Goal: Transaction & Acquisition: Purchase product/service

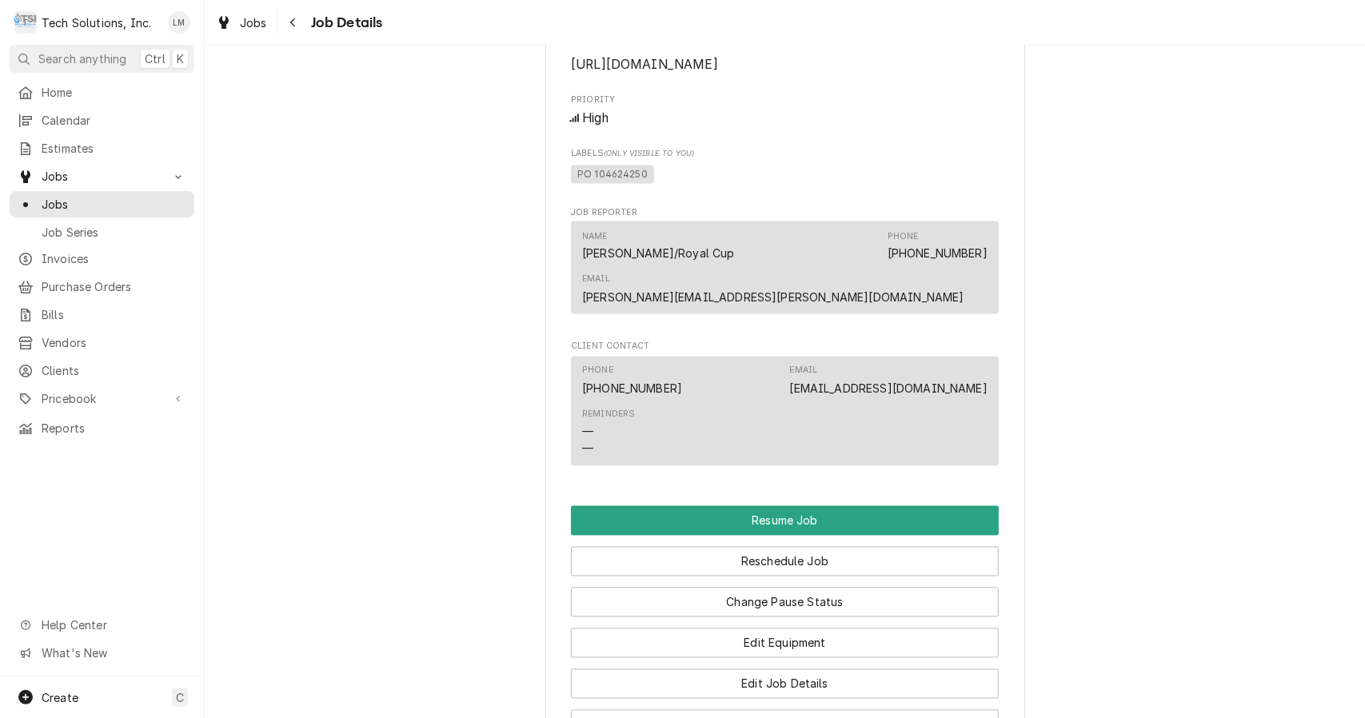
scroll to position [2188, 0]
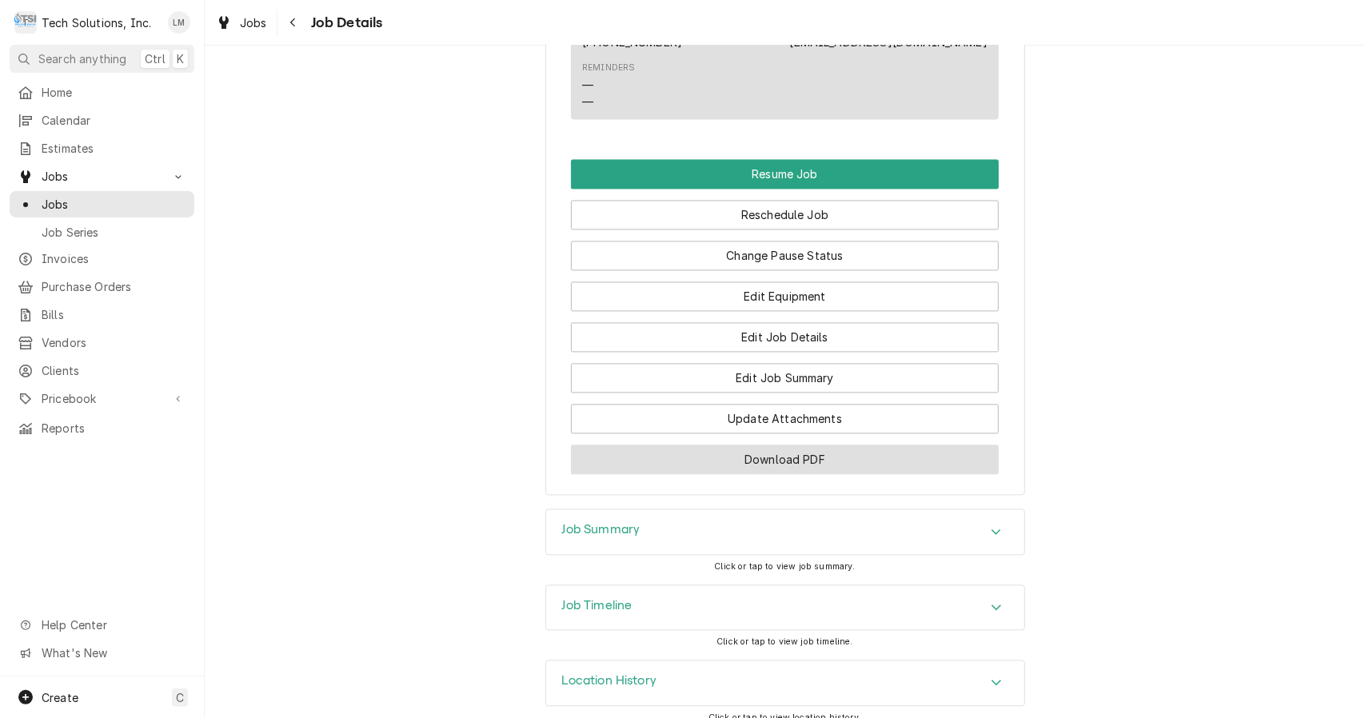
click at [873, 457] on button "Download PDF" at bounding box center [785, 460] width 428 height 30
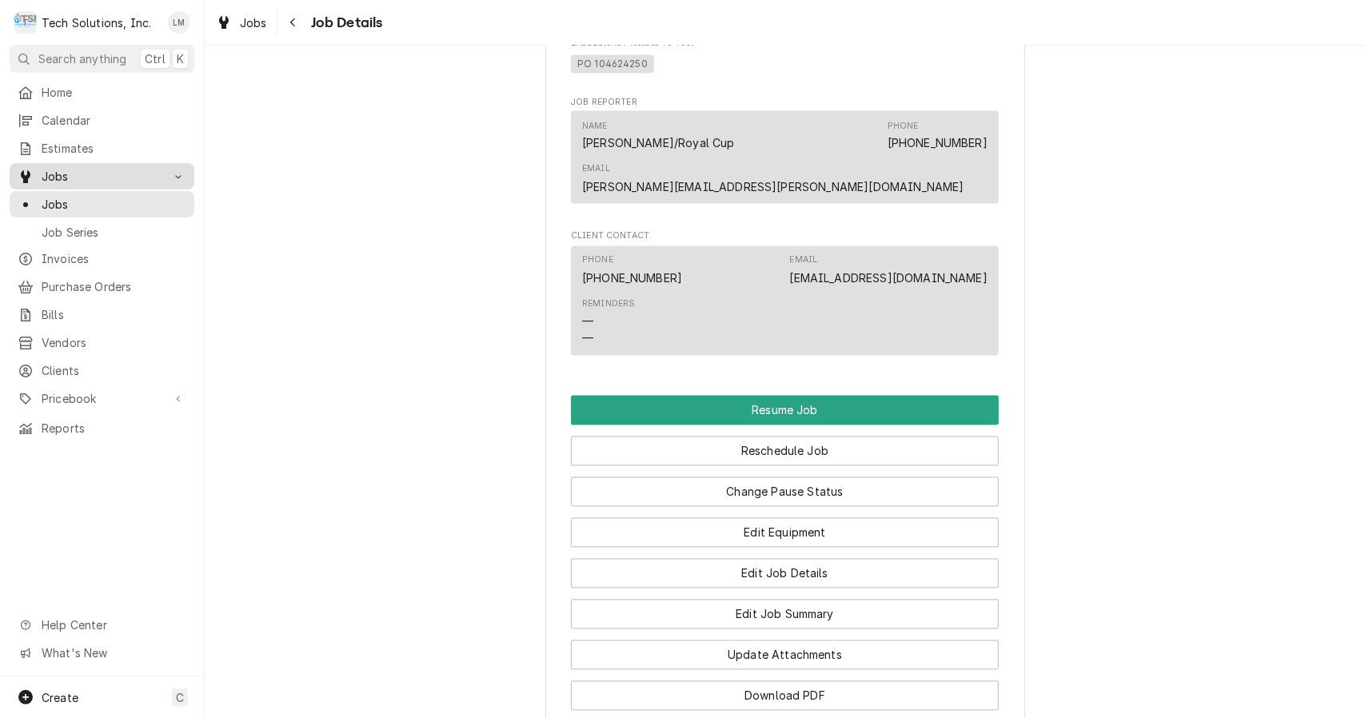
scroll to position [1961, 0]
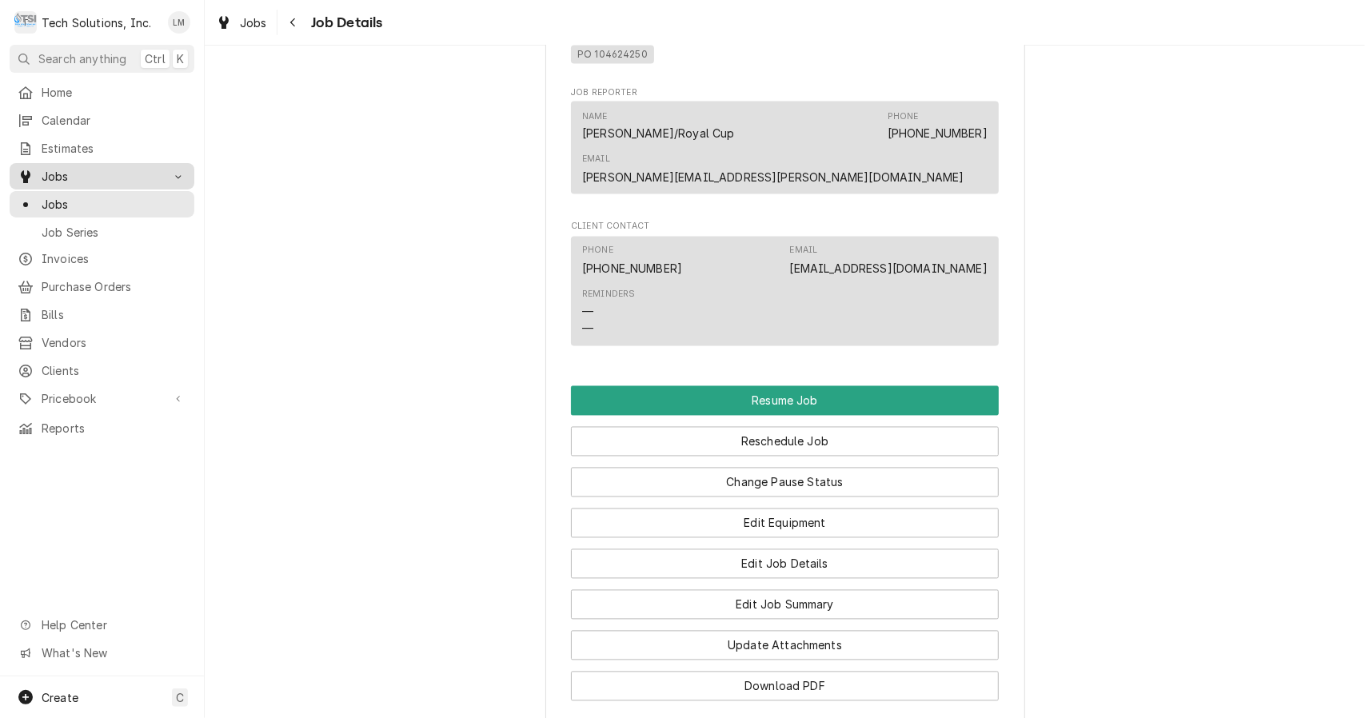
click at [808, 389] on button "Resume Job" at bounding box center [785, 401] width 428 height 30
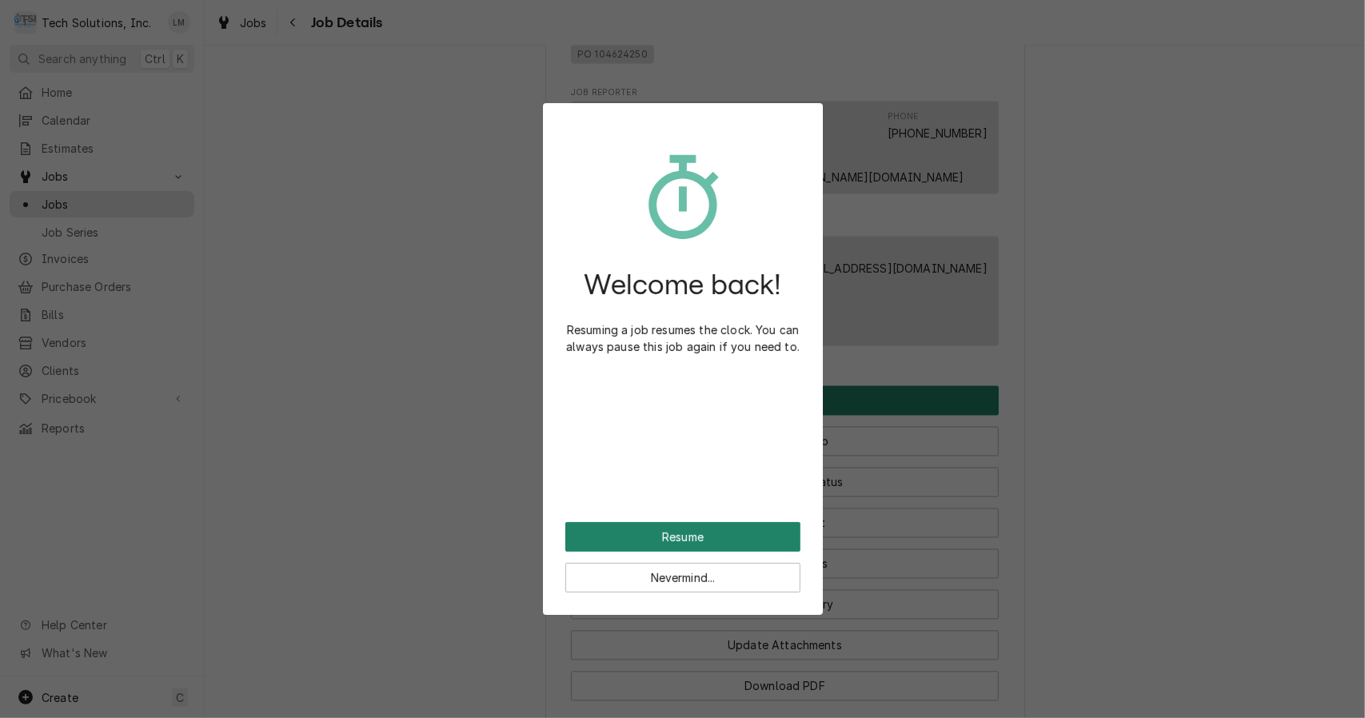
click at [704, 535] on button "Resume" at bounding box center [682, 537] width 235 height 30
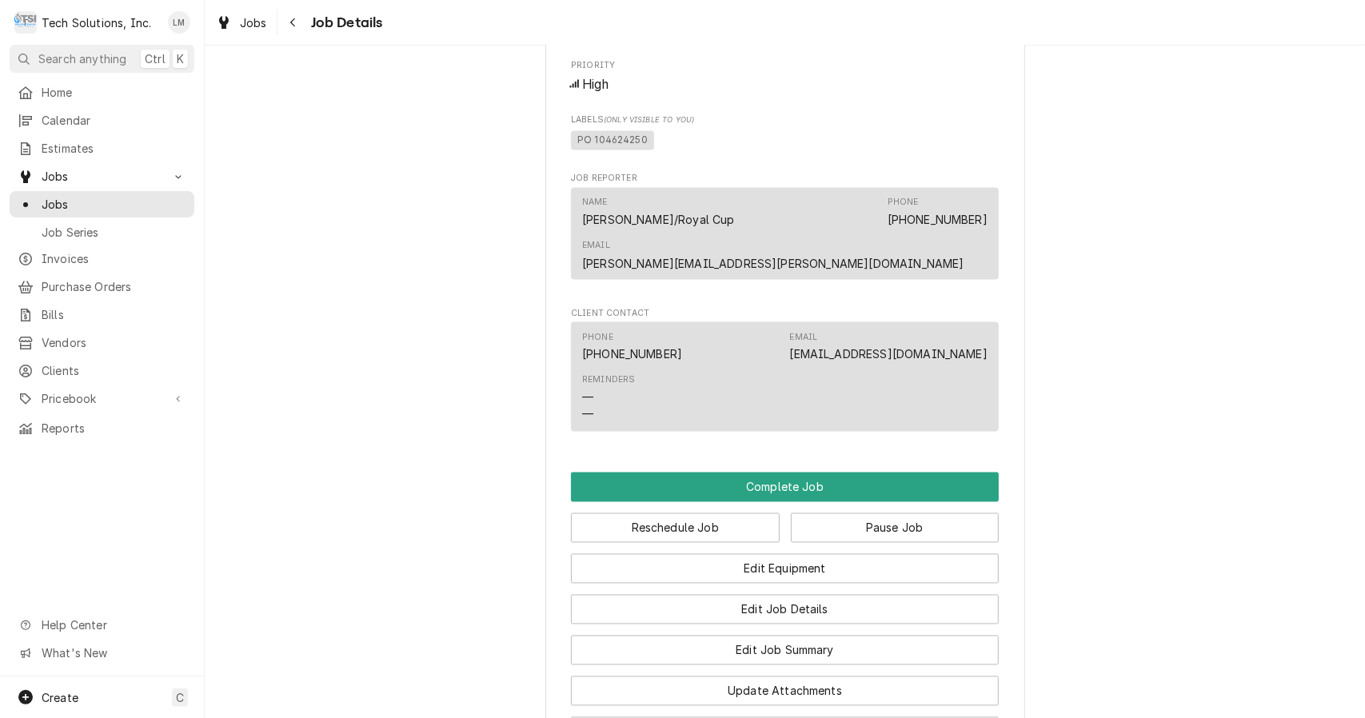
scroll to position [1748, 0]
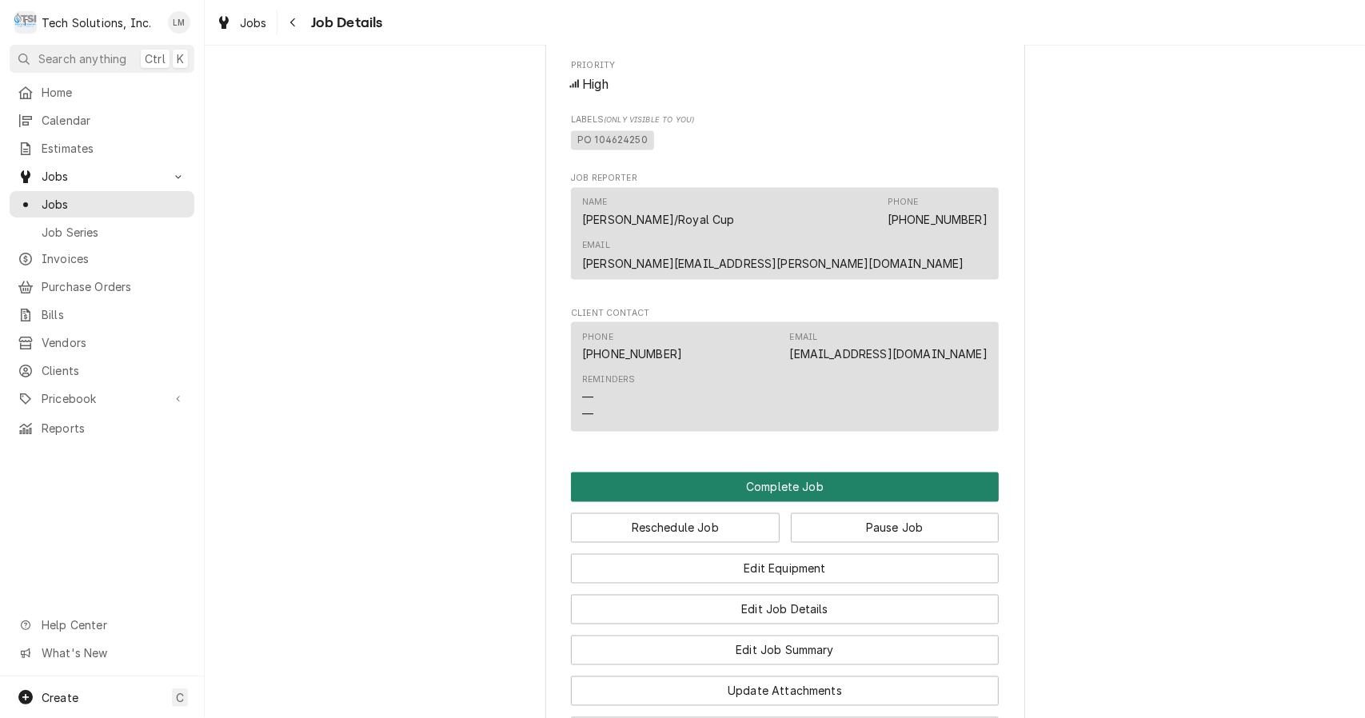
click at [837, 473] on button "Complete Job" at bounding box center [785, 488] width 428 height 30
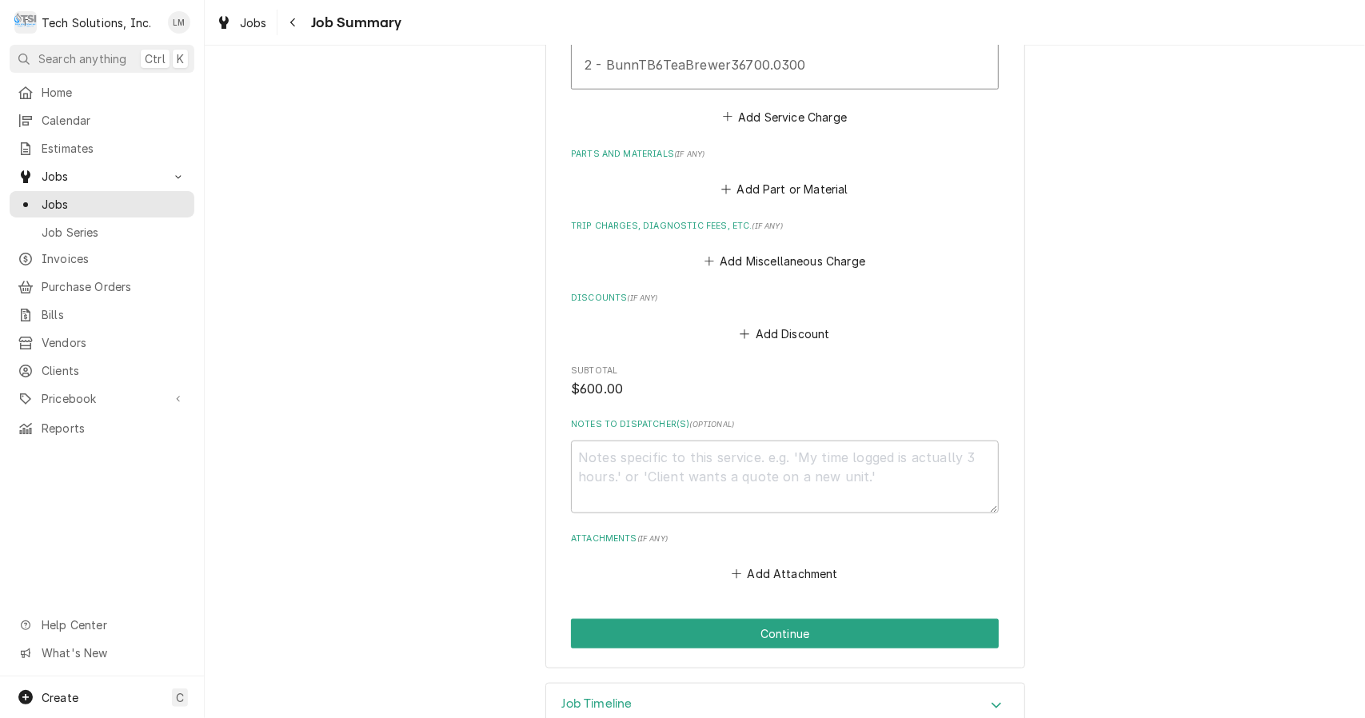
scroll to position [892, 0]
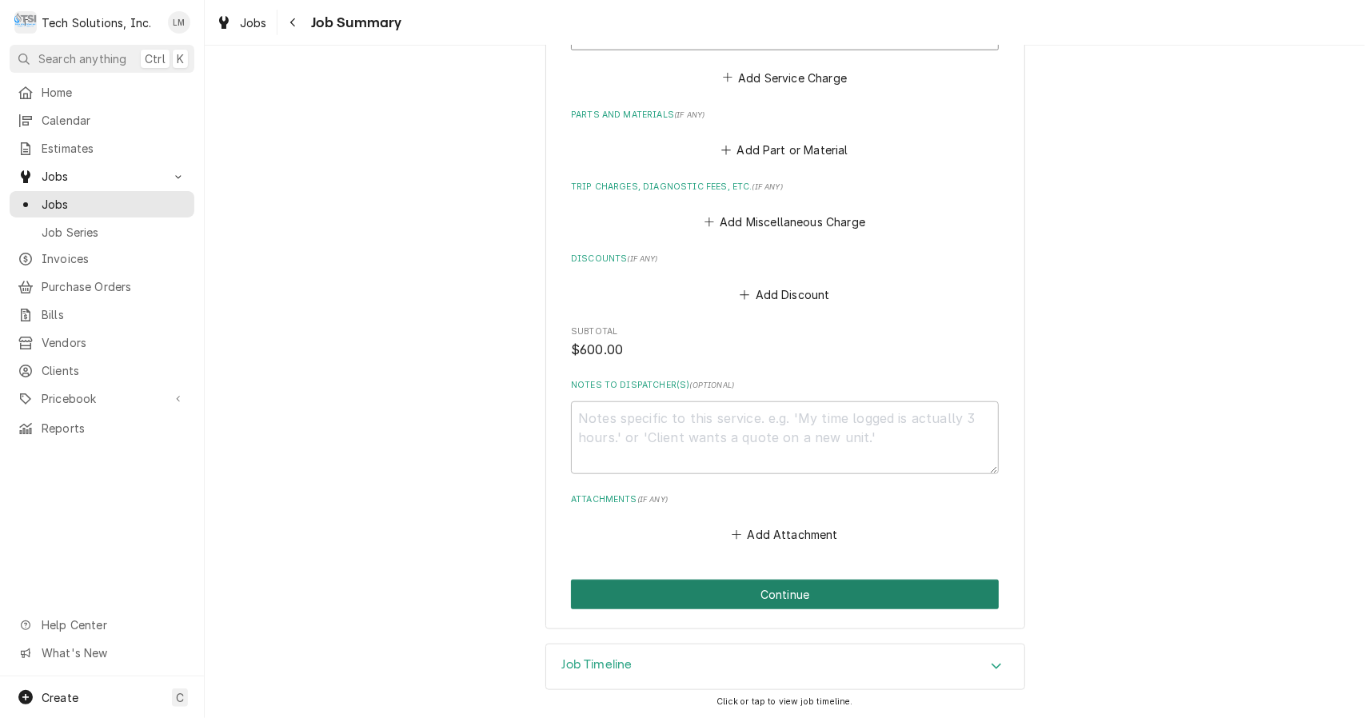
click at [813, 604] on button "Continue" at bounding box center [785, 595] width 428 height 30
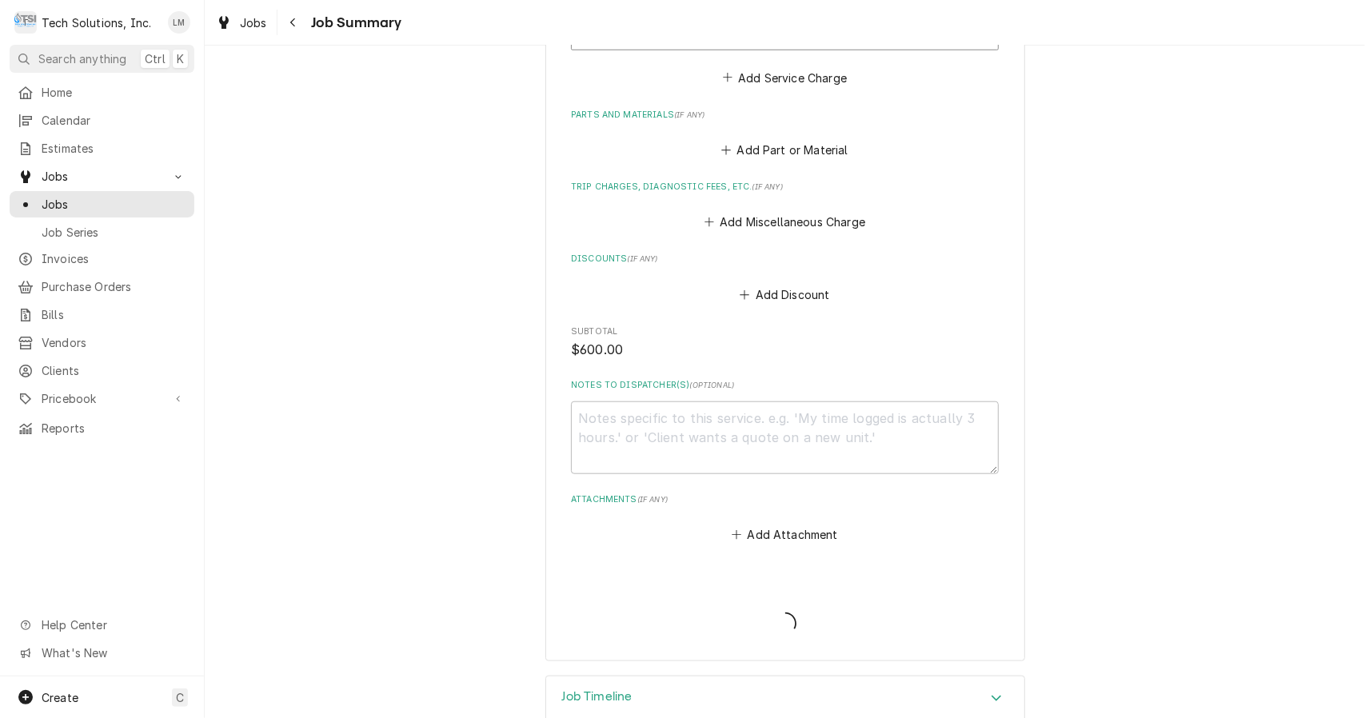
type textarea "x"
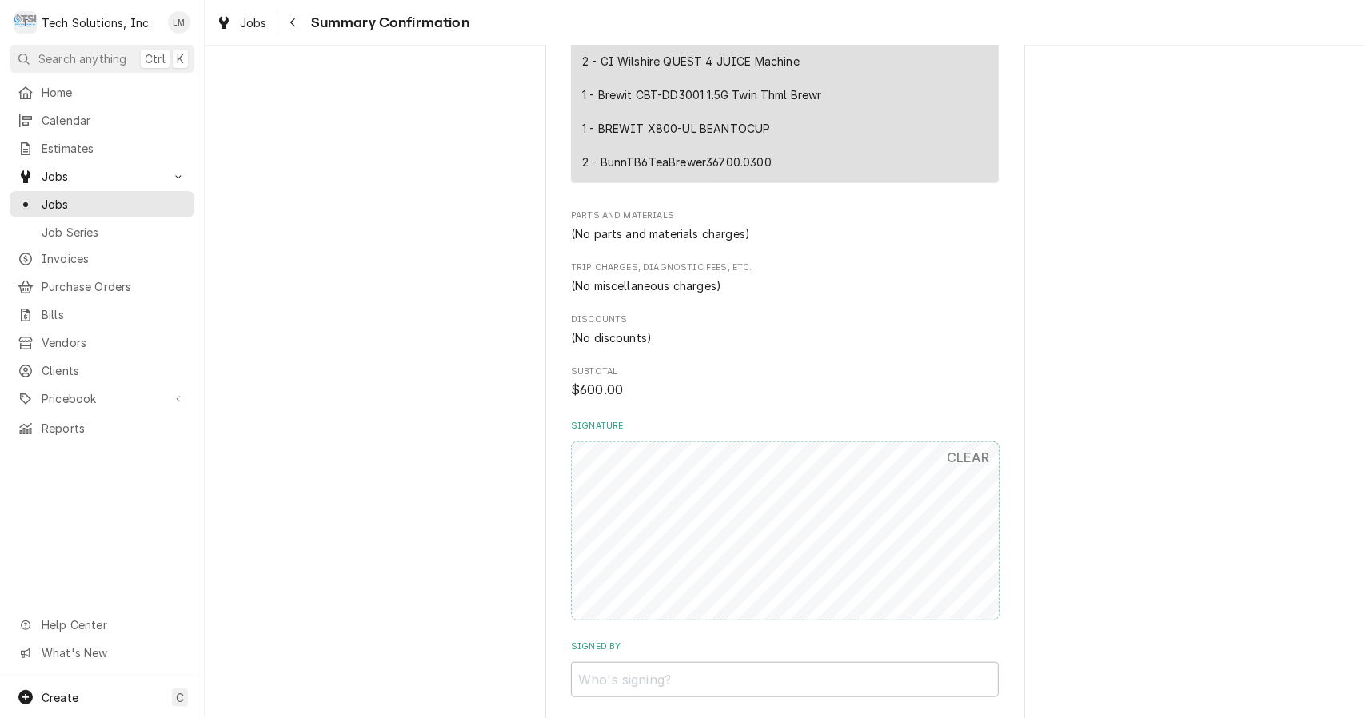
scroll to position [924, 0]
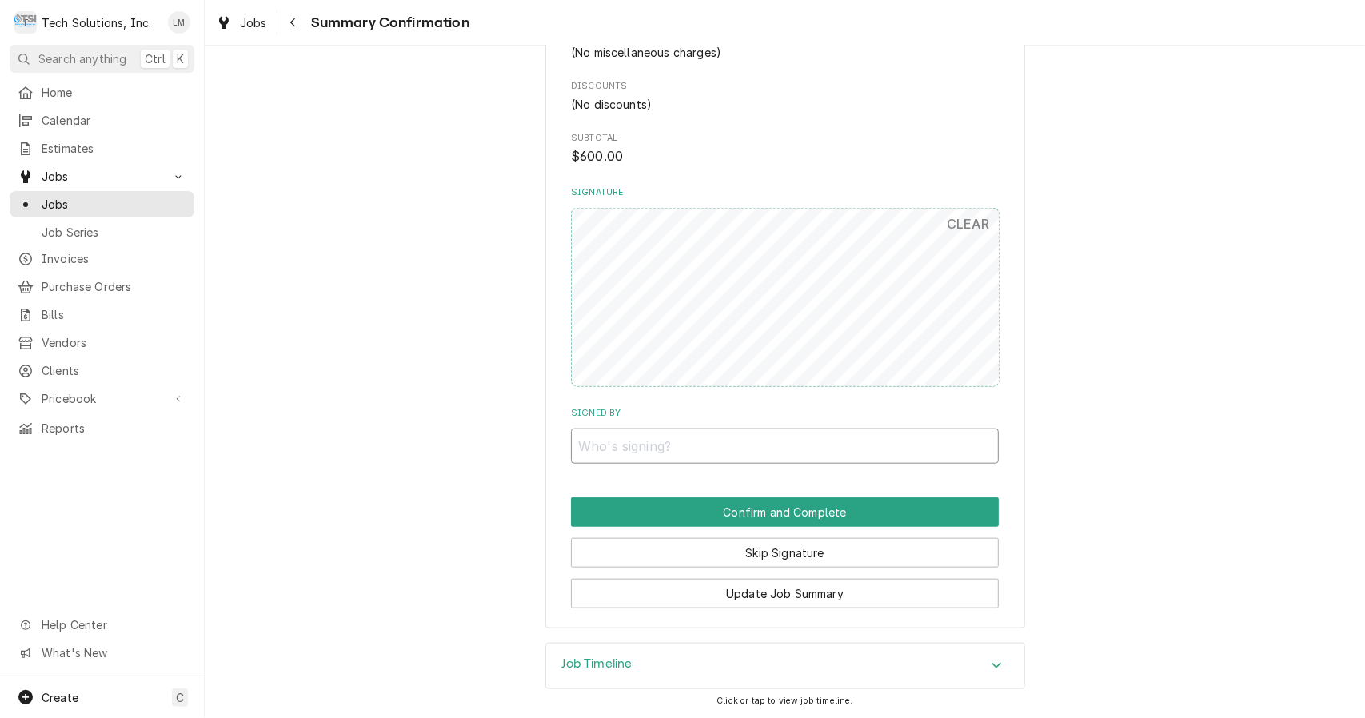
click at [720, 446] on input "Signed By" at bounding box center [785, 446] width 428 height 35
type input "N/A"
click at [840, 513] on button "Confirm and Complete" at bounding box center [785, 512] width 428 height 30
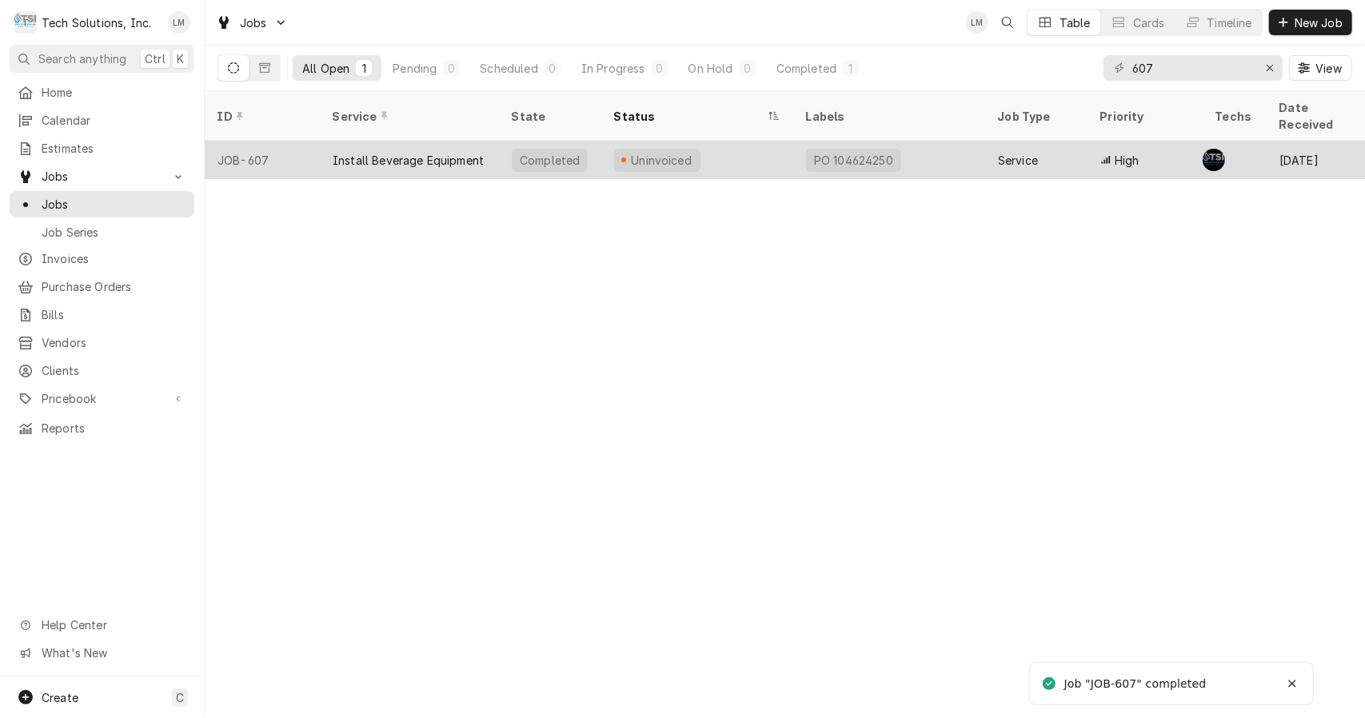
click at [390, 152] on div "Install Beverage Equipment" at bounding box center [408, 160] width 151 height 17
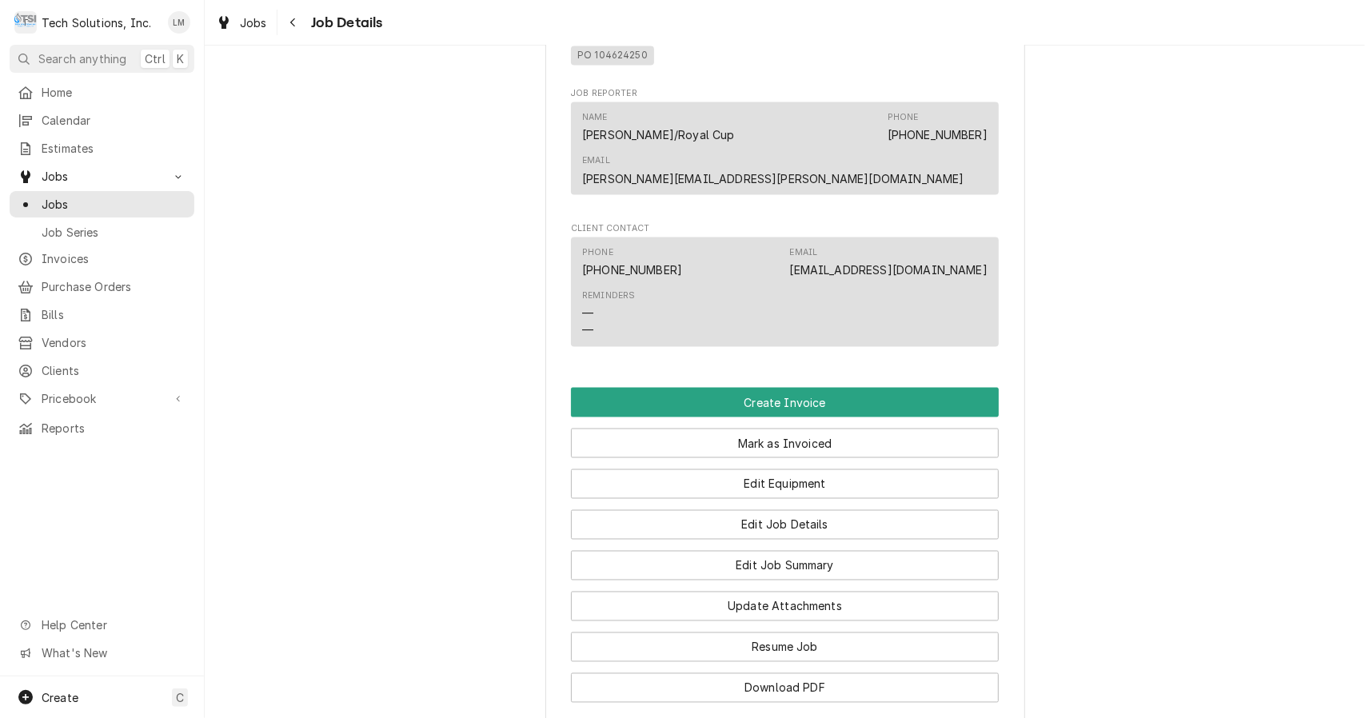
scroll to position [1651, 0]
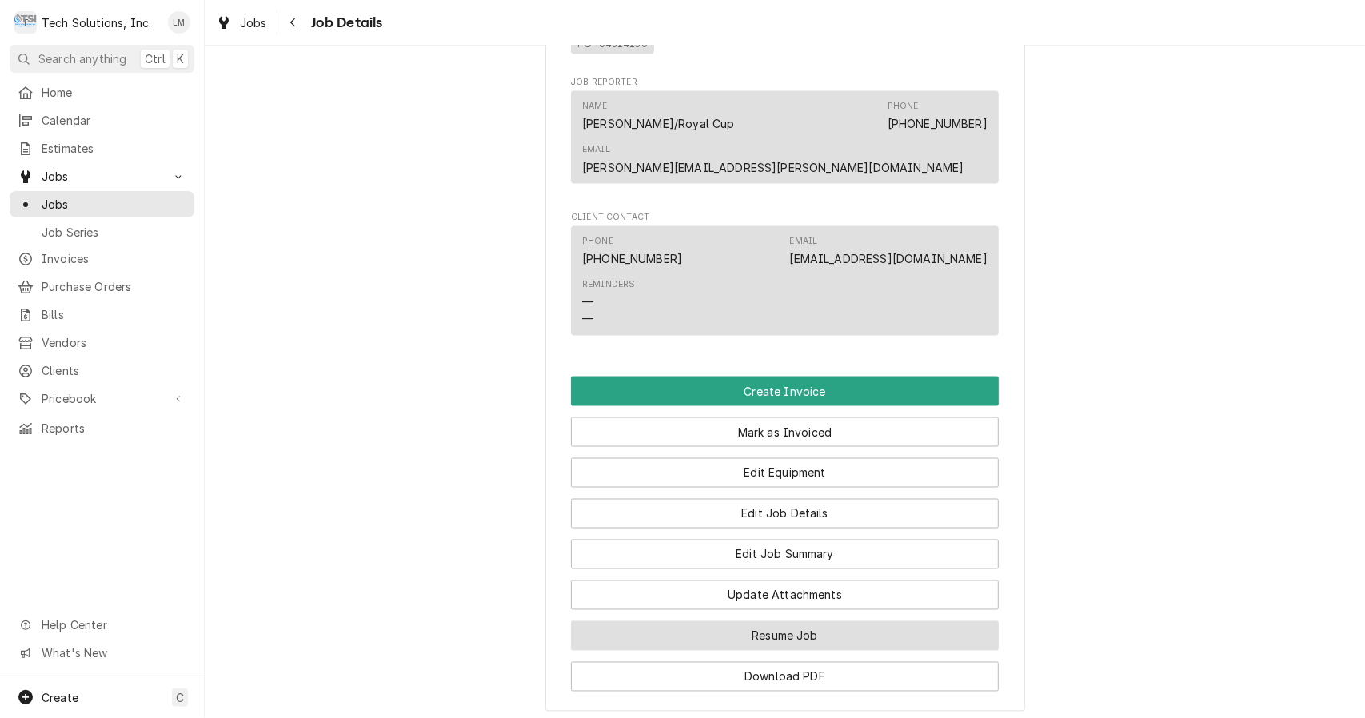
click at [833, 627] on button "Resume Job" at bounding box center [785, 636] width 428 height 30
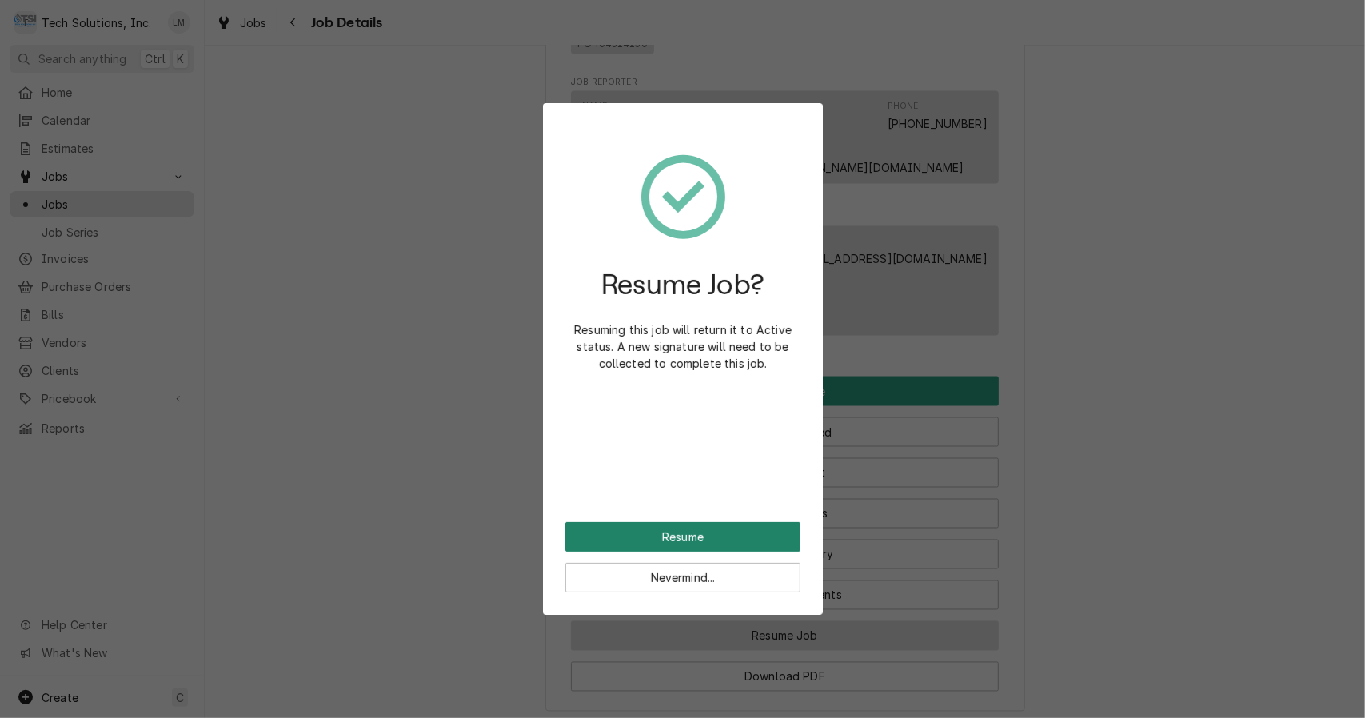
click at [707, 540] on button "Resume" at bounding box center [682, 537] width 235 height 30
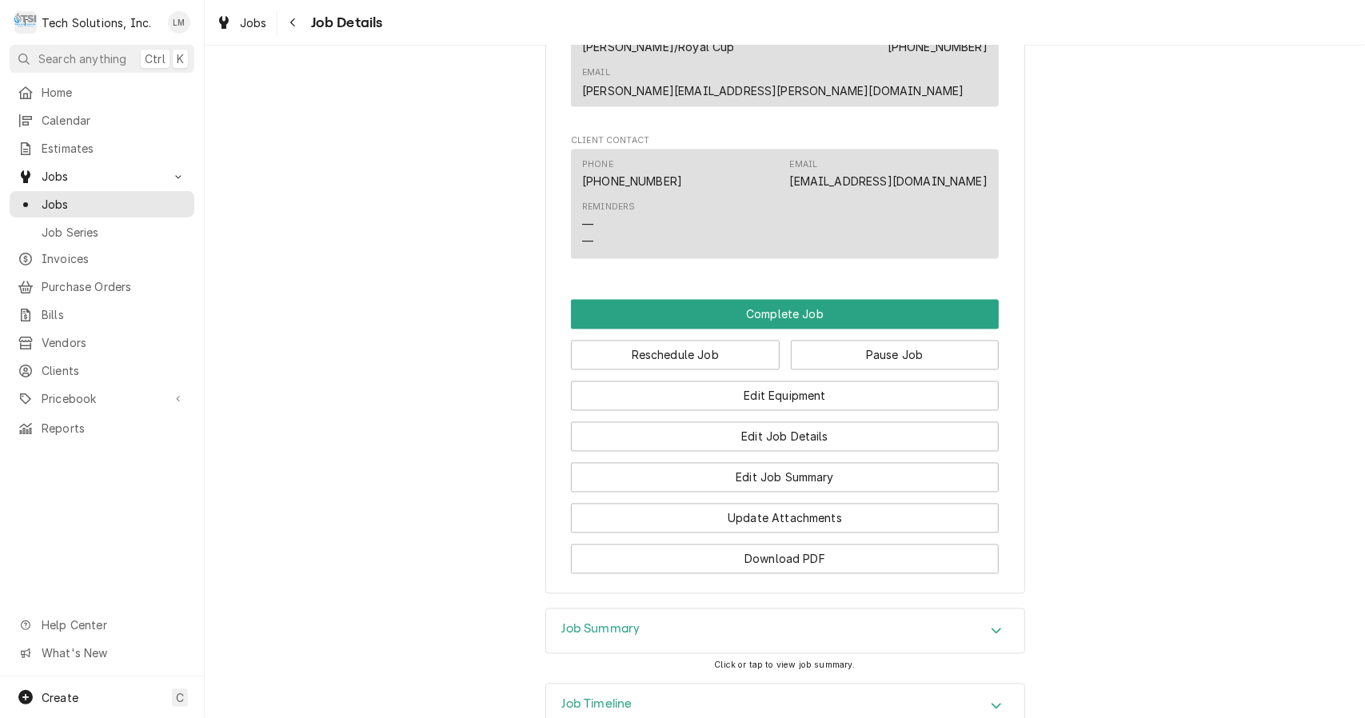
scroll to position [2020, 0]
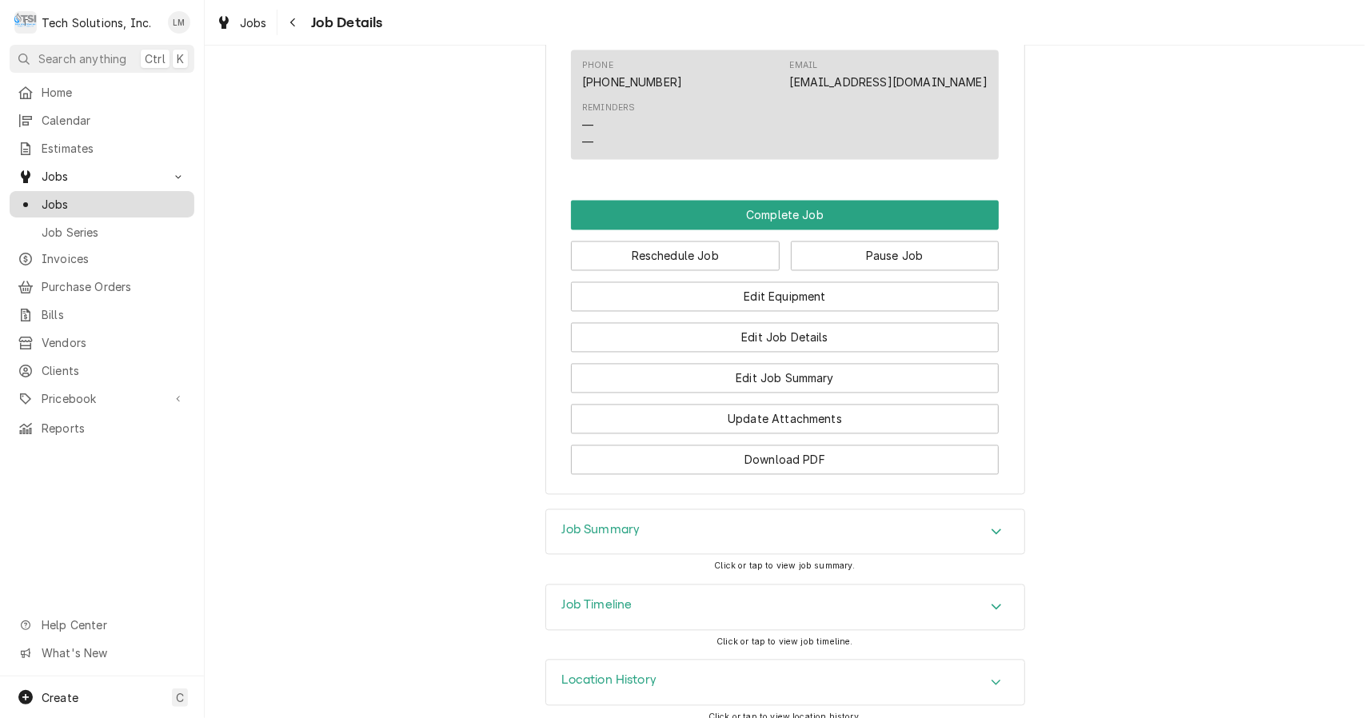
click at [126, 196] on span "Jobs" at bounding box center [114, 204] width 145 height 17
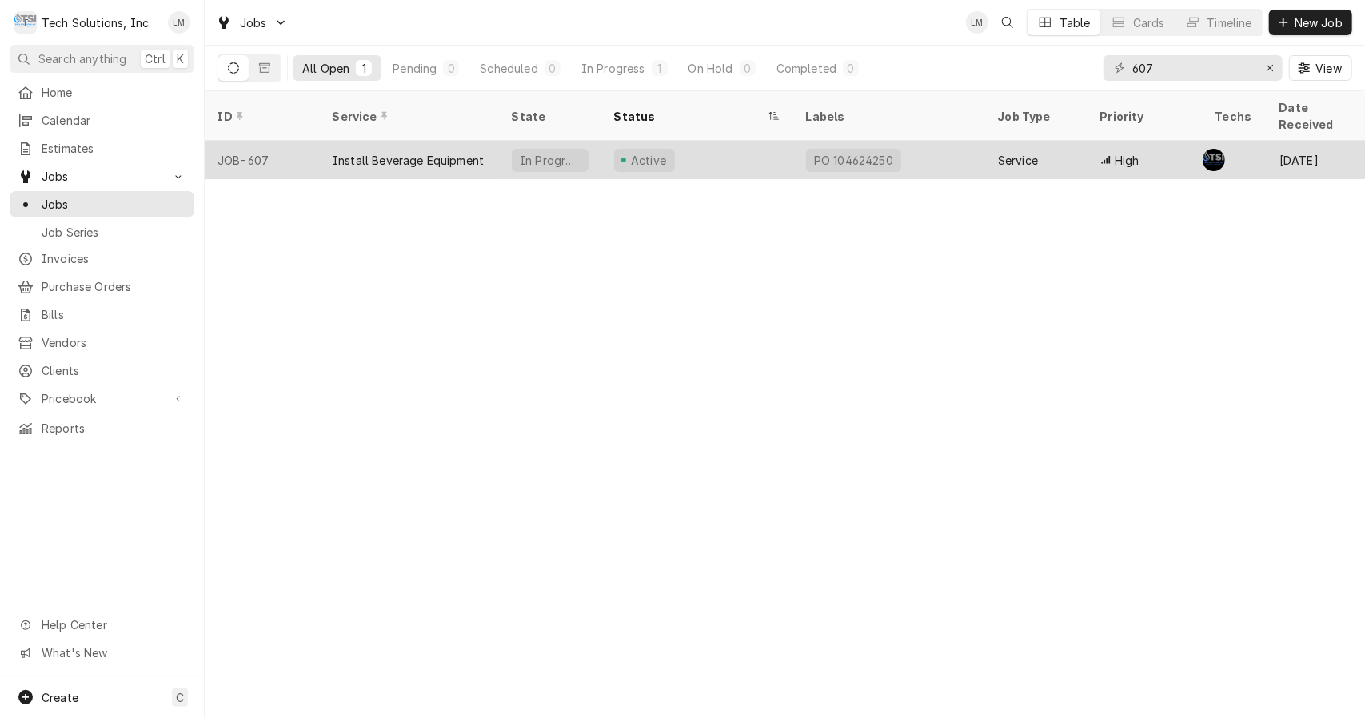
click at [383, 152] on div "Install Beverage Equipment" at bounding box center [408, 160] width 151 height 17
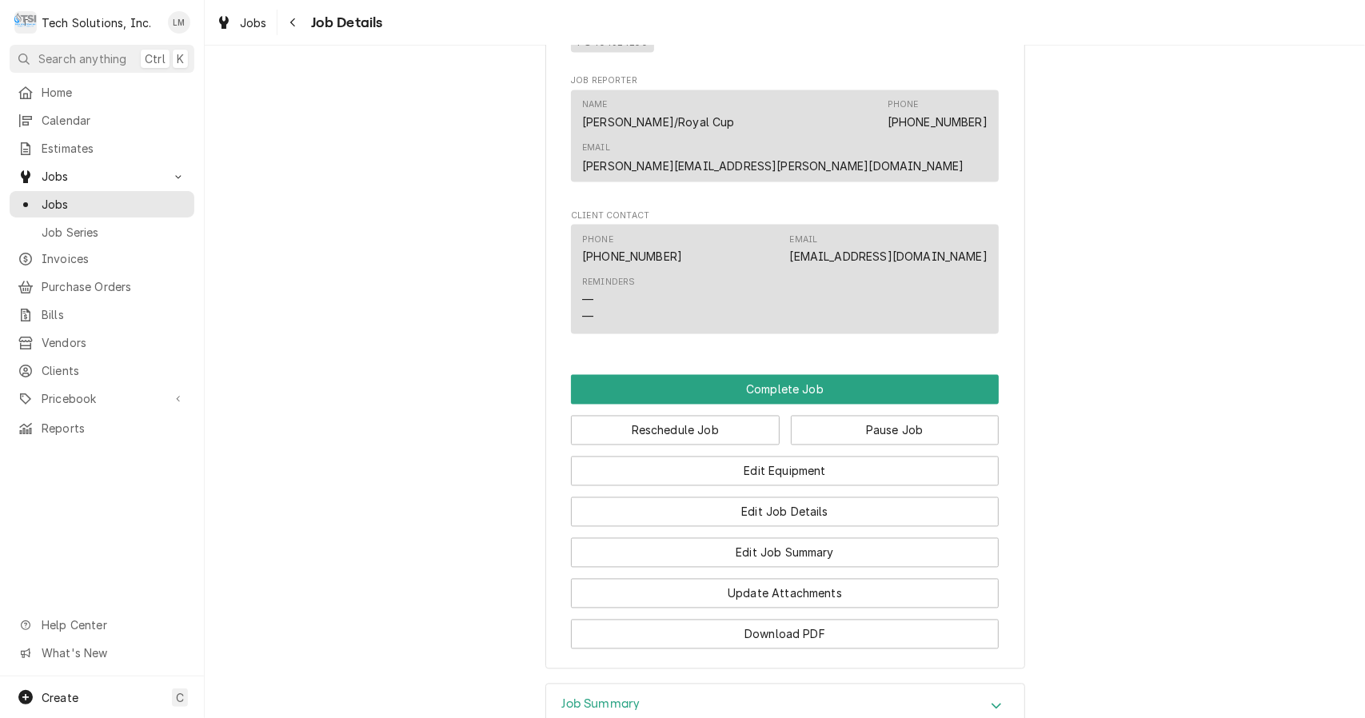
scroll to position [2020, 0]
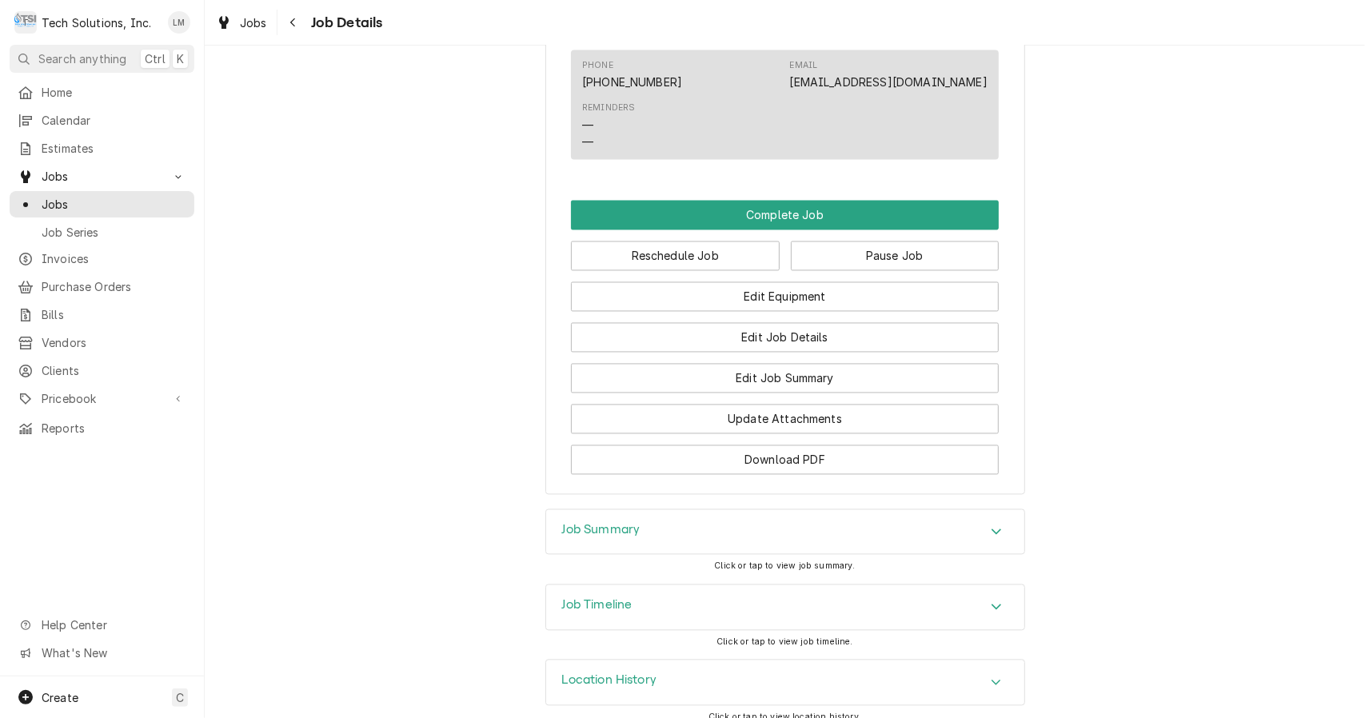
click at [1000, 598] on div "Accordion Header" at bounding box center [996, 607] width 24 height 19
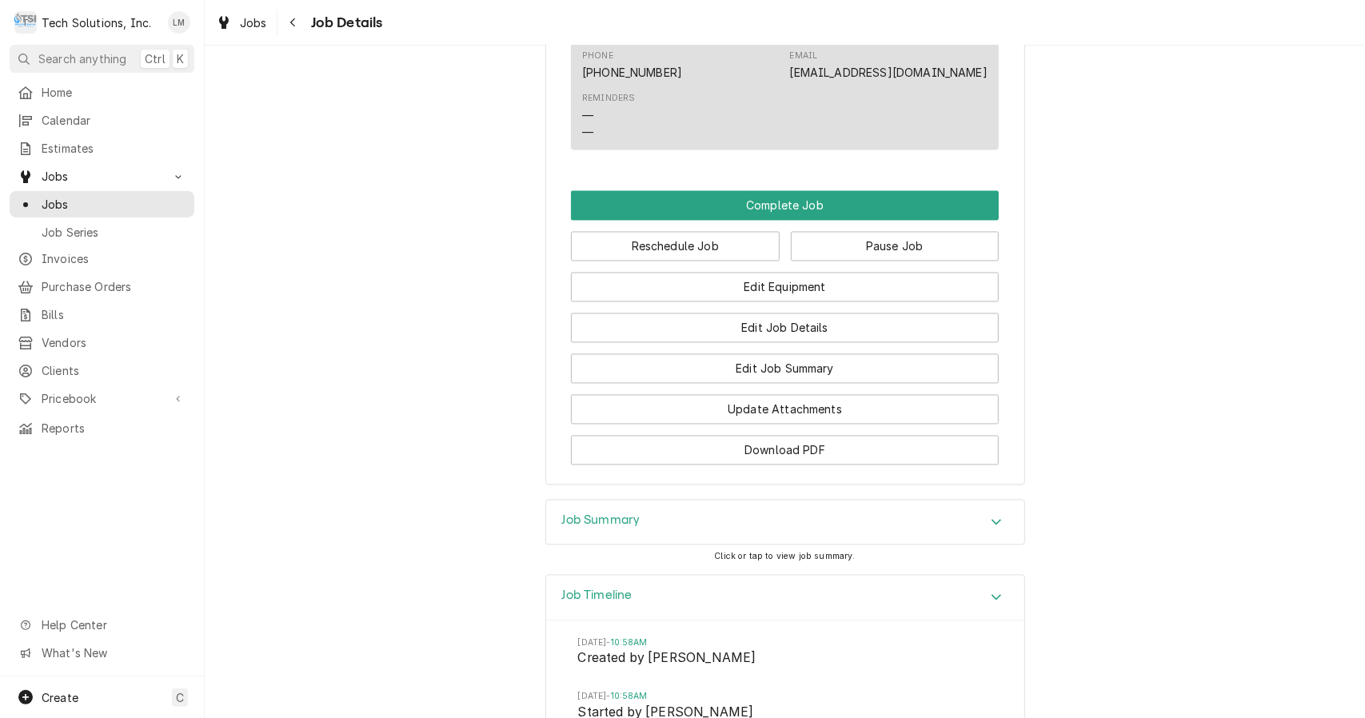
scroll to position [2029, 0]
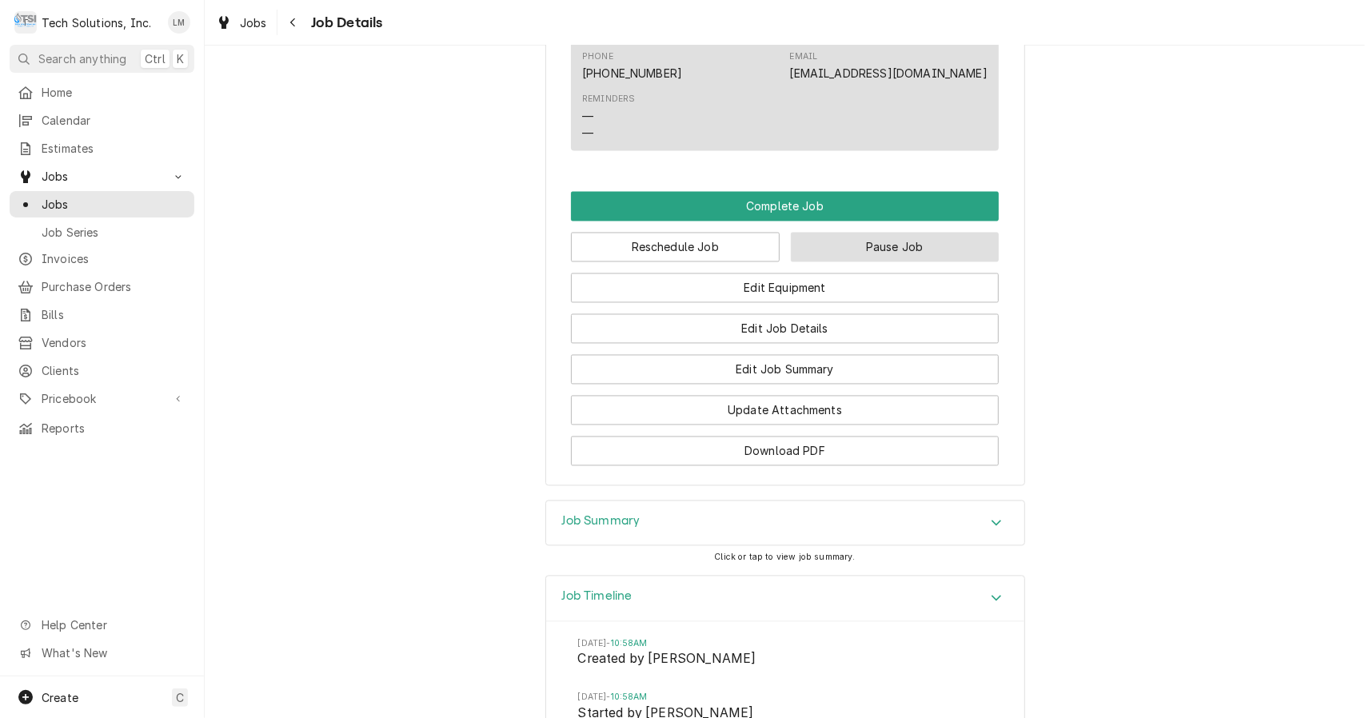
click at [868, 235] on button "Pause Job" at bounding box center [895, 248] width 209 height 30
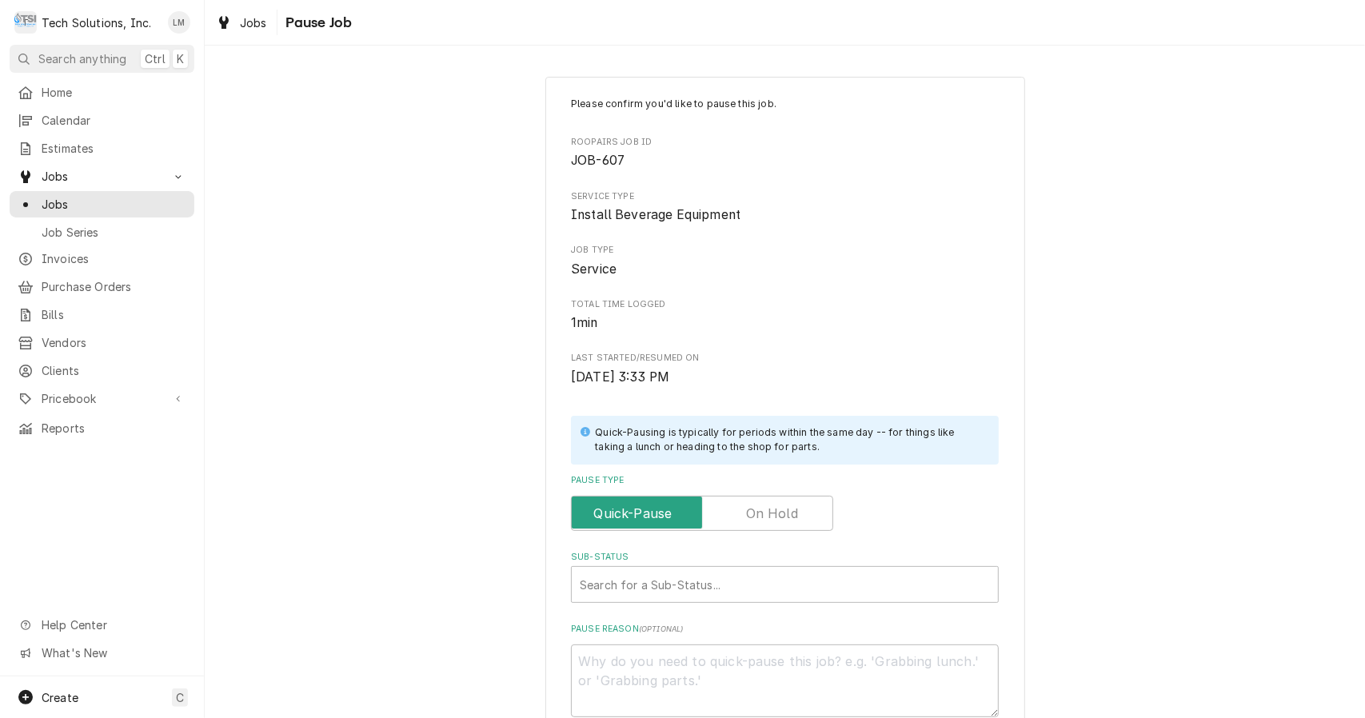
click at [768, 517] on label "Pause Type" at bounding box center [702, 513] width 262 height 35
click at [768, 517] on input "Pause Type" at bounding box center [702, 513] width 248 height 35
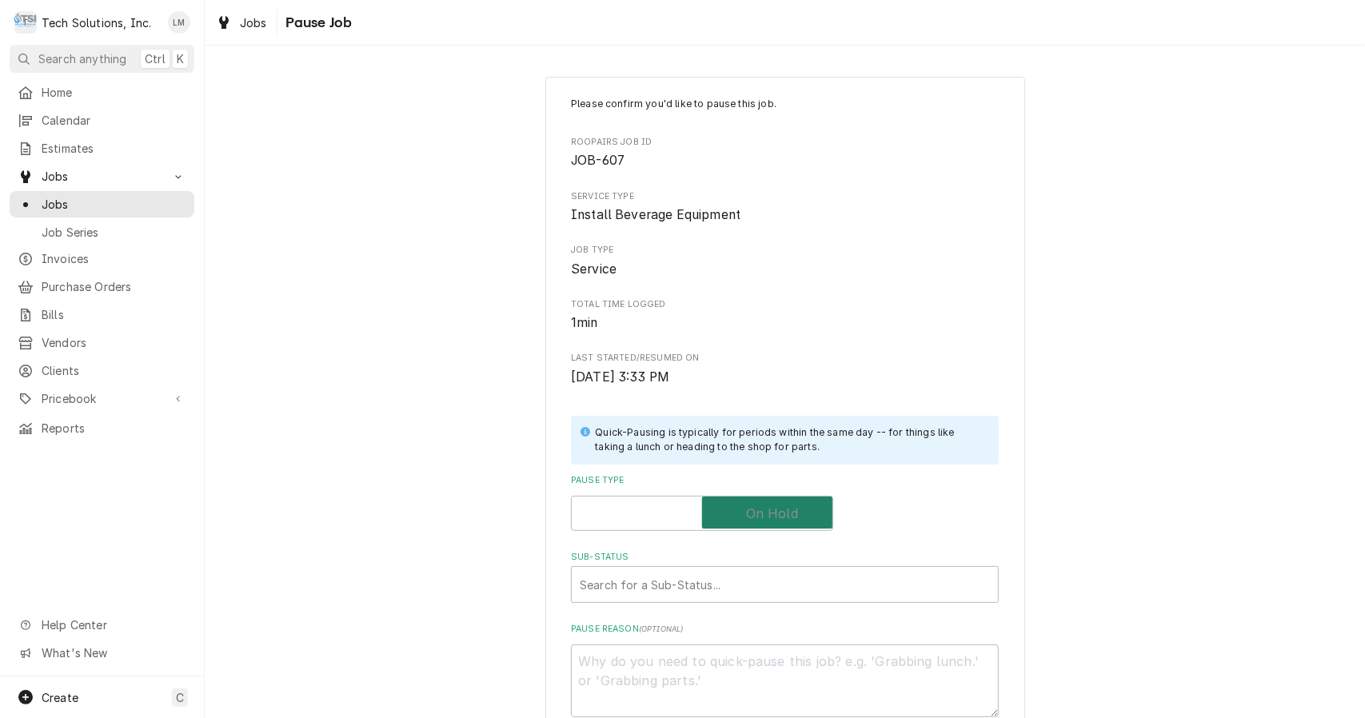
checkbox input "true"
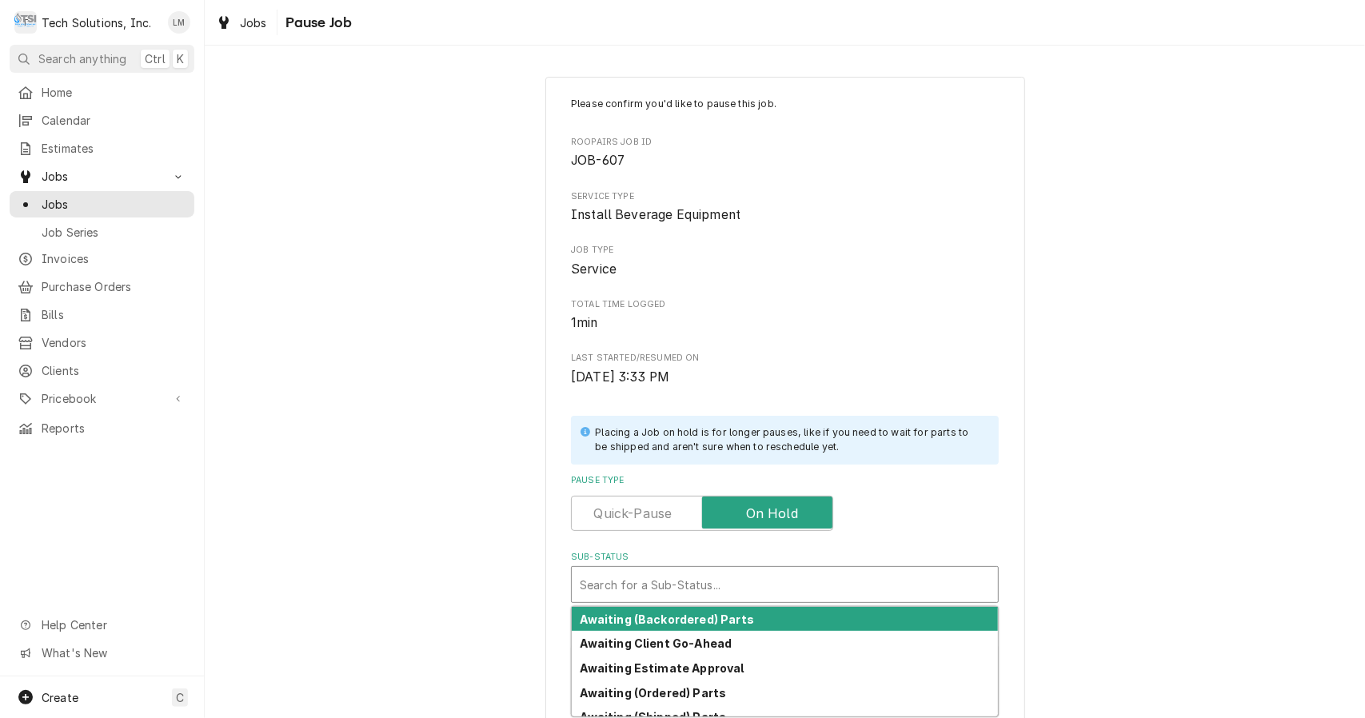
click at [727, 700] on div "Awaiting (Ordered) Parts" at bounding box center [785, 693] width 426 height 25
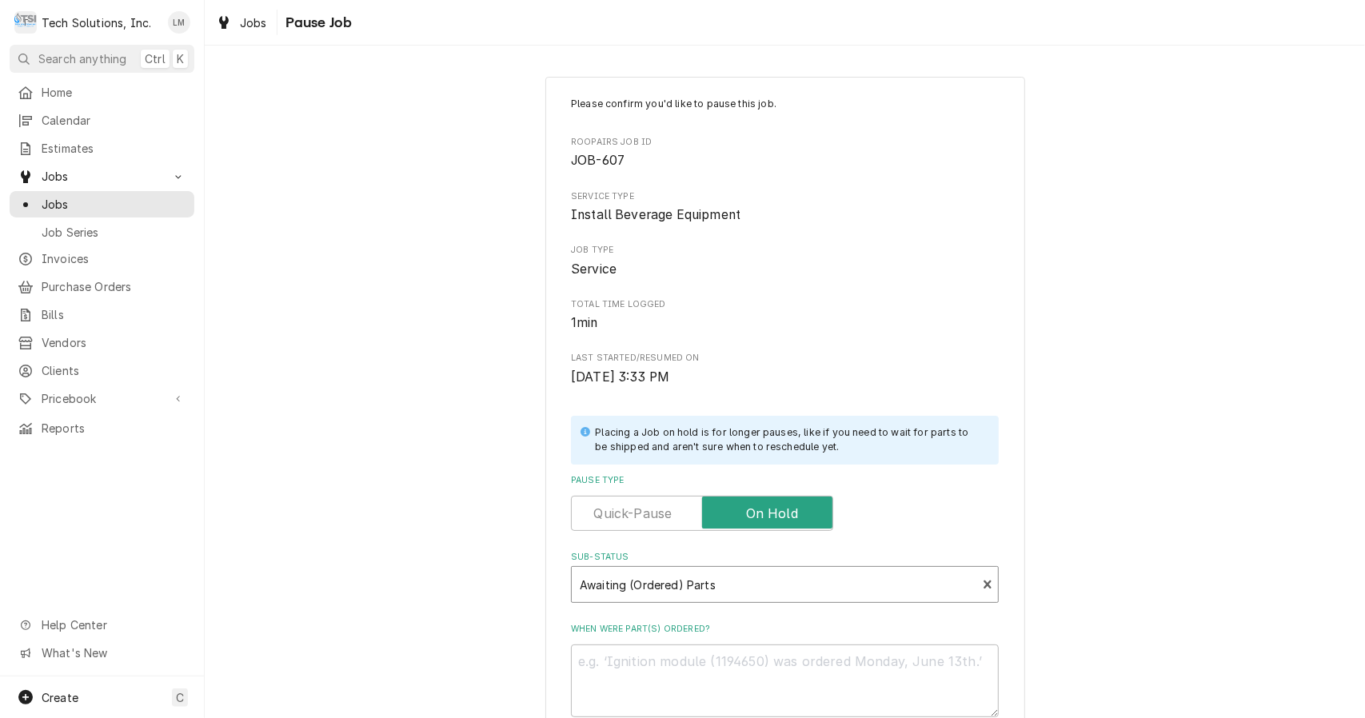
scroll to position [179, 0]
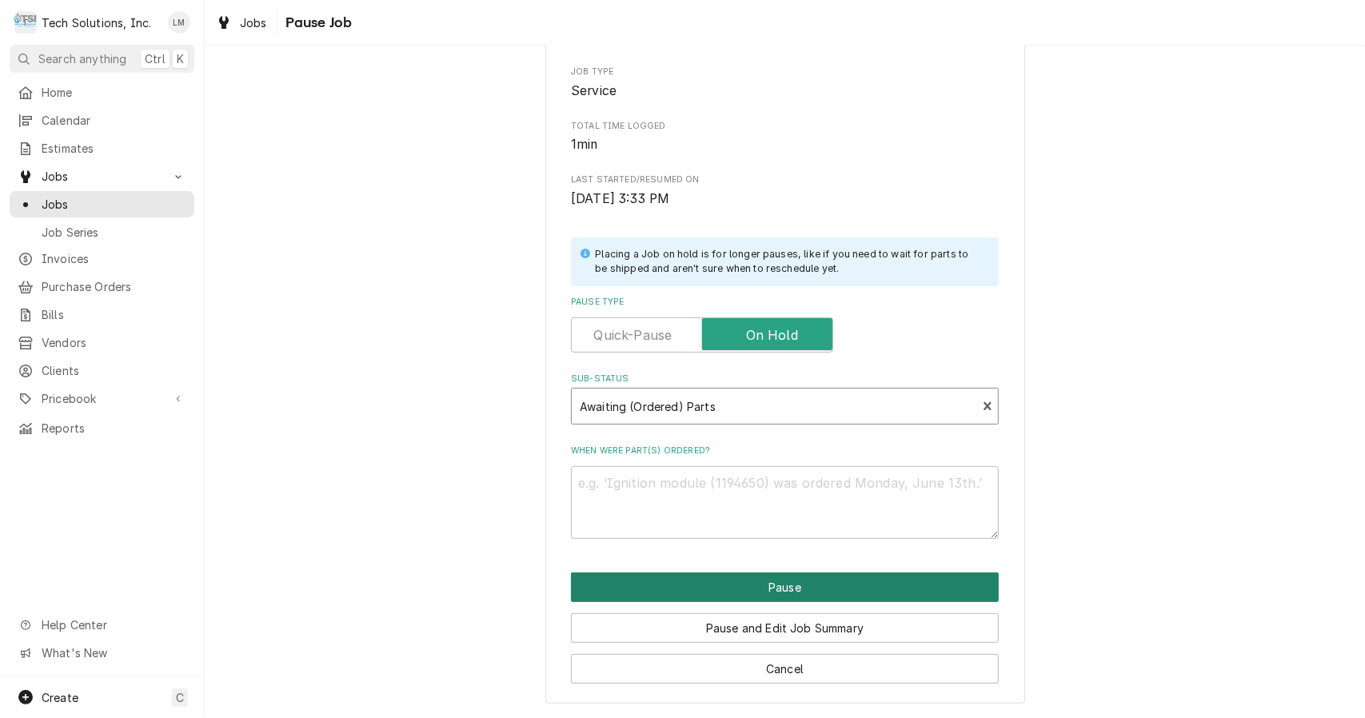
click at [809, 591] on button "Pause" at bounding box center [785, 588] width 428 height 30
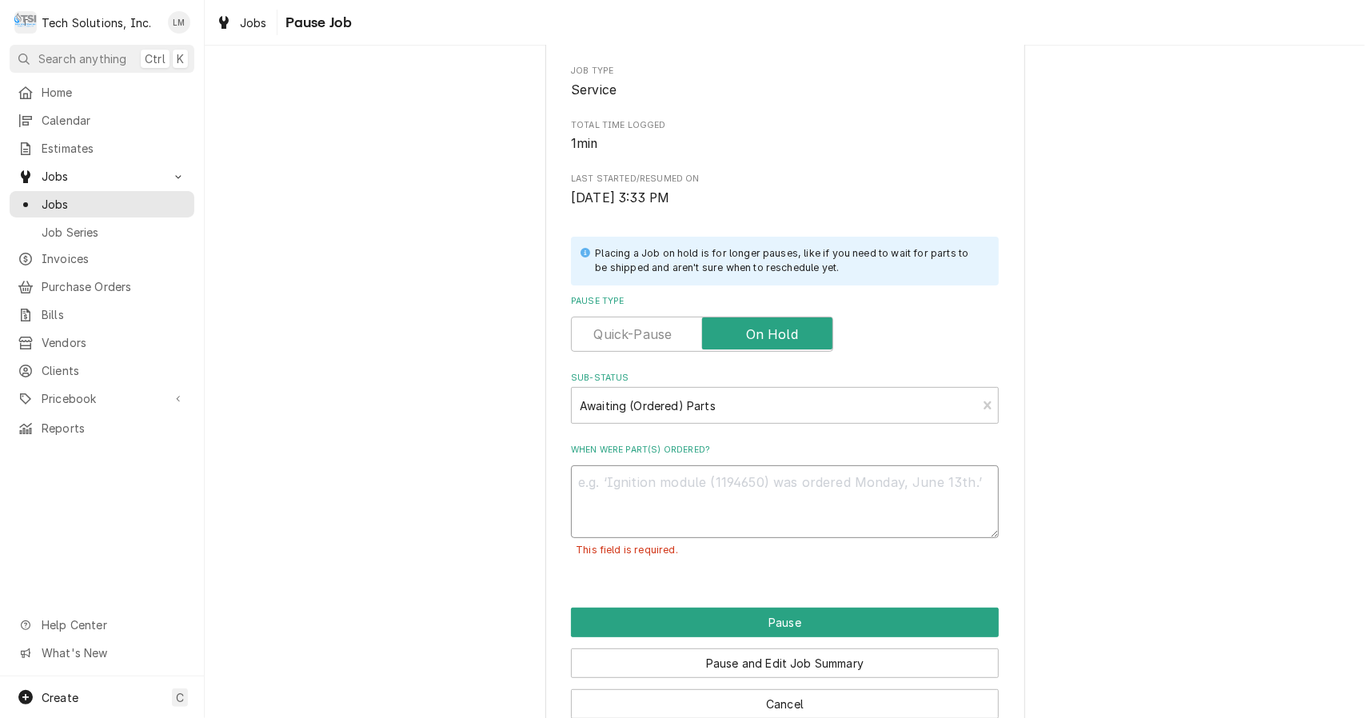
click at [660, 489] on textarea "When were part(s) ordered?" at bounding box center [785, 501] width 428 height 73
paste textarea "As of 8/26/25 Customer sending tracking when they receive it."
type textarea "x"
type textarea "As of 8/26/25 Customer sending tracking when they receive it."
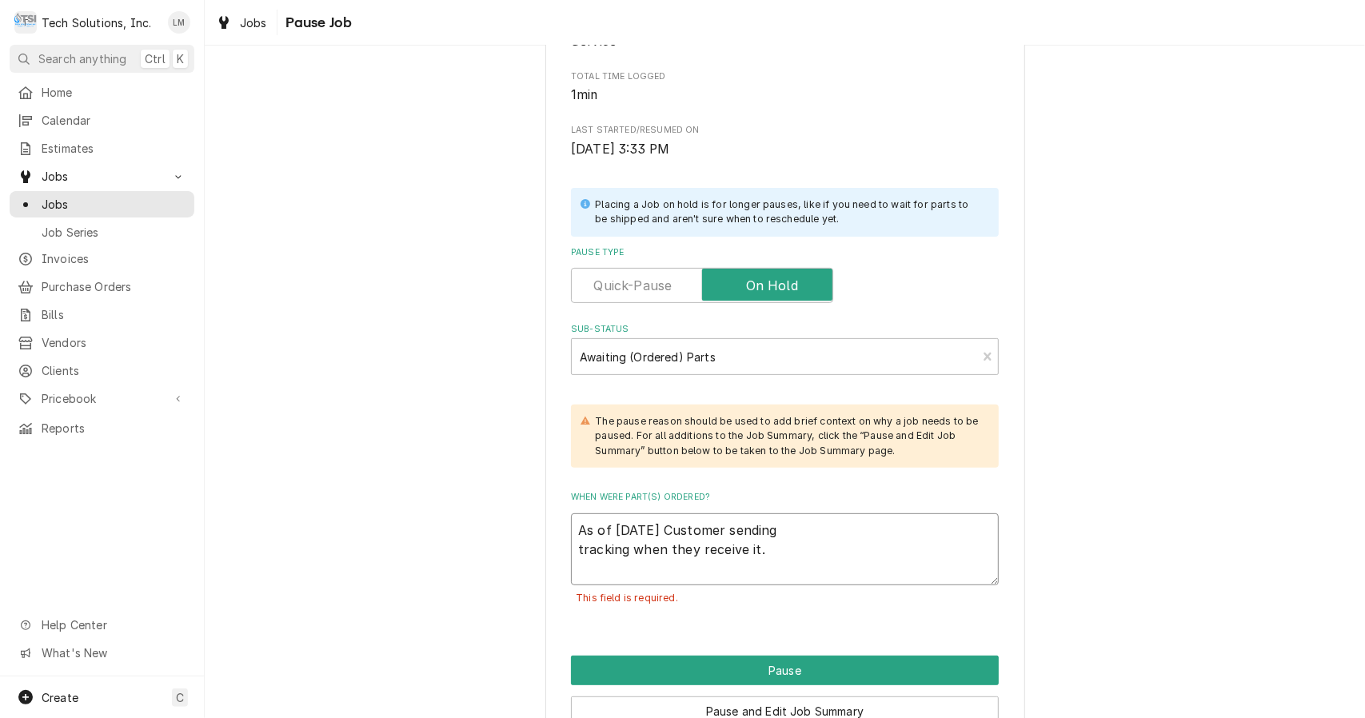
scroll to position [312, 0]
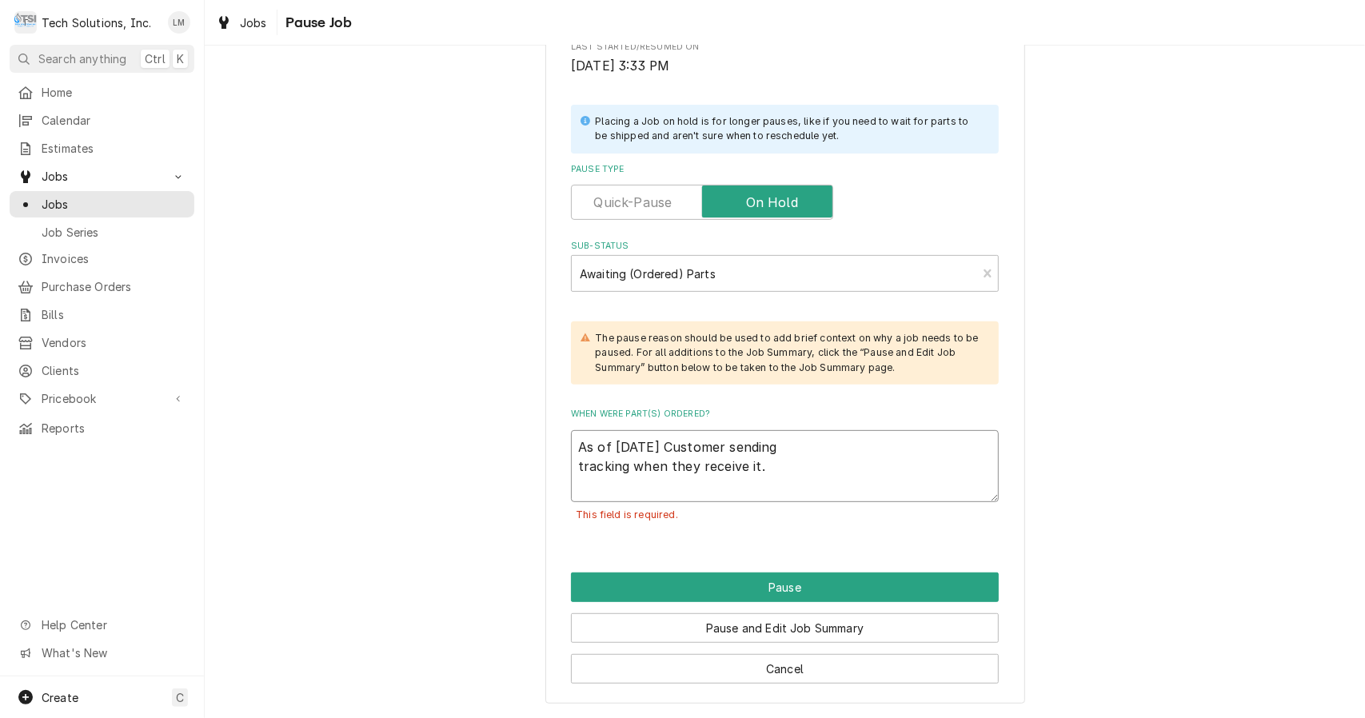
click at [845, 456] on textarea "As of 8/26/25 Customer sending tracking when they receive it." at bounding box center [785, 466] width 428 height 73
click at [801, 456] on textarea "As of 8/26/25 Customer sending tracking when they receive it." at bounding box center [785, 466] width 428 height 73
type textarea "x"
type textarea "As of 8/26/25 Customer sendingtracking when they receive it."
type textarea "x"
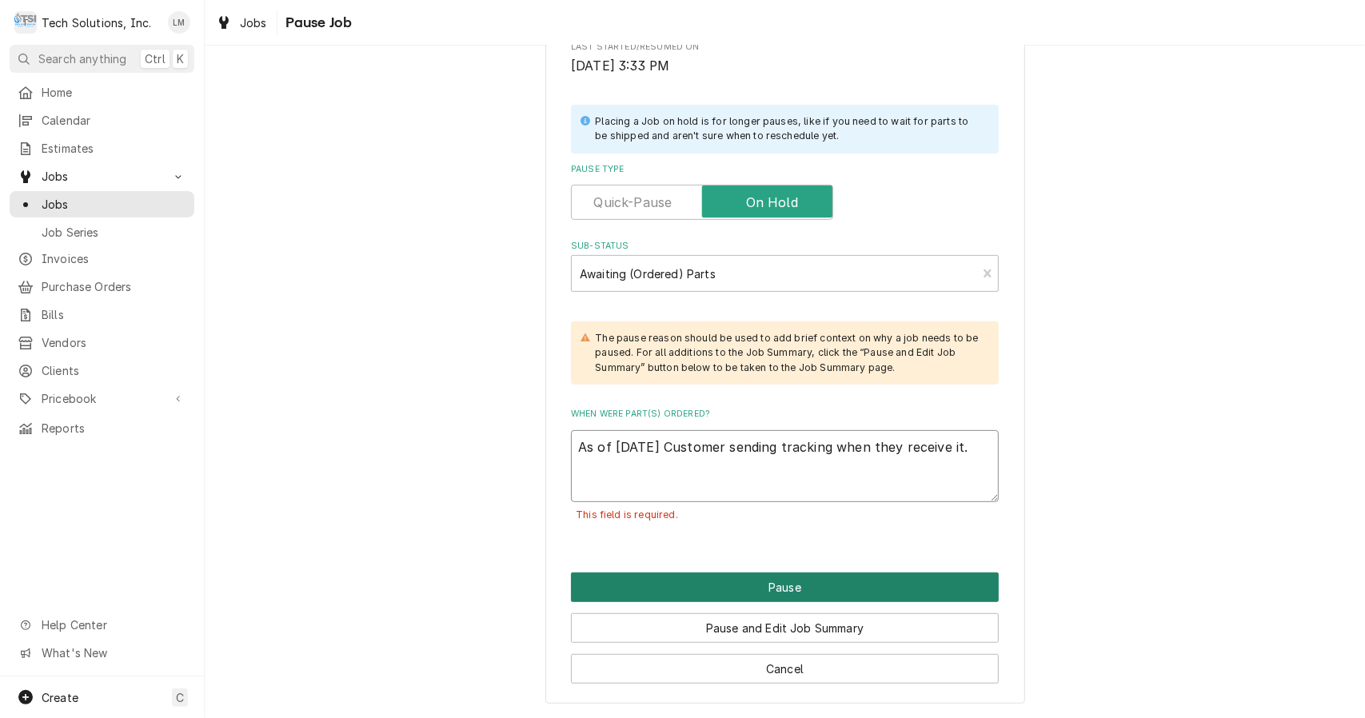
type textarea "As of 8/26/25 Customer sending tracking when they receive it."
click at [792, 585] on button "Pause" at bounding box center [785, 588] width 428 height 30
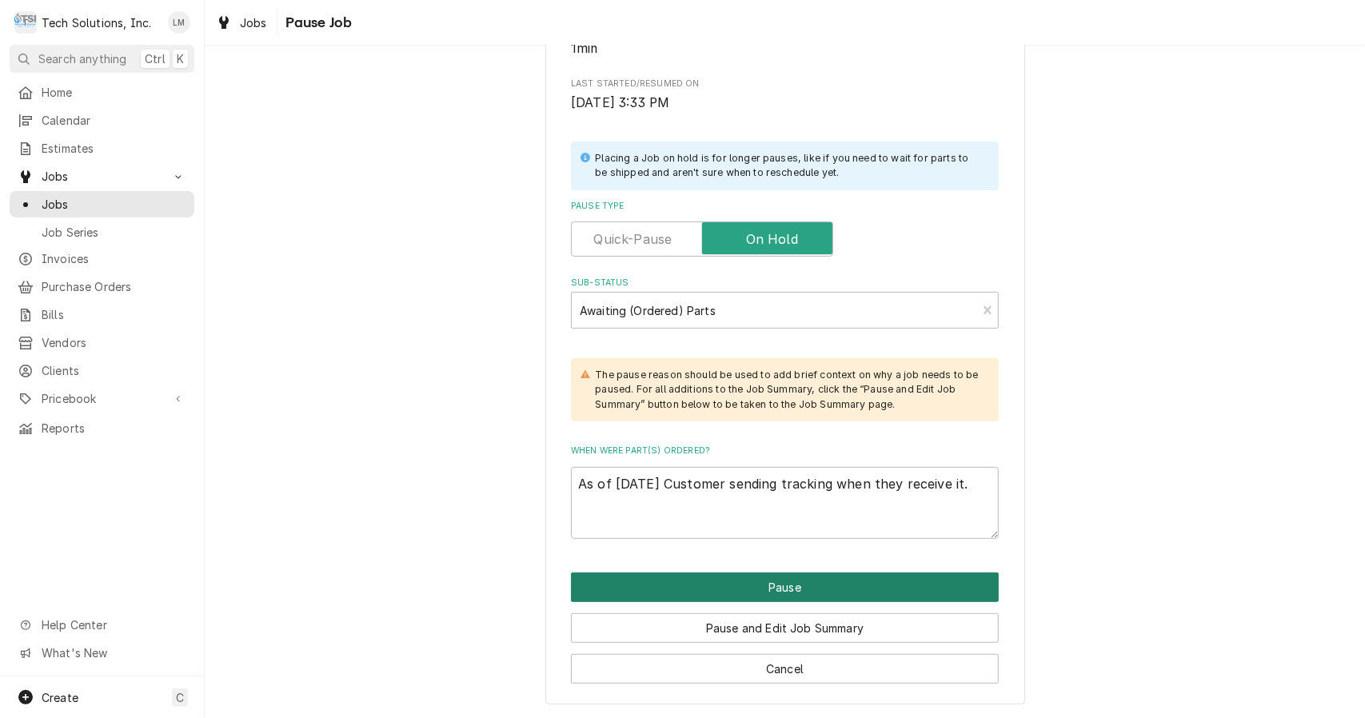
type textarea "x"
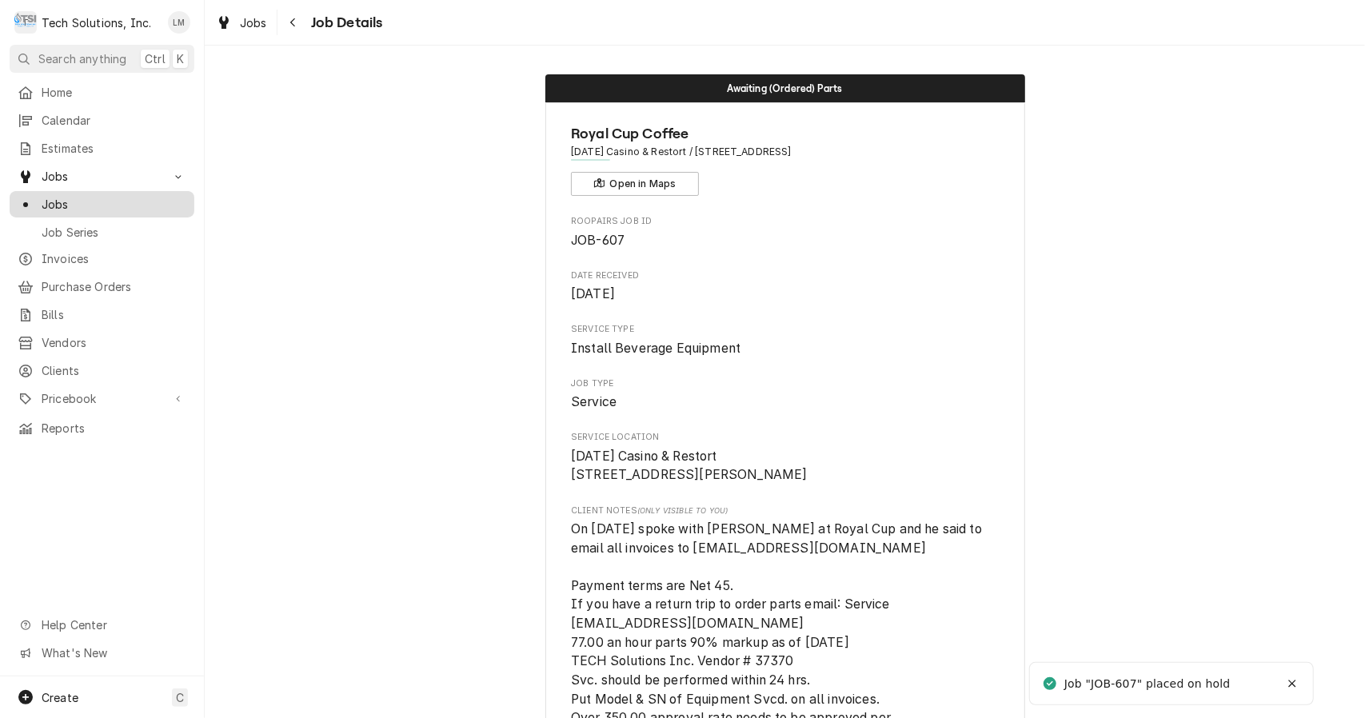
click at [74, 200] on span "Jobs" at bounding box center [114, 204] width 145 height 17
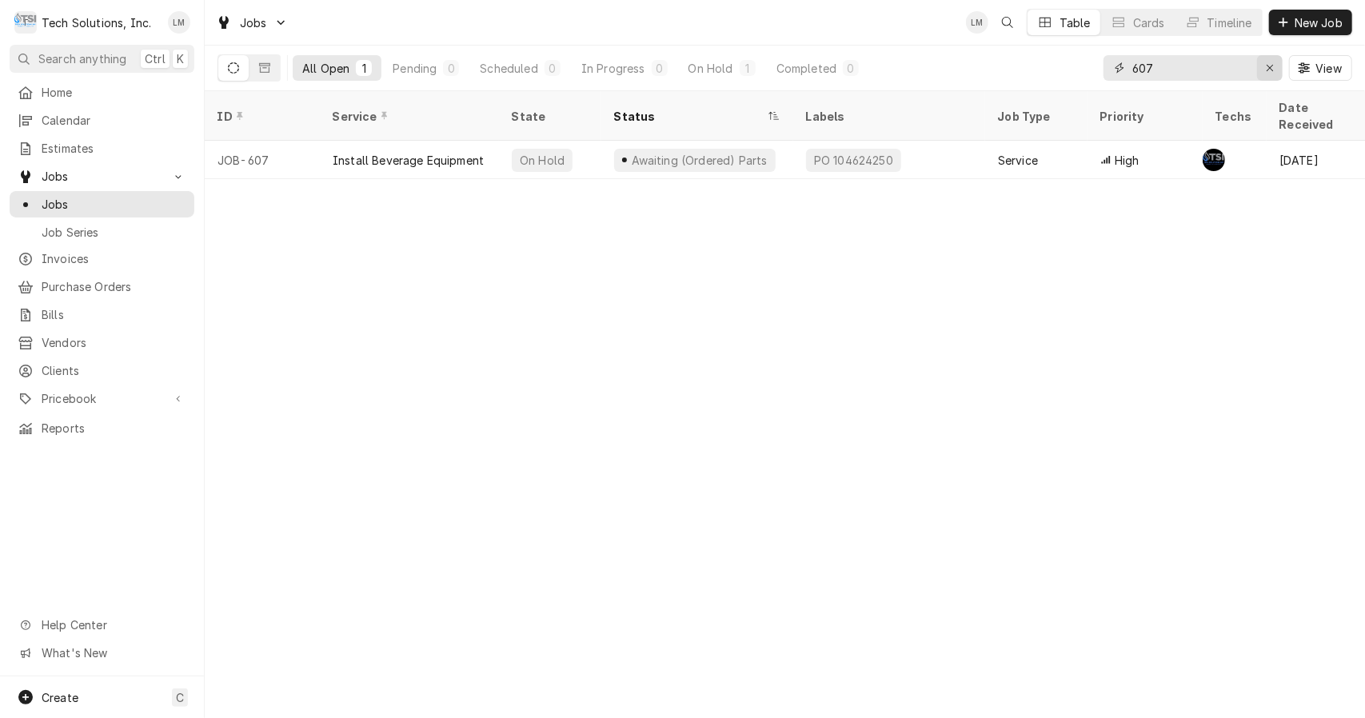
click at [1267, 65] on icon "Erase input" at bounding box center [1270, 68] width 6 height 6
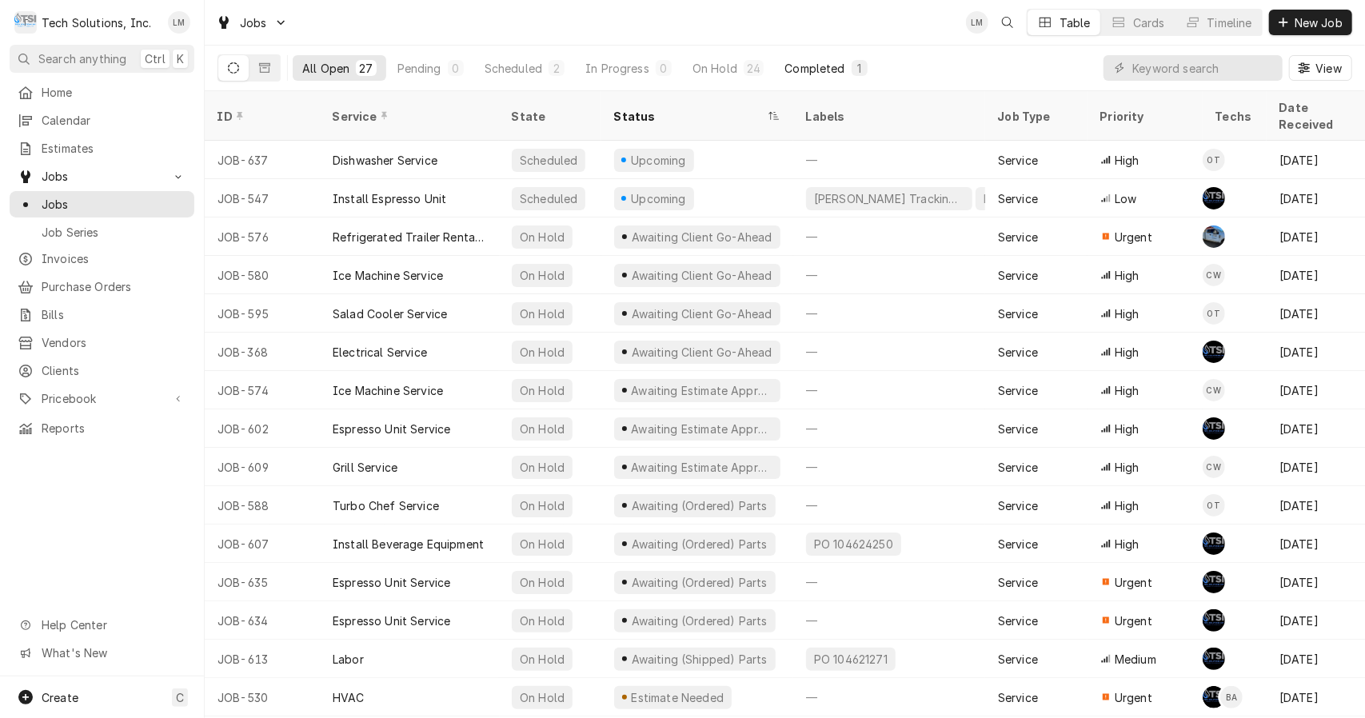
click at [812, 70] on div "Completed" at bounding box center [815, 68] width 60 height 17
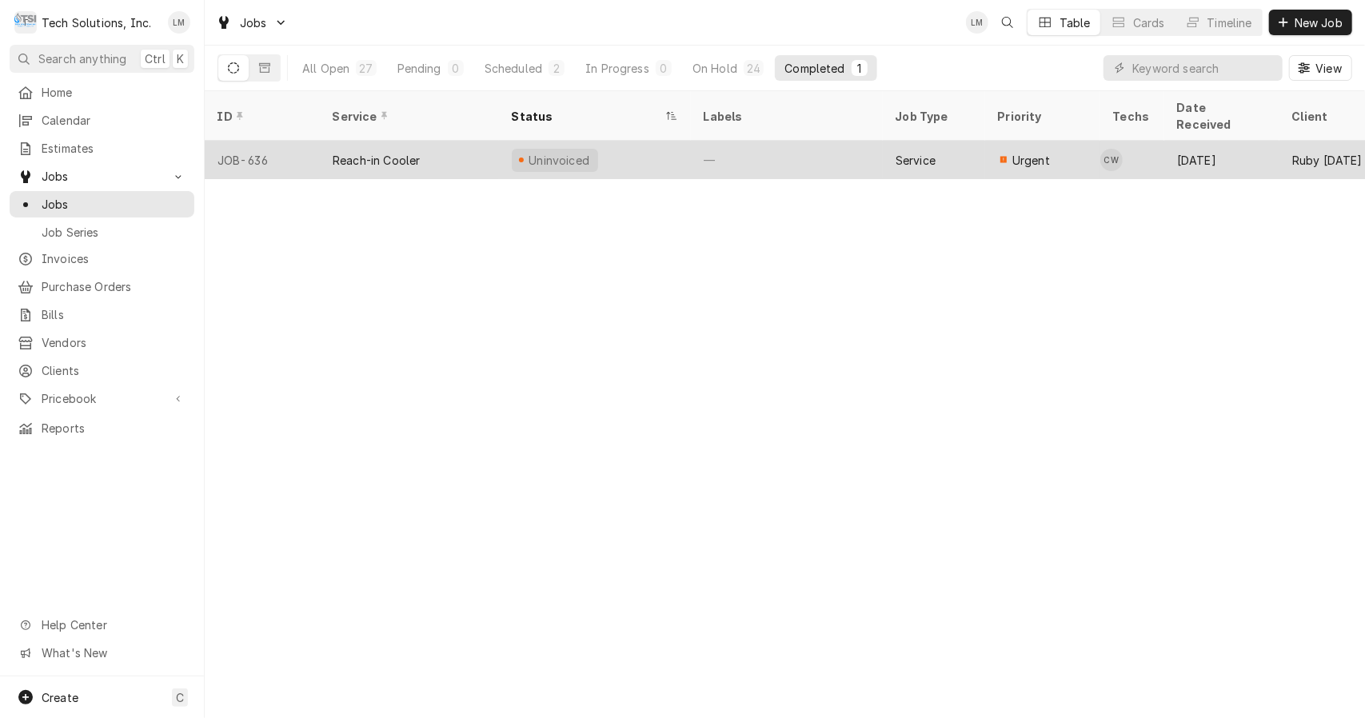
click at [387, 152] on div "Reach-in Cooler" at bounding box center [376, 160] width 87 height 17
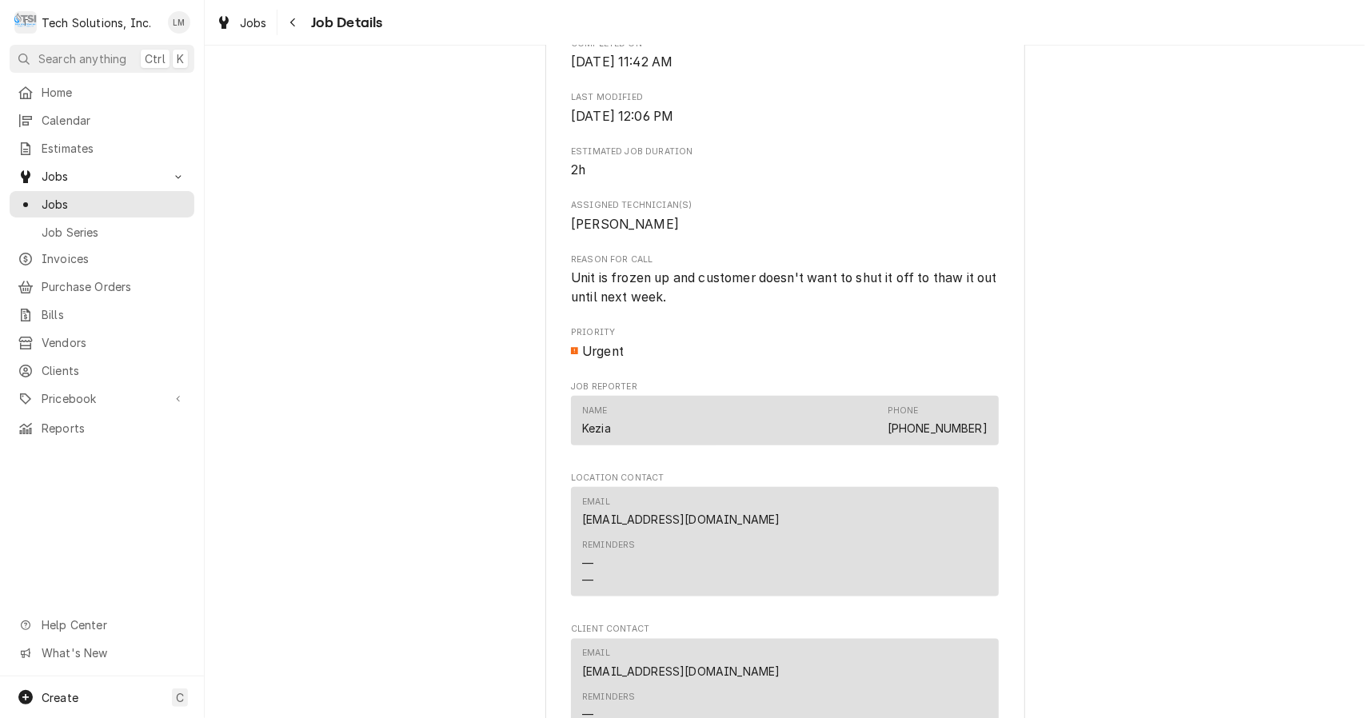
scroll to position [1835, 0]
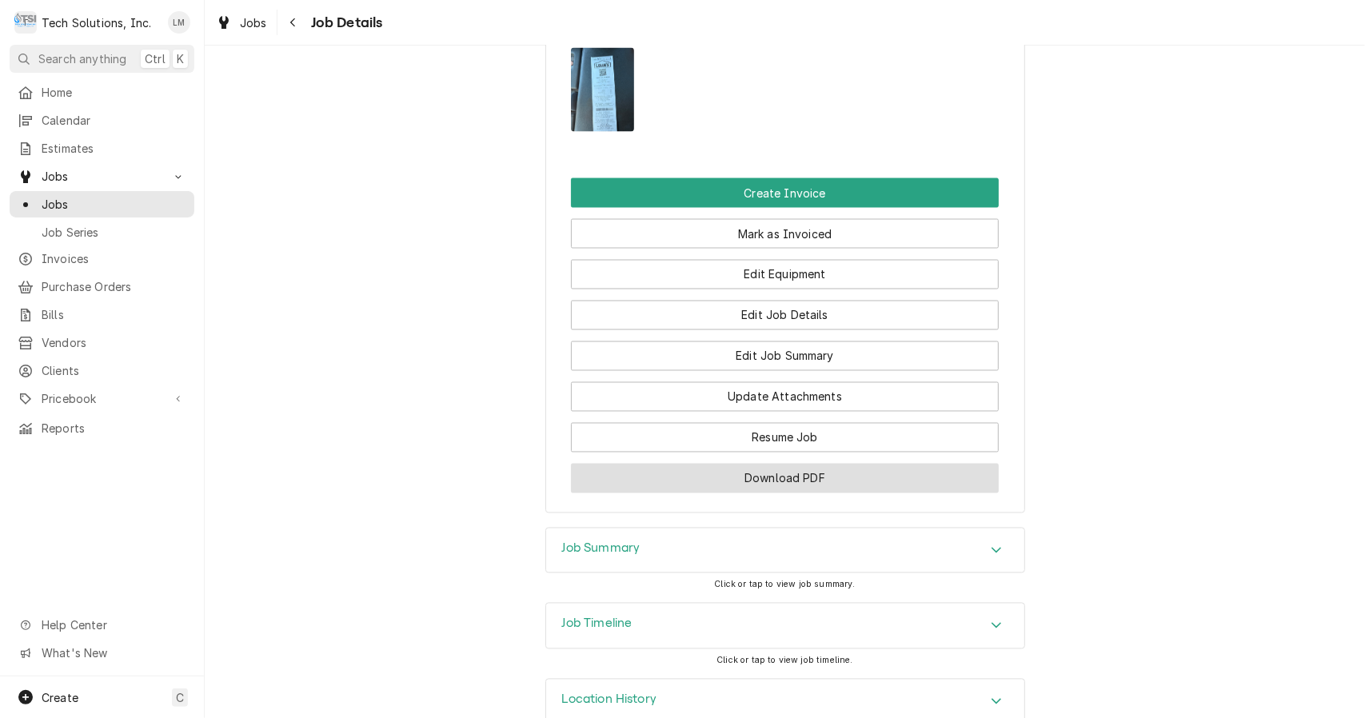
click at [808, 464] on button "Download PDF" at bounding box center [785, 479] width 428 height 30
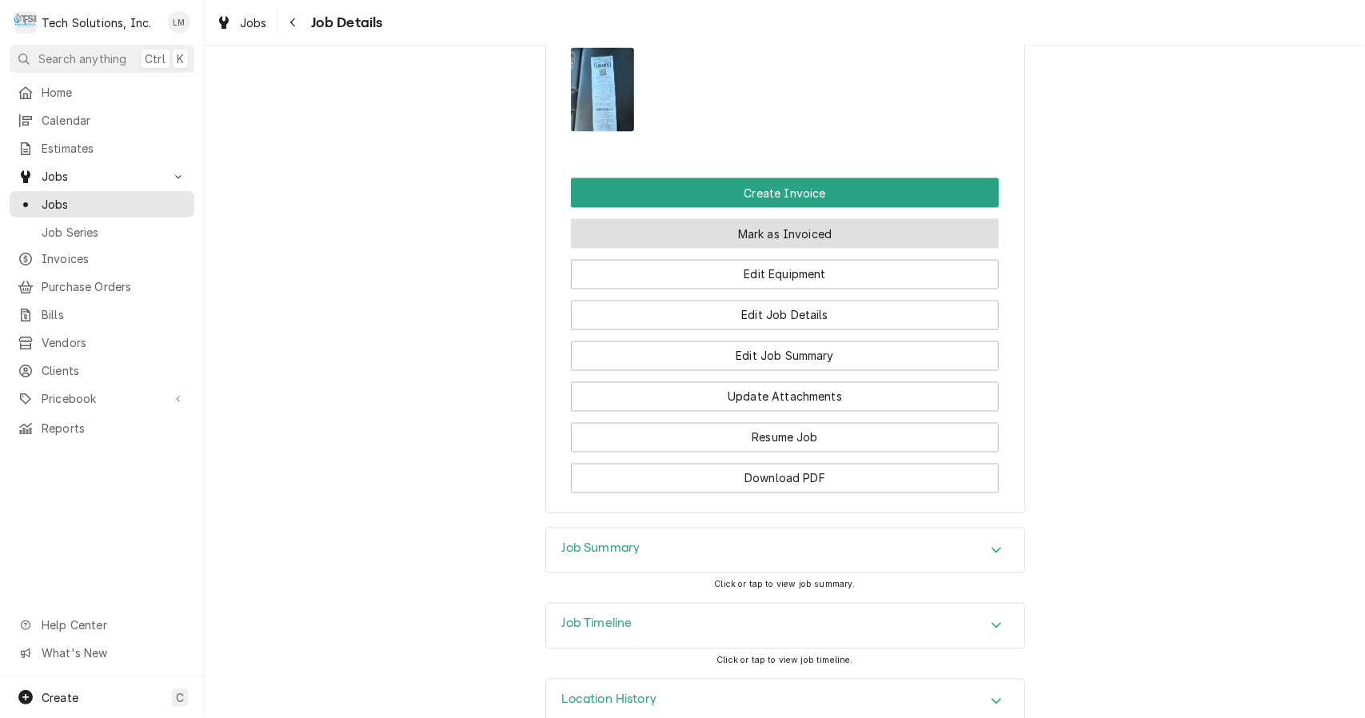
click at [605, 82] on img "Attachments" at bounding box center [602, 90] width 63 height 84
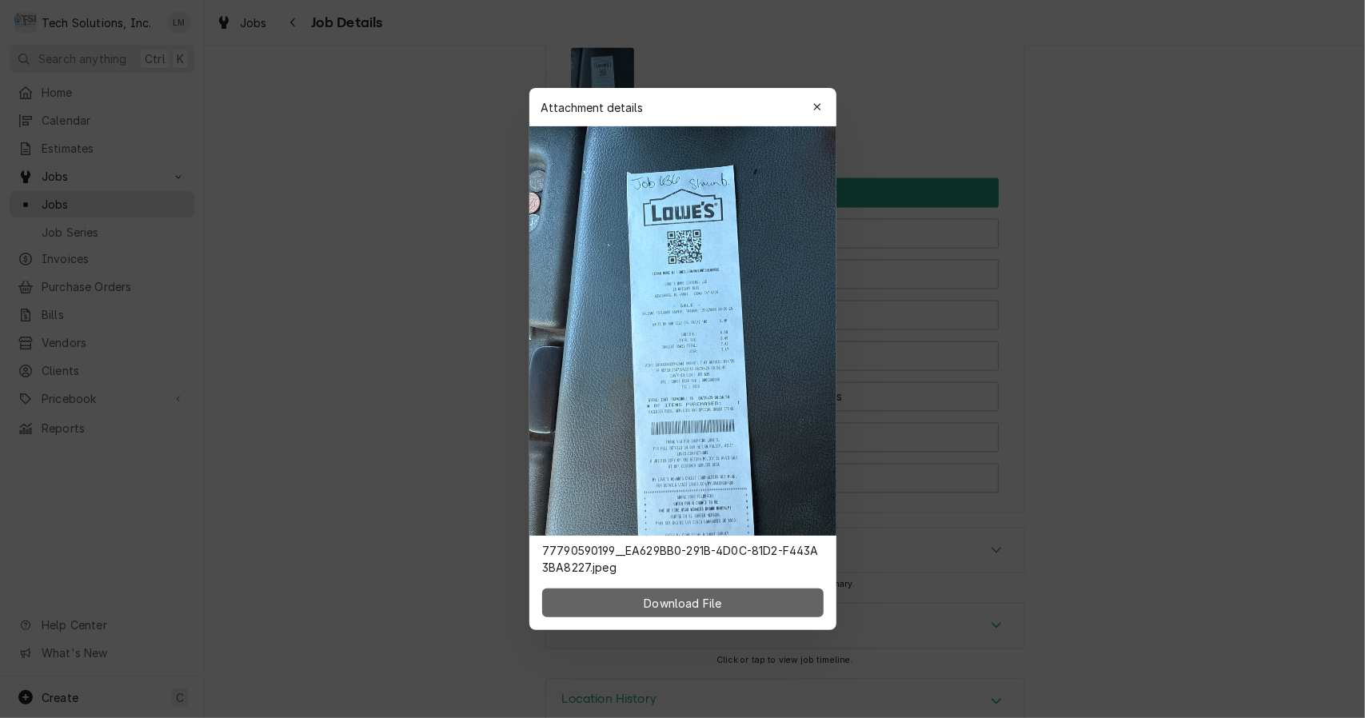
click at [760, 611] on button "Download File" at bounding box center [683, 603] width 282 height 29
click at [829, 108] on button "button" at bounding box center [818, 107] width 26 height 26
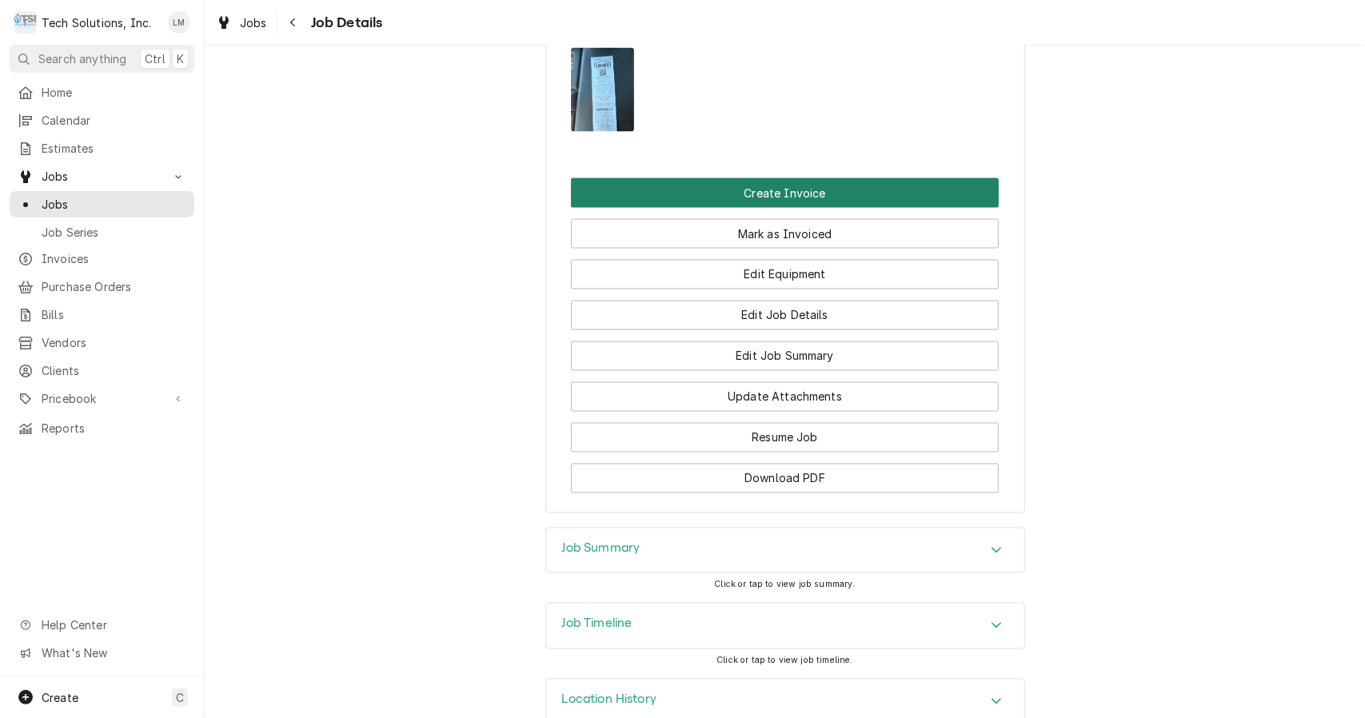
click at [833, 178] on button "Create Invoice" at bounding box center [785, 193] width 428 height 30
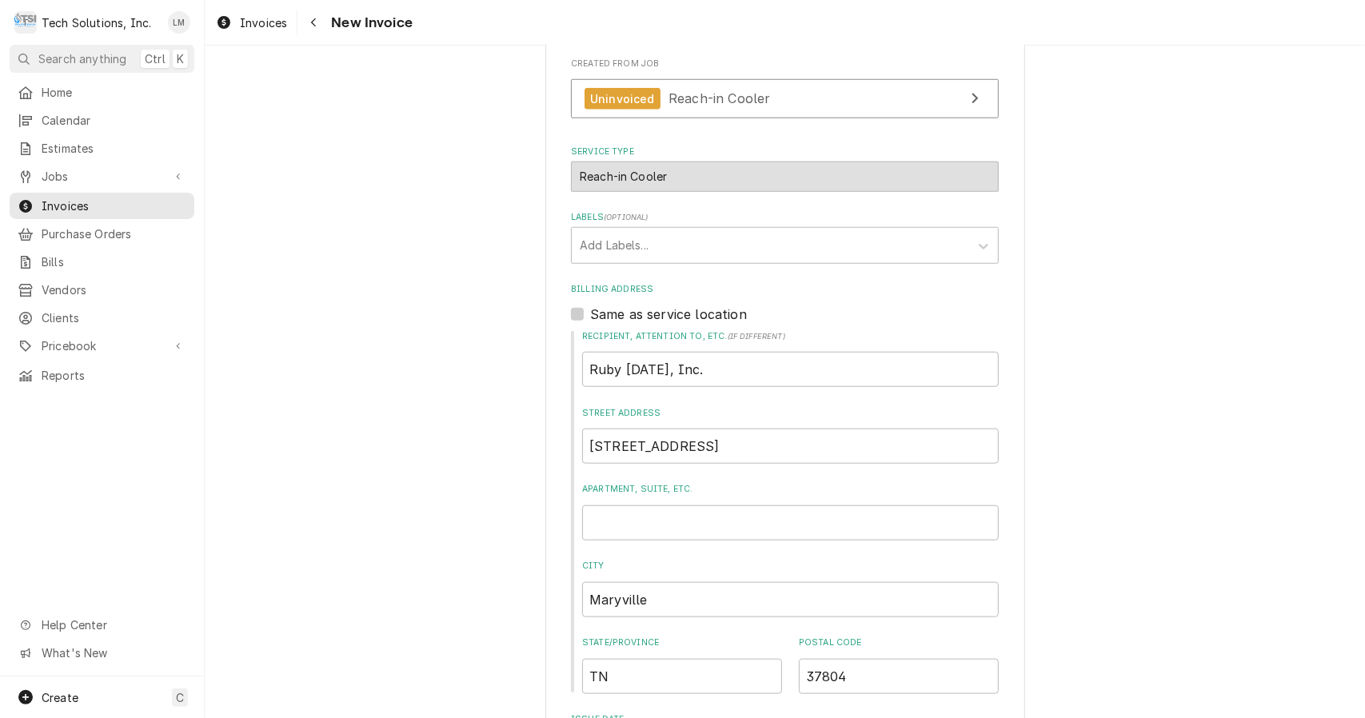
scroll to position [1080, 0]
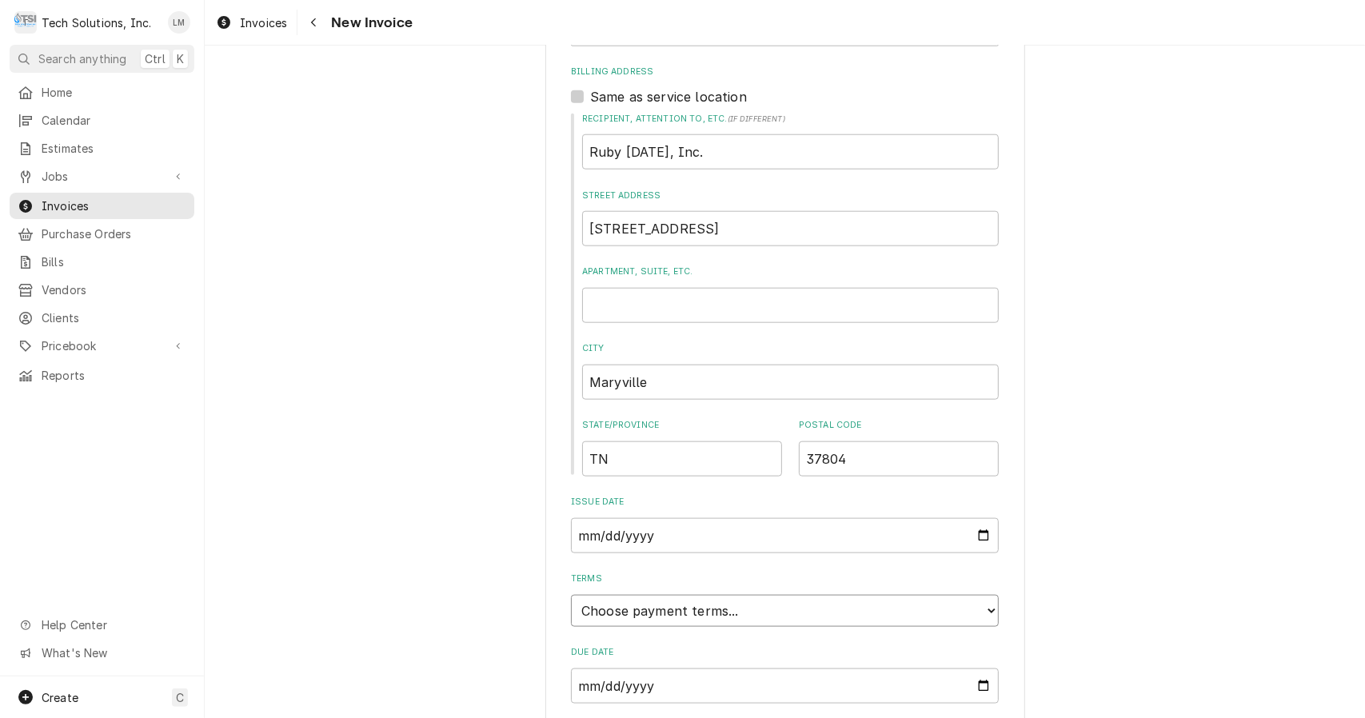
click at [962, 595] on select "Choose payment terms... Same Day Net 7 Net 14 Net 21 Net 30 Net 45 Net 60 Net 90" at bounding box center [785, 611] width 428 height 32
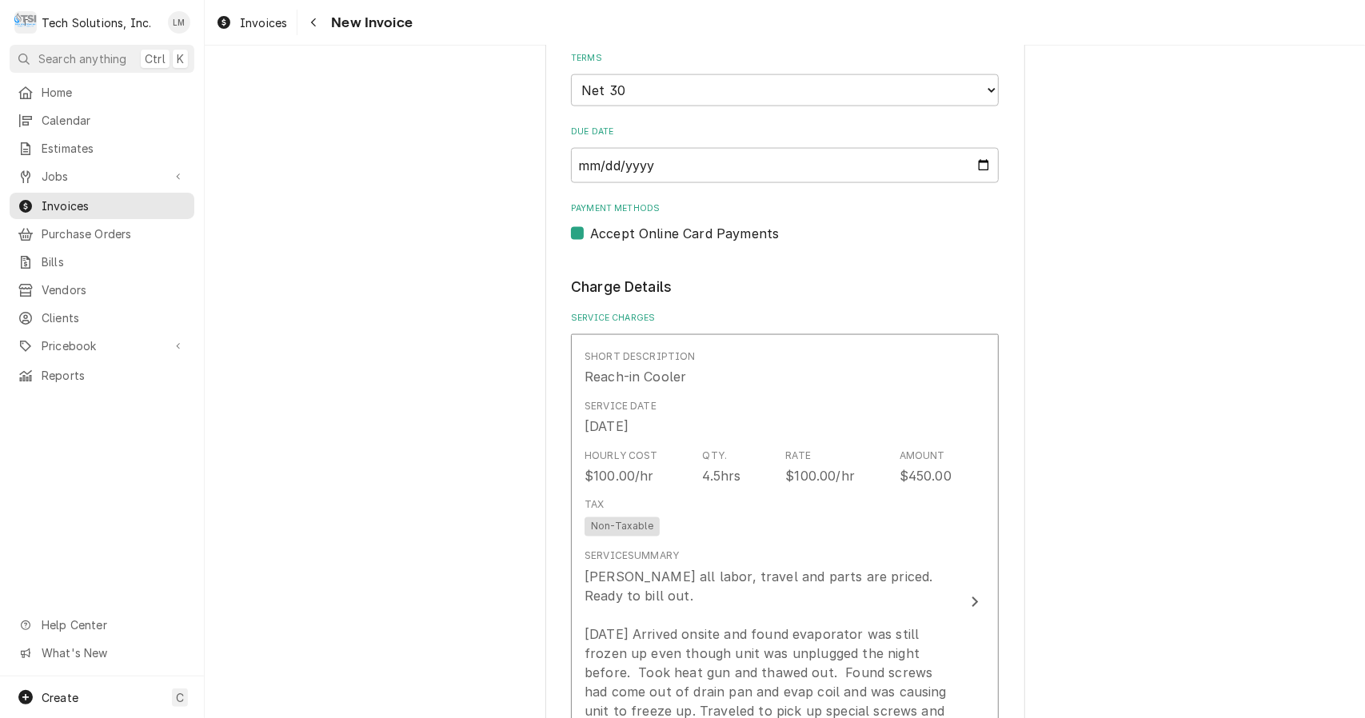
scroll to position [1603, 0]
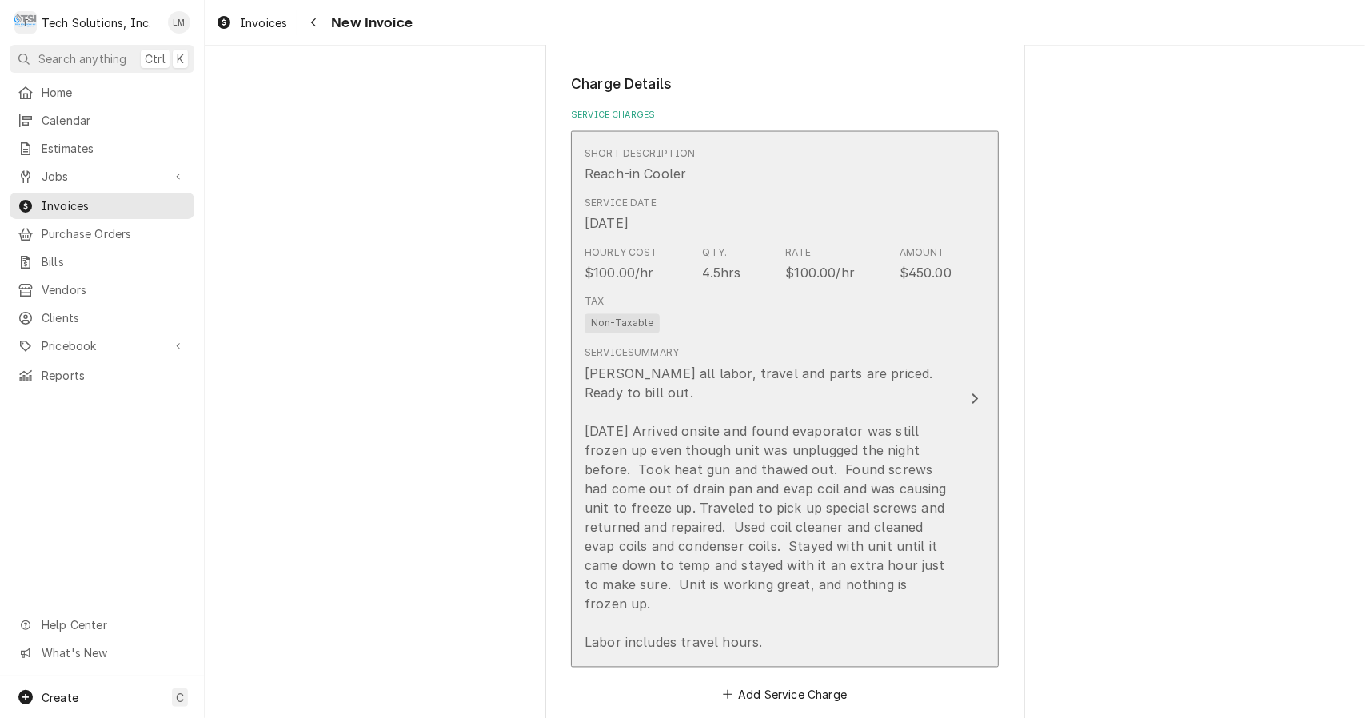
click at [954, 281] on button "Short Description Reach-in Cooler Service Date [DATE] Hourly Cost $100.00/hr Qt…" at bounding box center [785, 399] width 428 height 537
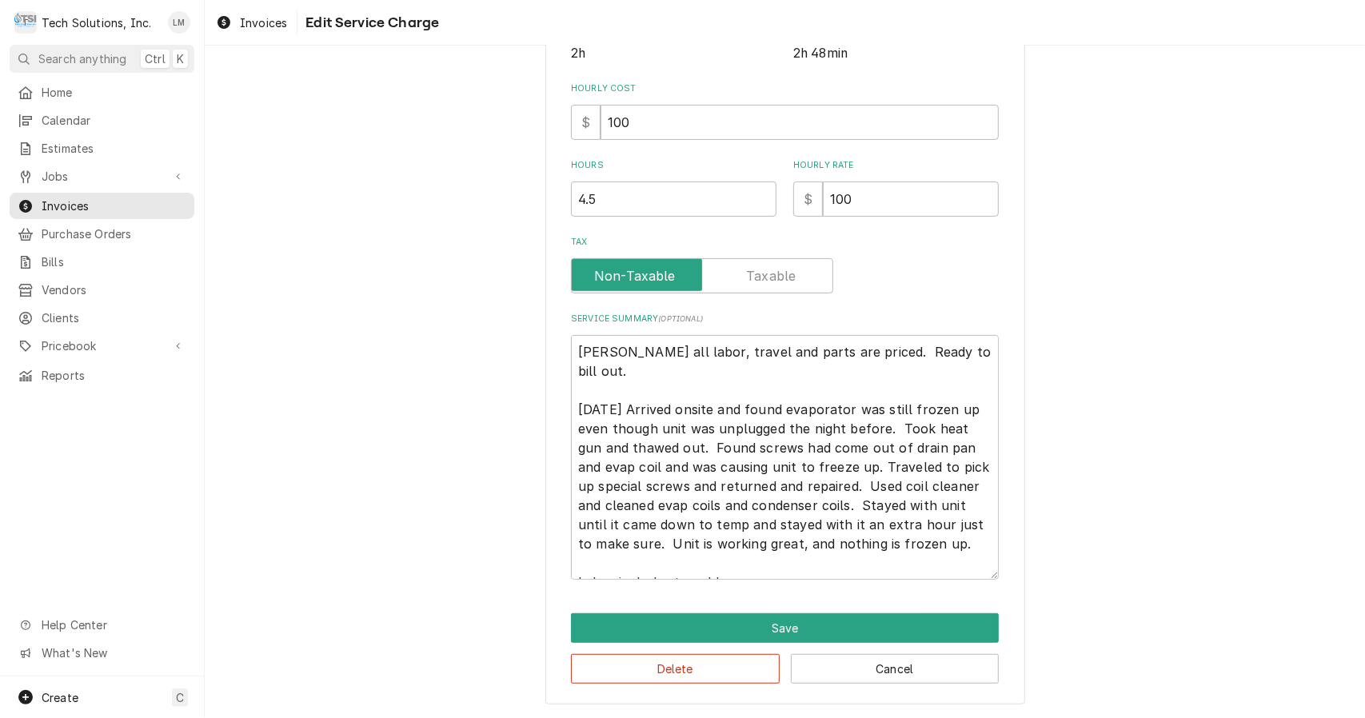
scroll to position [138, 0]
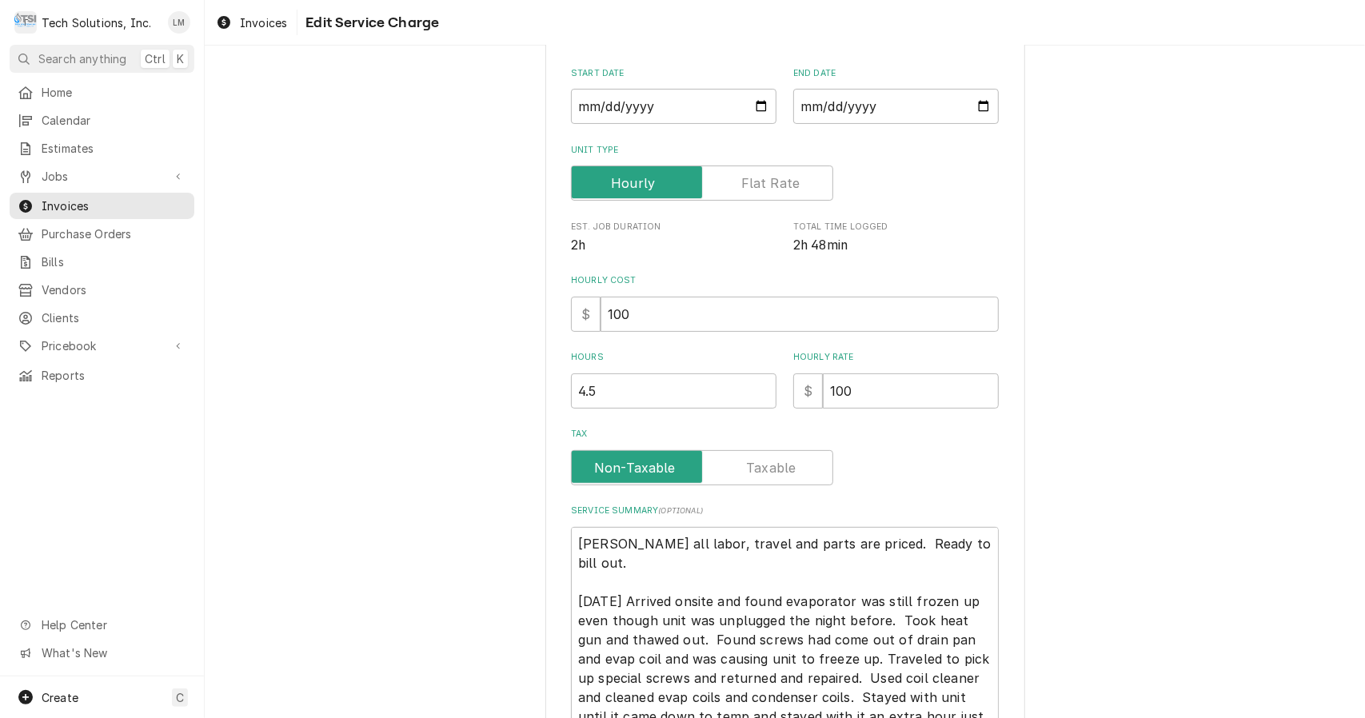
type textarea "x"
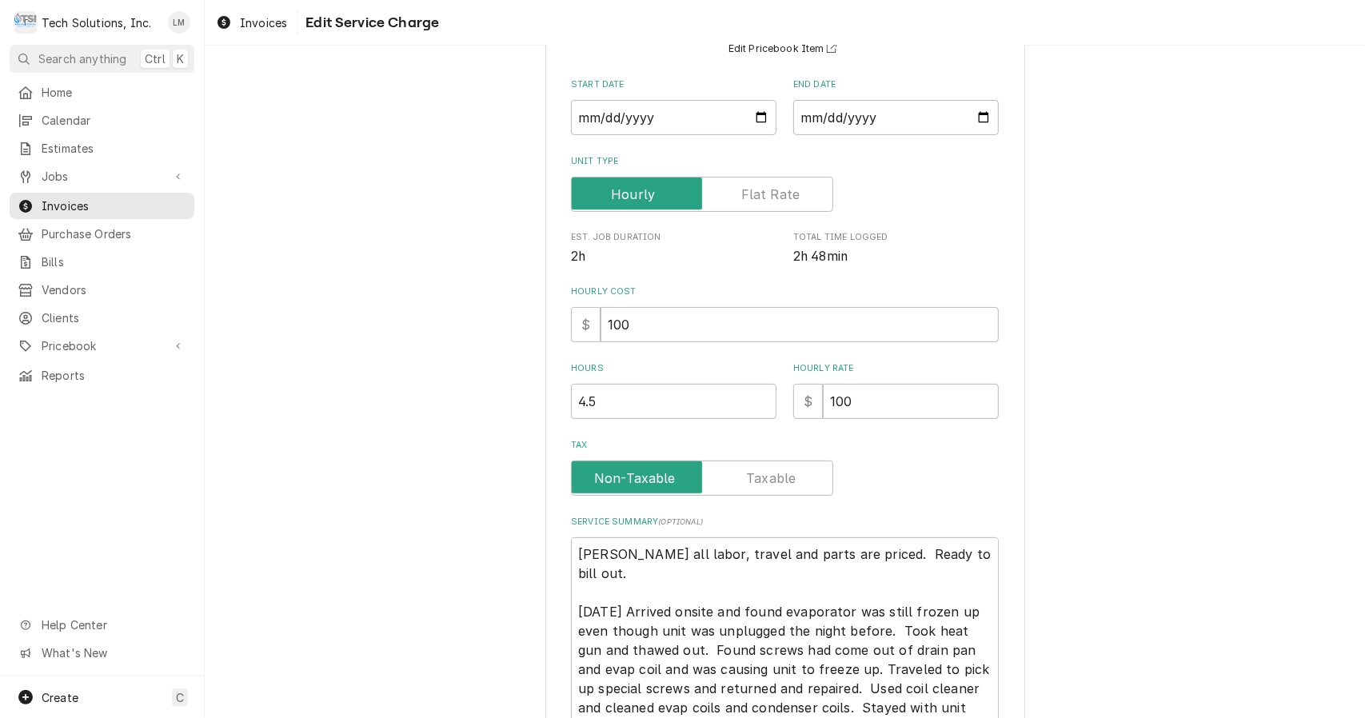
scroll to position [169, 0]
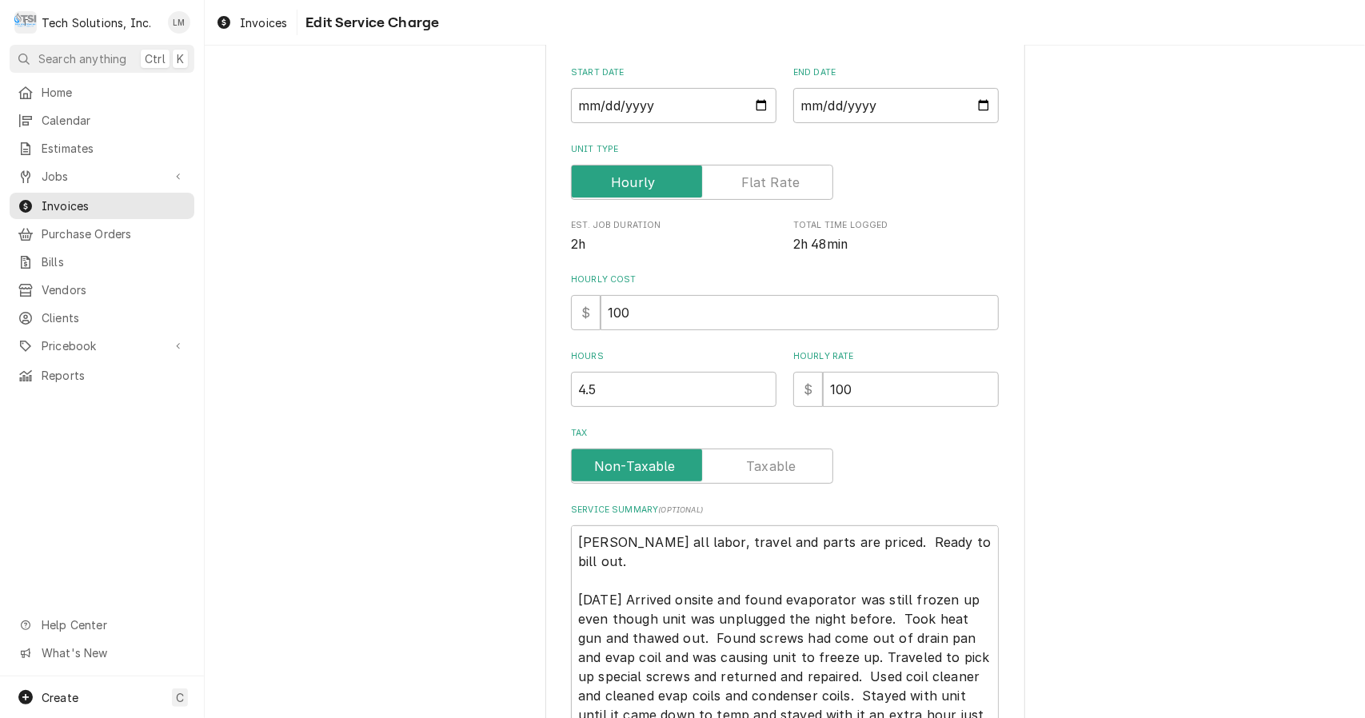
click at [781, 457] on label "Tax" at bounding box center [702, 466] width 262 height 35
click at [781, 457] on input "Tax" at bounding box center [702, 466] width 248 height 35
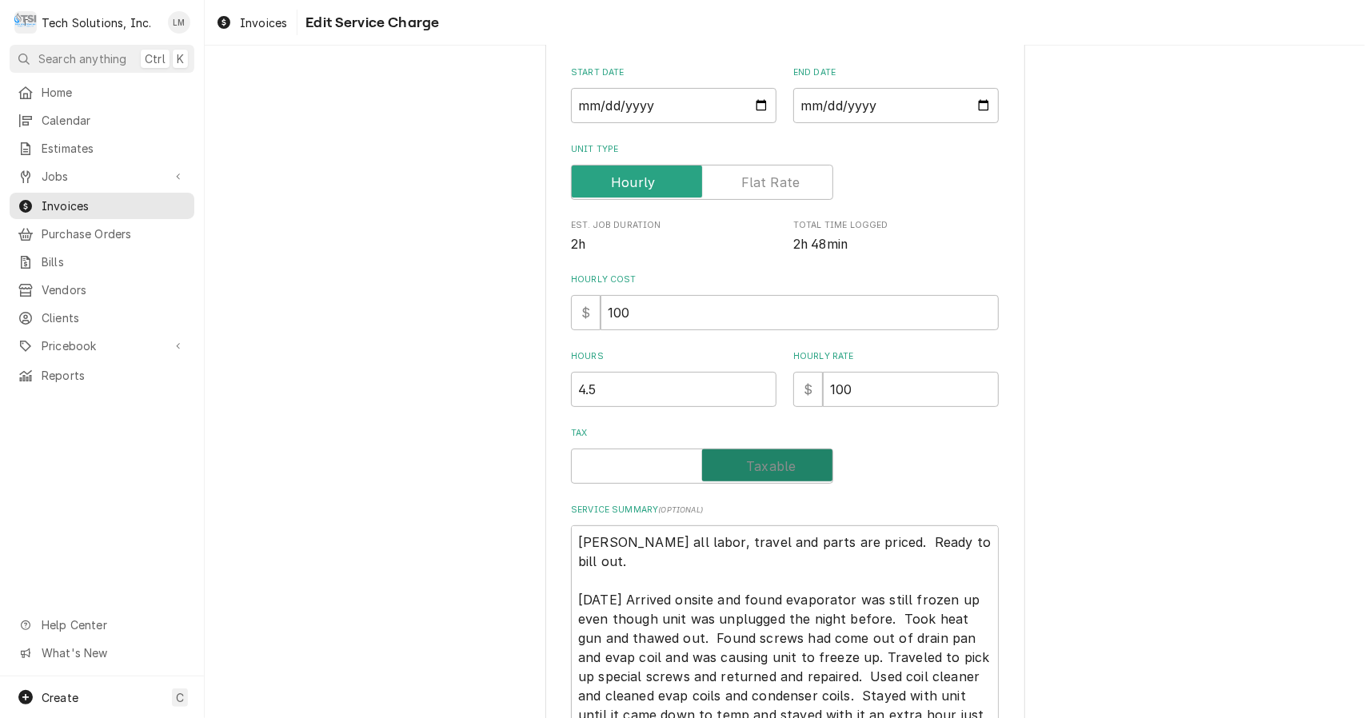
checkbox input "true"
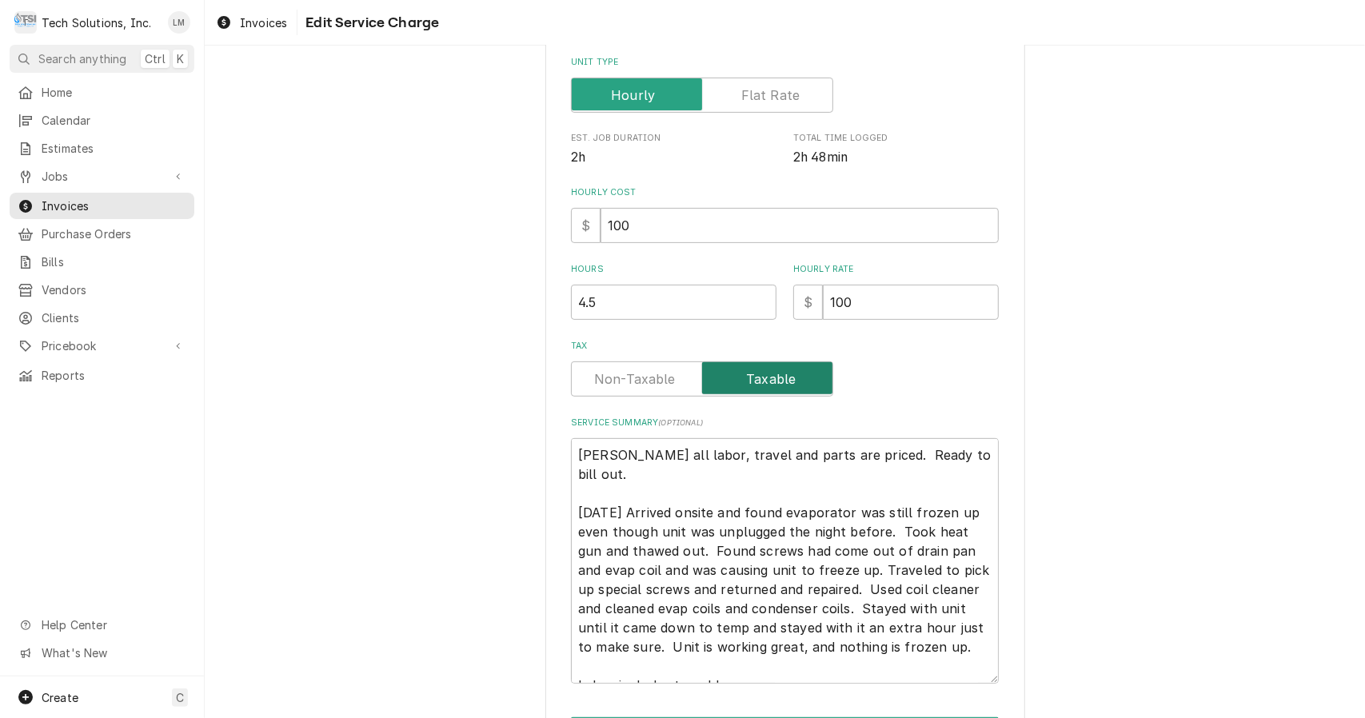
scroll to position [256, 0]
click at [909, 541] on textarea "Leah all labor, travel and parts are priced. Ready to bill out. 8/26/25 Arrived…" at bounding box center [785, 561] width 428 height 246
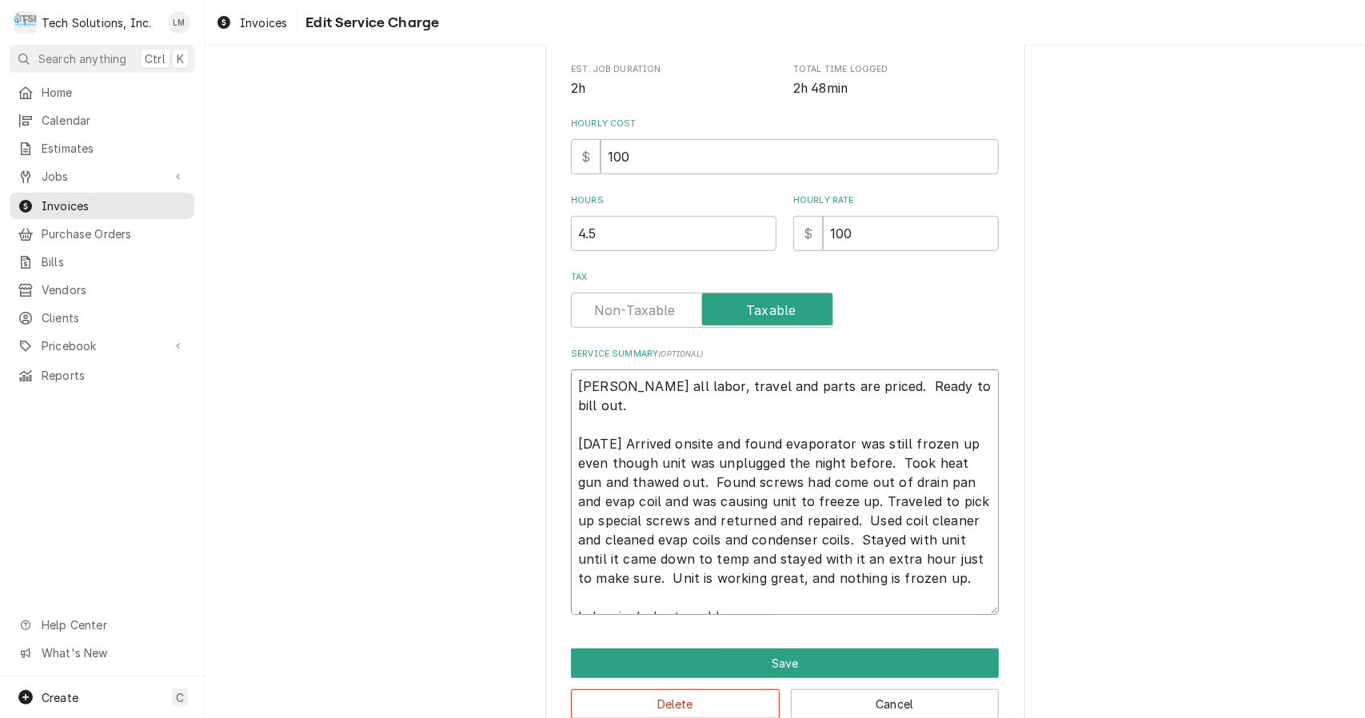
scroll to position [325, 0]
click at [945, 388] on textarea "Leah all labor, travel and parts are priced. Ready to bill out. 8/26/25 Arrived…" at bounding box center [785, 492] width 428 height 246
type textarea "x"
type textarea "Leah all labor, travel and parts are priced. Ready to bill out 8/26/25 Arrived …"
type textarea "x"
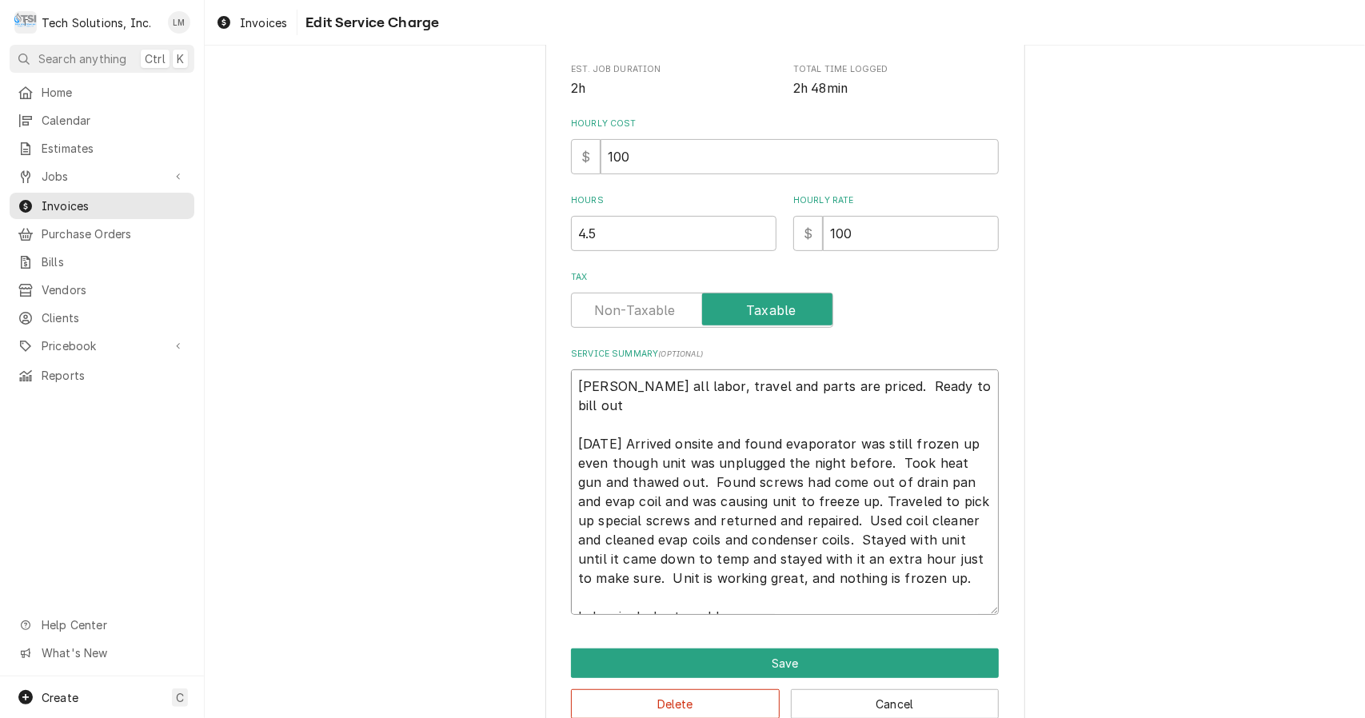
type textarea "Leah all labor, travel and parts are priced. Ready to bill ou 8/26/25 Arrived o…"
type textarea "x"
type textarea "Leah all labor, travel and parts are priced. Ready to bill o 8/26/25 Arrived on…"
type textarea "x"
type textarea "Leah all labor, travel and parts are priced. Ready to bill 8/26/25 Arrived onsi…"
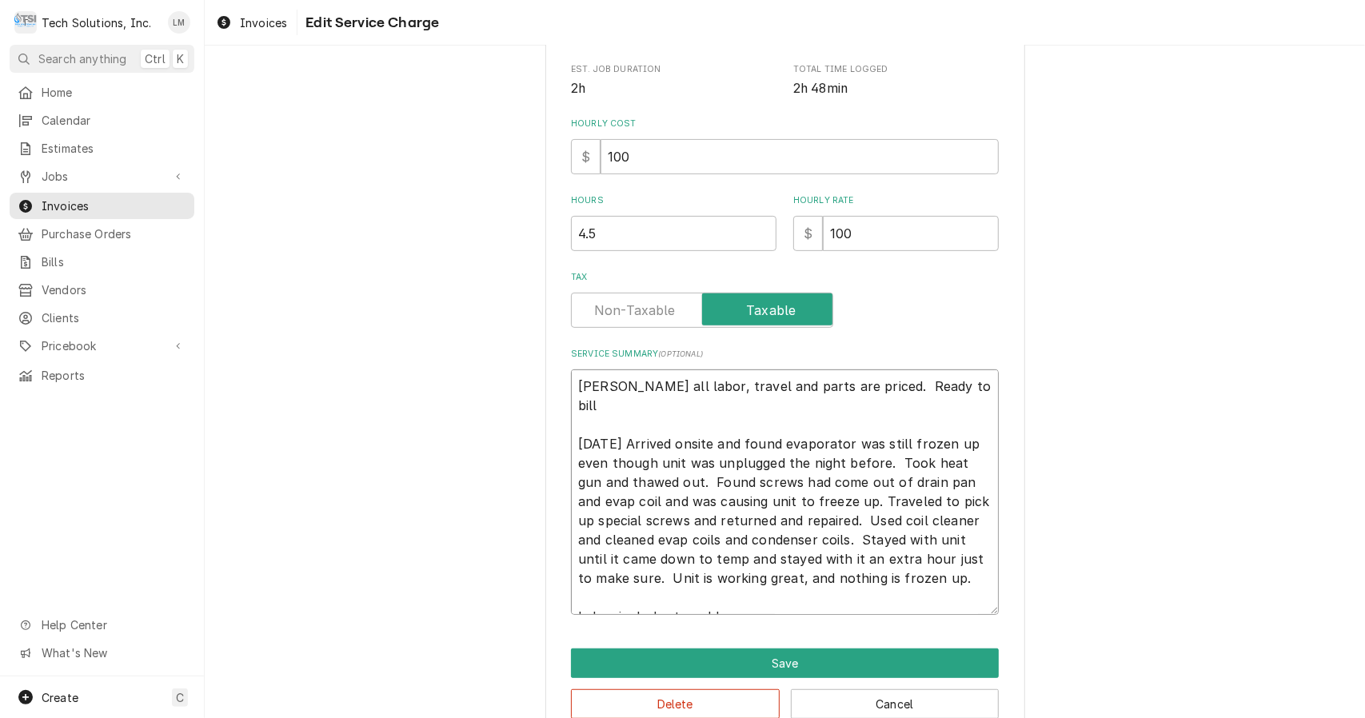
type textarea "x"
type textarea "Leah all labor, travel and parts are priced. Ready to bill 8/26/25 Arrived onsi…"
type textarea "x"
type textarea "Leah all labor, travel and parts are priced. Ready to bil 8/26/25 Arrived onsit…"
type textarea "x"
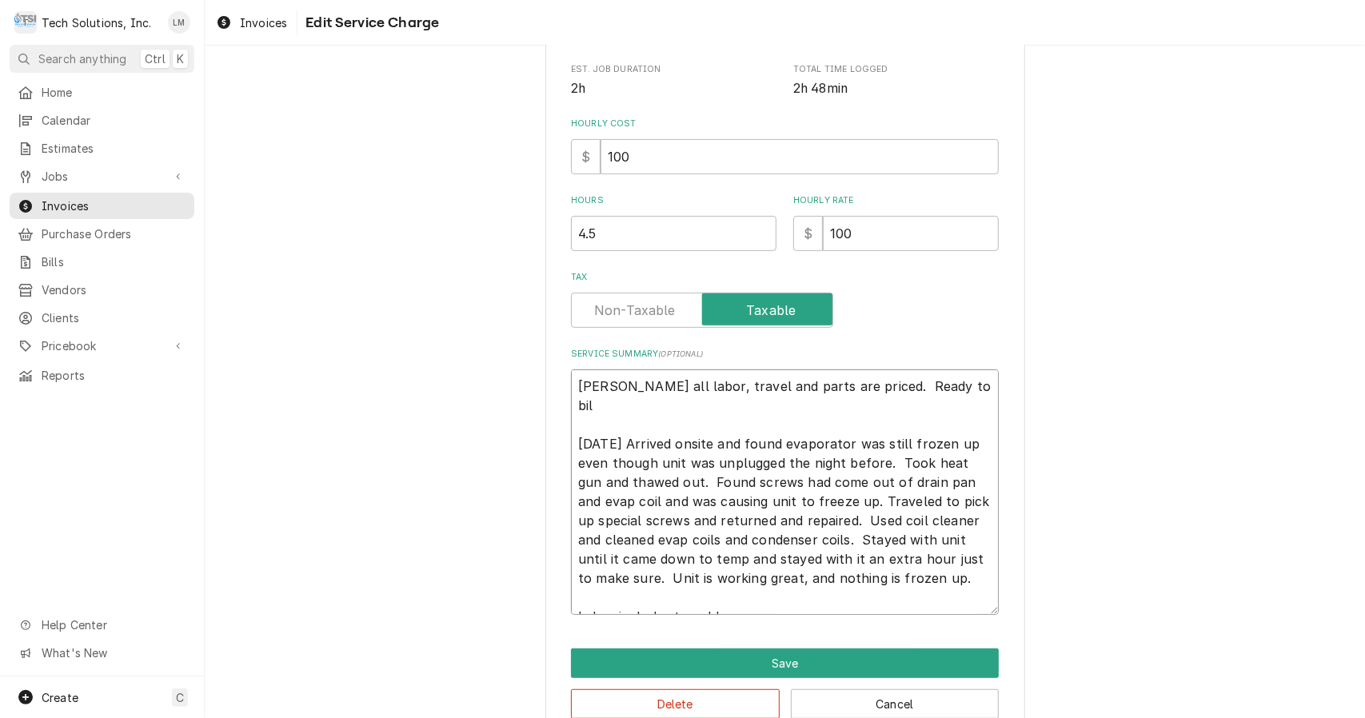
type textarea "Leah all labor, travel and parts are priced. Ready to bi 8/26/25 Arrived onsite…"
type textarea "x"
type textarea "Leah all labor, travel and parts are priced. Ready to b 8/26/25 Arrived onsite …"
type textarea "x"
type textarea "Leah all labor, travel and parts are priced. Ready to 8/26/25 Arrived onsite an…"
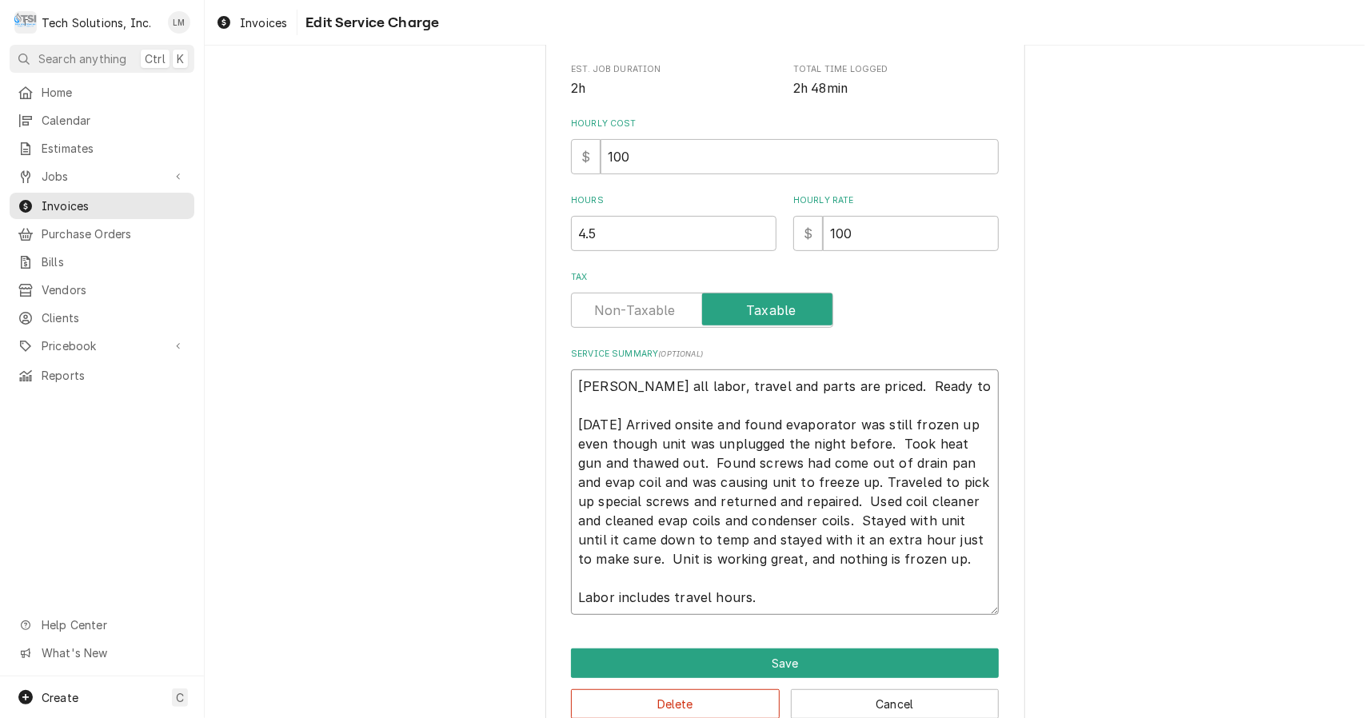
type textarea "x"
type textarea "Leah all labor, travel and parts are priced. Ready to 8/26/25 Arrived onsite an…"
type textarea "x"
type textarea "Leah all labor, travel and parts are priced. Ready t 8/26/25 Arrived onsite and…"
type textarea "x"
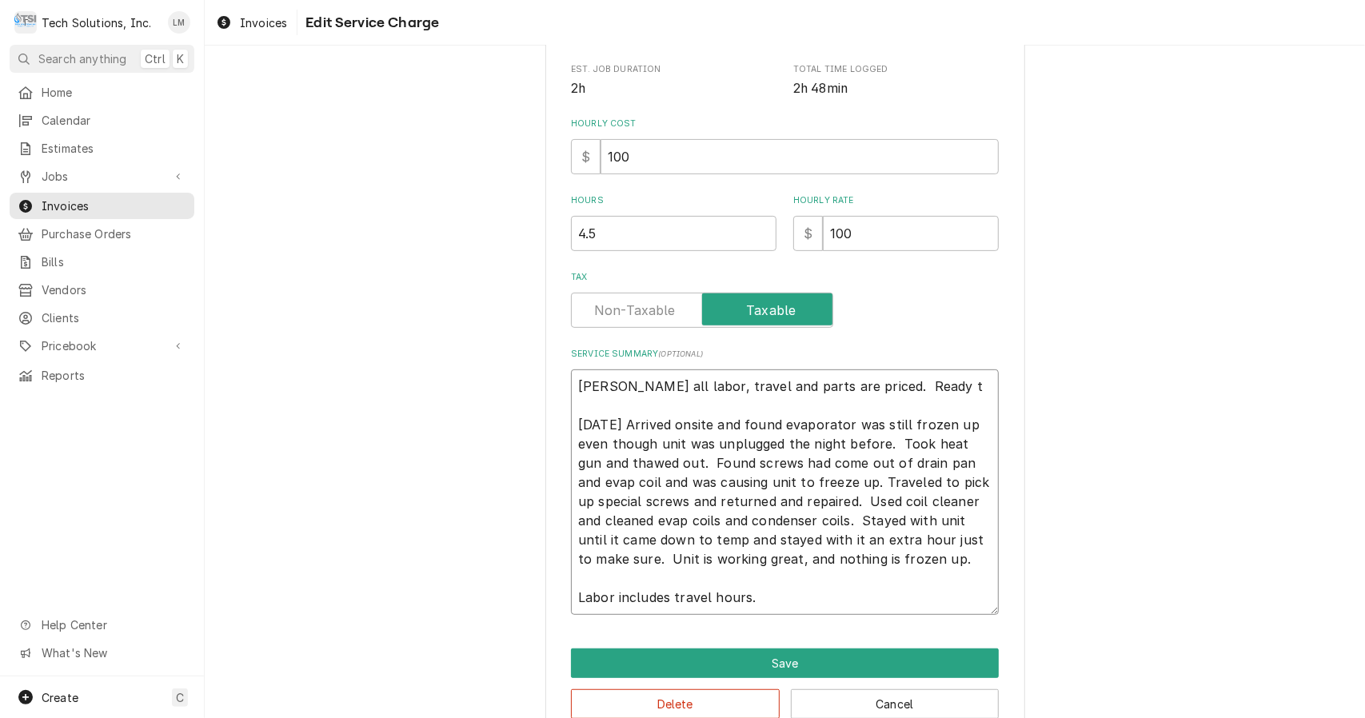
type textarea "Leah all labor, travel and parts are priced. Ready 8/26/25 Arrived onsite and f…"
type textarea "x"
type textarea "Leah all labor, travel and parts are priced. Ready 8/26/25 Arrived onsite and f…"
type textarea "x"
type textarea "Leah all labor, travel and parts are priced. Read 8/26/25 Arrived onsite and fo…"
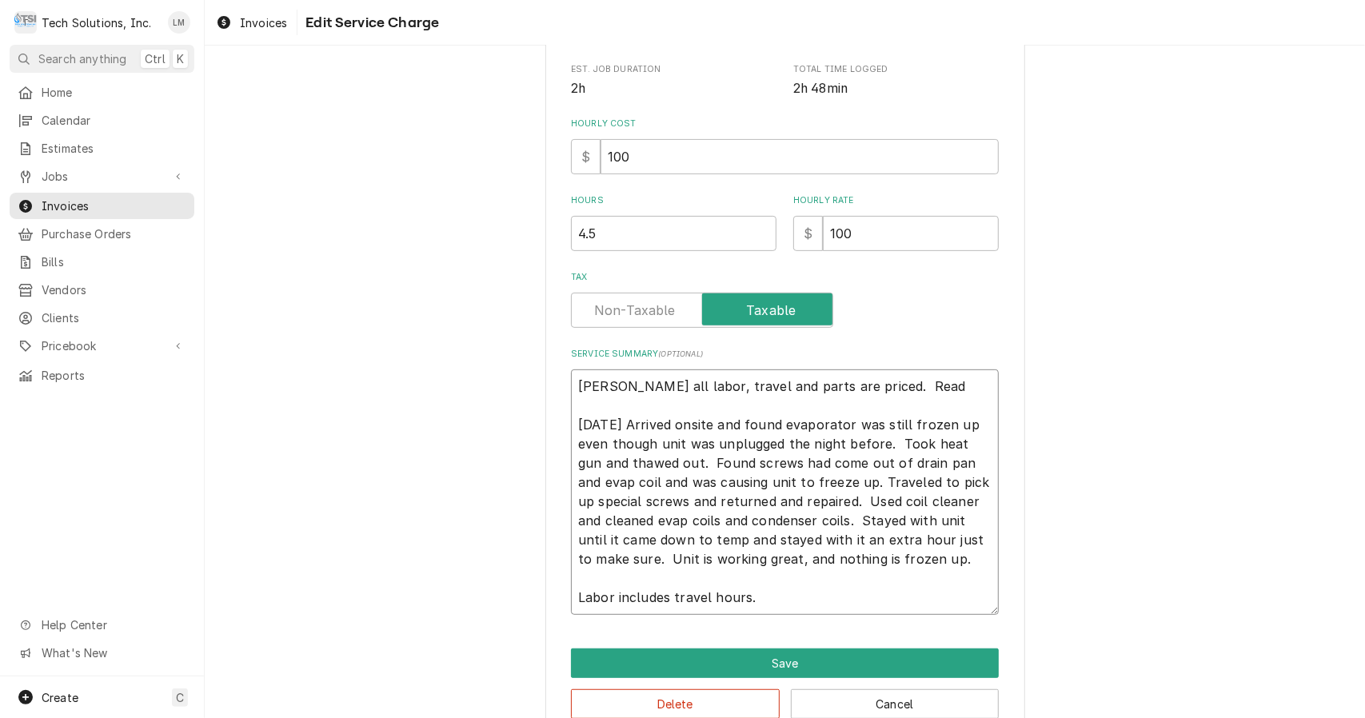
type textarea "x"
type textarea "Leah all labor, travel and parts are priced. Rea 8/26/25 Arrived onsite and fou…"
type textarea "x"
type textarea "Leah all labor, travel and parts are priced. Re 8/26/25 Arrived onsite and foun…"
type textarea "x"
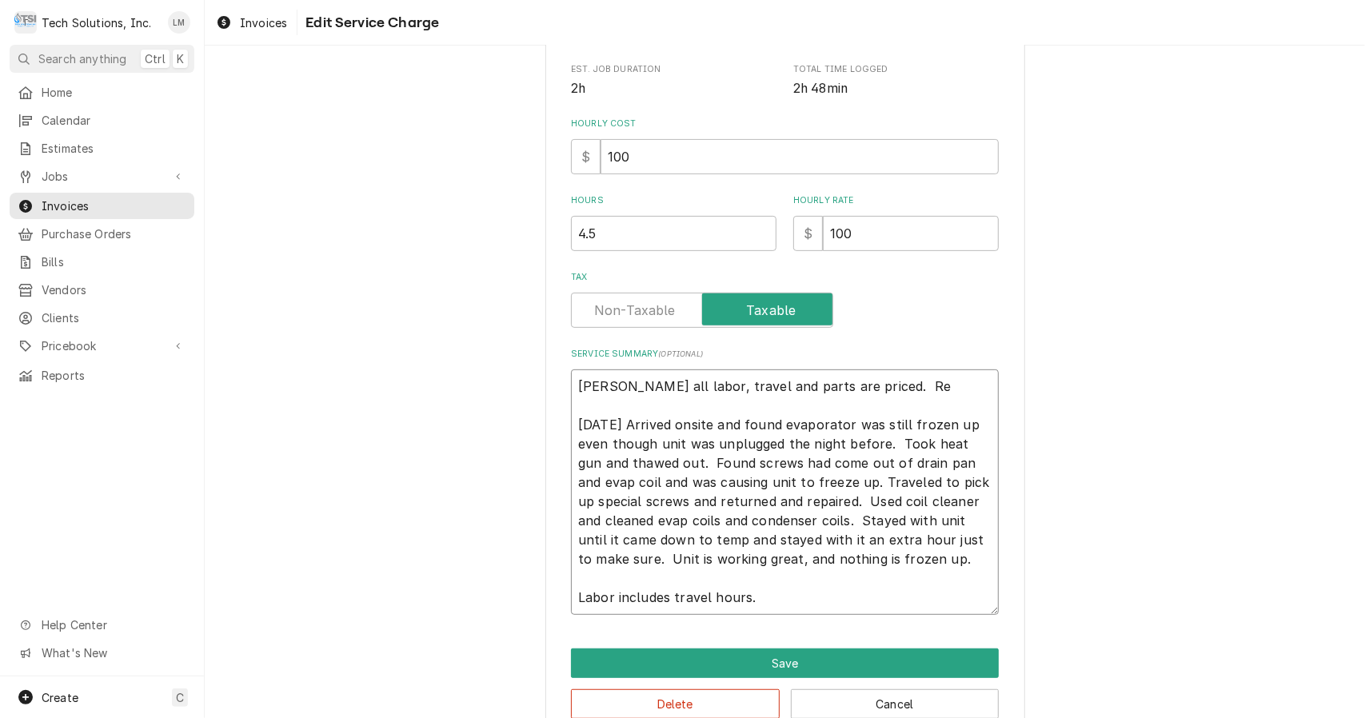
type textarea "Leah all labor, travel and parts are priced. R 8/26/25 Arrived onsite and found…"
type textarea "x"
type textarea "Leah all labor, travel and parts are priced. 8/26/25 Arrived onsite and found e…"
type textarea "x"
type textarea "Leah all labor, travel and parts are priced. 8/26/25 Arrived onsite and found e…"
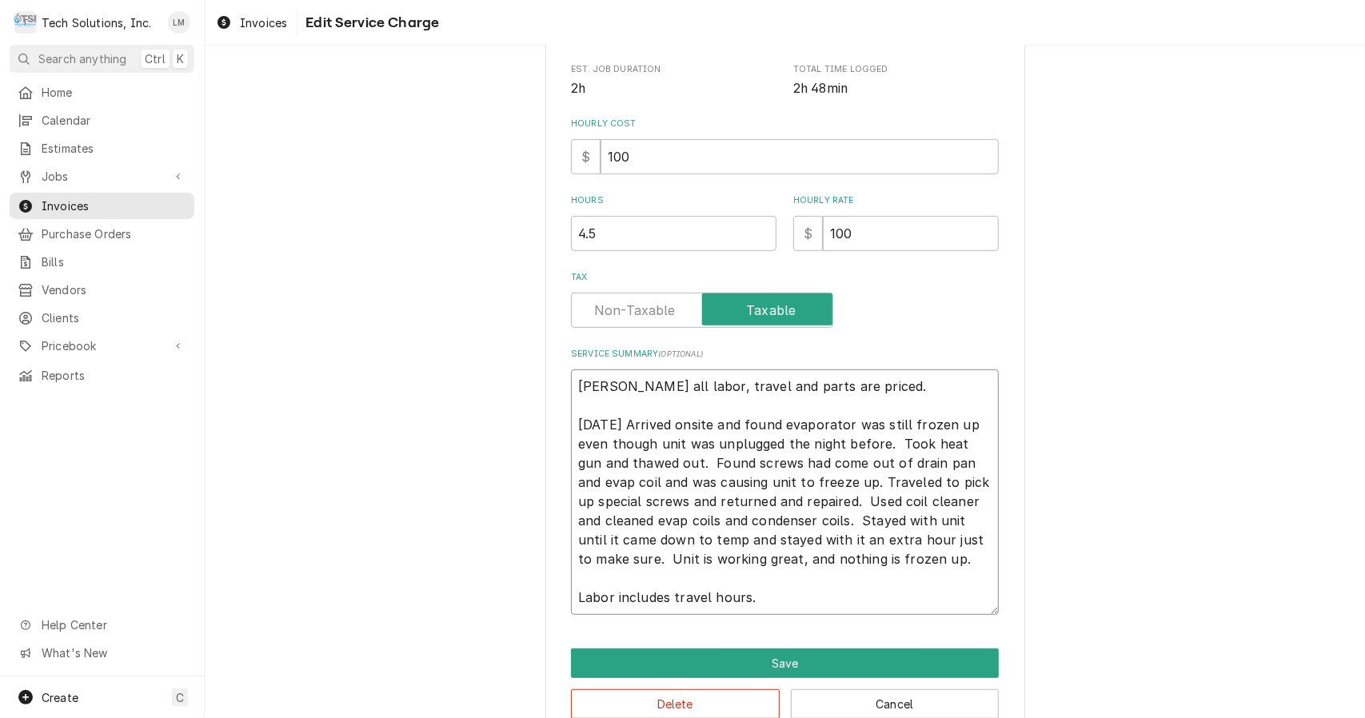
type textarea "x"
type textarea "Leah all labor, travel and parts are priced. 8/26/25 Arrived onsite and found e…"
type textarea "x"
type textarea "Leah all labor, travel and parts are priced 8/26/25 Arrived onsite and found ev…"
type textarea "x"
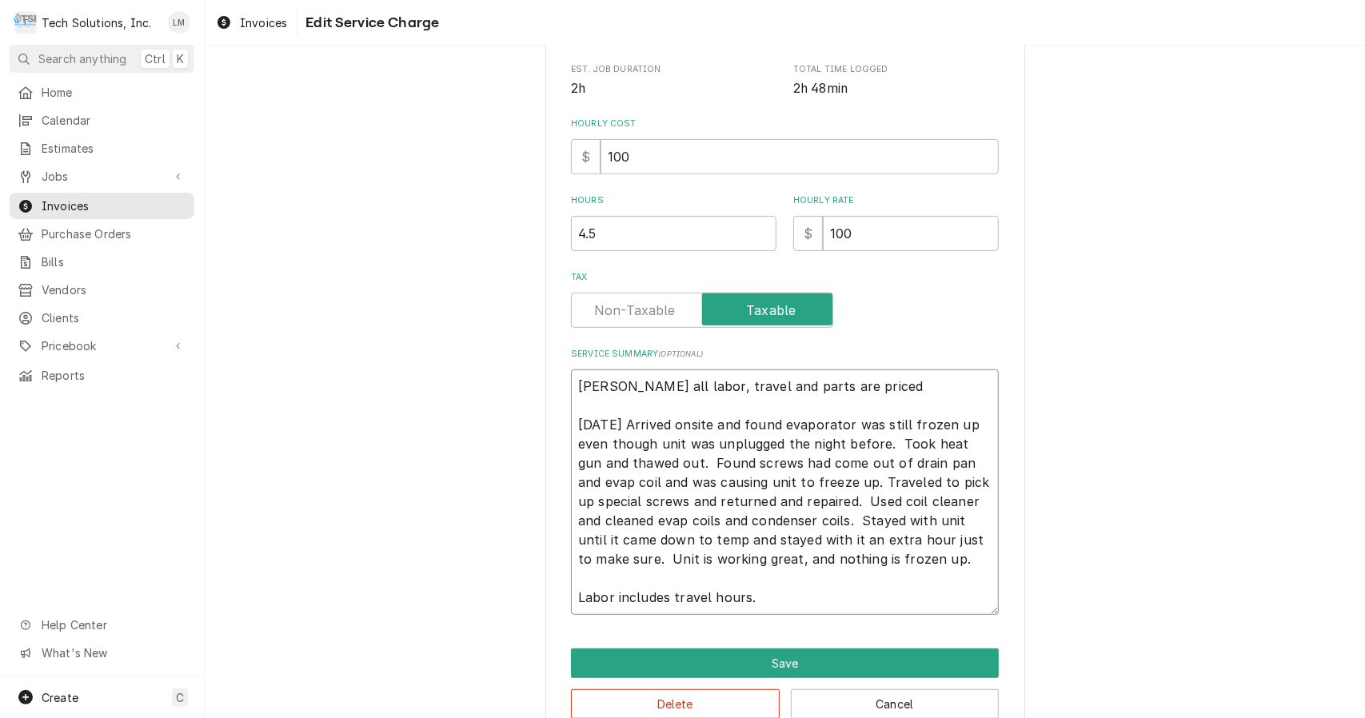
type textarea "Leah all labor, travel and parts are price 8/26/25 Arrived onsite and found eva…"
type textarea "x"
type textarea "Leah all labor, travel and parts are pric 8/26/25 Arrived onsite and found evap…"
type textarea "x"
type textarea "Leah all labor, travel and parts are pri 8/26/25 Arrived onsite and found evapo…"
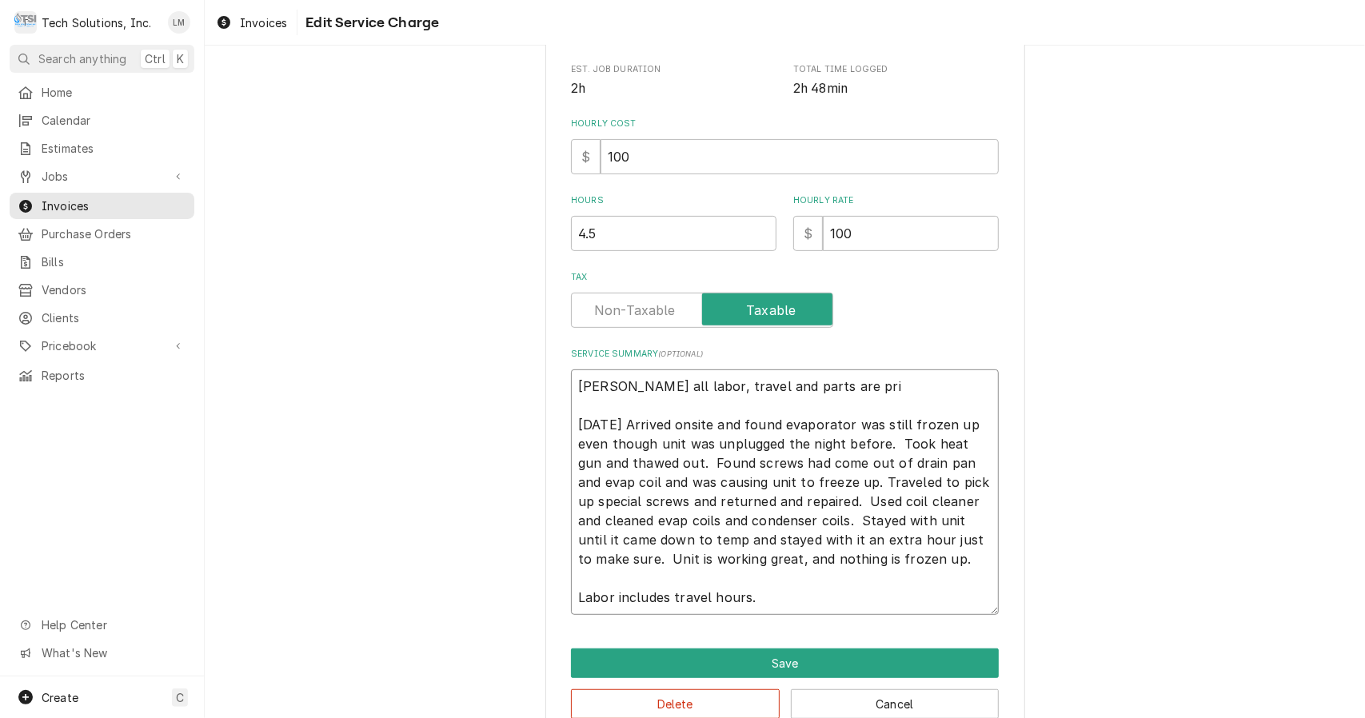
type textarea "x"
type textarea "Leah all labor, travel and parts are pr 8/26/25 Arrived onsite and found evapor…"
type textarea "x"
type textarea "Leah all labor, travel and parts are p 8/26/25 Arrived onsite and found evapora…"
type textarea "x"
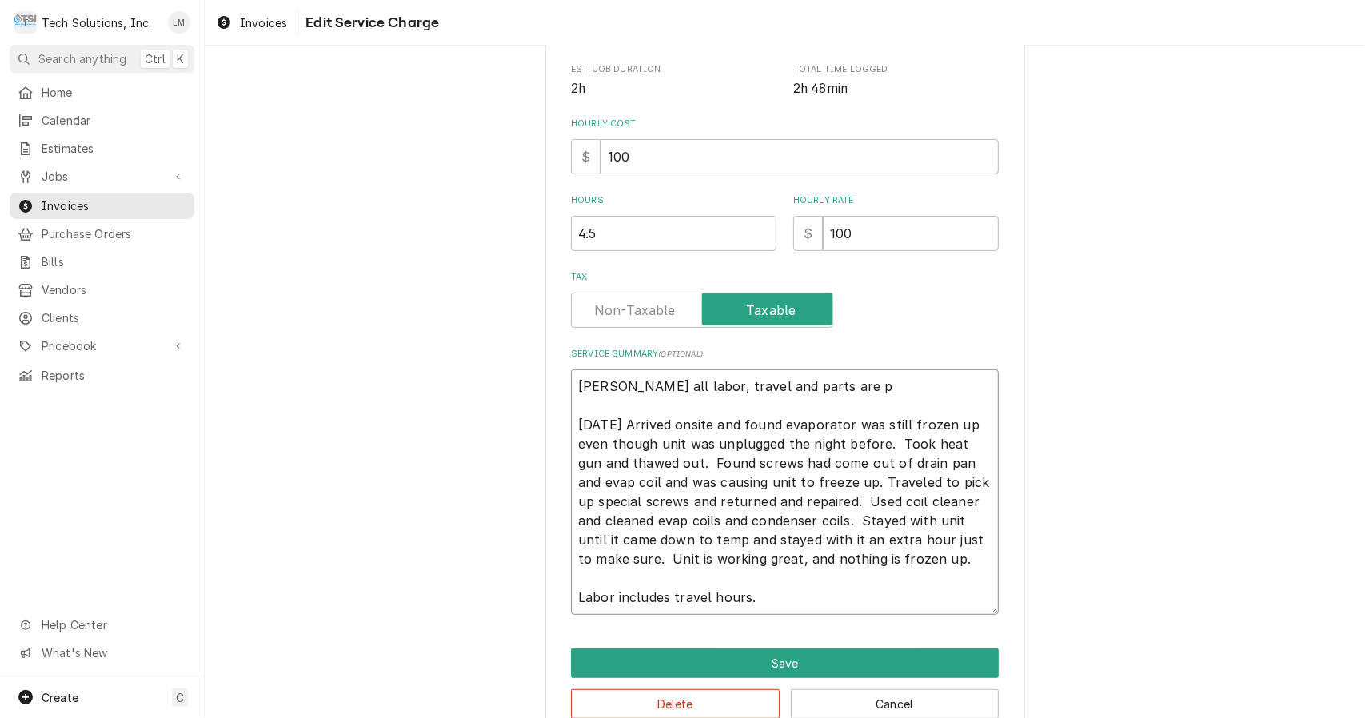
type textarea "Leah all labor, travel and parts are 8/26/25 Arrived onsite and found evaporato…"
type textarea "x"
type textarea "Leah all labor, travel and parts are 8/26/25 Arrived onsite and found evaporato…"
type textarea "x"
type textarea "Leah all labor, travel and parts ar 8/26/25 Arrived onsite and found evaporator…"
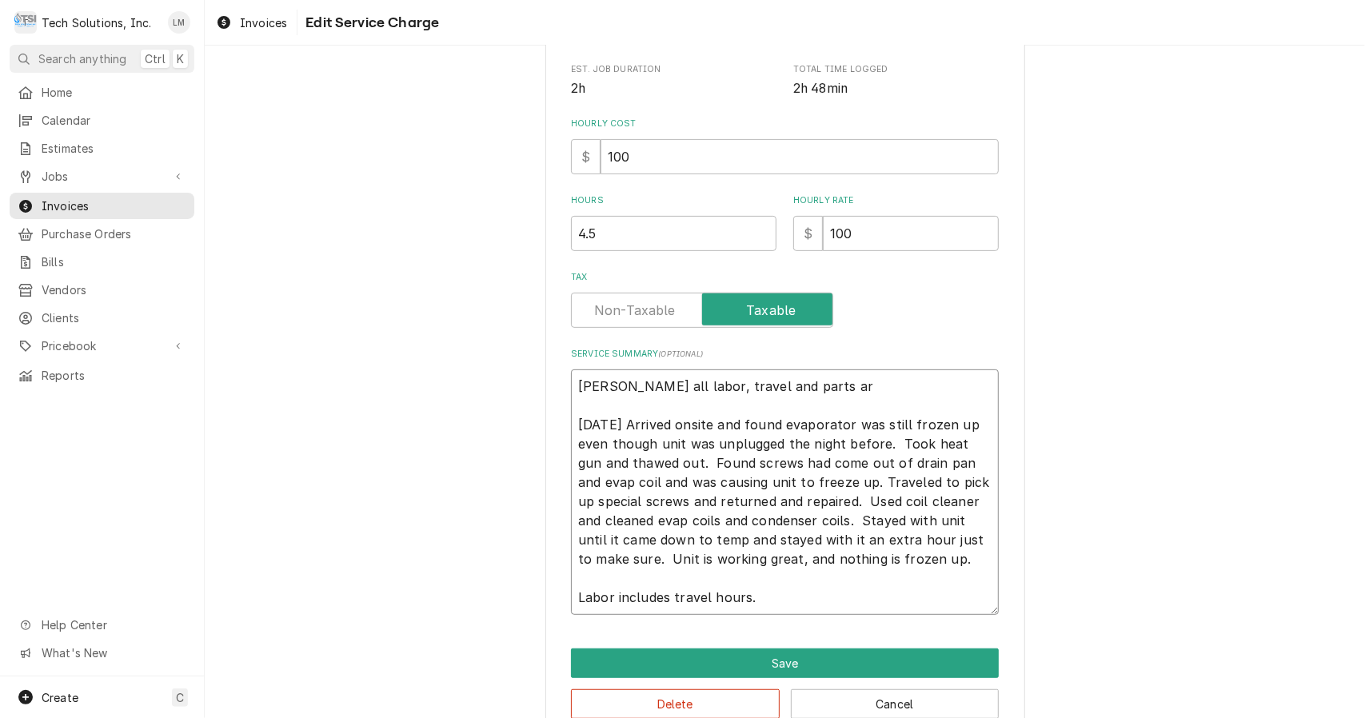
type textarea "x"
type textarea "Leah all labor, travel and parts a 8/26/25 Arrived onsite and found evaporator …"
type textarea "x"
type textarea "Leah all labor, travel and parts 8/26/25 Arrived onsite and found evaporator wa…"
type textarea "x"
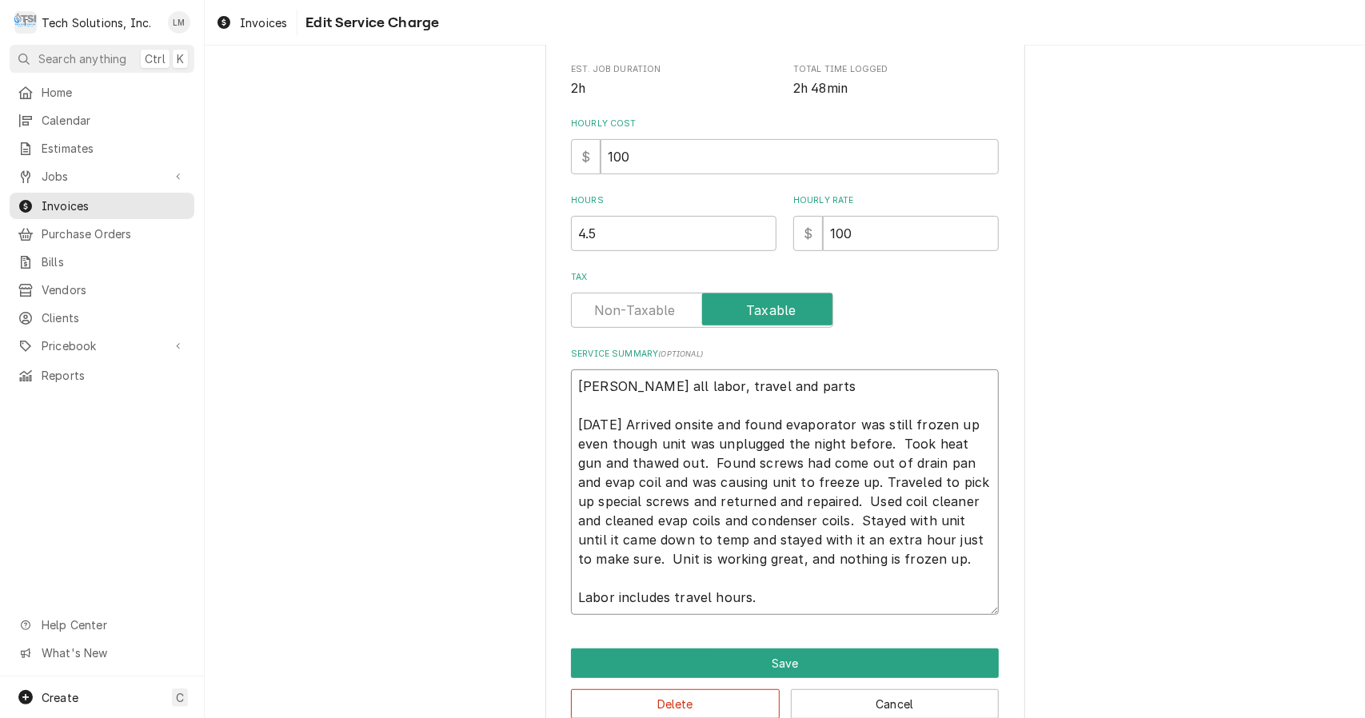
type textarea "Leah all labor, travel and parts 8/26/25 Arrived onsite and found evaporator wa…"
type textarea "x"
type textarea "Leah all labor, travel and part 8/26/25 Arrived onsite and found evaporator was…"
type textarea "x"
type textarea "Leah all labor, travel and par 8/26/25 Arrived onsite and found evaporator was …"
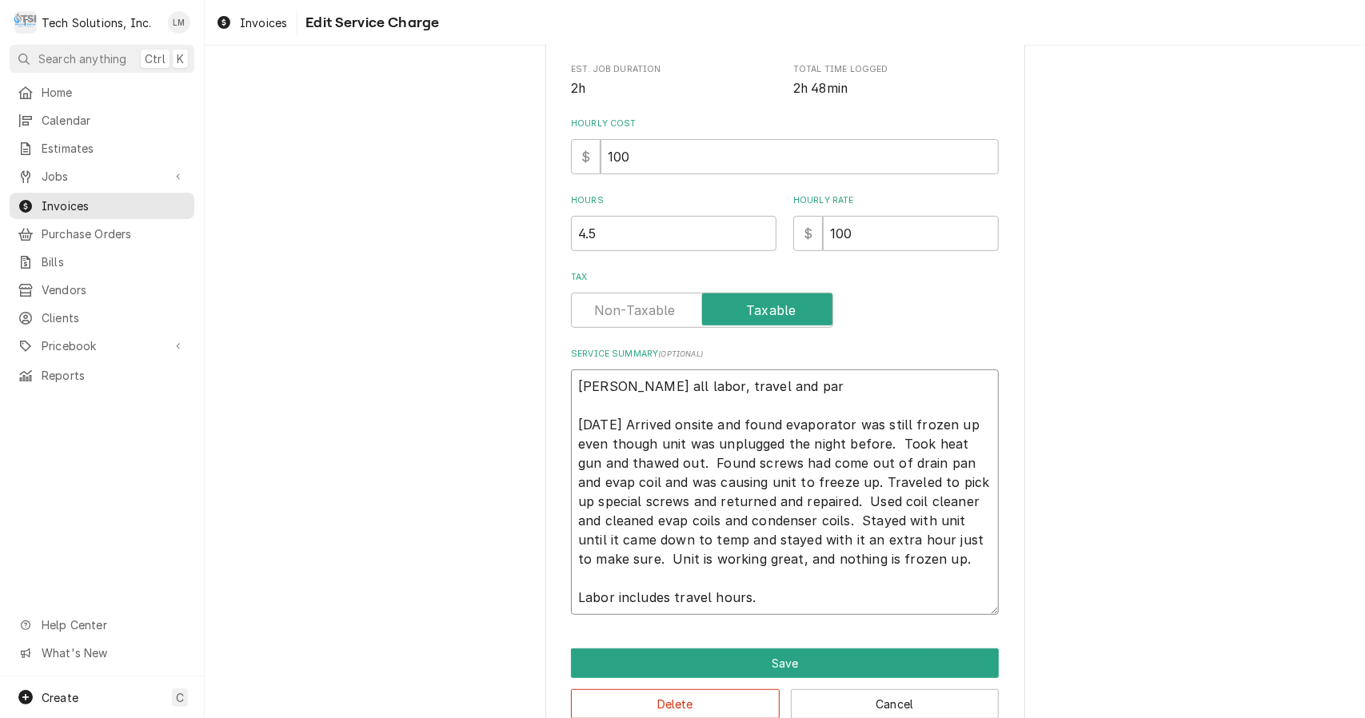
type textarea "x"
type textarea "Leah all labor, travel and pa 8/26/25 Arrived onsite and found evaporator was s…"
type textarea "x"
type textarea "Leah all labor, travel and p 8/26/25 Arrived onsite and found evaporator was st…"
type textarea "x"
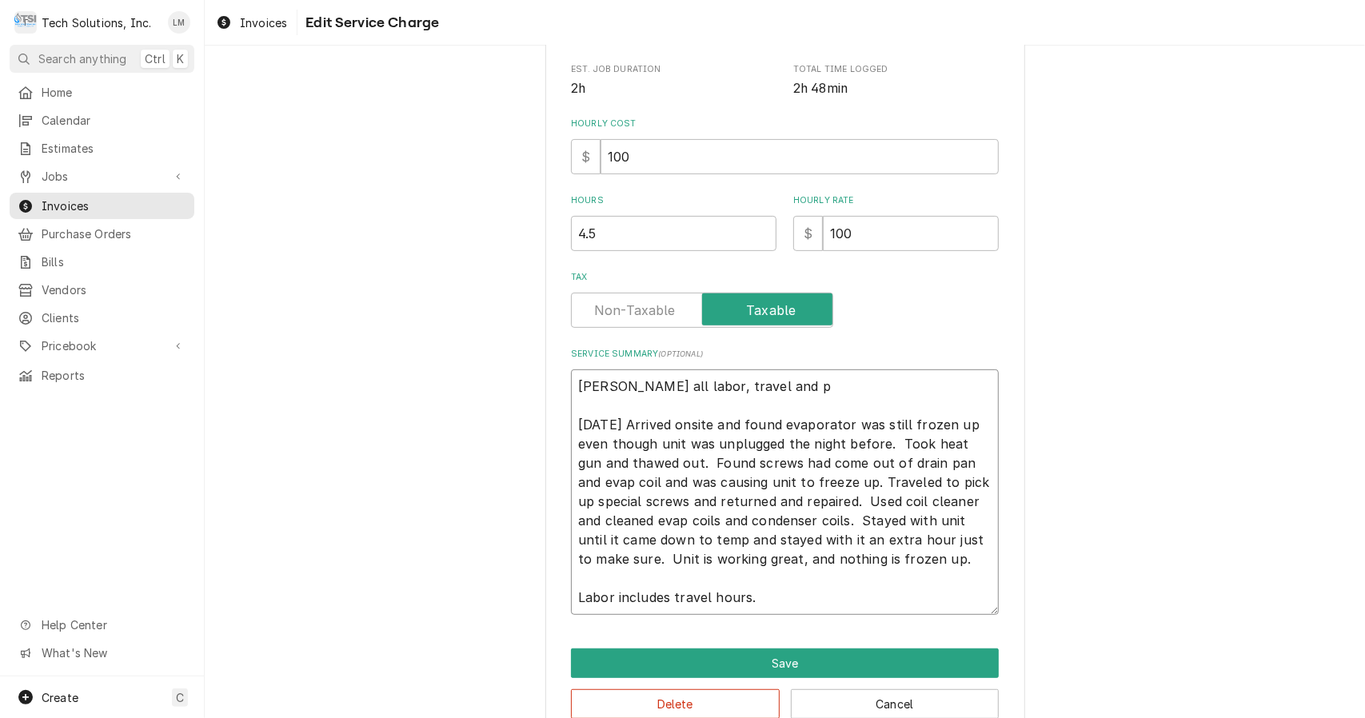
type textarea "Leah all labor, travel and 8/26/25 Arrived onsite and found evaporator was stil…"
type textarea "x"
type textarea "Leah all labor, travel and 8/26/25 Arrived onsite and found evaporator was stil…"
type textarea "x"
type textarea "Leah all labor, travel an 8/26/25 Arrived onsite and found evaporator was still…"
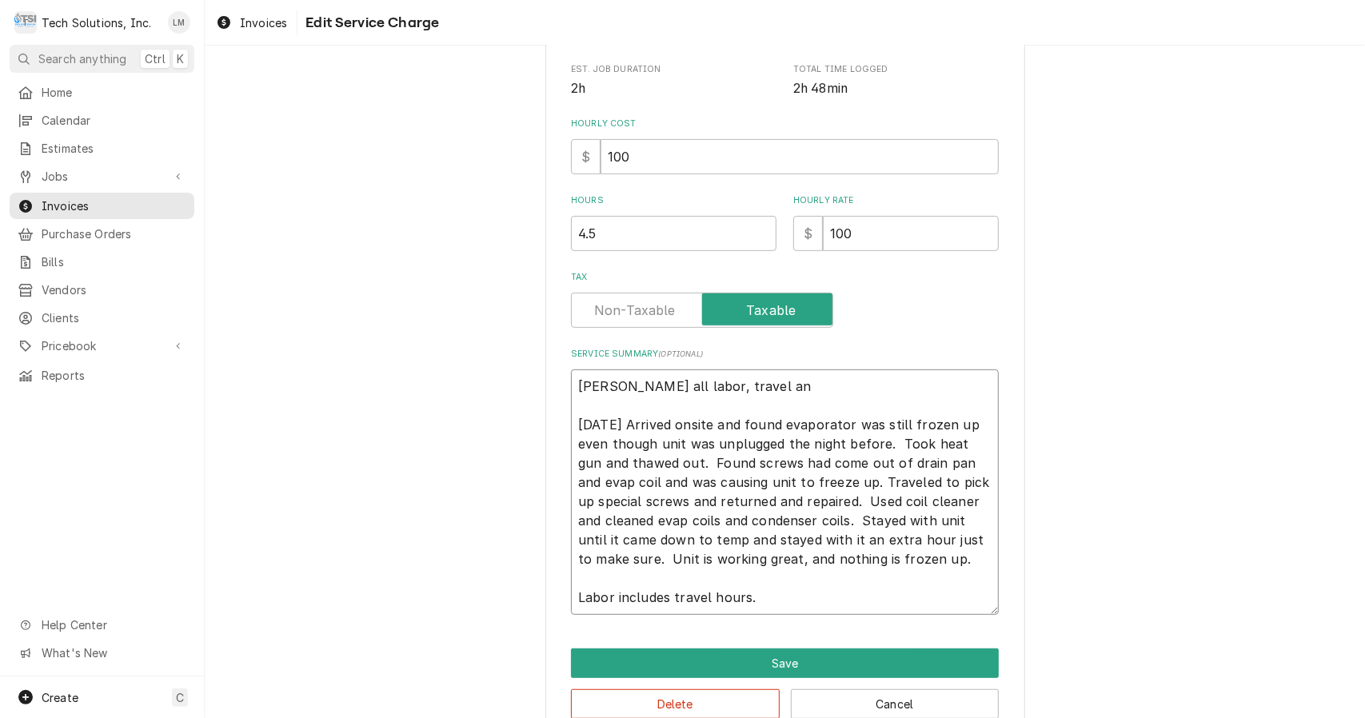
type textarea "x"
type textarea "Leah all labor, travel a 8/26/25 Arrived onsite and found evaporator was still …"
type textarea "x"
type textarea "Leah all labor, travel 8/26/25 Arrived onsite and found evaporator was still fr…"
type textarea "x"
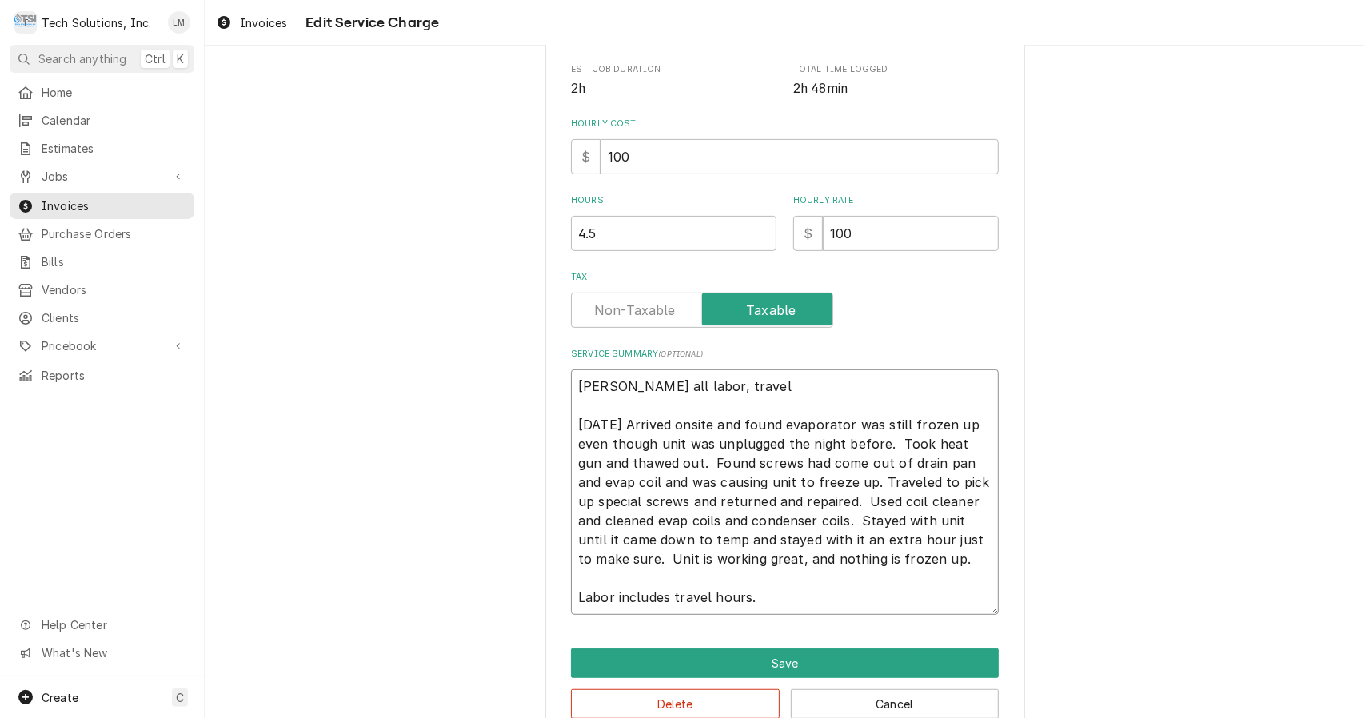
type textarea "Leah all labor, travel 8/26/25 Arrived onsite and found evaporator was still fr…"
type textarea "x"
type textarea "Leah all labor, trave 8/26/25 Arrived onsite and found evaporator was still fro…"
type textarea "x"
type textarea "Leah all labor, trav 8/26/25 Arrived onsite and found evaporator was still froz…"
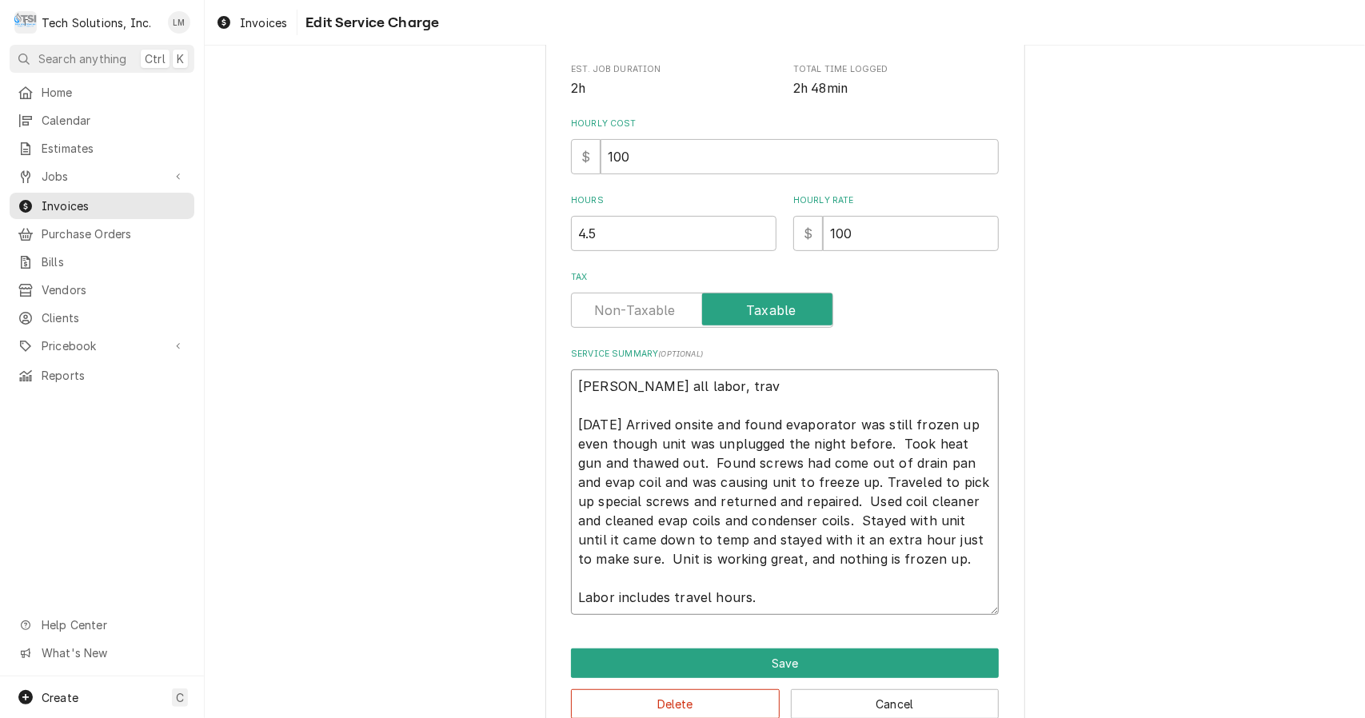
type textarea "x"
type textarea "Leah all labor, tra 8/26/25 Arrived onsite and found evaporator was still froze…"
type textarea "x"
type textarea "Leah all labor, tr 8/26/25 Arrived onsite and found evaporator was still frozen…"
type textarea "x"
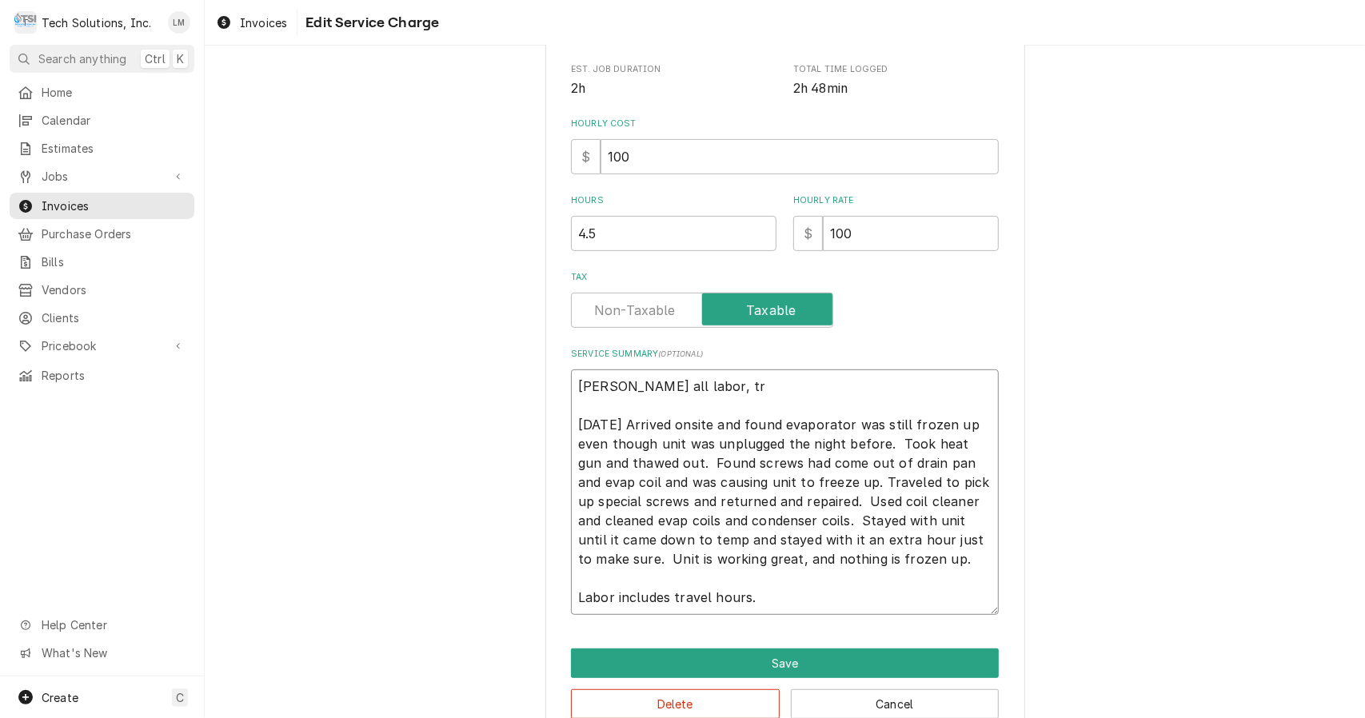
type textarea "Leah all labor, t 8/26/25 Arrived onsite and found evaporator was still frozen …"
type textarea "x"
type textarea "Leah all labor, 8/26/25 Arrived onsite and found evaporator was still frozen up…"
type textarea "x"
type textarea "Leah all labor, 8/26/25 Arrived onsite and found evaporator was still frozen up…"
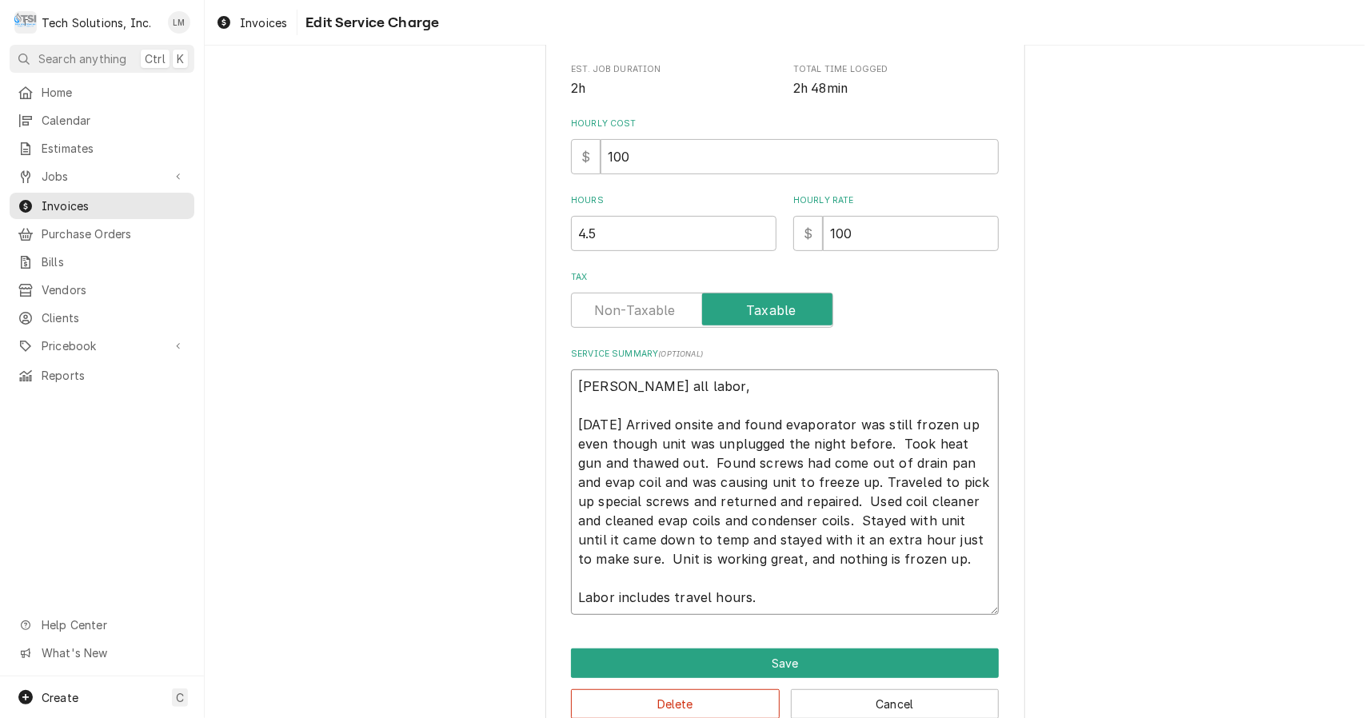
type textarea "x"
type textarea "Leah all labor 8/26/25 Arrived onsite and found evaporator was still frozen up …"
type textarea "x"
type textarea "Leah all labo 8/26/25 Arrived onsite and found evaporator was still frozen up e…"
type textarea "x"
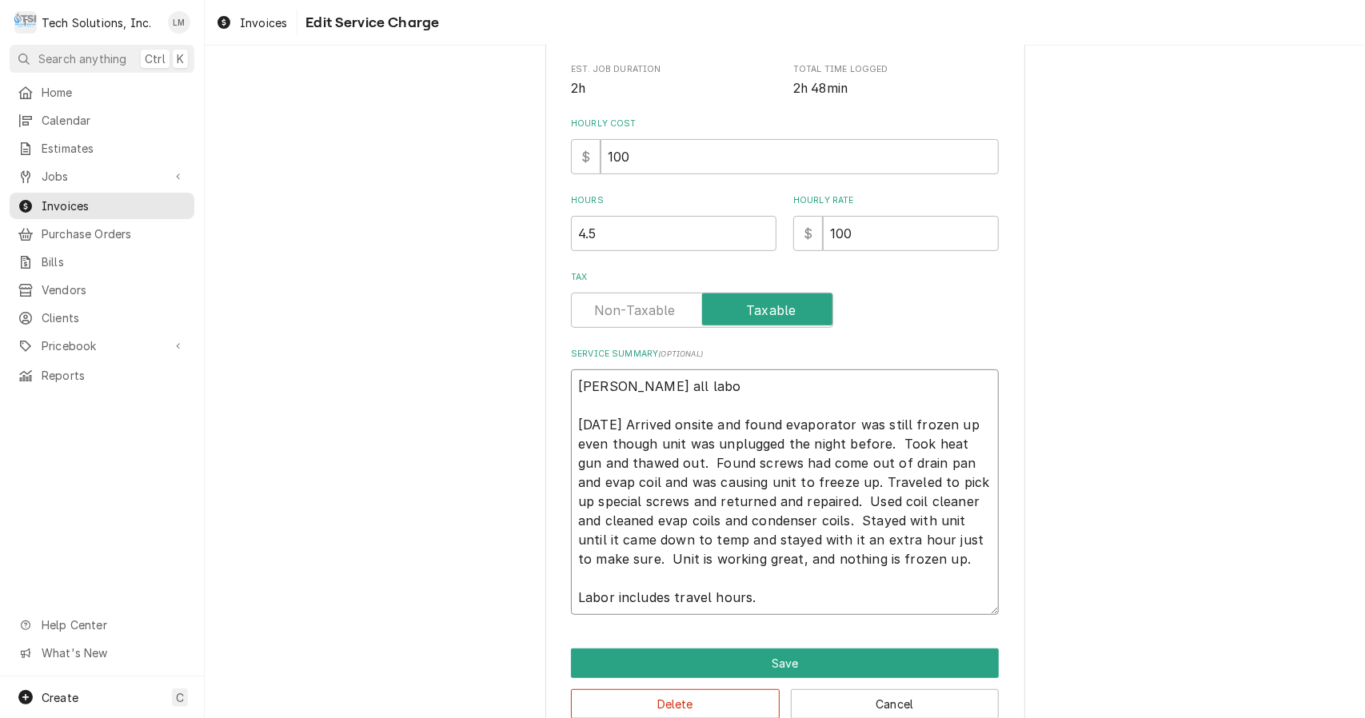
type textarea "Leah all lab 8/26/25 Arrived onsite and found evaporator was still frozen up ev…"
type textarea "x"
type textarea "Leah all la 8/26/25 Arrived onsite and found evaporator was still frozen up eve…"
type textarea "x"
type textarea "Leah all l 8/26/25 Arrived onsite and found evaporator was still frozen up even…"
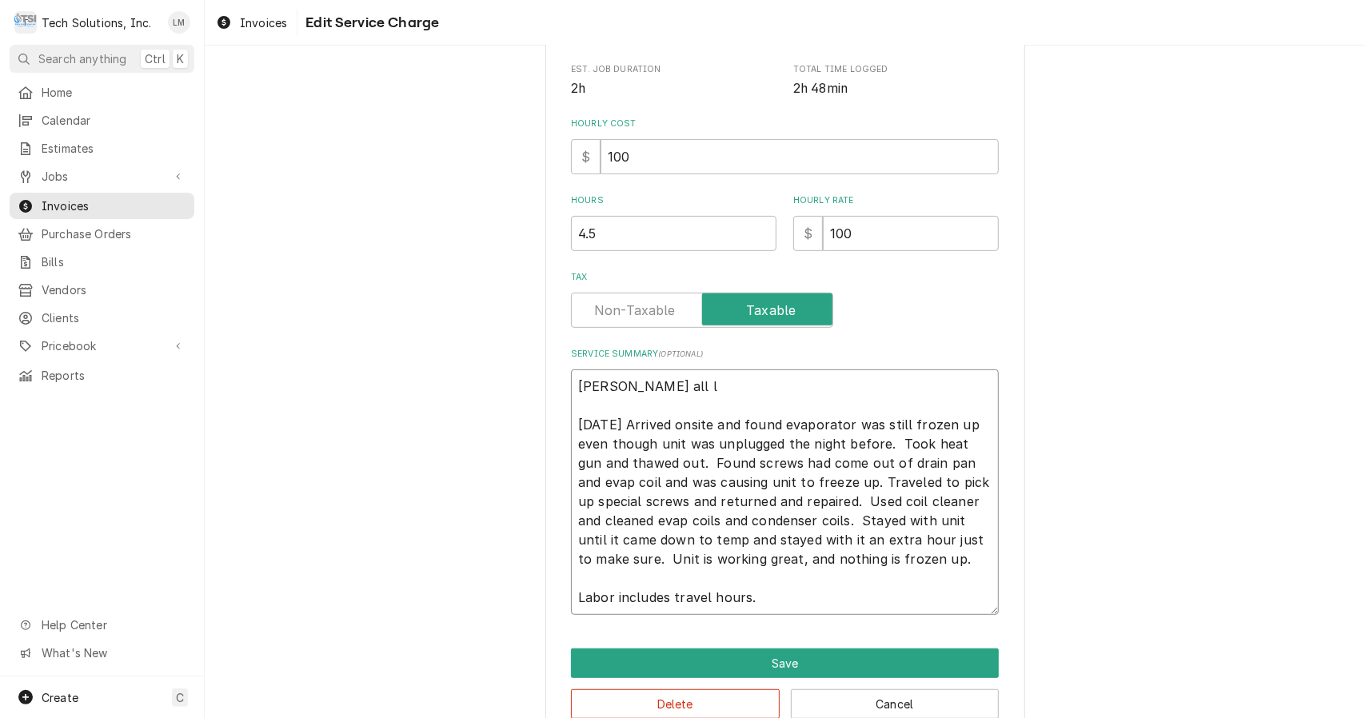
type textarea "x"
type textarea "Leah all 8/26/25 Arrived onsite and found evaporator was still frozen up even t…"
type textarea "x"
type textarea "Leah all 8/26/25 Arrived onsite and found evaporator was still frozen up even t…"
type textarea "x"
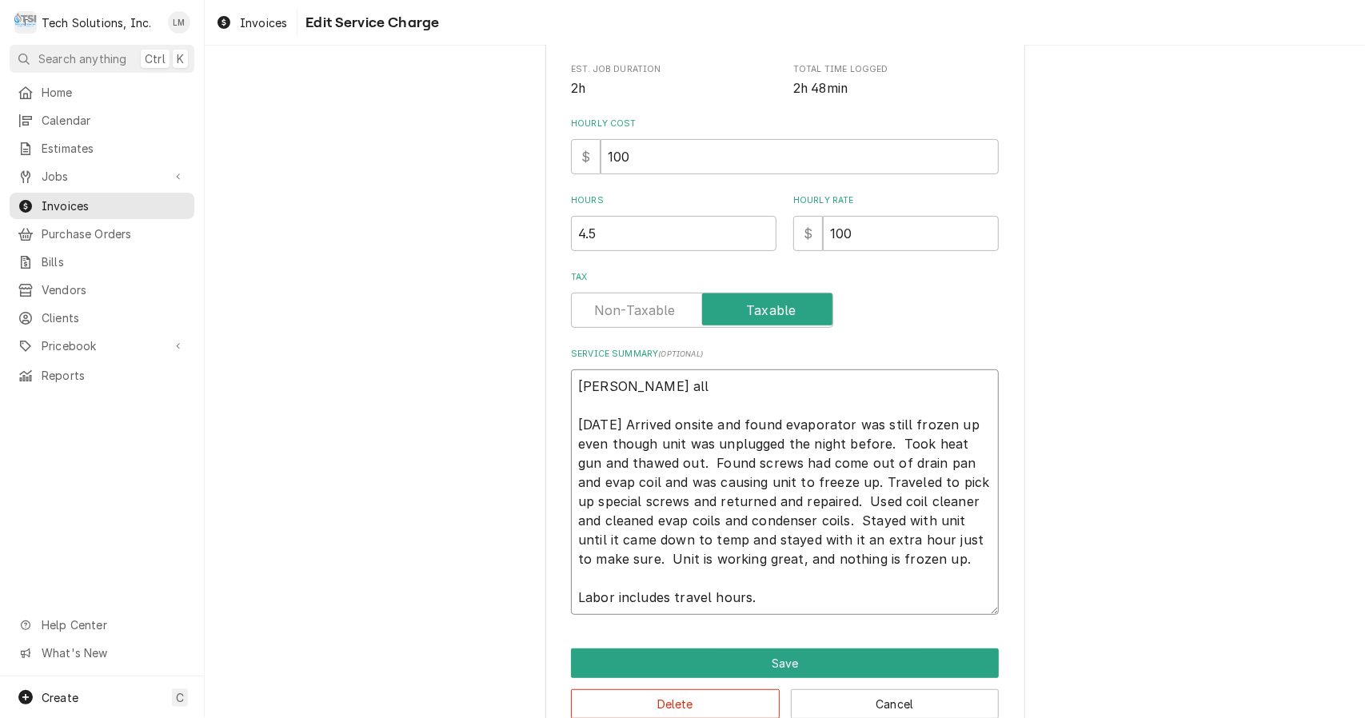
type textarea "Leah al 8/26/25 Arrived onsite and found evaporator was still frozen up even th…"
type textarea "x"
type textarea "Leah a 8/26/25 Arrived onsite and found evaporator was still frozen up even tho…"
type textarea "x"
type textarea "Leah 8/26/25 Arrived onsite and found evaporator was still frozen up even thoug…"
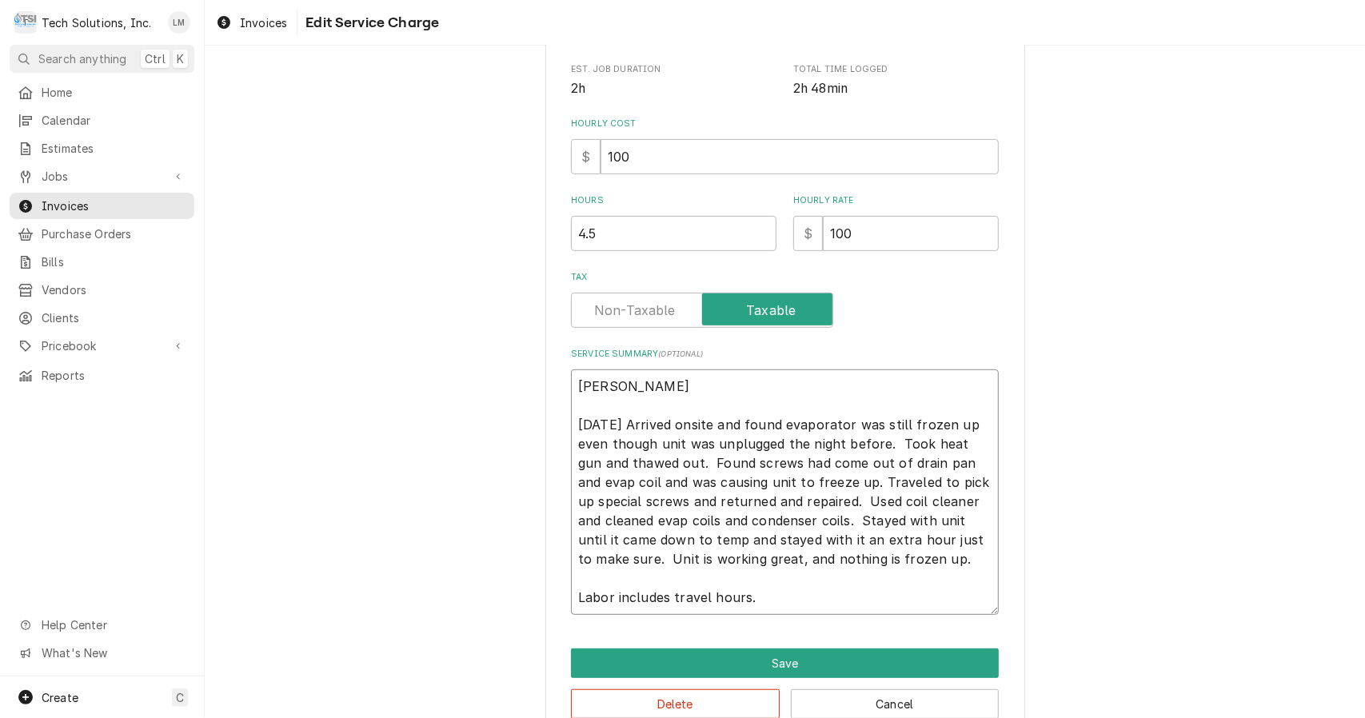
type textarea "x"
type textarea "Leah 8/26/25 Arrived onsite and found evaporator was still frozen up even thoug…"
type textarea "x"
type textarea "Lea 8/26/25 Arrived onsite and found evaporator was still frozen up even though…"
type textarea "x"
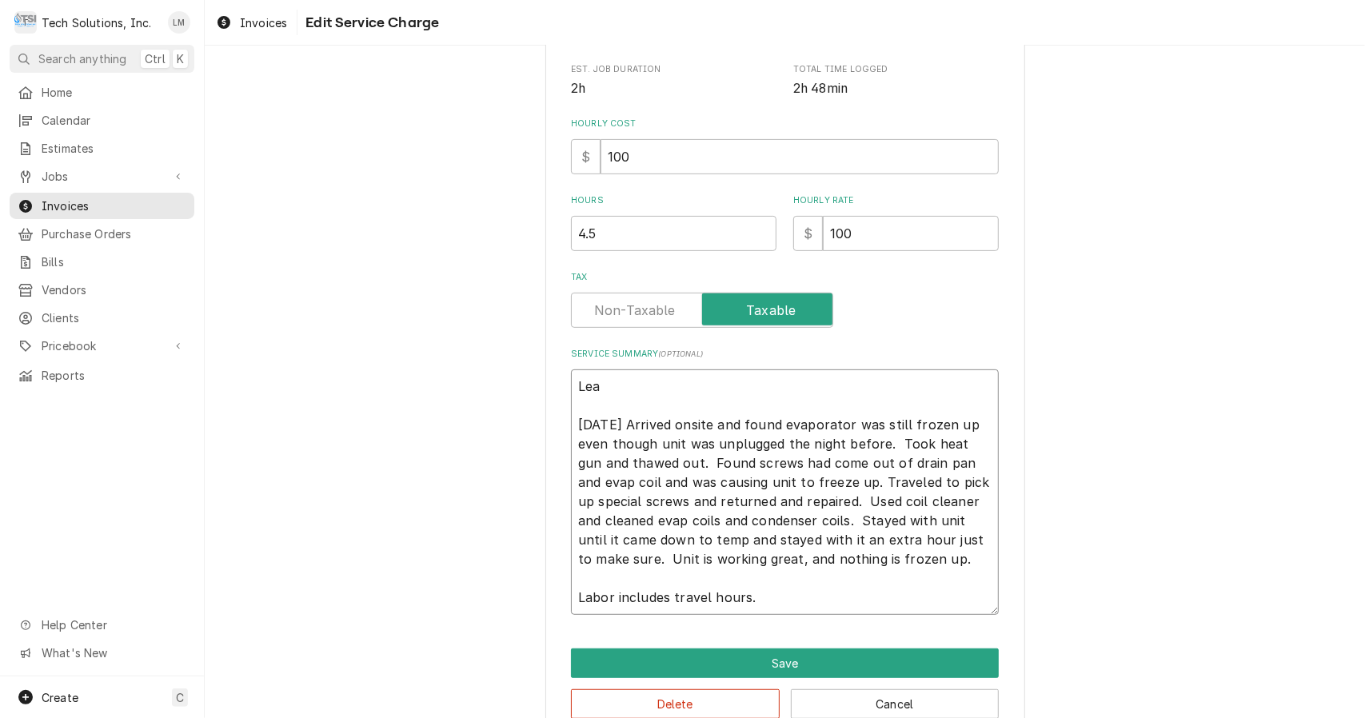
type textarea "Le 8/26/25 Arrived onsite and found evaporator was still frozen up even though …"
type textarea "x"
type textarea "L 8/26/25 Arrived onsite and found evaporator was still frozen up even though u…"
type textarea "x"
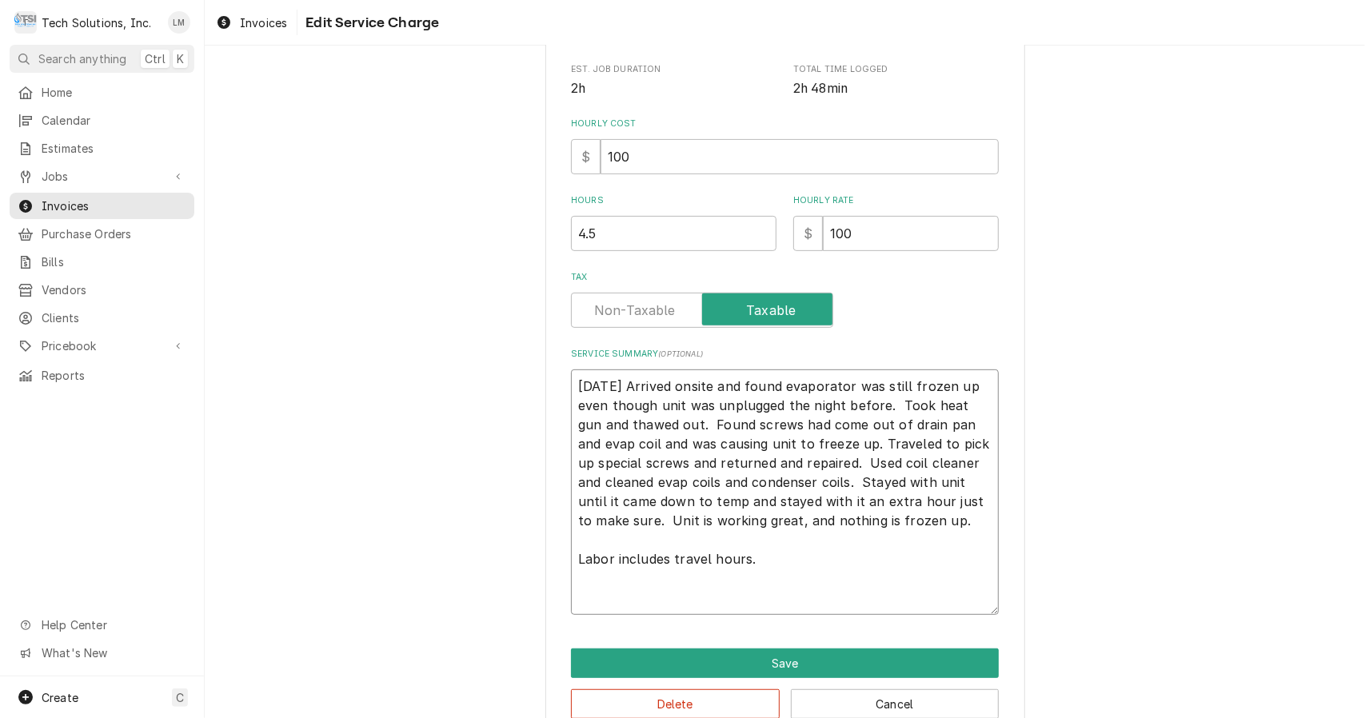
type textarea "8/26/25 Arrived onsite and found evaporator was still frozen up even though uni…"
type textarea "x"
type textarea "8/26/25 Arrived onsite and found evaporator was still frozen up even though uni…"
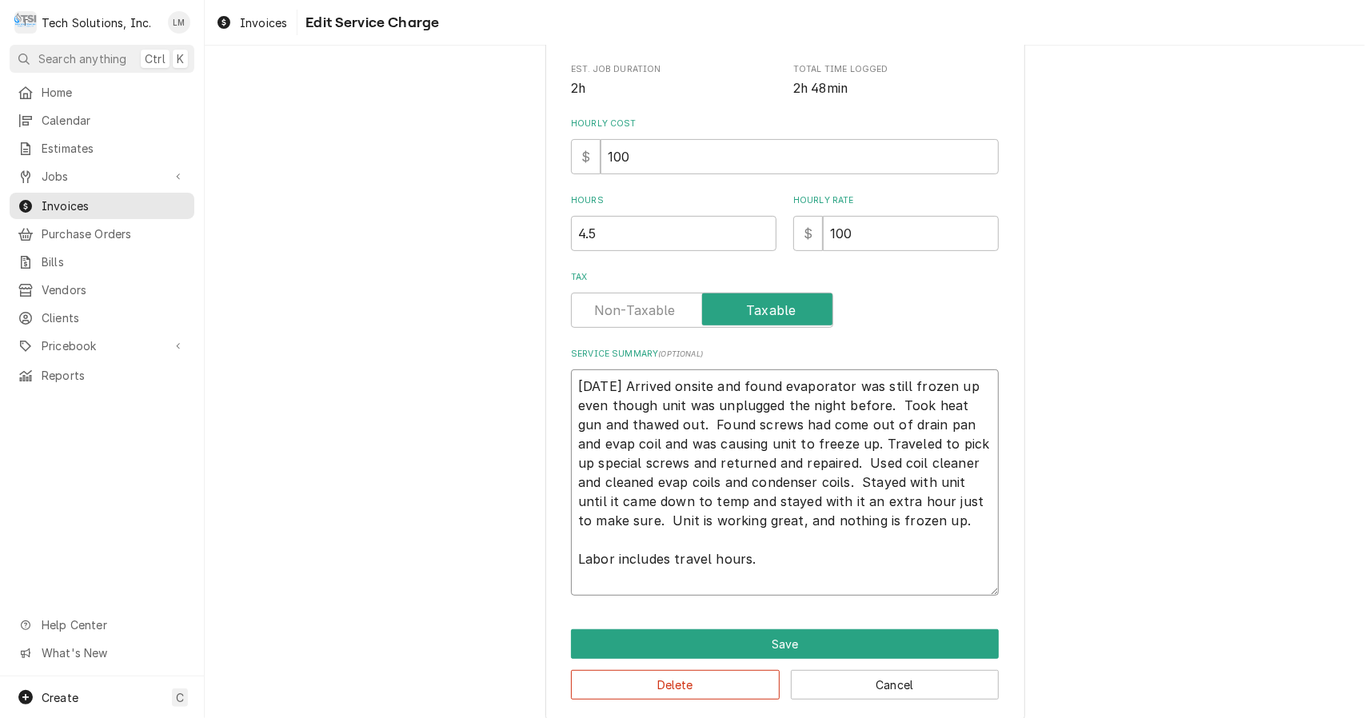
type textarea "x"
type textarea "8/26/25 Arrived onsite and found evaporator was still frozen up even though uni…"
type textarea "x"
type textarea "/26/25 Arrived onsite and found evaporator was still frozen up even though unit…"
type textarea "x"
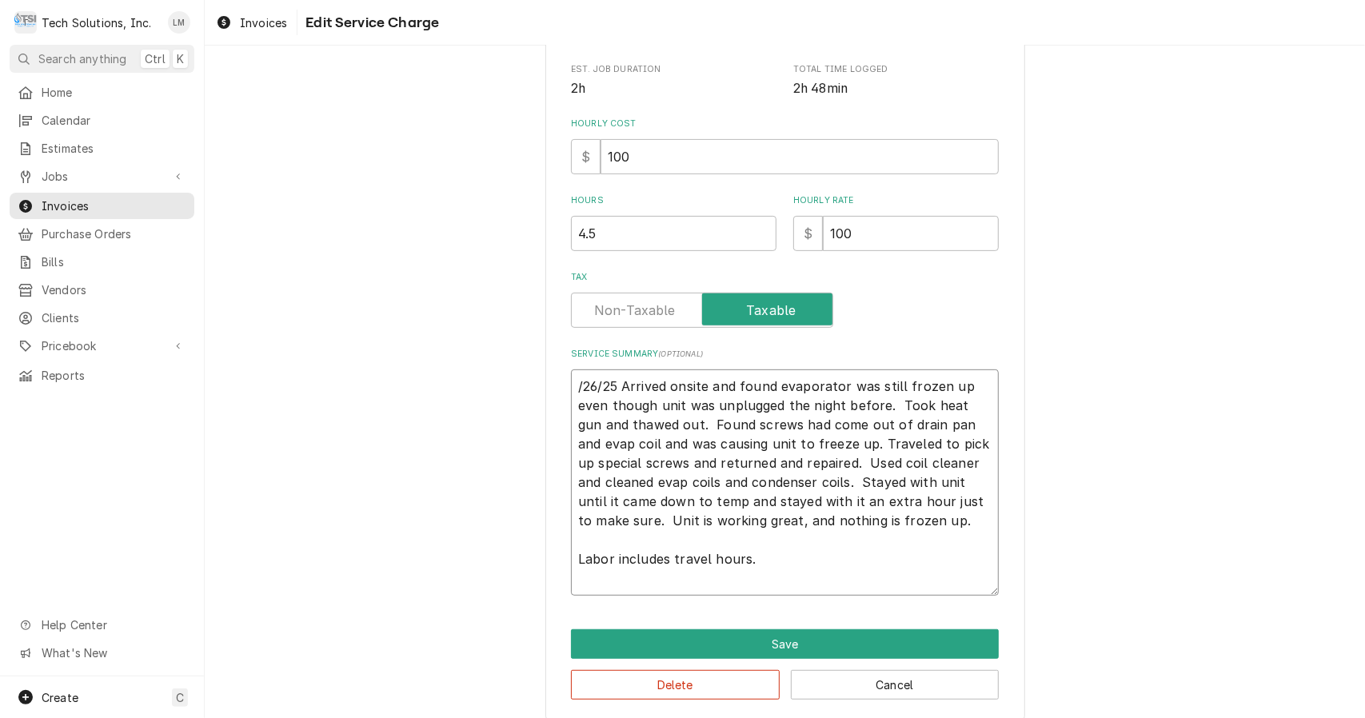
type textarea "26/25 Arrived onsite and found evaporator was still frozen up even though unit …"
type textarea "x"
type textarea "6/25 Arrived onsite and found evaporator was still frozen up even though unit w…"
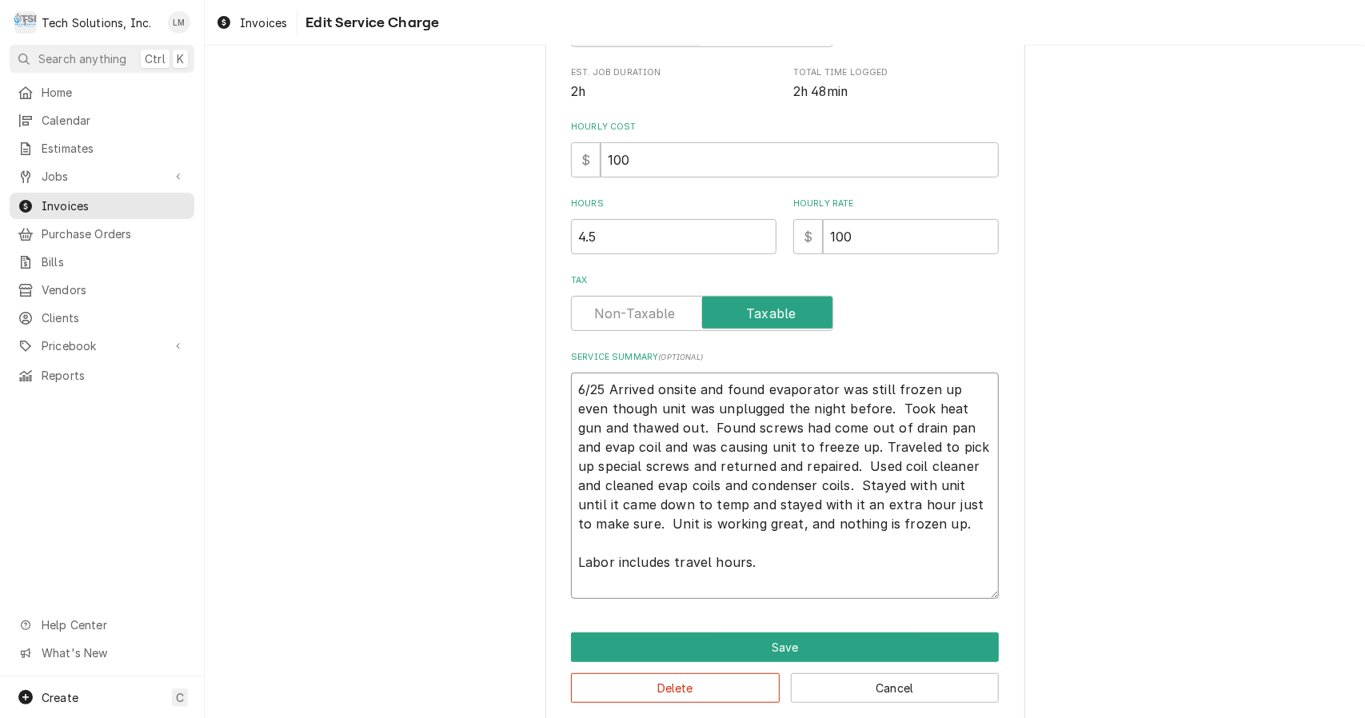
type textarea "x"
type textarea "/25 Arrived onsite and found evaporator was still frozen up even though unit wa…"
type textarea "x"
type textarea "25 Arrived onsite and found evaporator was still frozen up even though unit was…"
type textarea "x"
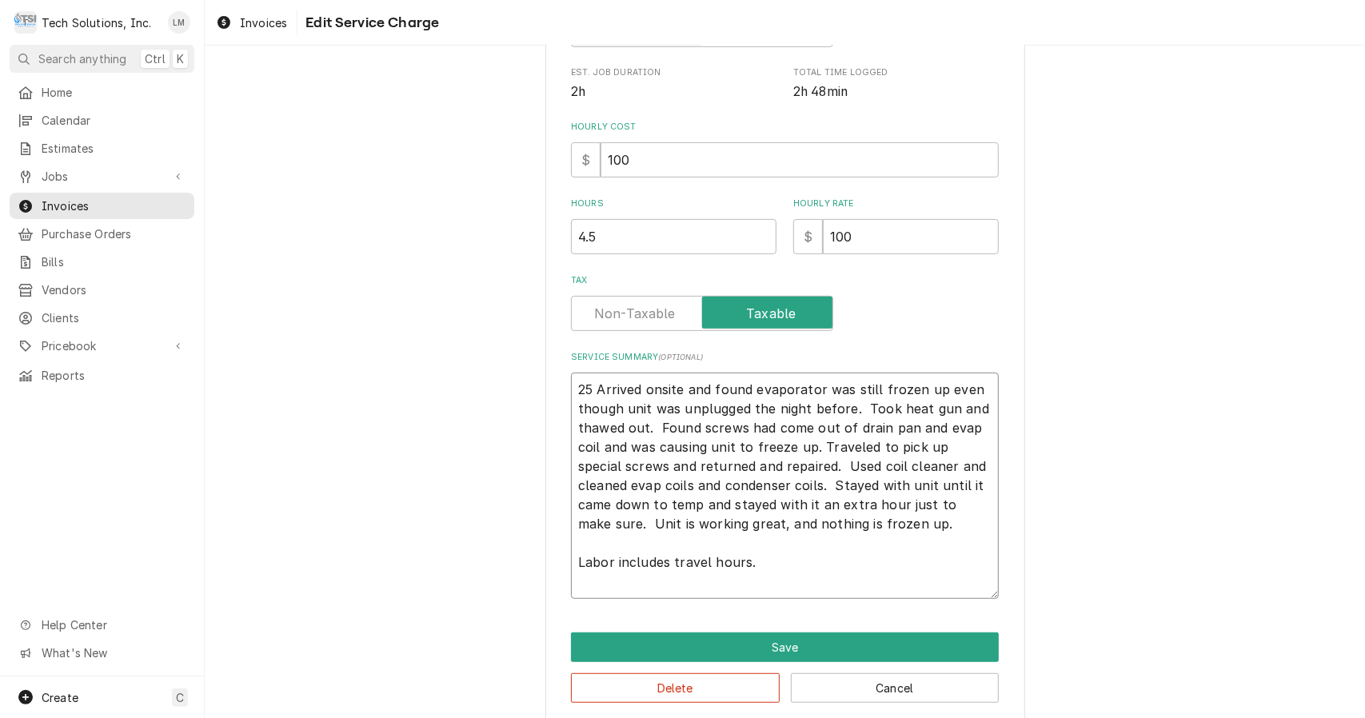
type textarea "5 Arrived onsite and found evaporator was still frozen up even though unit was …"
type textarea "x"
type textarea "Arrived onsite and found evaporator was still frozen up even though unit was un…"
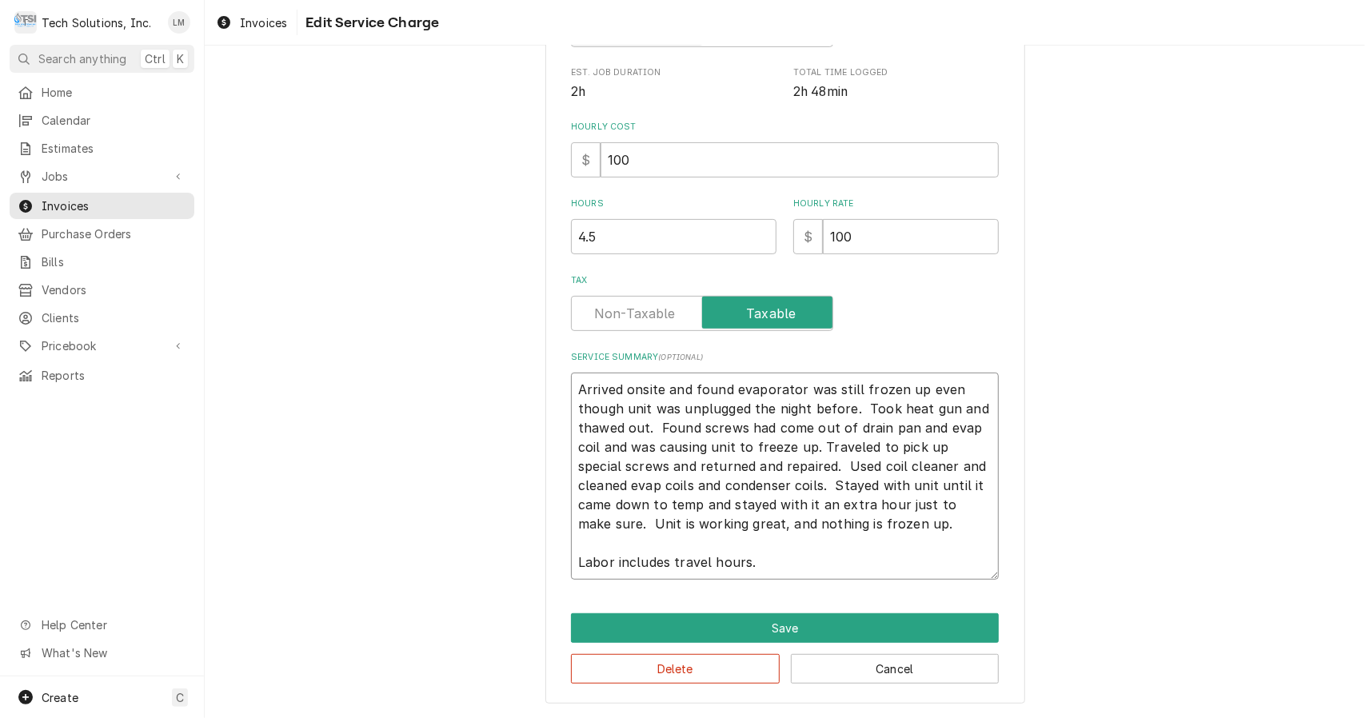
type textarea "x"
type textarea "Arrived onsite and found evaporator was still frozen up even though unit was un…"
type textarea "x"
type textarea "rrived onsite and found evaporator was still frozen up even though unit was unp…"
type textarea "x"
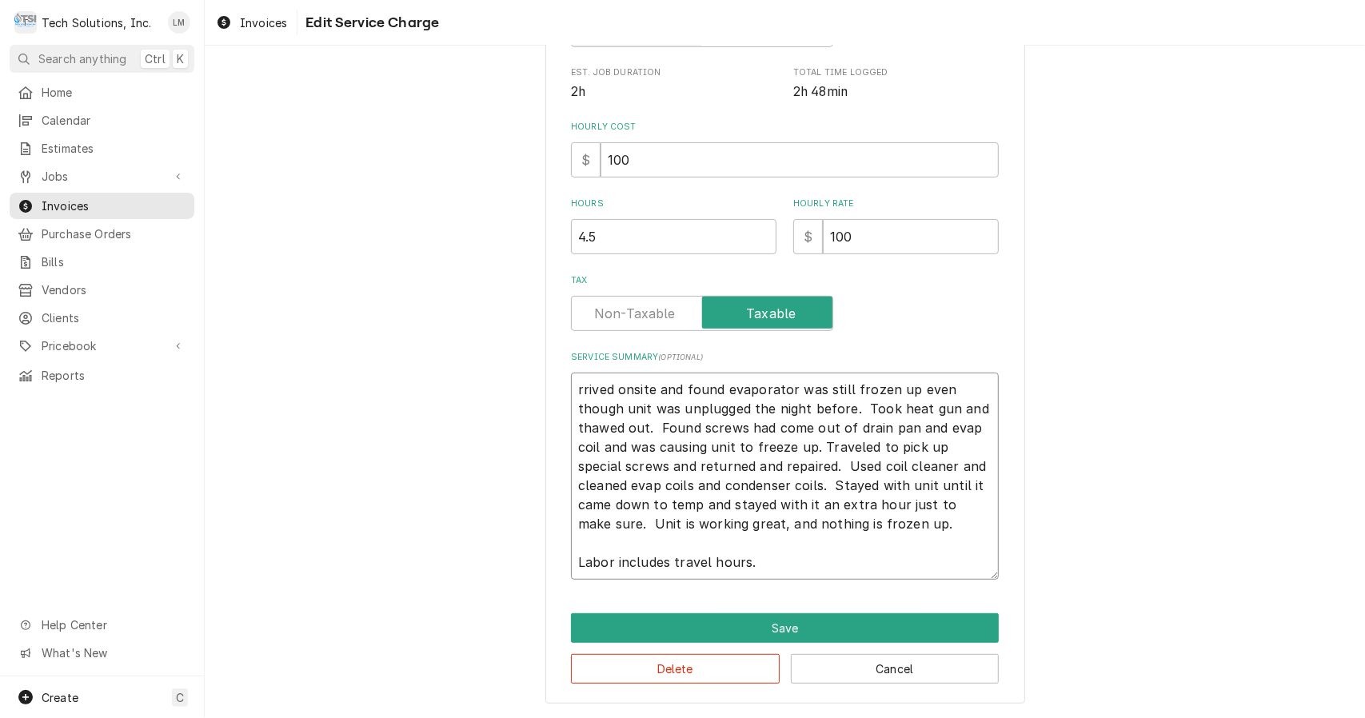
type textarea "rived onsite and found evaporator was still frozen up even though unit was unpl…"
type textarea "x"
type textarea "ived onsite and found evaporator was still frozen up even though unit was unplu…"
type textarea "x"
type textarea "ved onsite and found evaporator was still frozen up even though unit was unplug…"
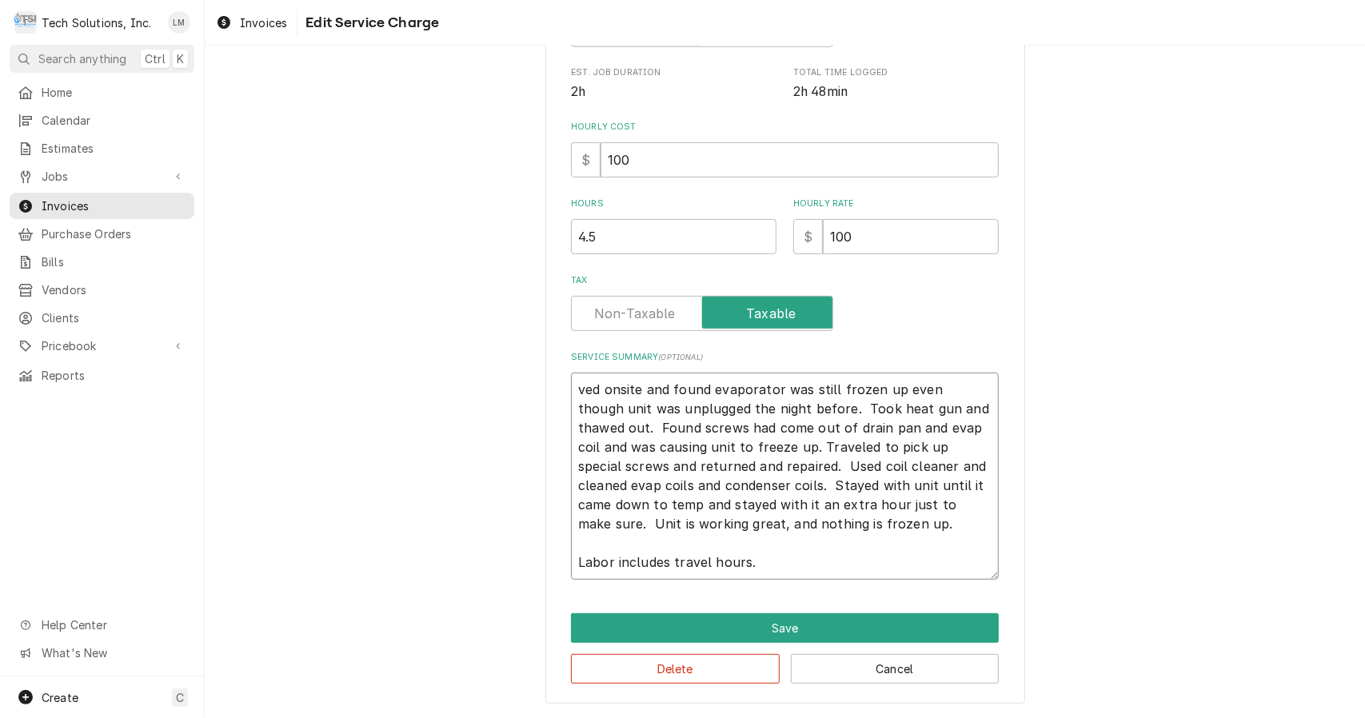
type textarea "x"
type textarea "ed onsite and found evaporator was still frozen up even though unit was unplugg…"
type textarea "x"
type textarea "d onsite and found evaporator was still frozen up even though unit was unplugge…"
type textarea "x"
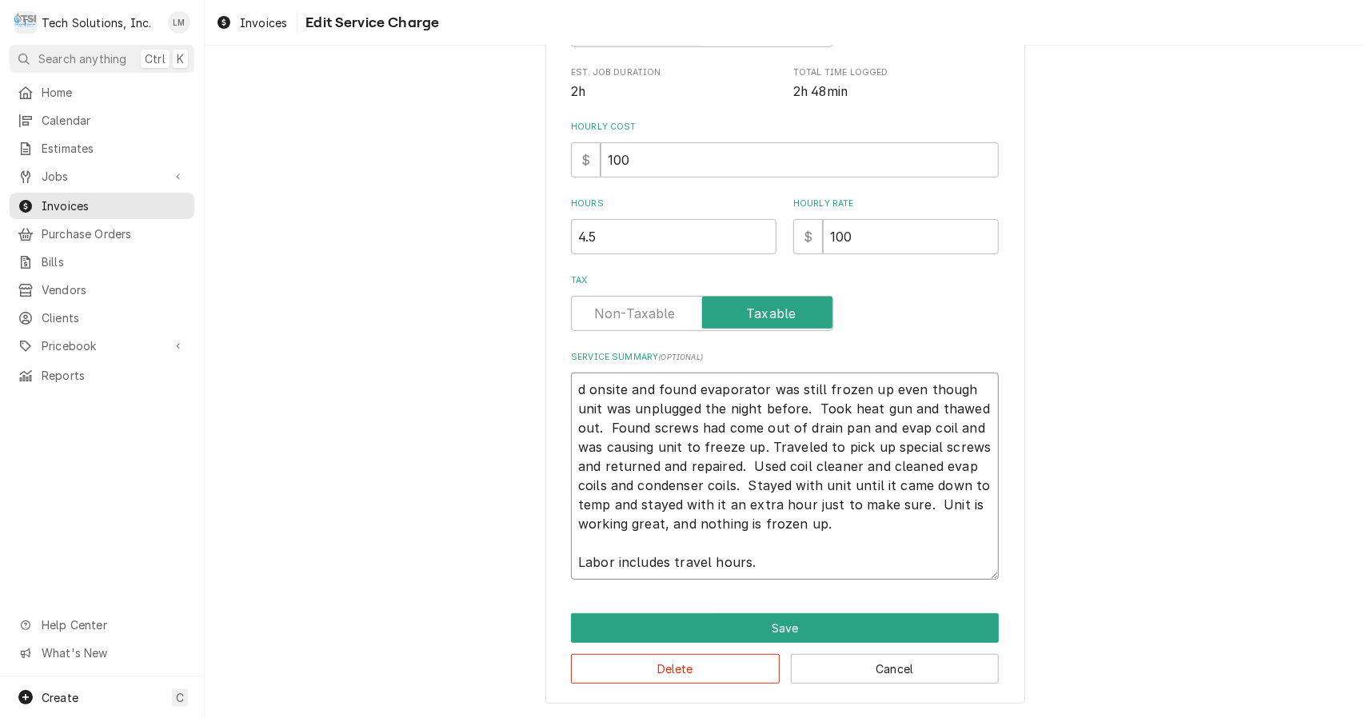
type textarea "onsite and found evaporator was still frozen up even though unit was unplugged …"
type textarea "x"
type textarea "onsite and found evaporator was still frozen up even though unit was unplugged …"
type textarea "x"
type textarea "nsite and found evaporator was still frozen up even though unit was unplugged t…"
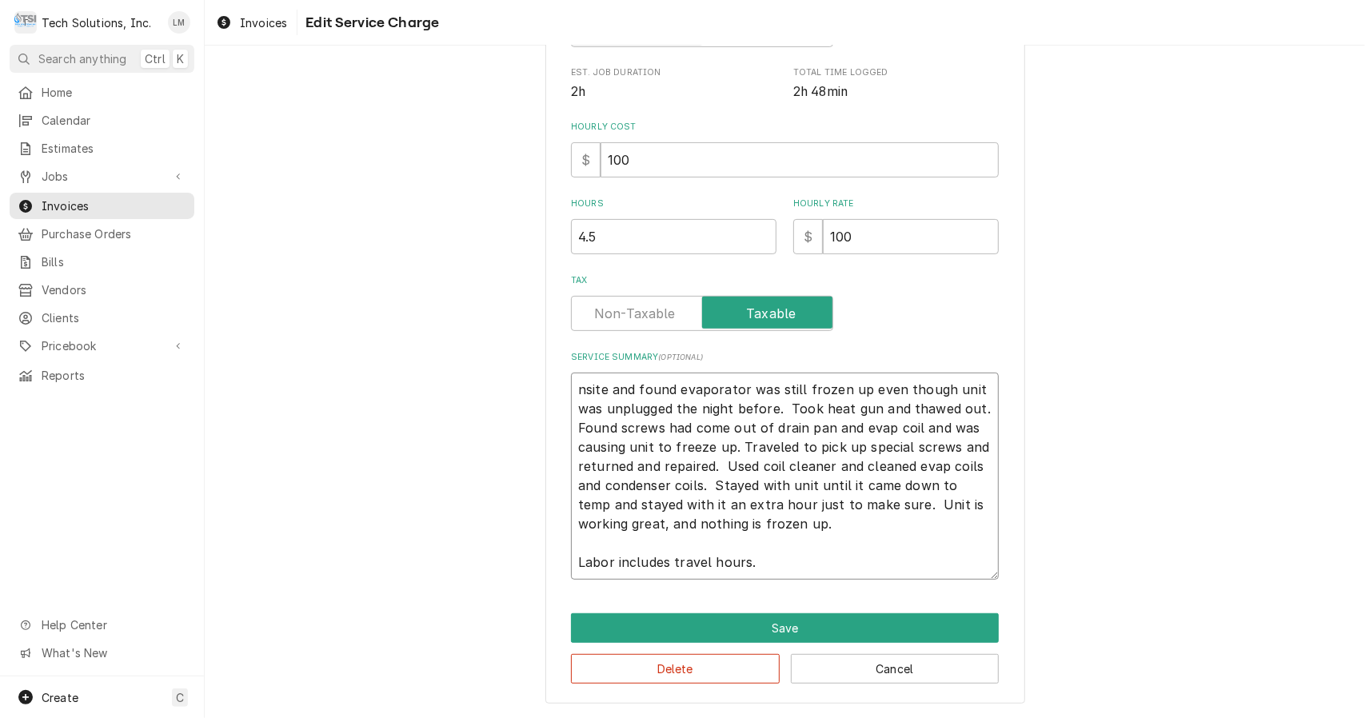
type textarea "x"
type textarea "site and found evaporator was still frozen up even though unit was unplugged th…"
type textarea "x"
type textarea "ite and found evaporator was still frozen up even though unit was unplugged the…"
type textarea "x"
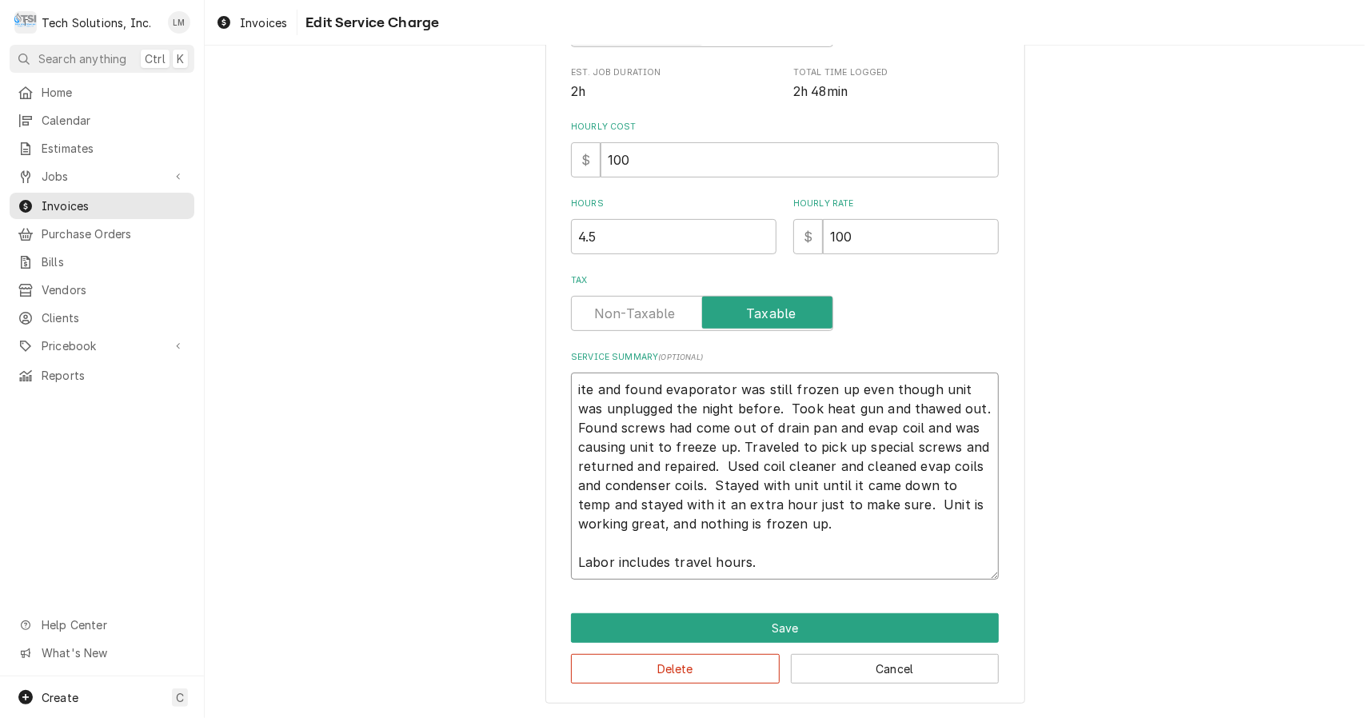
type textarea "te and found evaporator was still frozen up even though unit was unplugged the …"
type textarea "x"
type textarea "e and found evaporator was still frozen up even though unit was unplugged the n…"
type textarea "x"
type textarea "and found evaporator was still frozen up even though unit was unplugged the nig…"
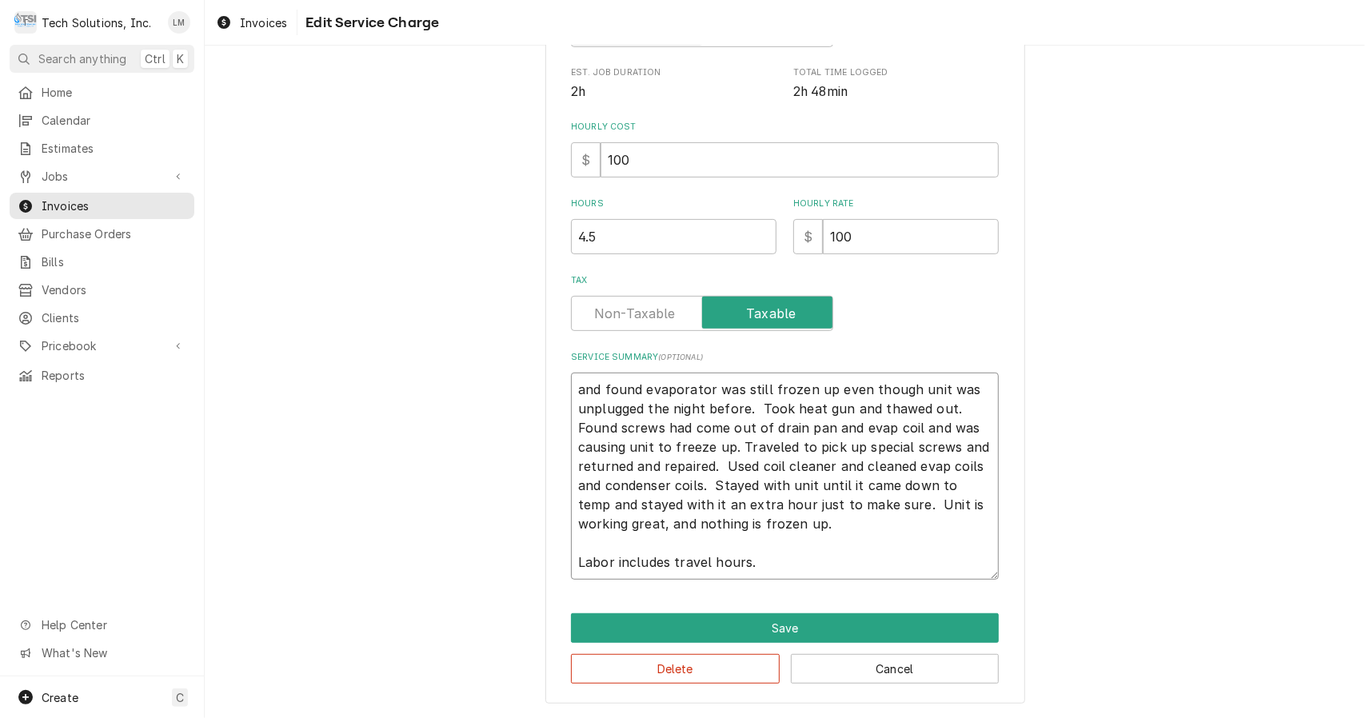
type textarea "x"
type textarea "C and found evaporator was still frozen up even though unit was unplugged the n…"
type textarea "x"
type textarea "Ch and found evaporator was still frozen up even though unit was unplugged the …"
type textarea "x"
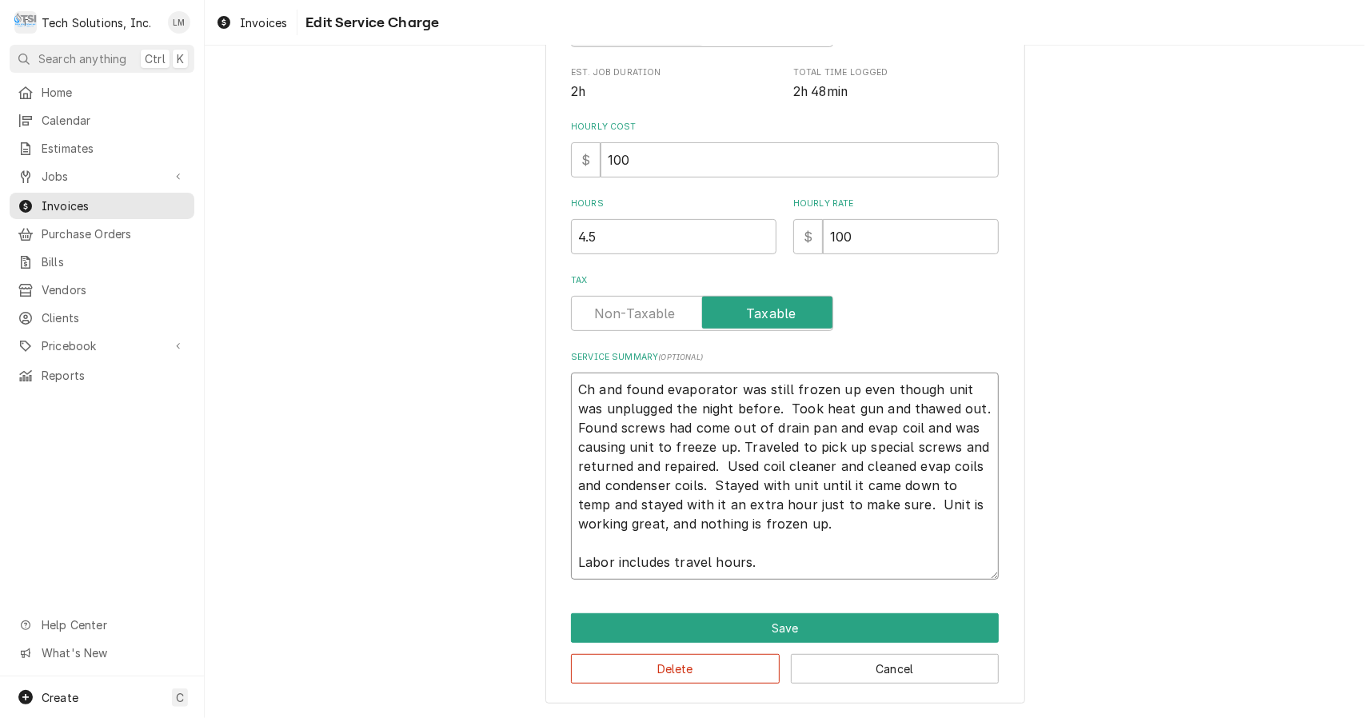
type textarea "Che and found evaporator was still frozen up even though unit was unplugged the…"
type textarea "x"
type textarea "Chec and found evaporator was still frozen up even though unit was unplugged th…"
type textarea "x"
type textarea "Checke and found evaporator was still frozen up even though unit was unplugged …"
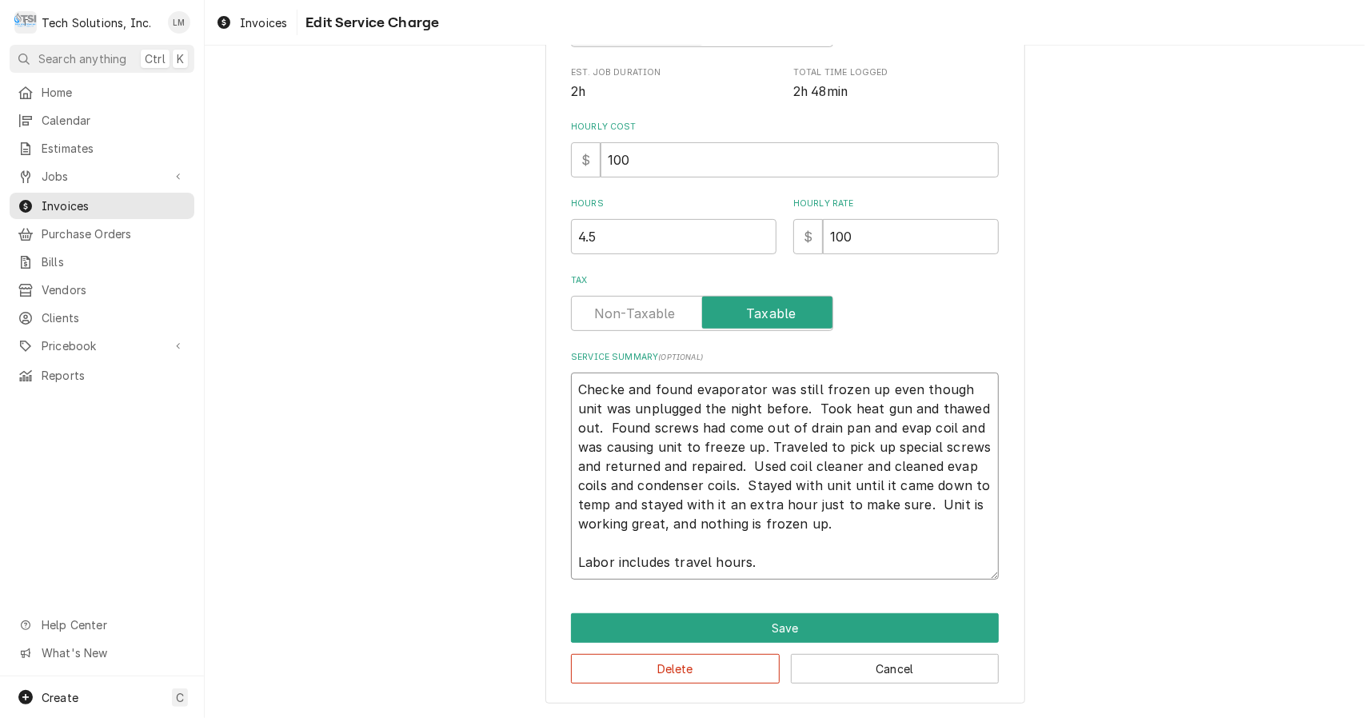
type textarea "x"
type textarea "Checked and found evaporator was still frozen up even though unit was unplugged…"
type textarea "x"
type textarea "Checked and found evaporator was still frozen up even though unit was unplugged…"
type textarea "x"
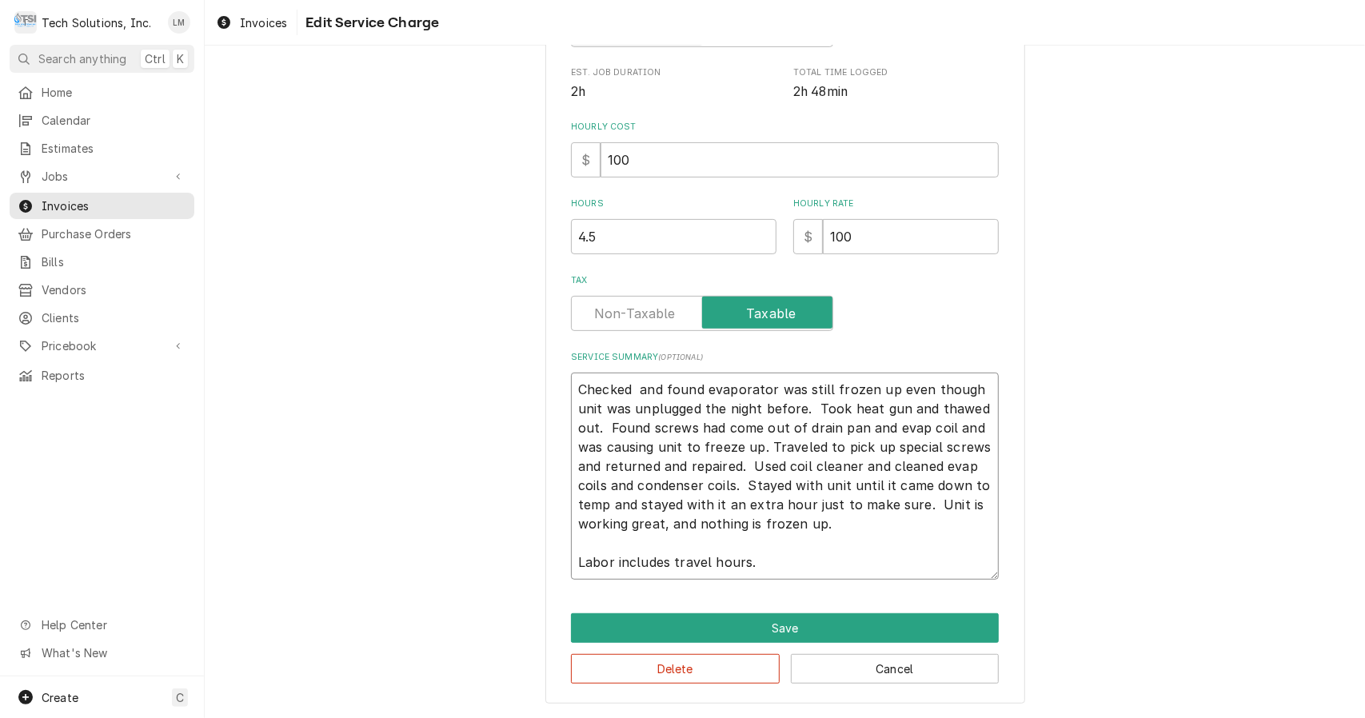
type textarea "Checked a and found evaporator was still frozen up even though unit was unplugg…"
type textarea "x"
type textarea "Checked a and found evaporator was still frozen up even though unit was unplugg…"
type textarea "x"
type textarea "Checked a r and found evaporator was still frozen up even though unit was unplu…"
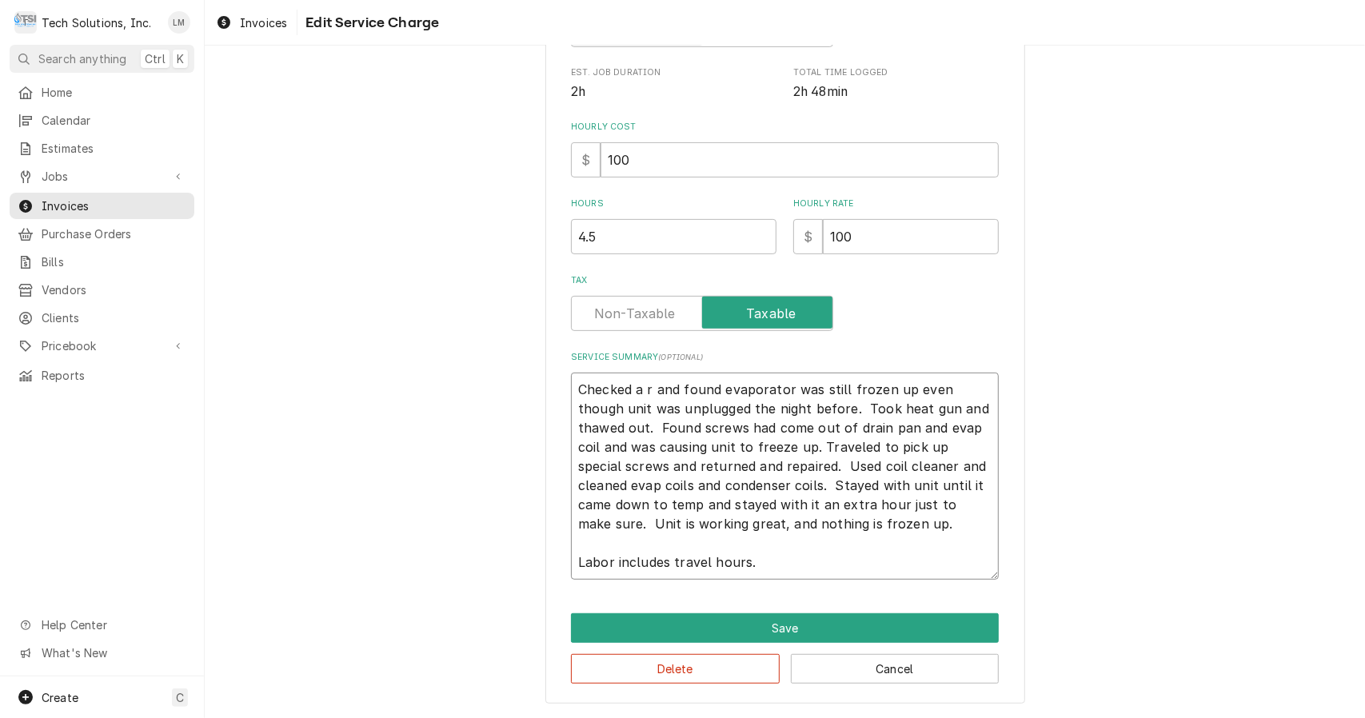
type textarea "x"
type textarea "Checked a re and found evaporator was still frozen up even though unit was unpl…"
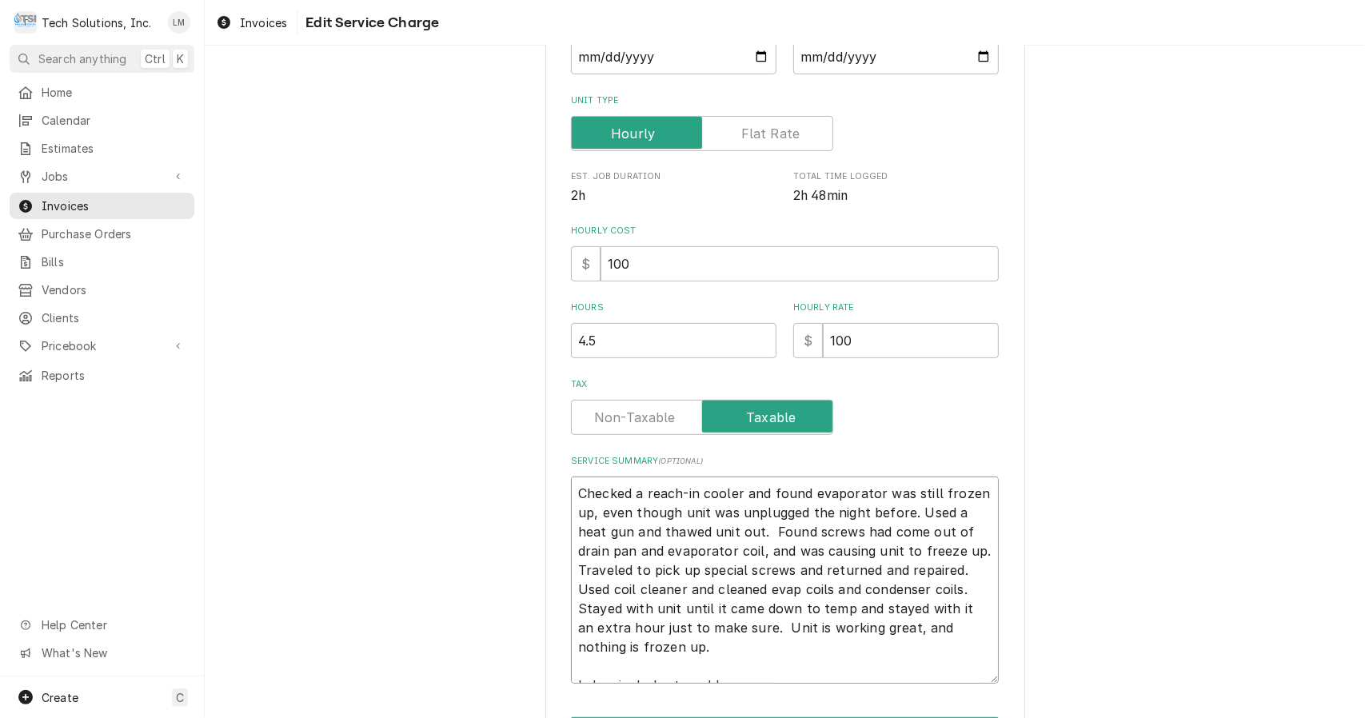
scroll to position [218, 0]
click at [920, 555] on textarea "Checked a reach-in cooler and found evaporator was still frozen up, even though…" at bounding box center [785, 580] width 428 height 207
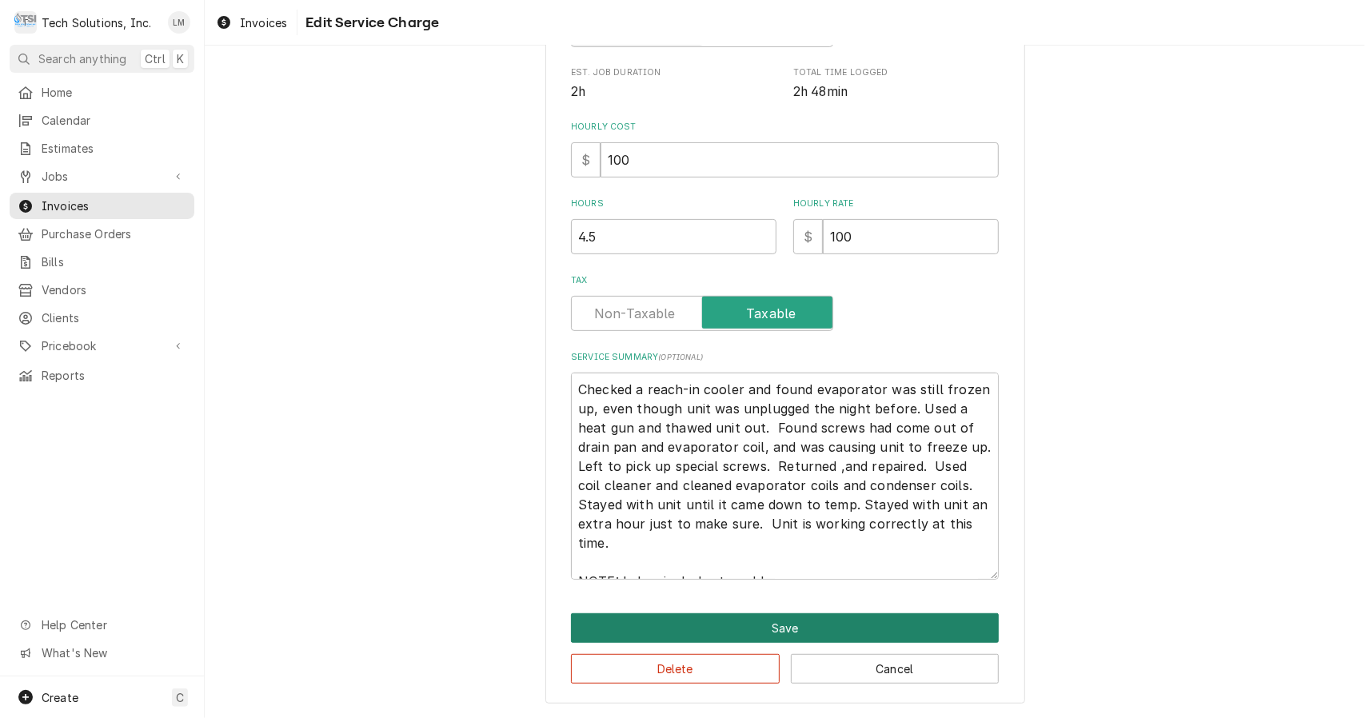
click at [820, 635] on button "Save" at bounding box center [785, 628] width 428 height 30
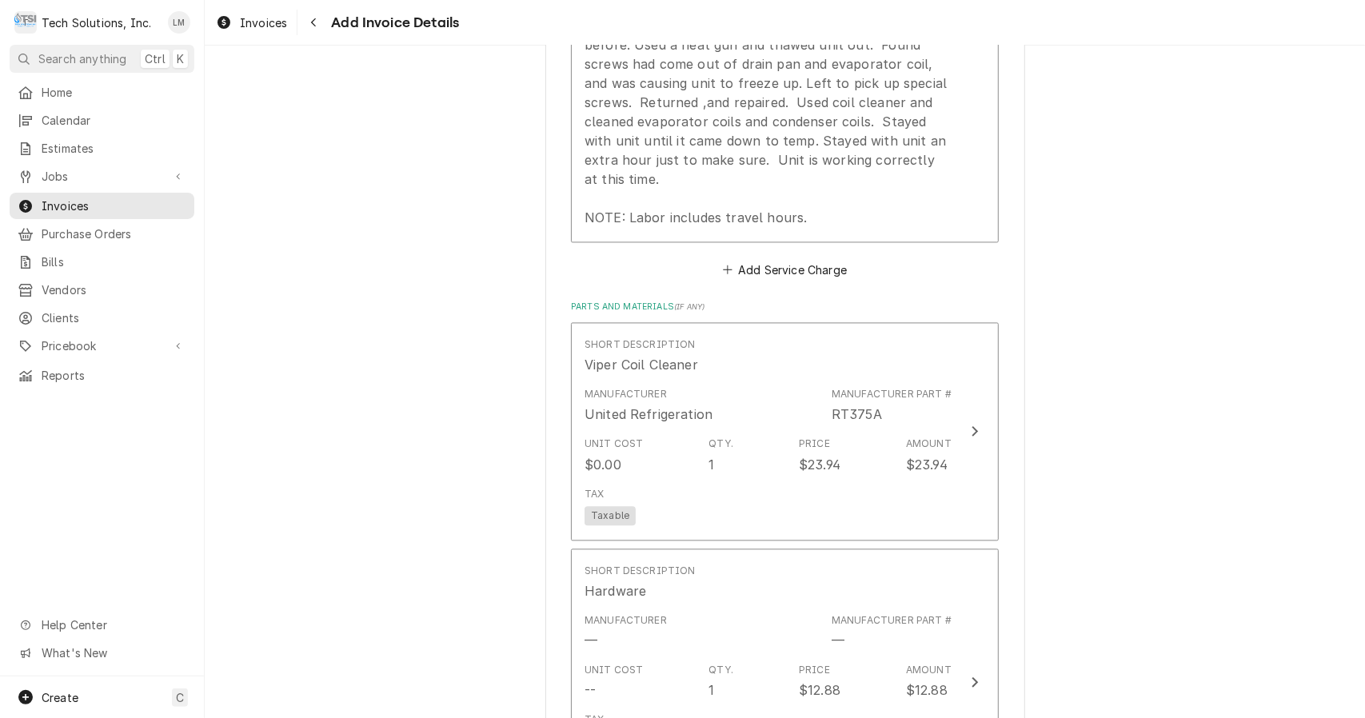
scroll to position [2174, 0]
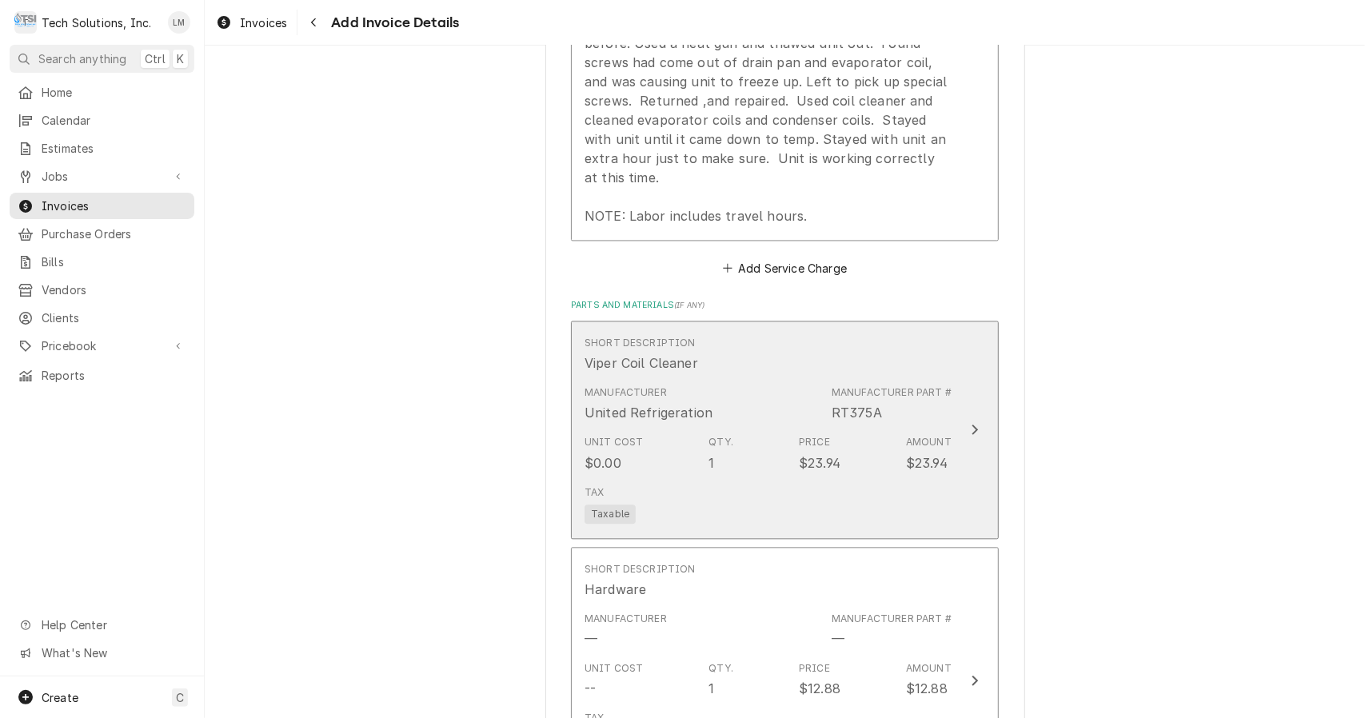
click at [964, 420] on div "Update Line Item" at bounding box center [974, 429] width 21 height 19
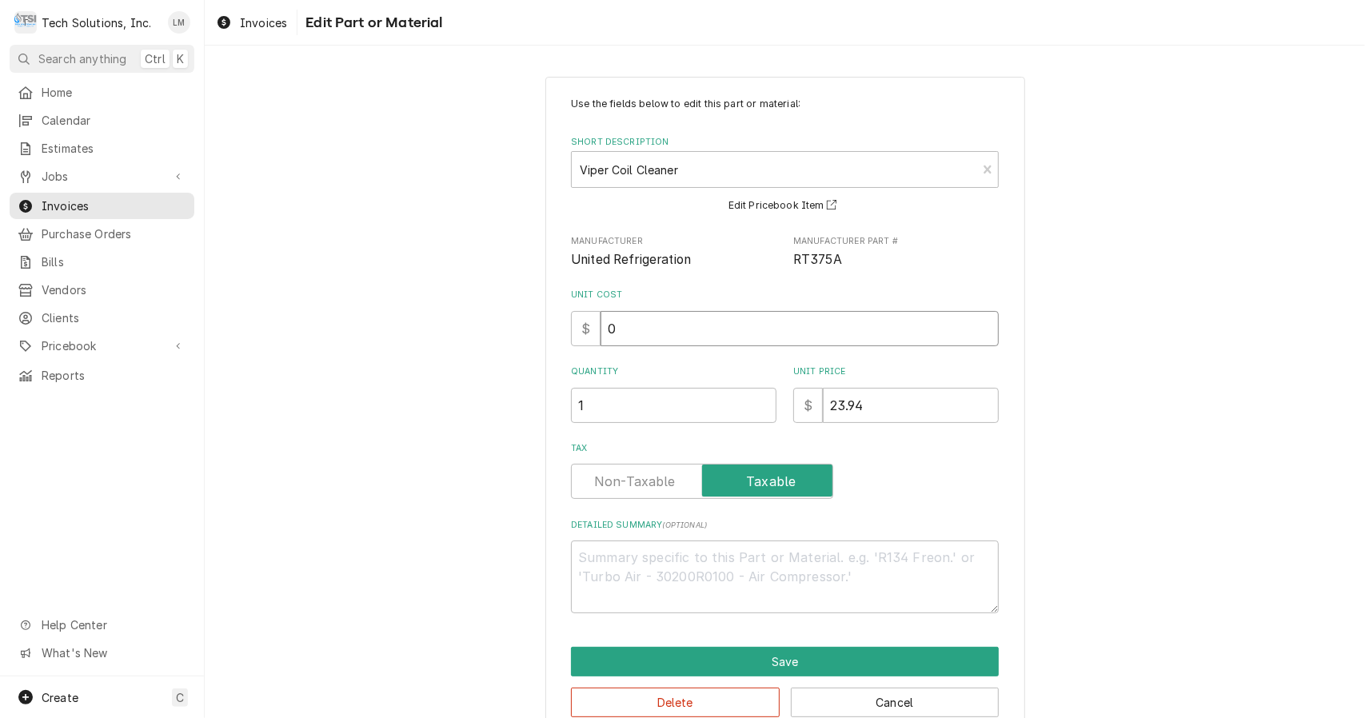
click at [703, 329] on input "0" at bounding box center [800, 328] width 398 height 35
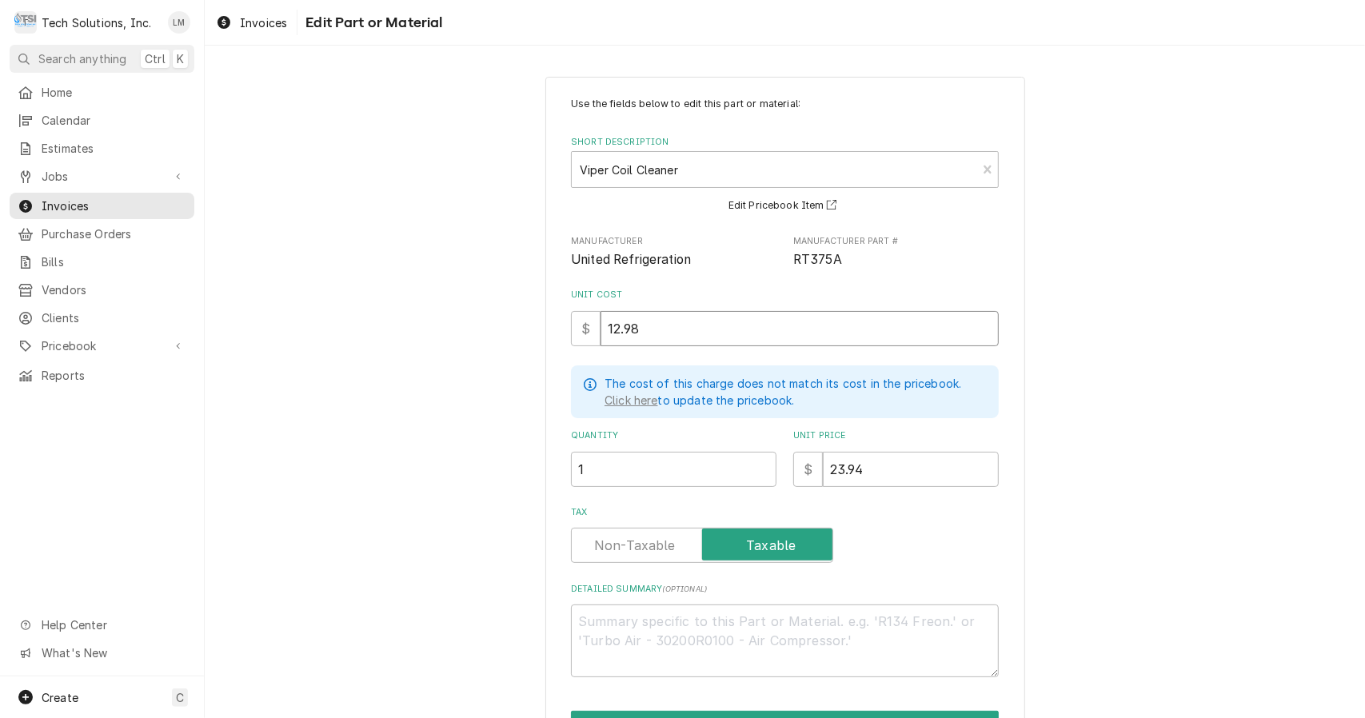
scroll to position [96, 0]
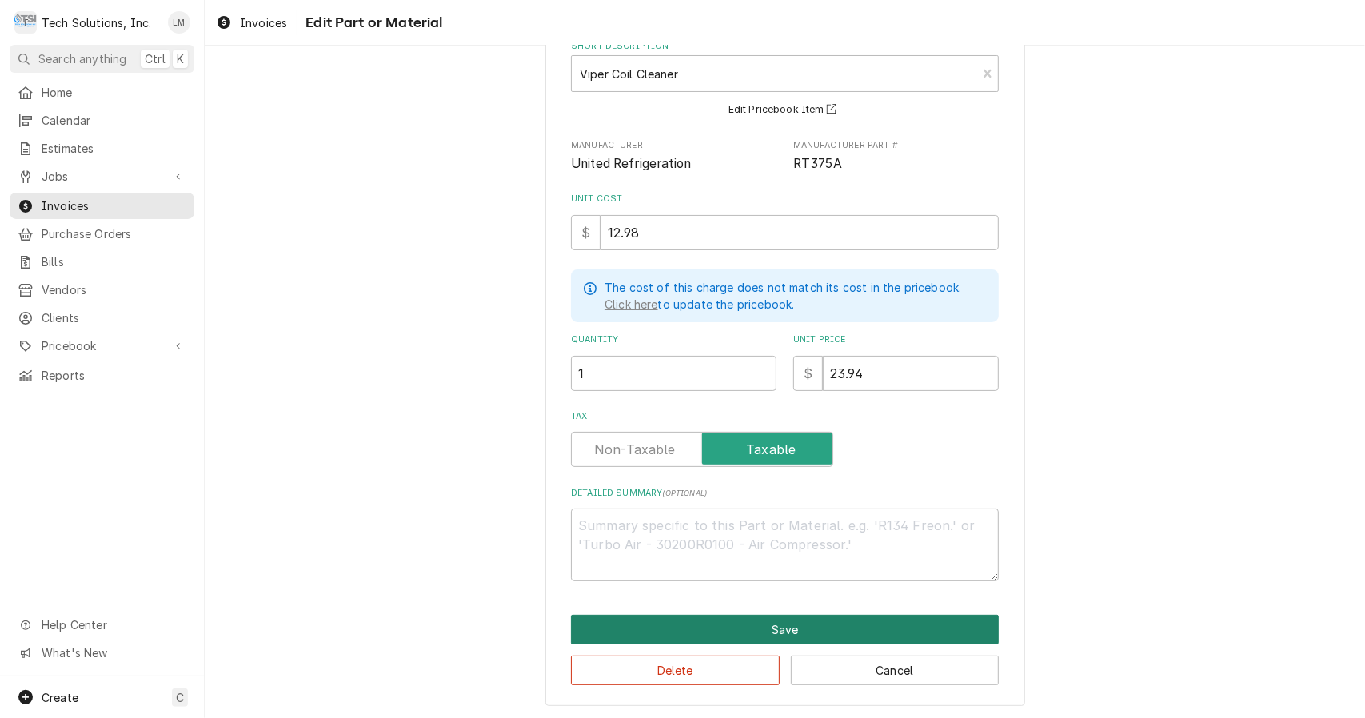
click at [869, 629] on button "Save" at bounding box center [785, 630] width 428 height 30
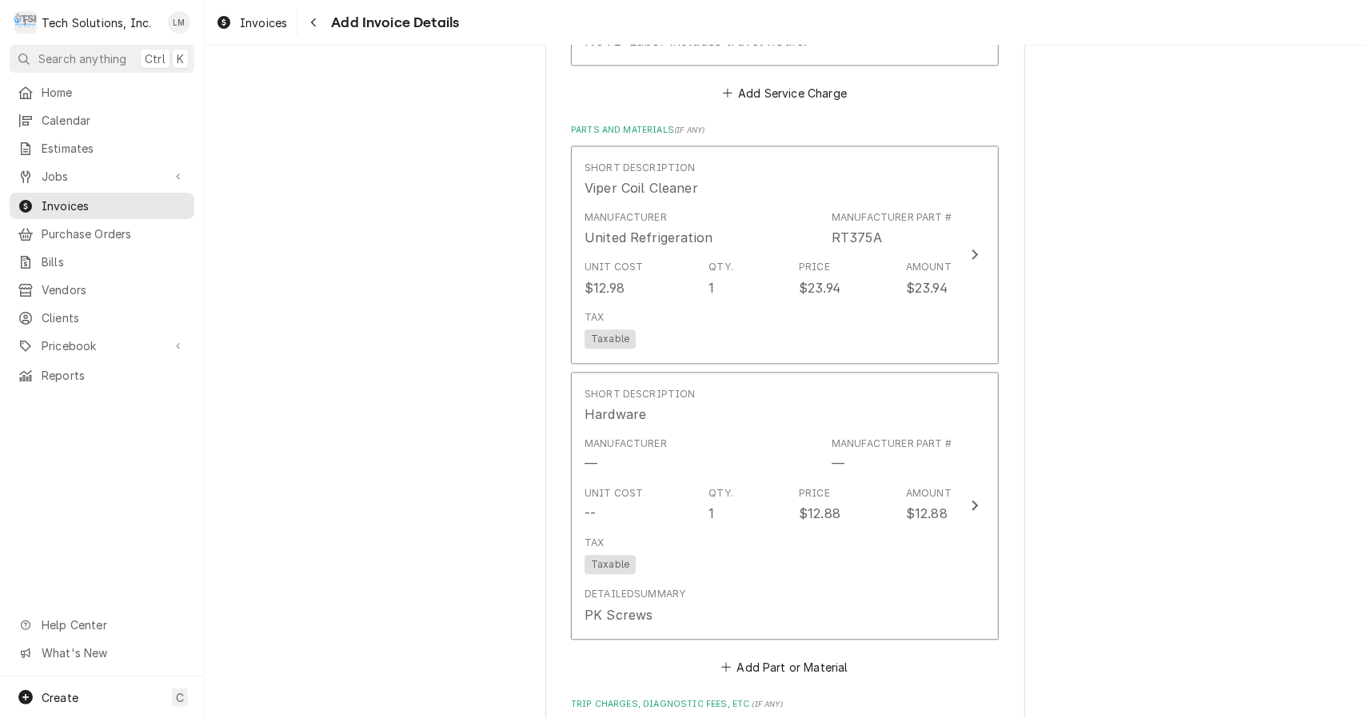
scroll to position [2350, 0]
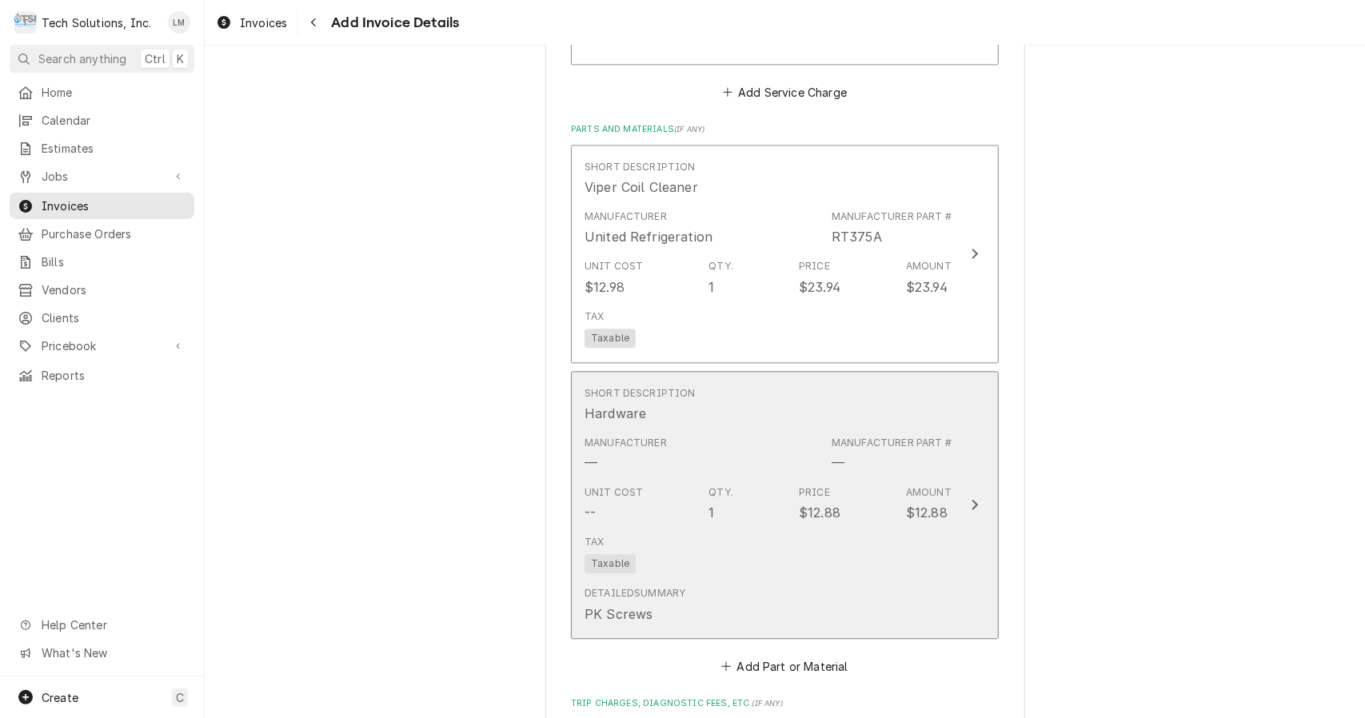
click at [976, 495] on div "Update Line Item" at bounding box center [974, 504] width 21 height 19
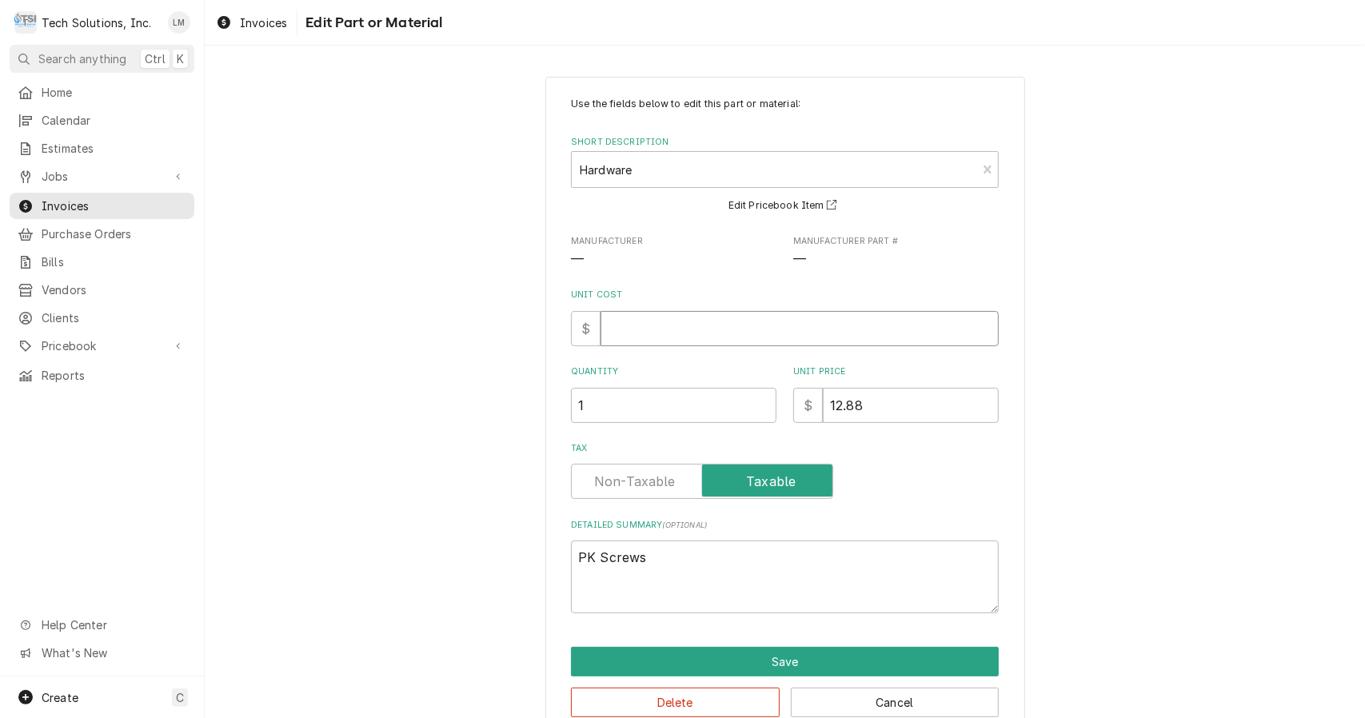
click at [712, 329] on input "Unit Cost" at bounding box center [800, 328] width 398 height 35
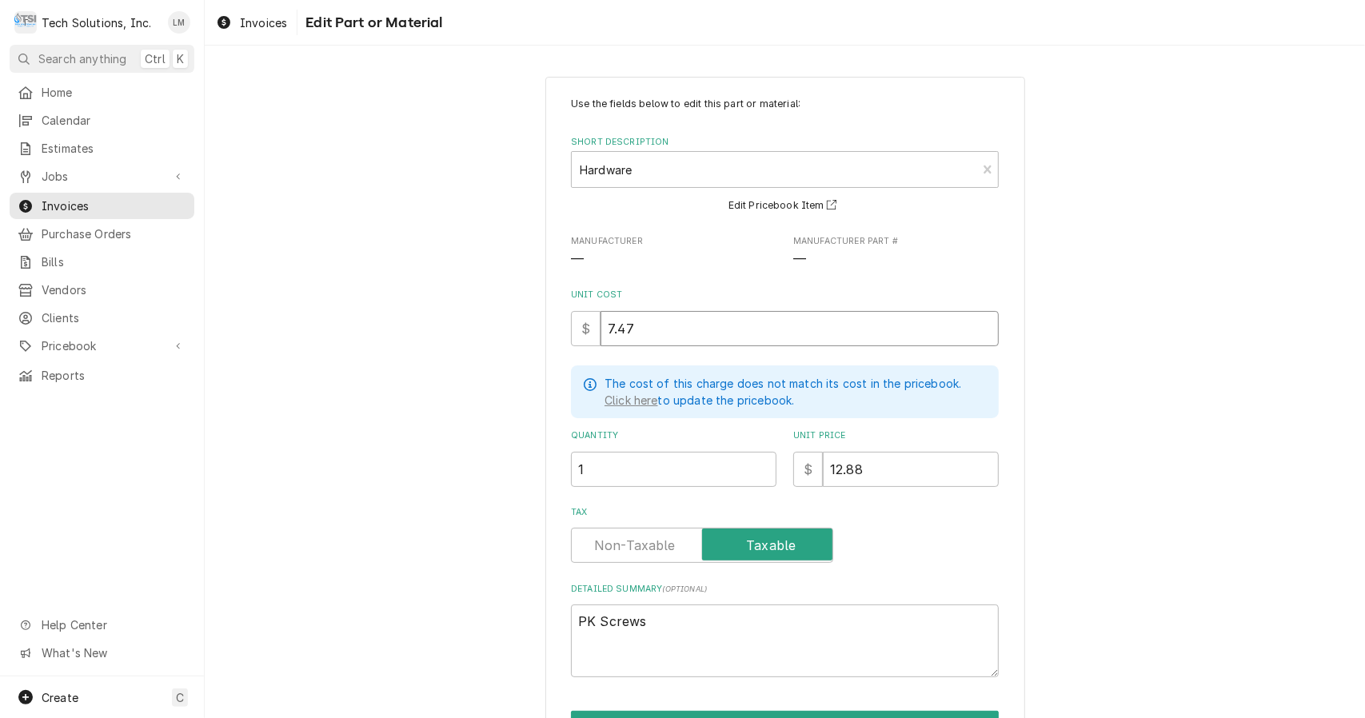
scroll to position [96, 0]
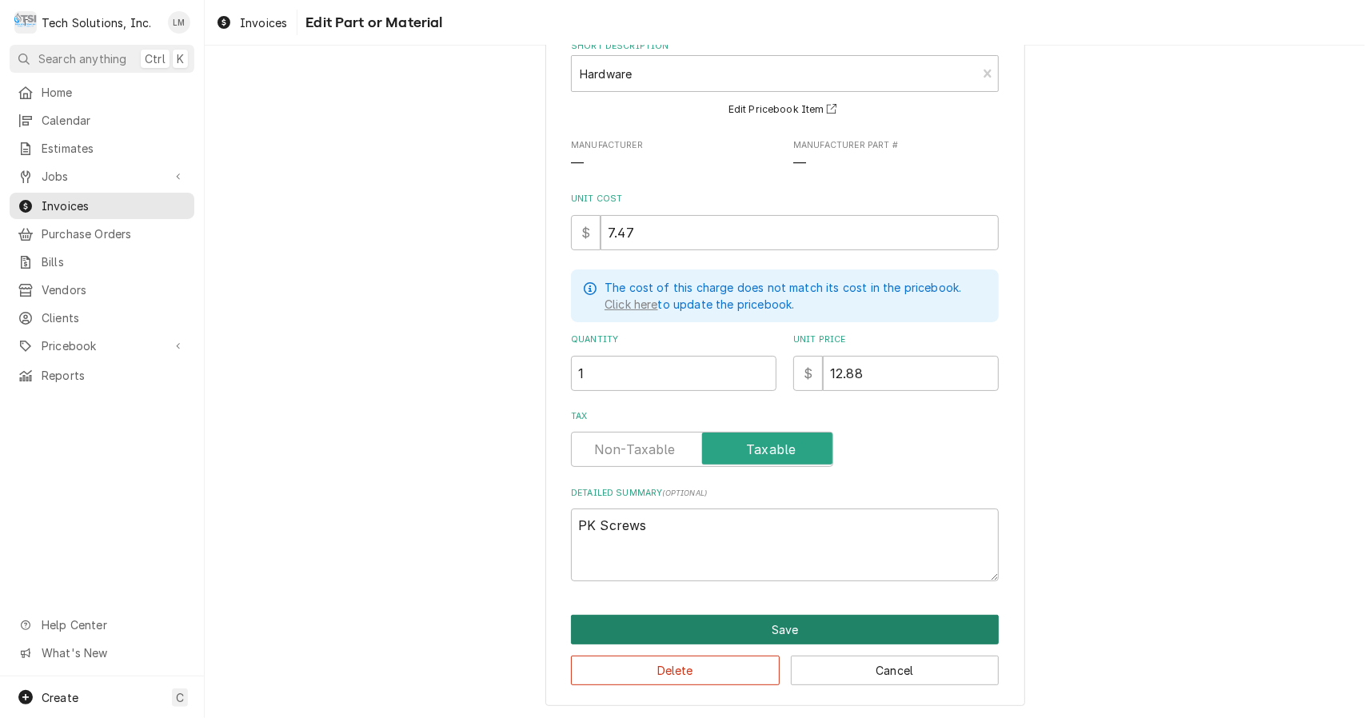
click at [816, 627] on button "Save" at bounding box center [785, 630] width 428 height 30
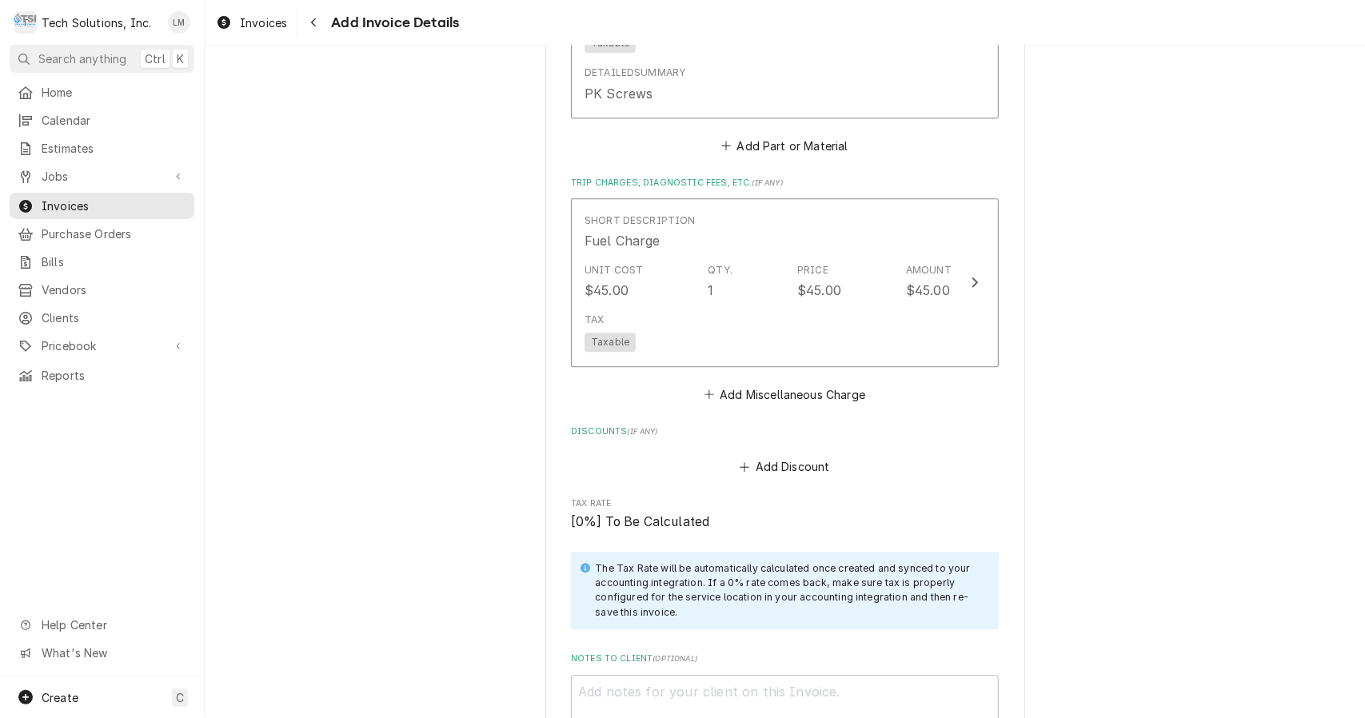
scroll to position [2880, 0]
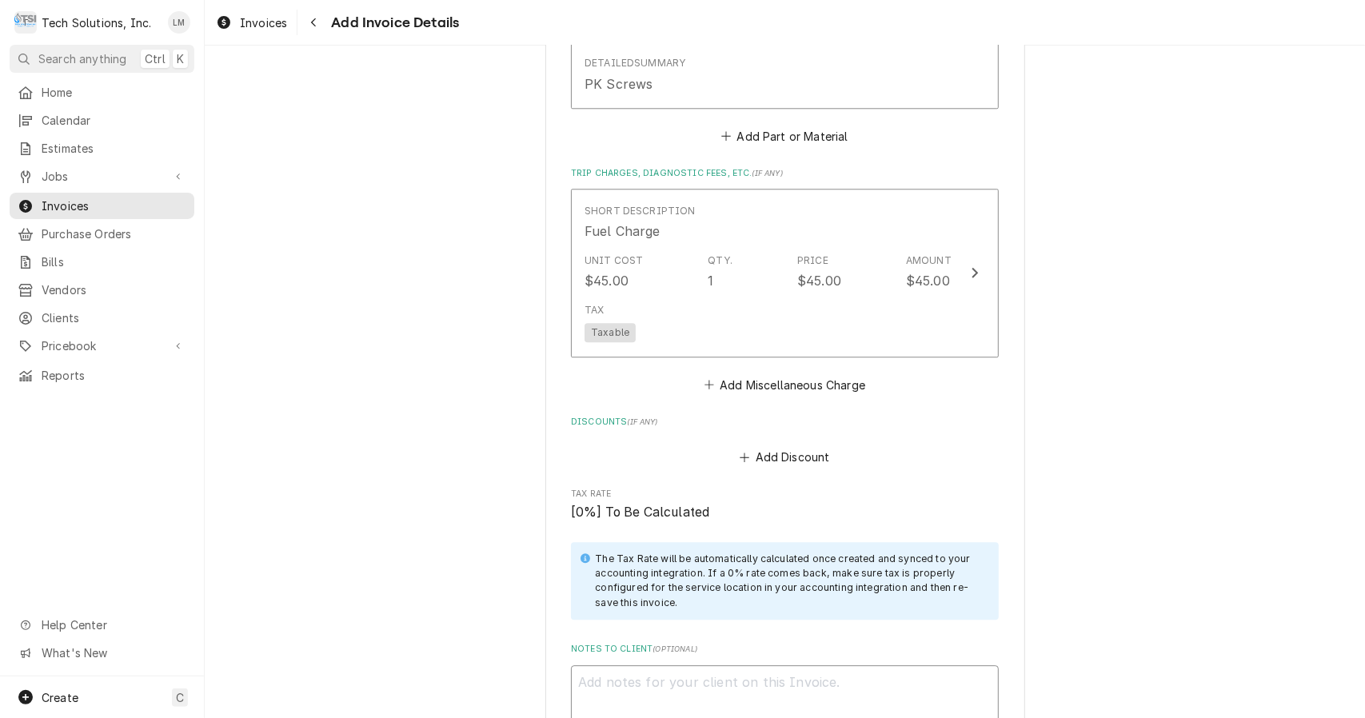
click at [683, 665] on textarea "Notes to Client ( optional )" at bounding box center [785, 701] width 428 height 73
click at [664, 665] on textarea "Cust. Sig: Sabrina Patterson" at bounding box center [785, 701] width 428 height 73
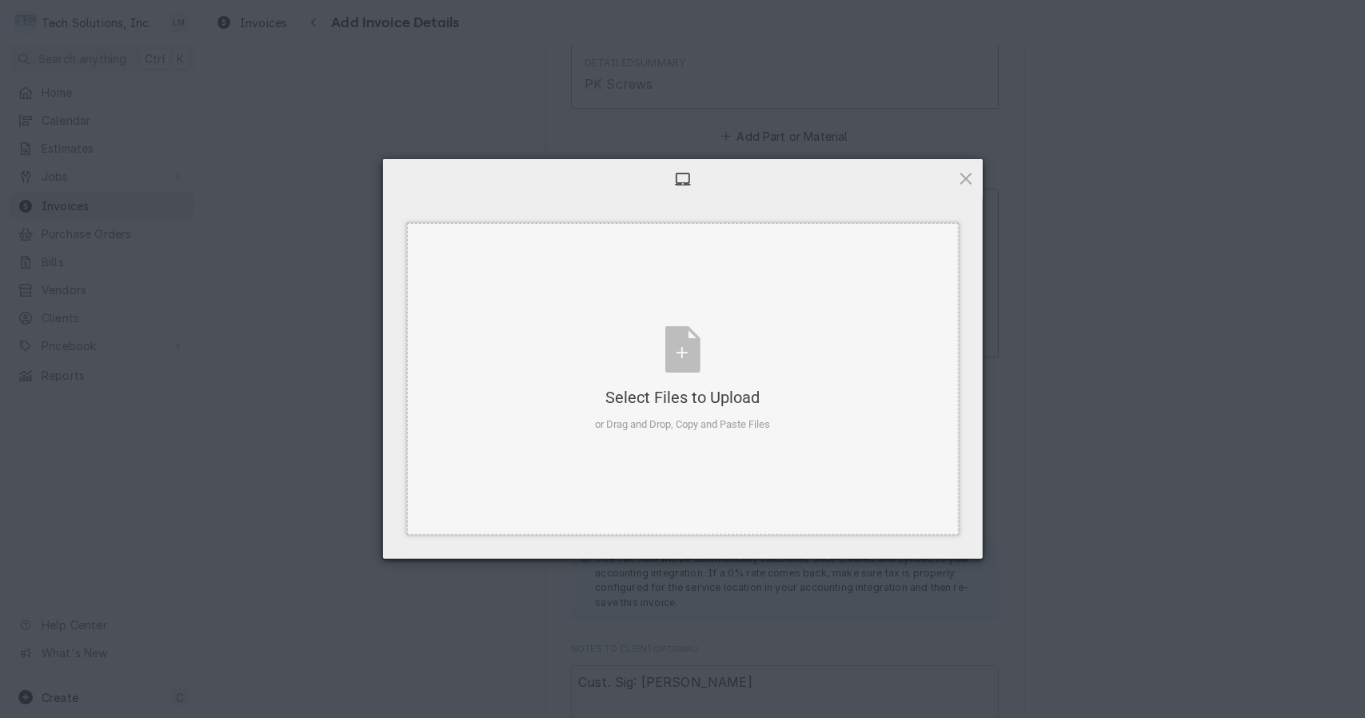
click at [686, 352] on div "Select Files to Upload or Drag and Drop, Copy and Paste Files" at bounding box center [682, 379] width 175 height 106
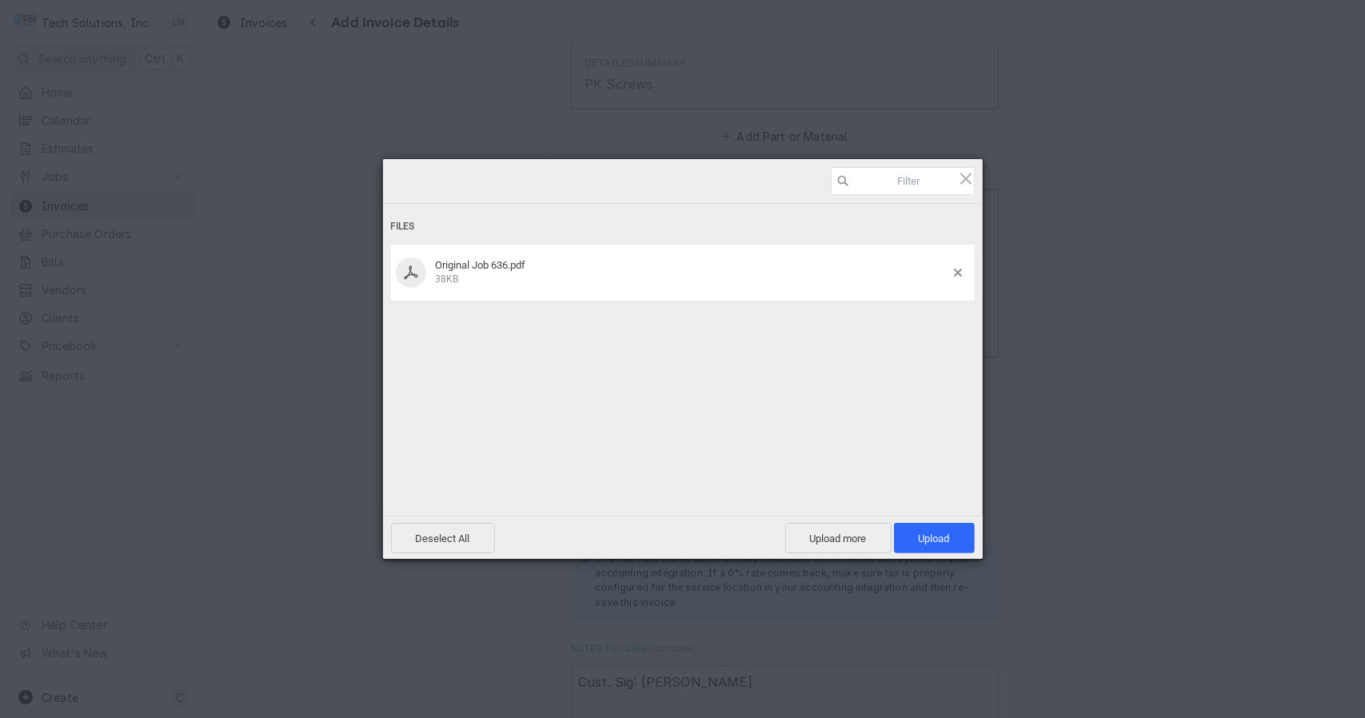
click at [955, 534] on span "Upload 1" at bounding box center [934, 538] width 81 height 30
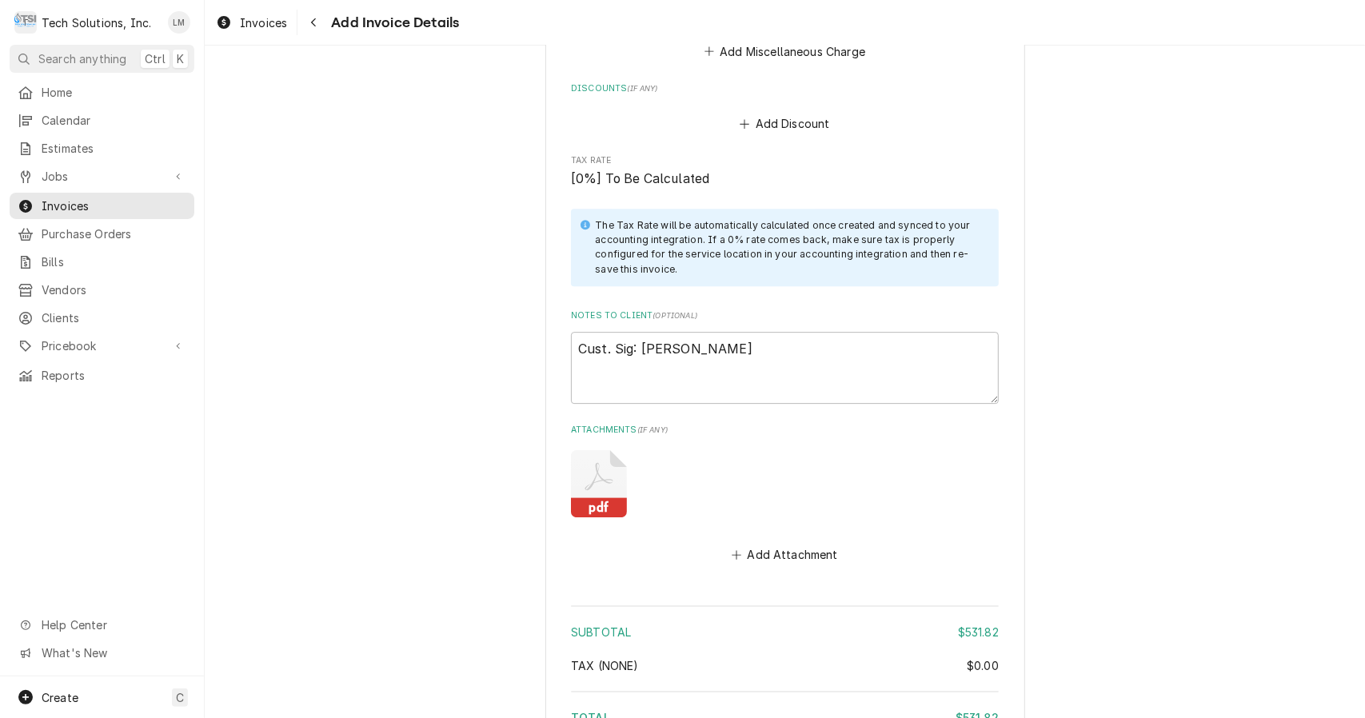
scroll to position [3284, 0]
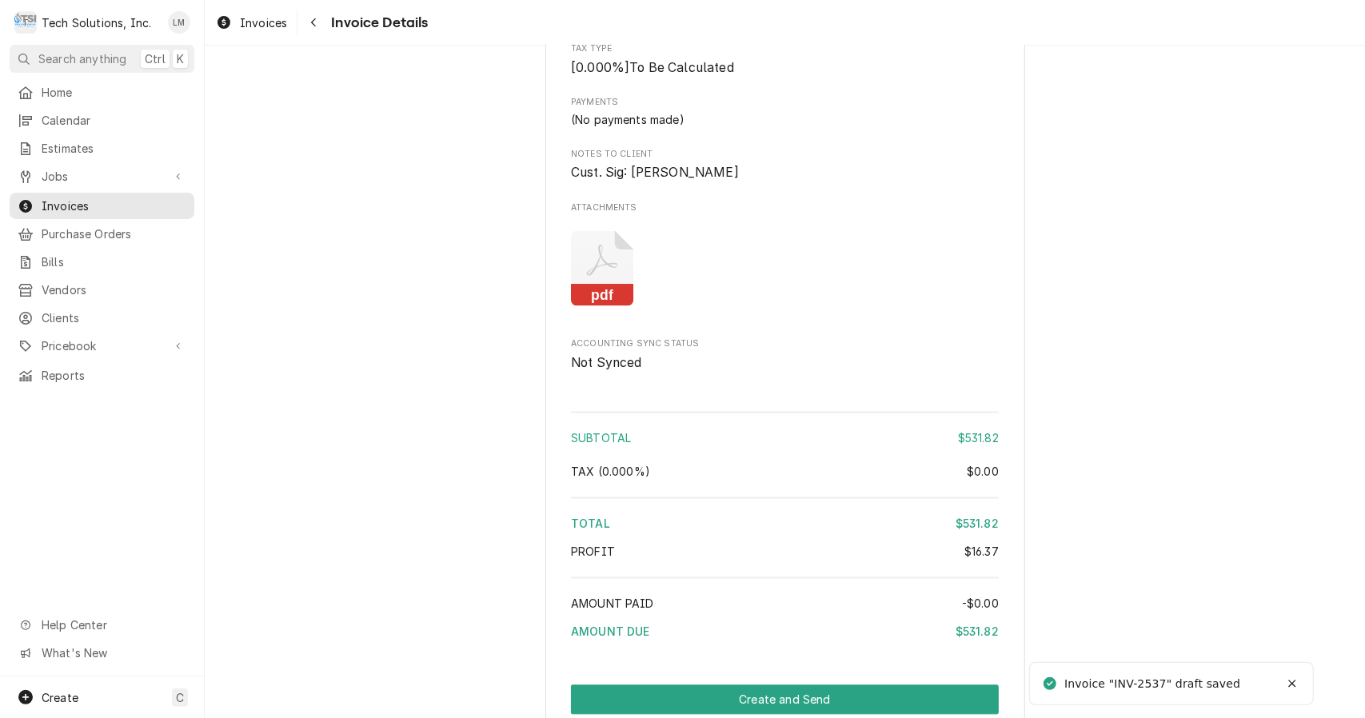
scroll to position [2207, 0]
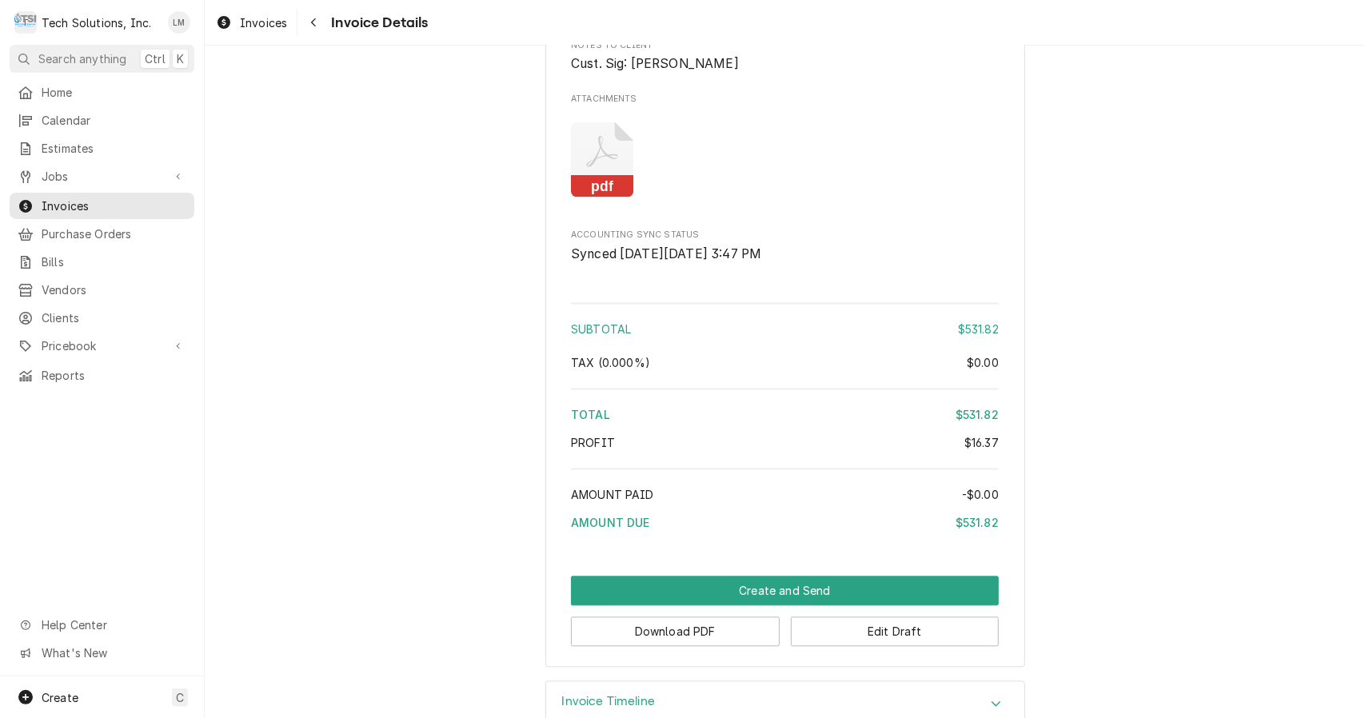
scroll to position [2207, 0]
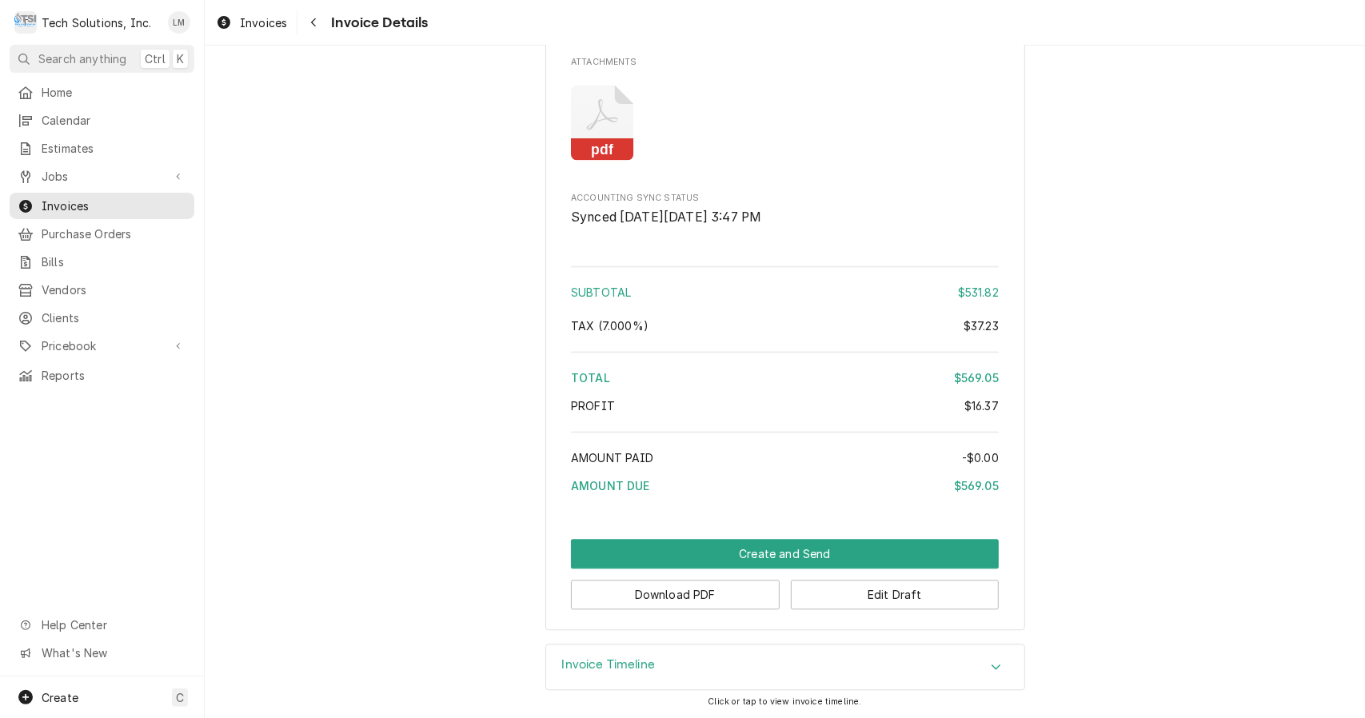
scroll to position [2207, 0]
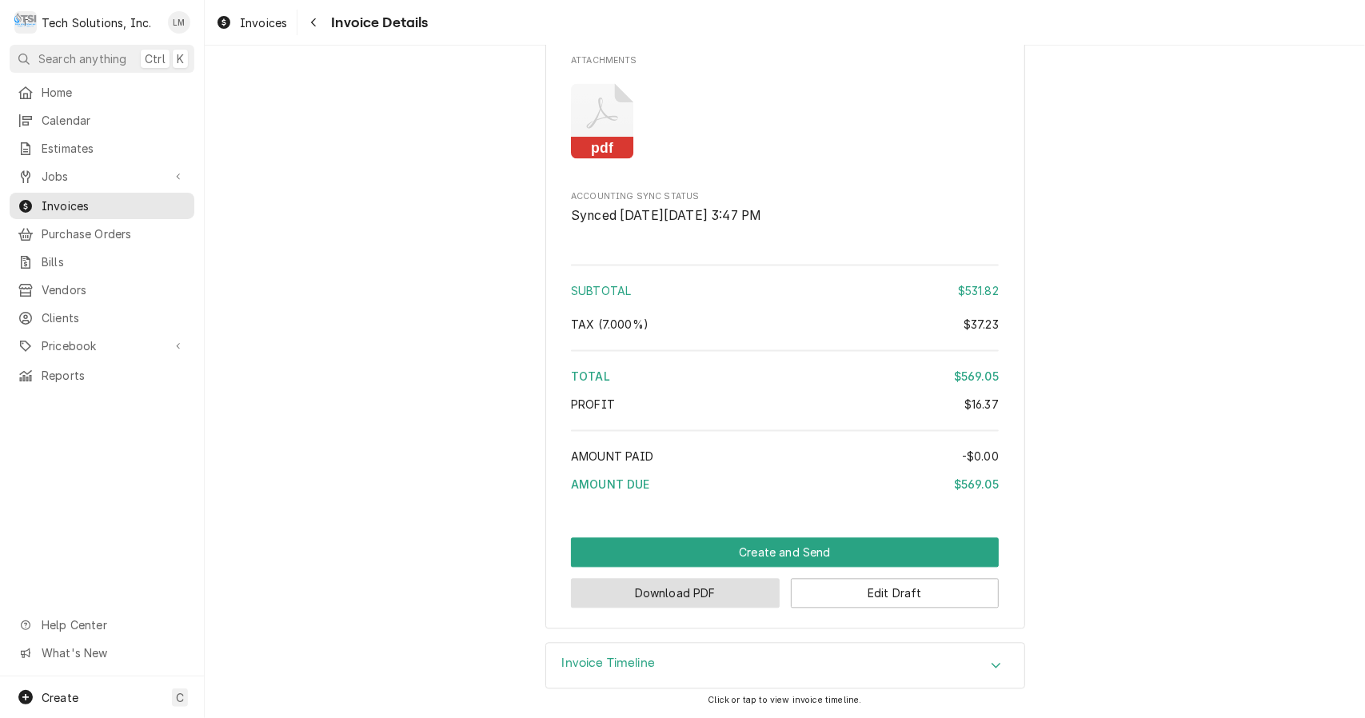
click at [744, 600] on button "Download PDF" at bounding box center [675, 593] width 209 height 30
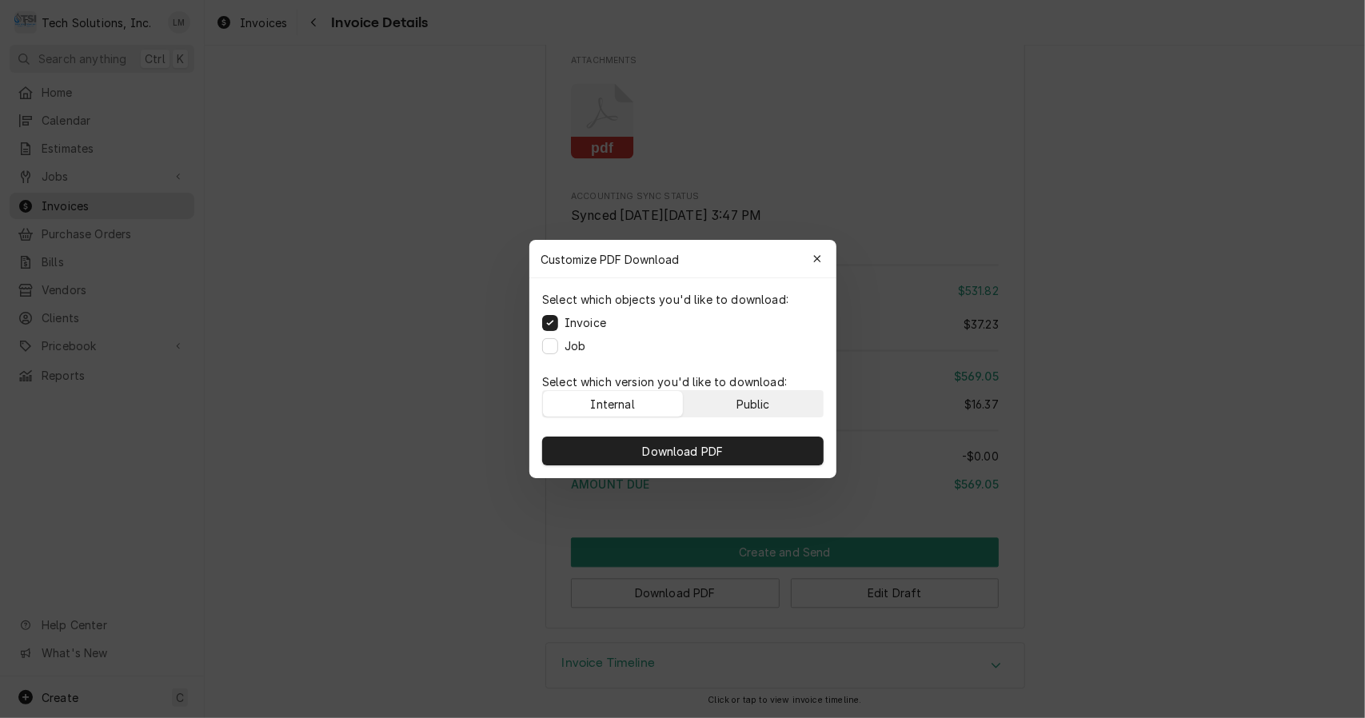
click at [753, 396] on div "Public" at bounding box center [753, 404] width 34 height 17
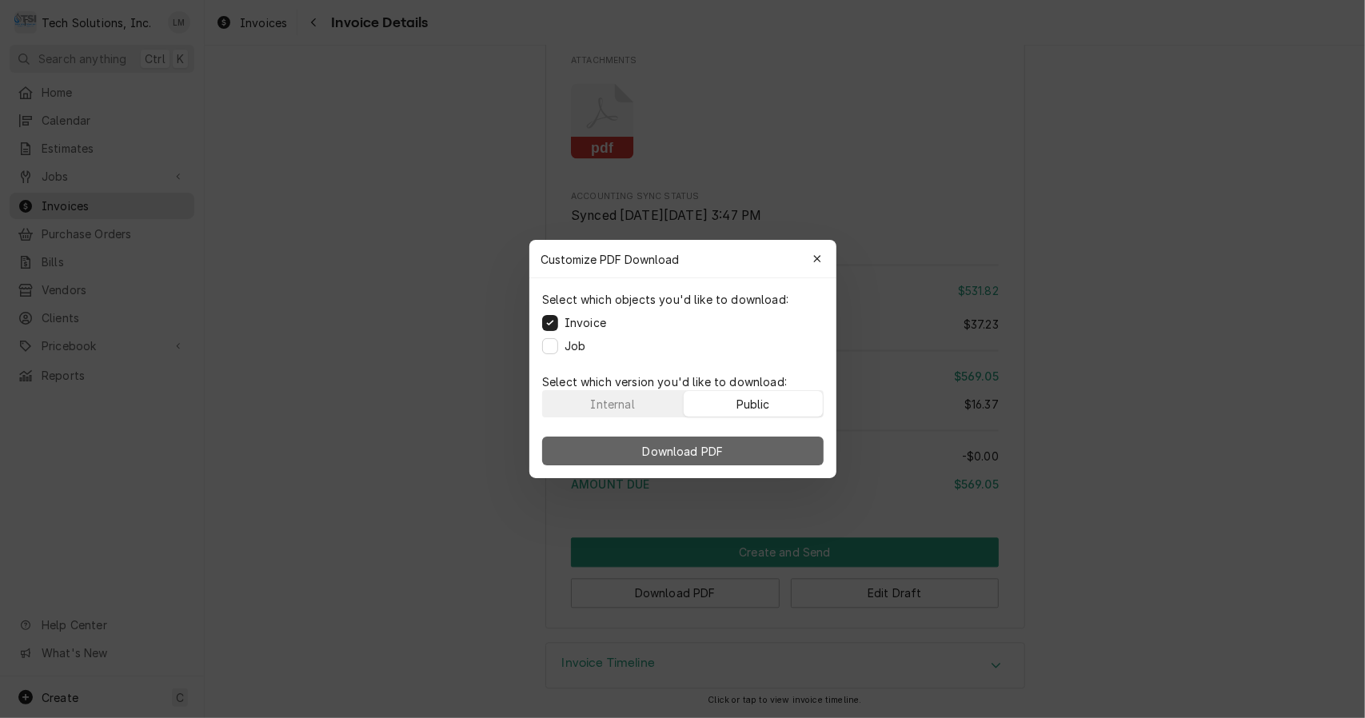
click at [734, 446] on button "Download PDF" at bounding box center [683, 451] width 282 height 29
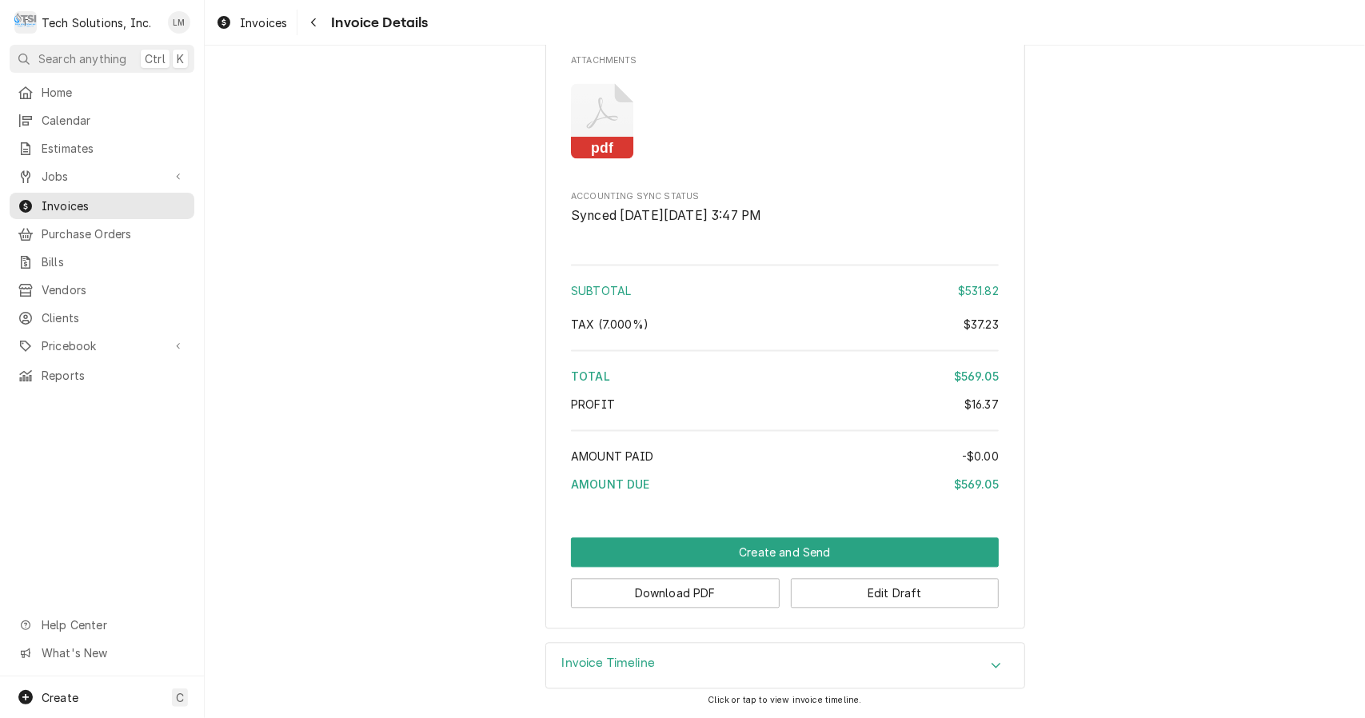
click at [791, 561] on button "Create and Send" at bounding box center [785, 552] width 428 height 30
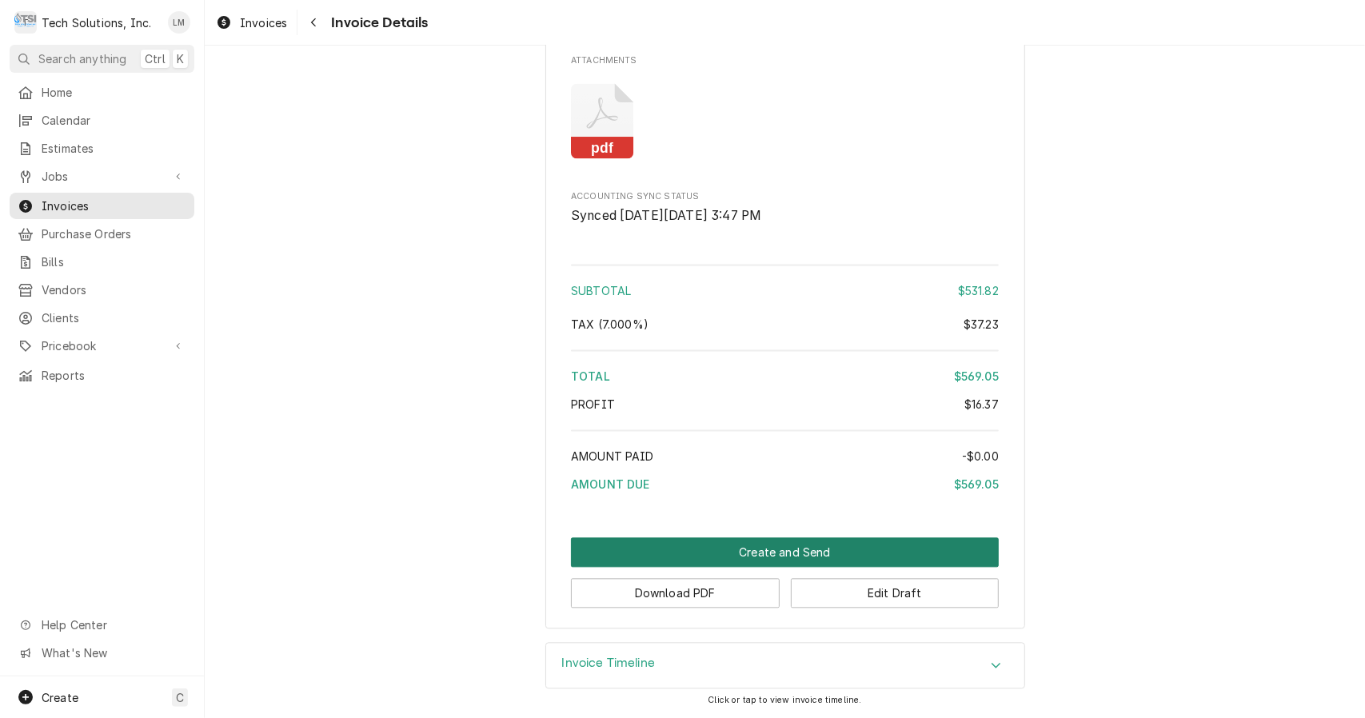
scroll to position [2198, 0]
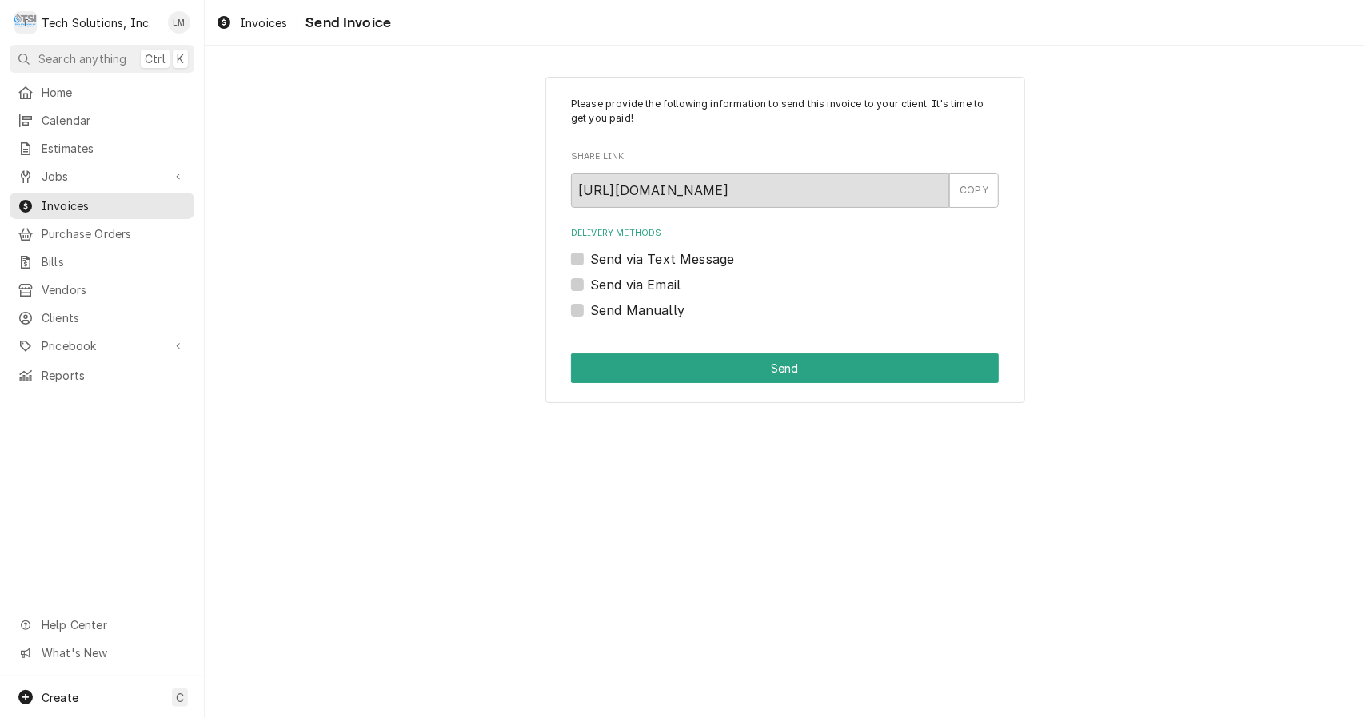
click at [590, 285] on label "Send via Email" at bounding box center [635, 284] width 90 height 19
click at [590, 285] on input "Send via Email" at bounding box center [804, 292] width 428 height 35
checkbox input "true"
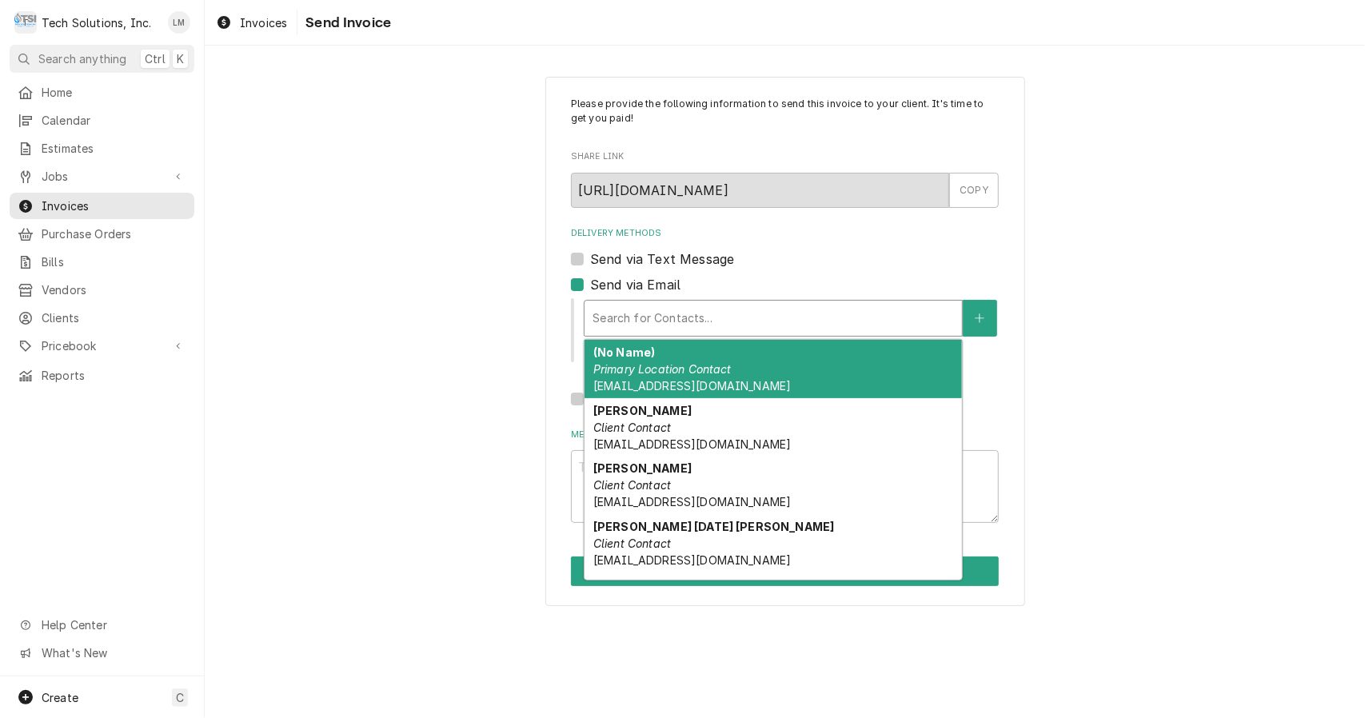
click at [670, 437] on span "[EMAIL_ADDRESS][DOMAIN_NAME]" at bounding box center [692, 444] width 198 height 14
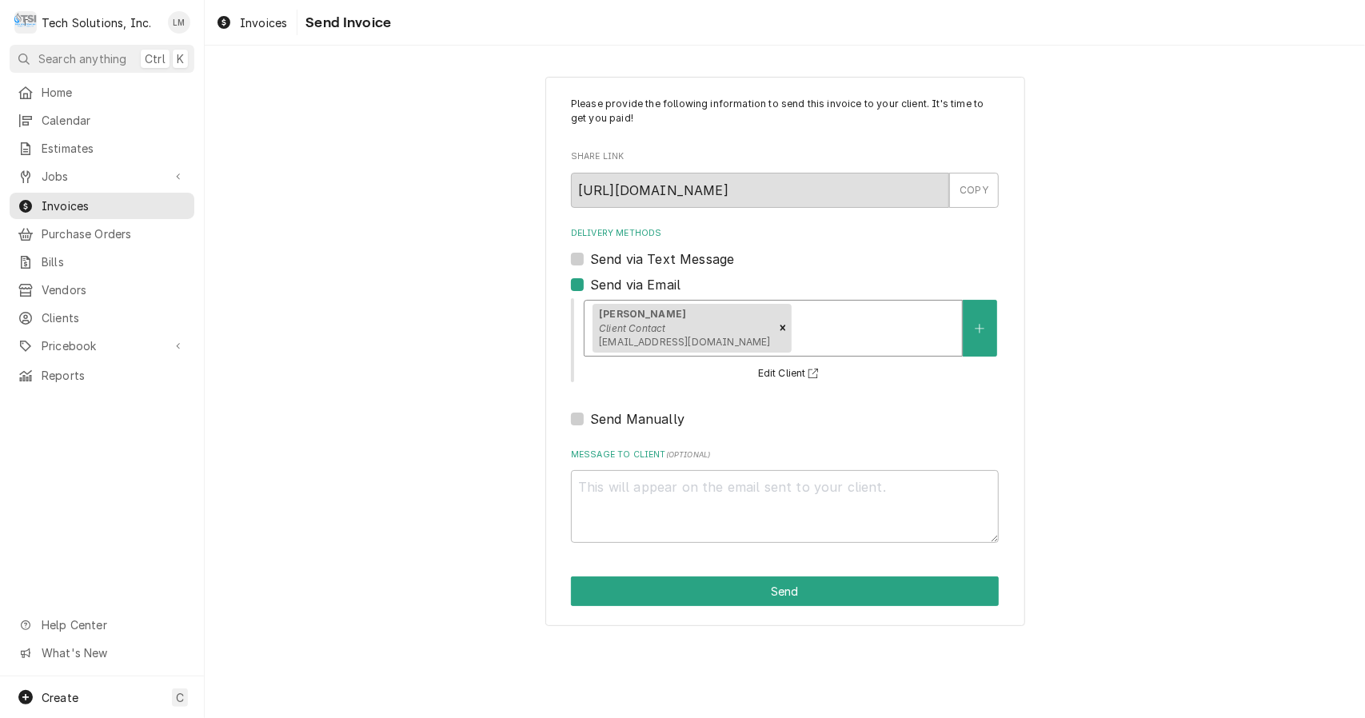
type textarea "x"
type input "r"
type textarea "x"
type input "rt"
type textarea "x"
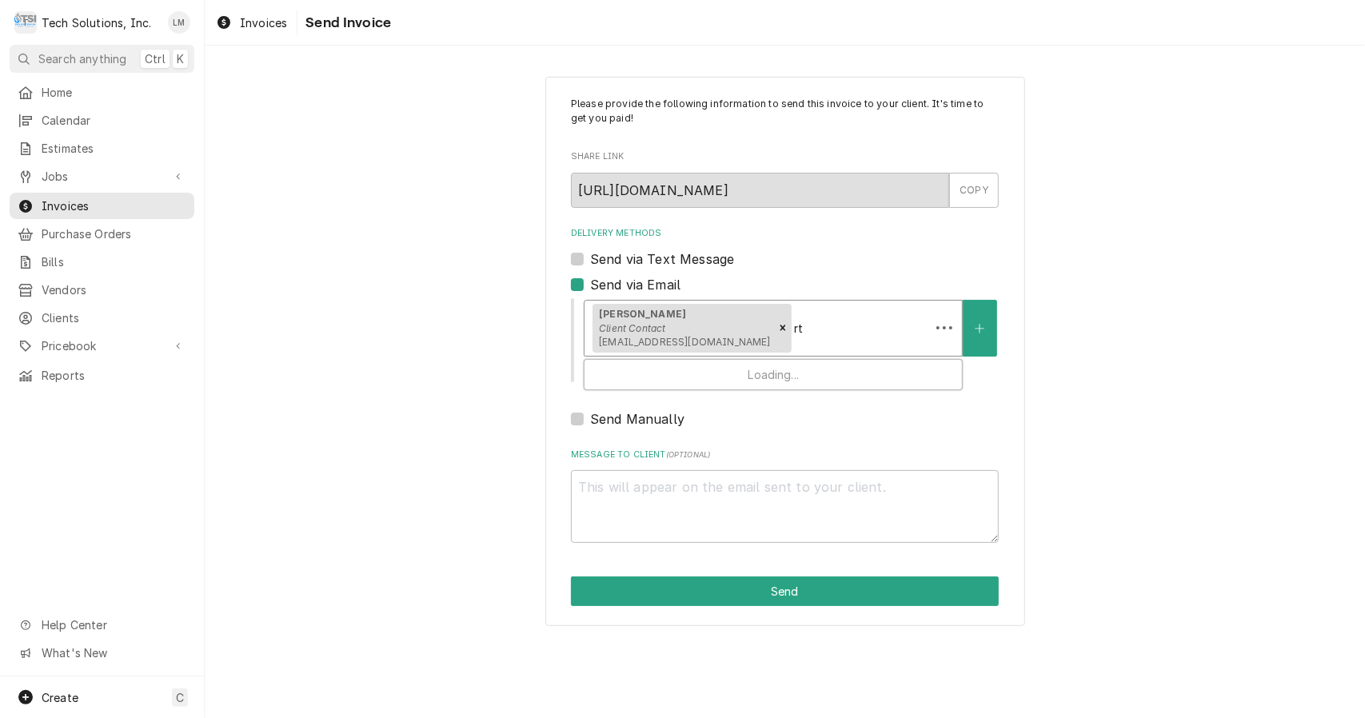
type input "rt5"
type textarea "x"
type input "rt53"
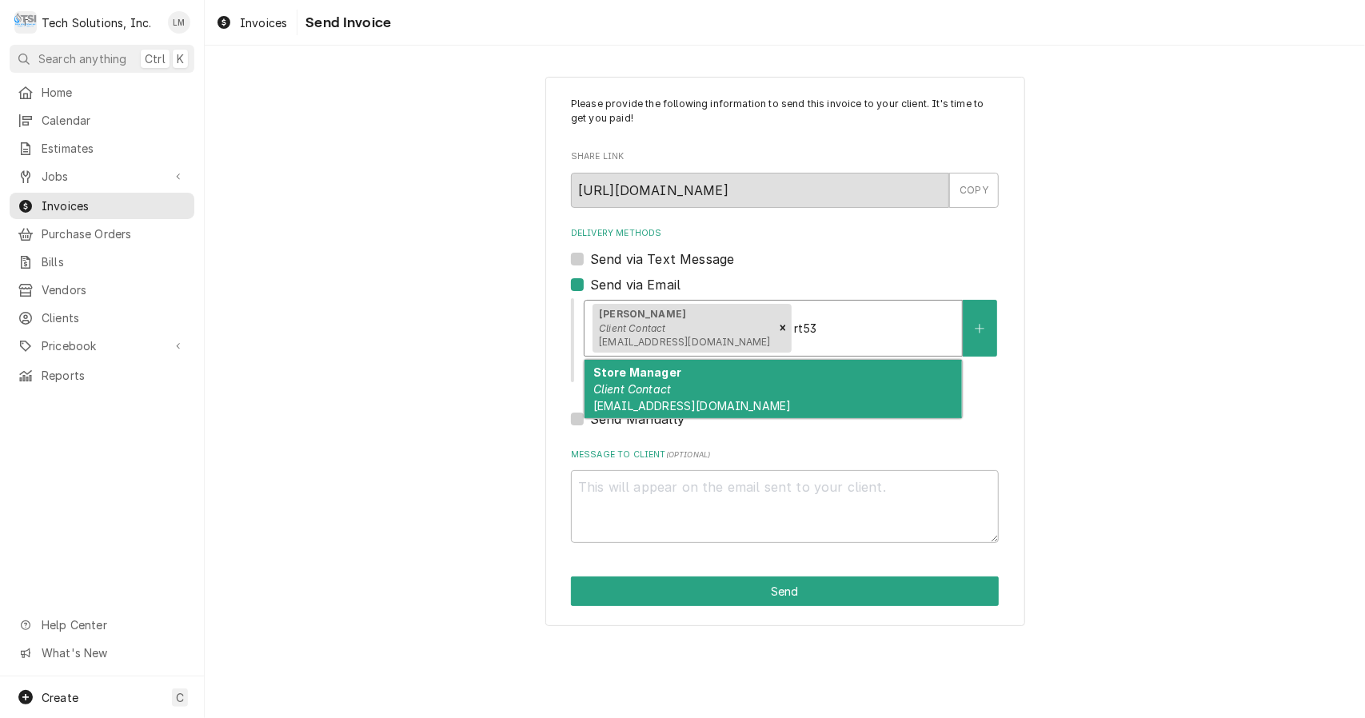
click at [693, 401] on span "[EMAIL_ADDRESS][DOMAIN_NAME]" at bounding box center [692, 406] width 198 height 14
type textarea "x"
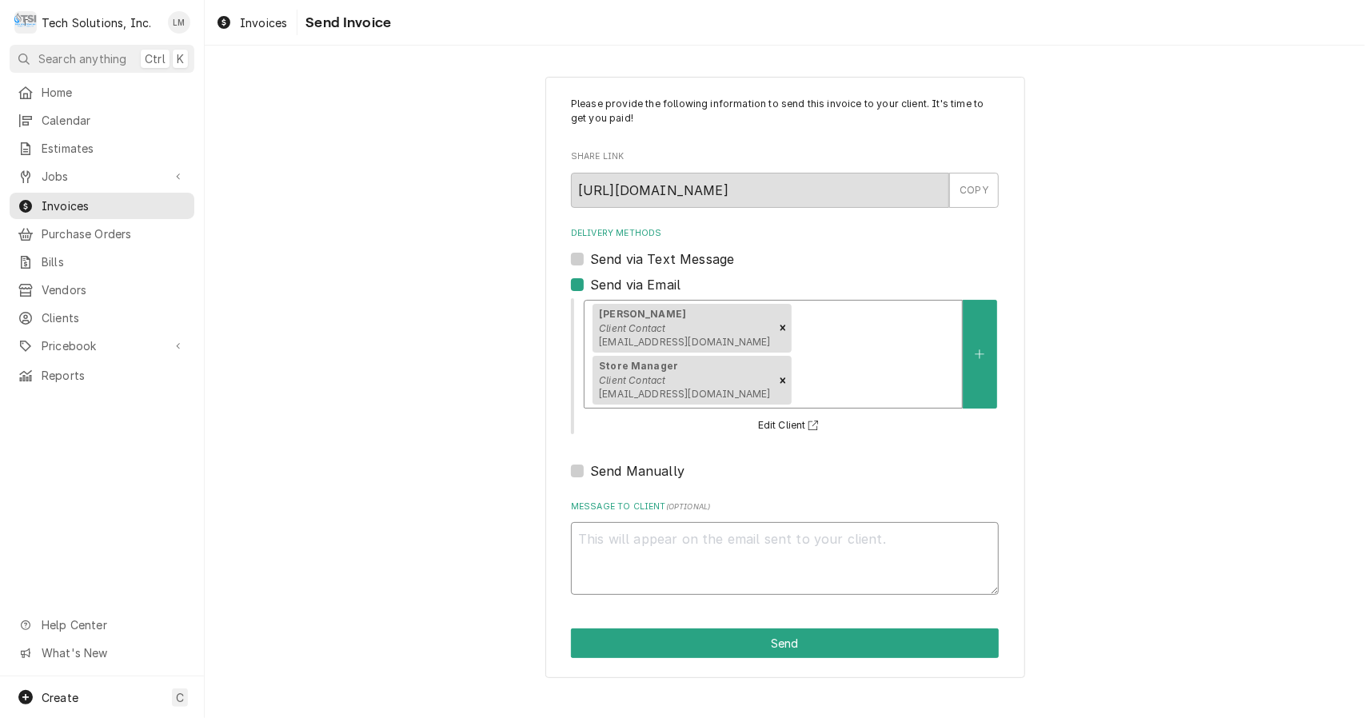
click at [742, 522] on textarea "Message to Client ( optional )" at bounding box center [785, 558] width 428 height 73
type textarea "x"
type textarea "T"
type textarea "x"
type textarea "Th"
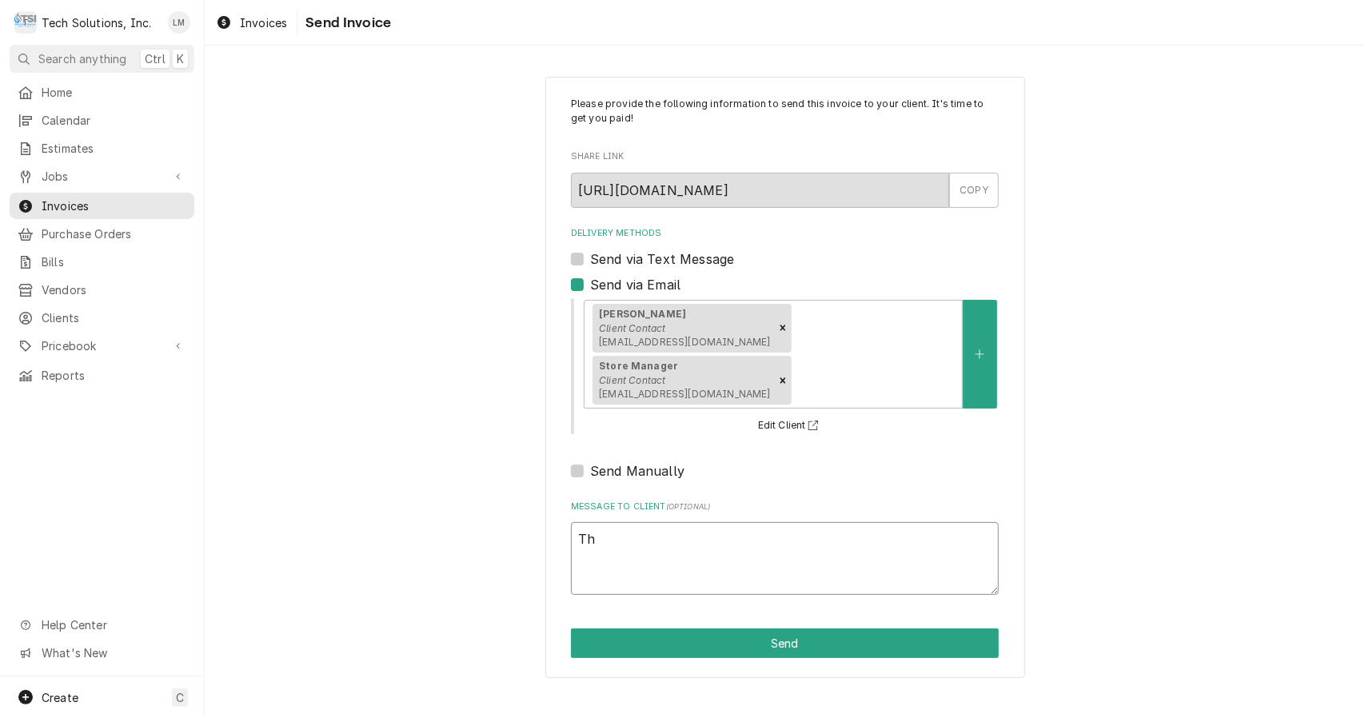
type textarea "x"
type textarea "Thi"
type textarea "x"
type textarea "This"
type textarea "x"
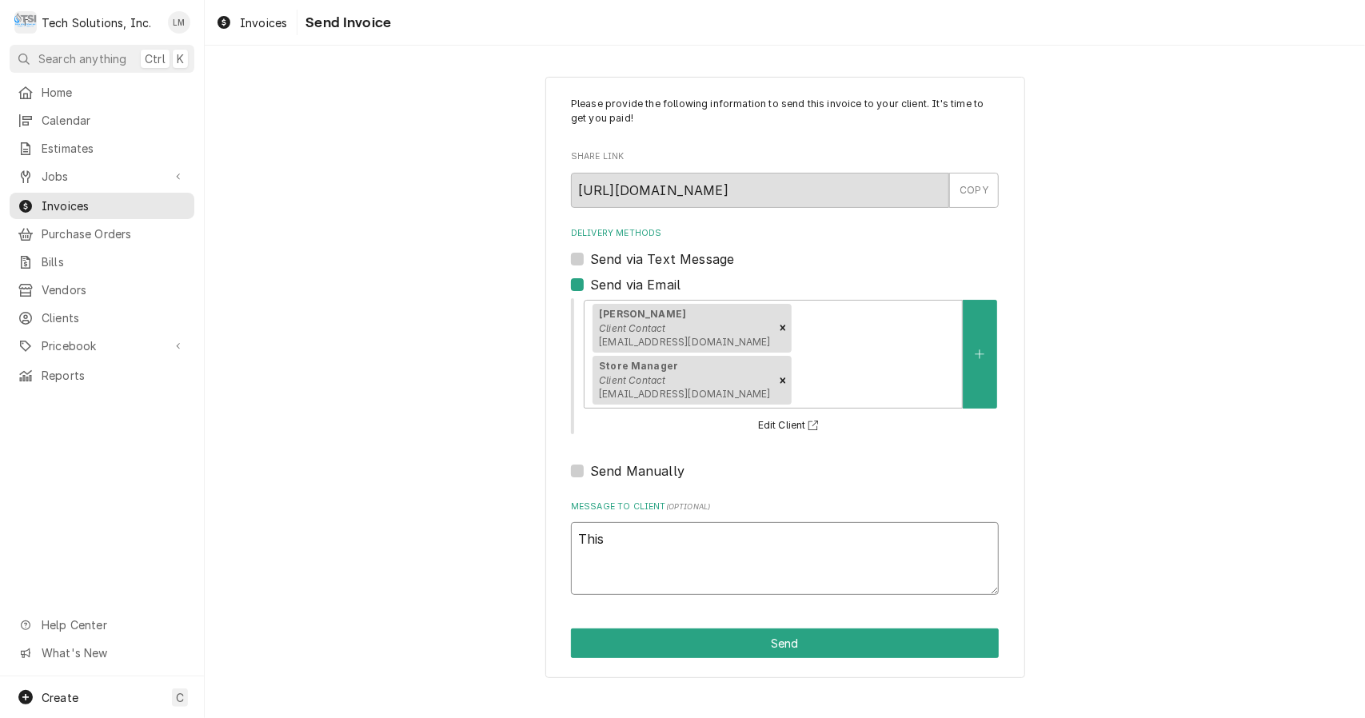
type textarea "This"
type textarea "x"
type textarea "This in"
type textarea "x"
type textarea "This inv"
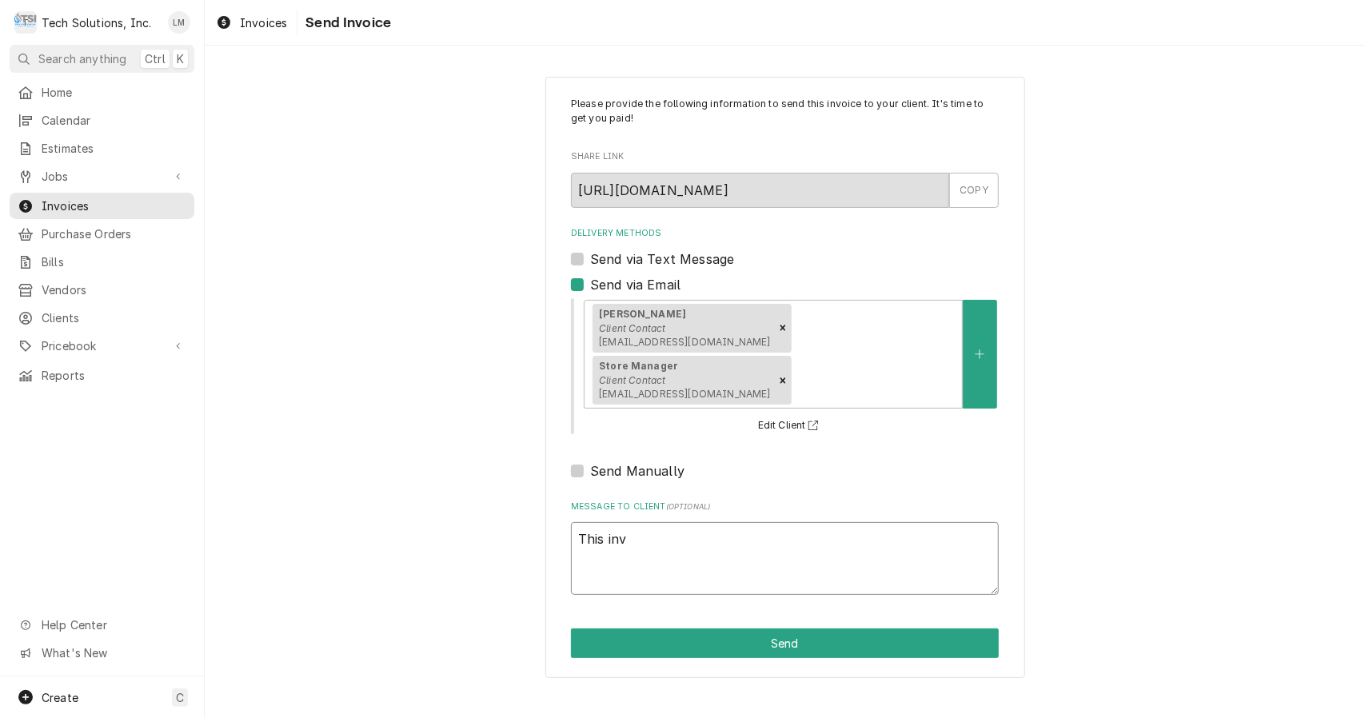
type textarea "x"
type textarea "This invo"
type textarea "x"
type textarea "This invoi"
type textarea "x"
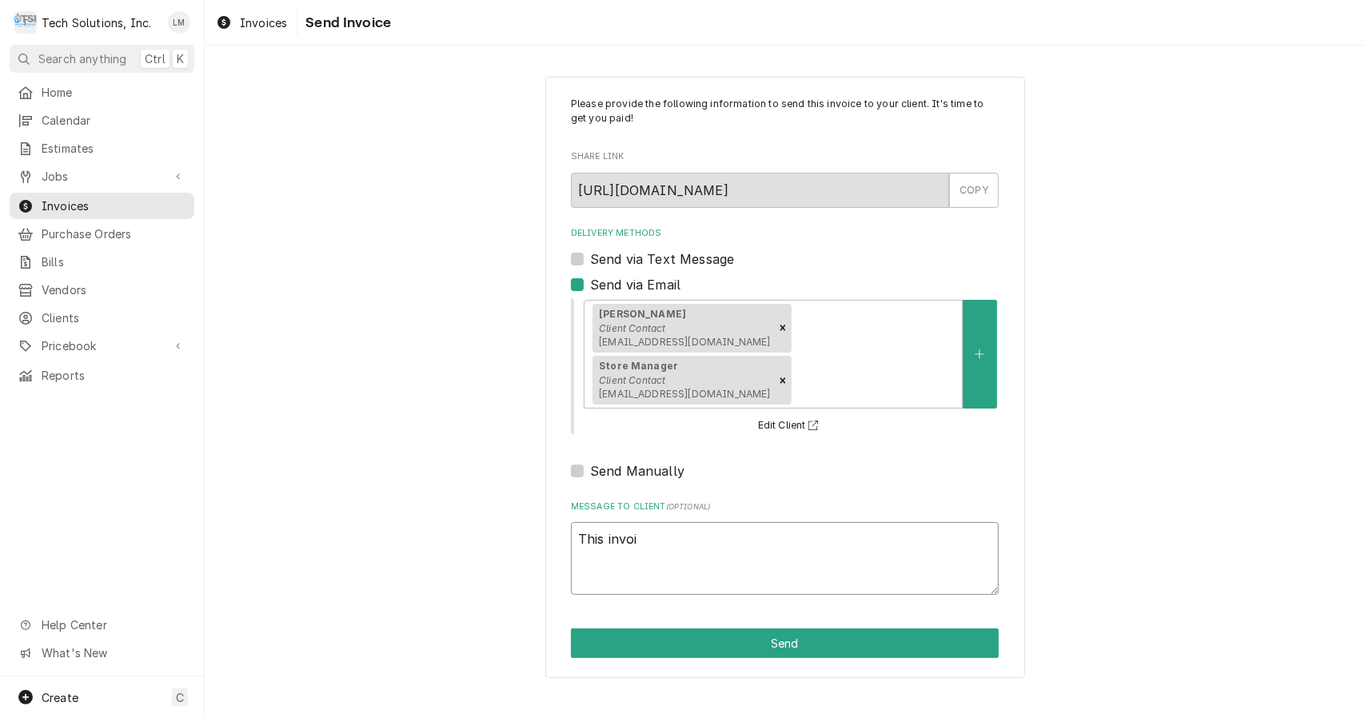
type textarea "This invoic"
type textarea "x"
type textarea "This invoice"
type textarea "x"
type textarea "This invoice"
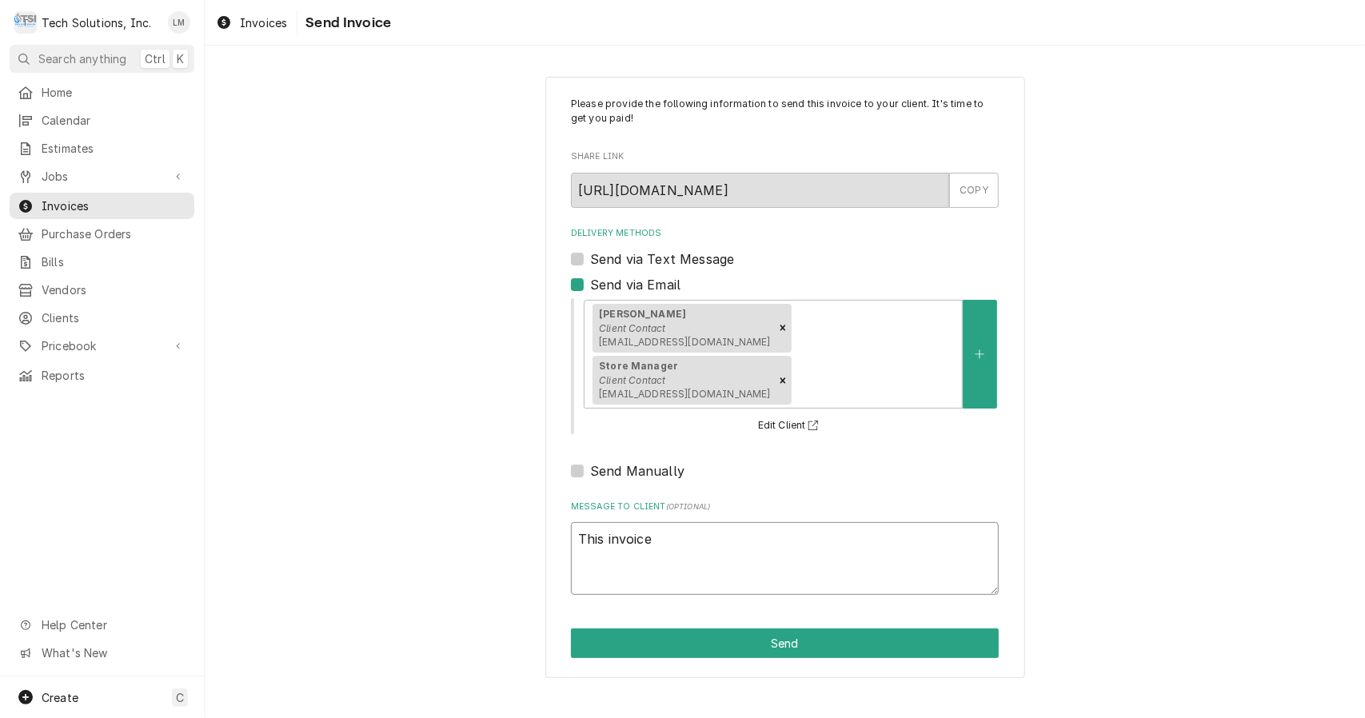
type textarea "x"
type textarea "This invoice h"
type textarea "x"
type textarea "This invoice ha"
type textarea "x"
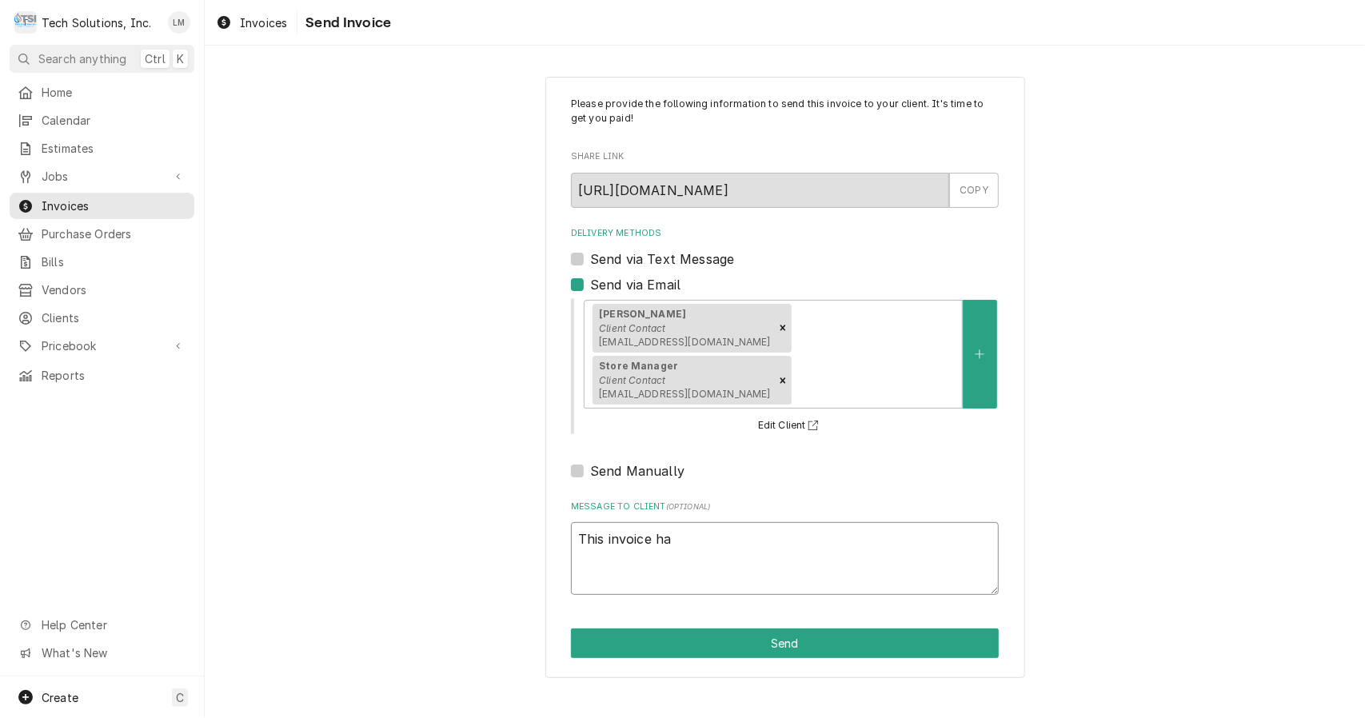
type textarea "This invoice has"
type textarea "x"
type textarea "This invoice has"
type textarea "x"
type textarea "This invoice has b"
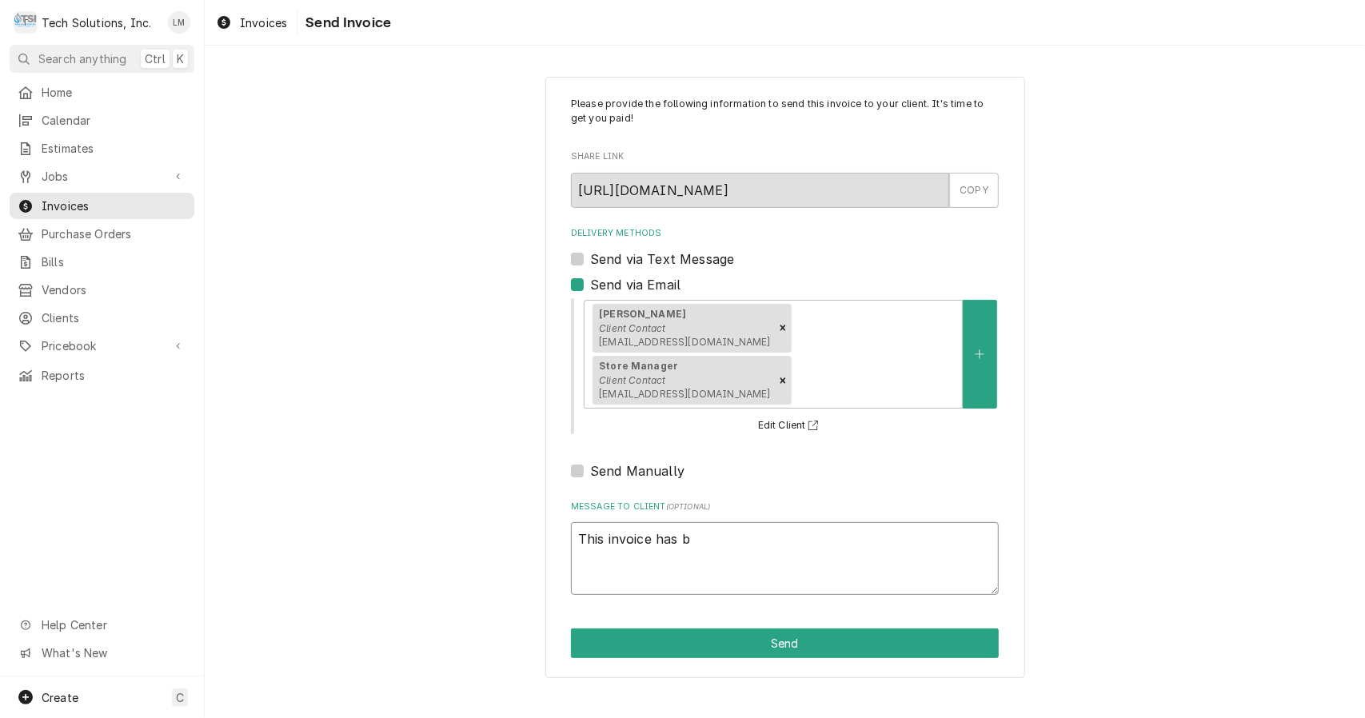
type textarea "x"
type textarea "This invoice has be"
type textarea "x"
type textarea "This invoice has bee"
type textarea "x"
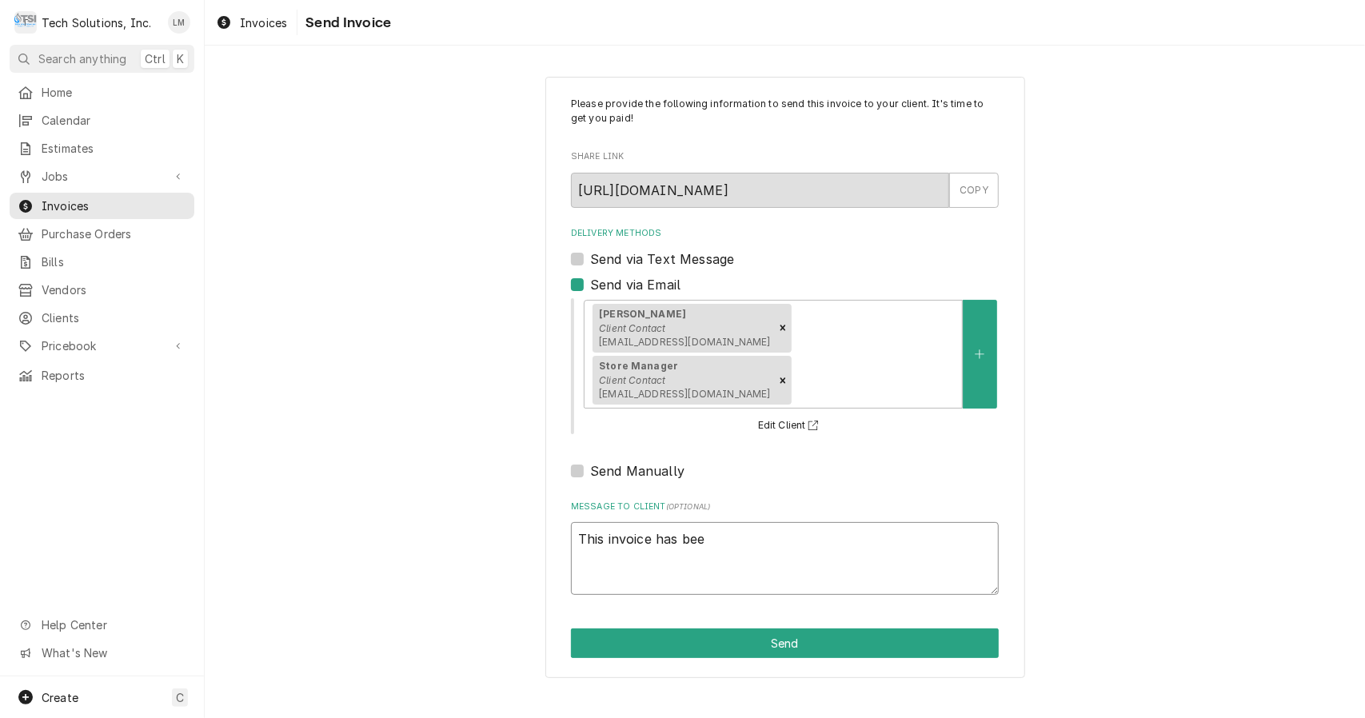
type textarea "This invoice has been"
type textarea "x"
type textarea "This invoice has been"
type textarea "x"
type textarea "This invoice has been s"
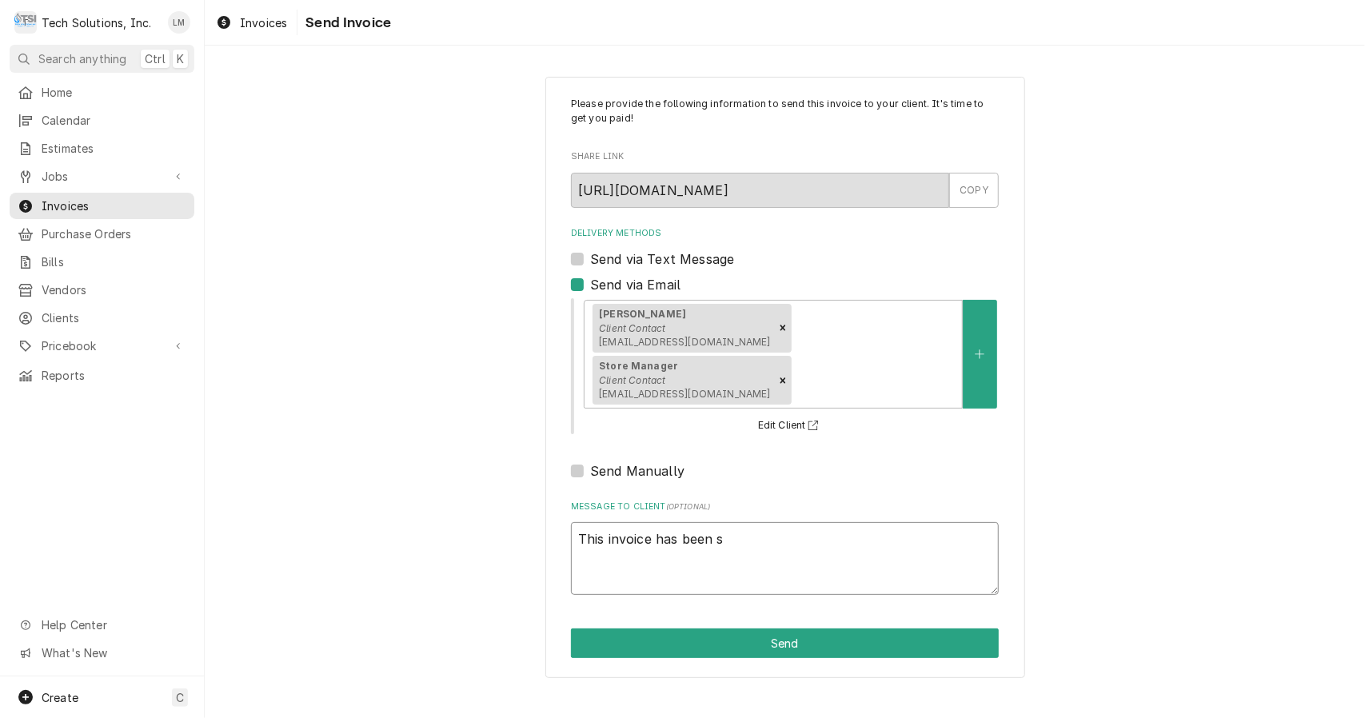
type textarea "x"
type textarea "This invoice has been sen"
type textarea "x"
type textarea "This invoice has been sent"
type textarea "x"
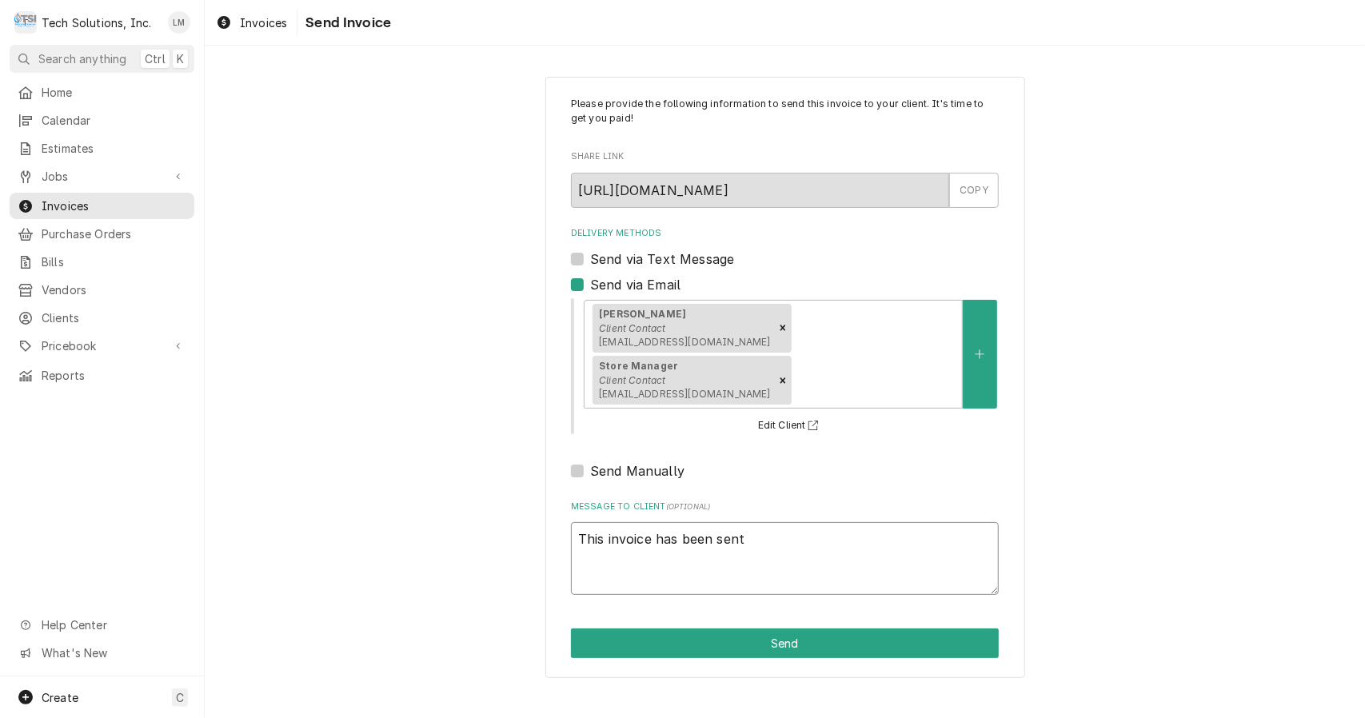
type textarea "This invoice has been sent"
type textarea "x"
type textarea "This invoice has been sent t"
type textarea "x"
type textarea "This invoice has been sent to"
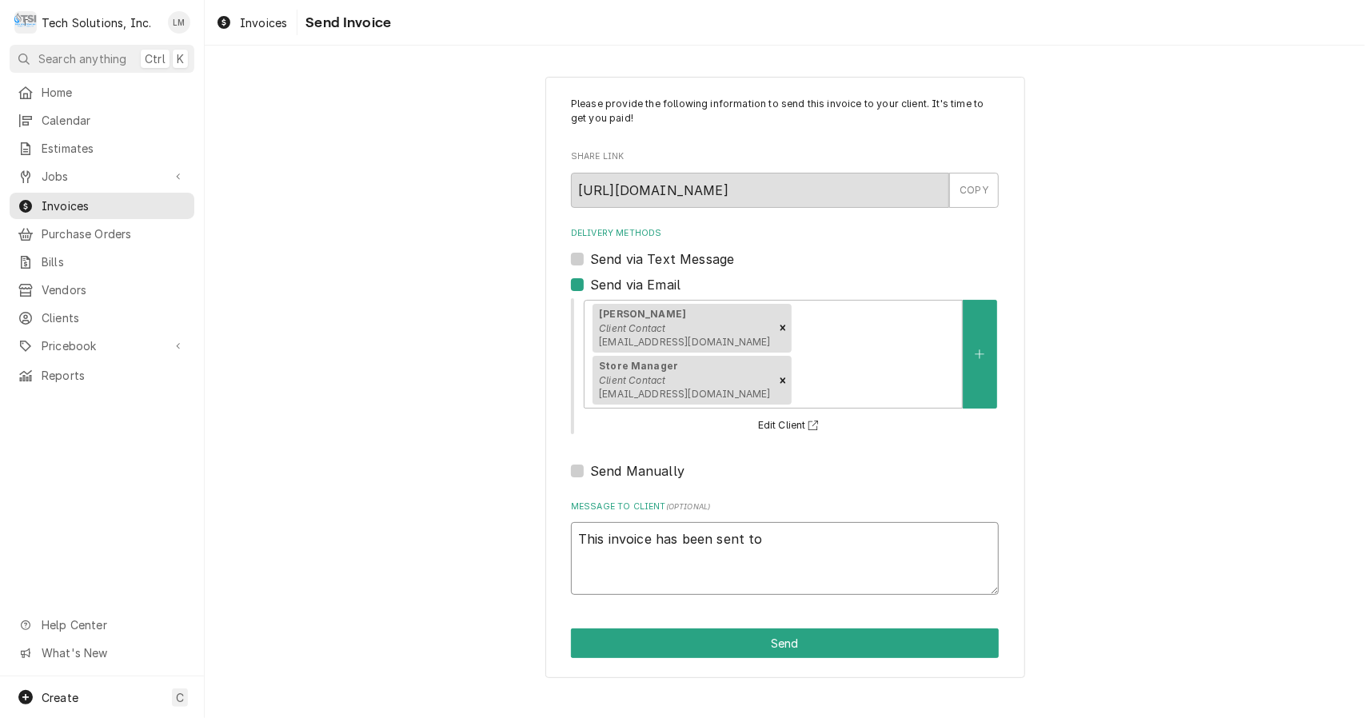
type textarea "x"
type textarea "This invoice has been sent to"
type textarea "x"
type textarea "This invoice has been sent to A"
type textarea "x"
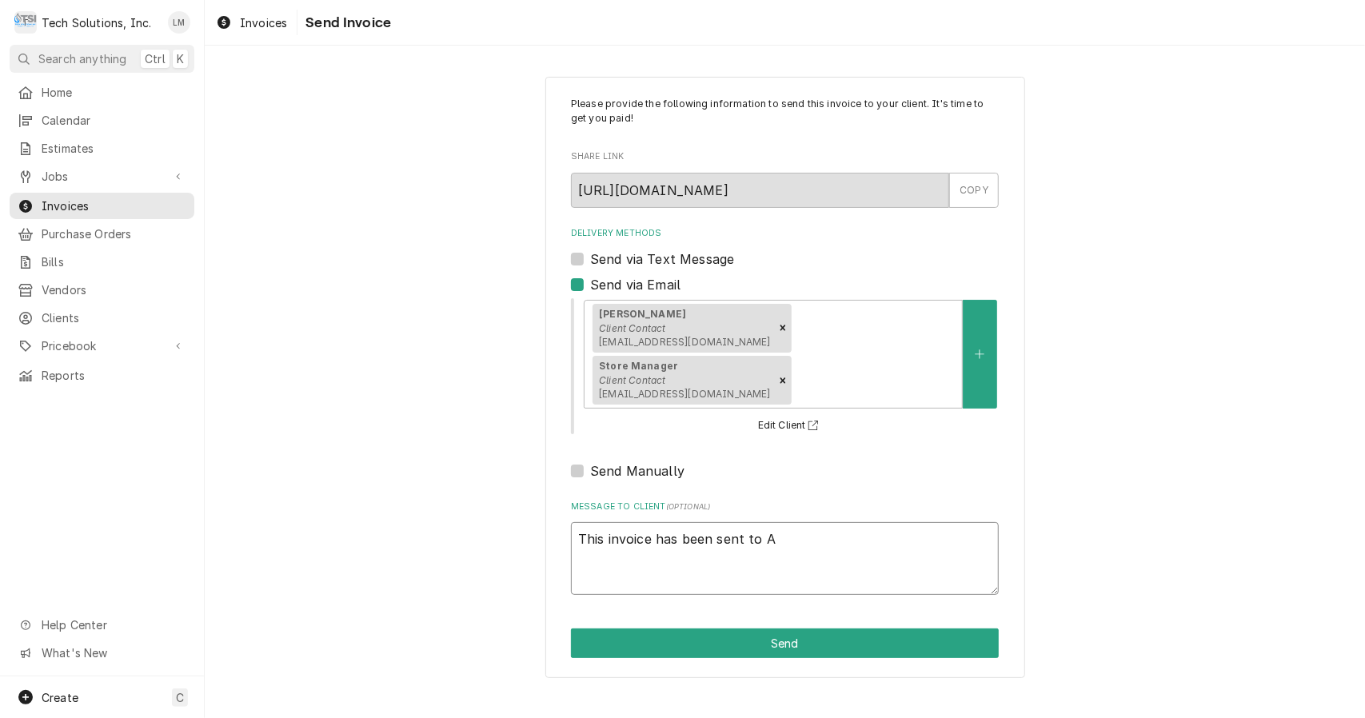
type textarea "This invoice has been sent to An"
type textarea "x"
type textarea "This invoice has been sent to And"
type textarea "x"
type textarea "This invoice has been sent to Andy"
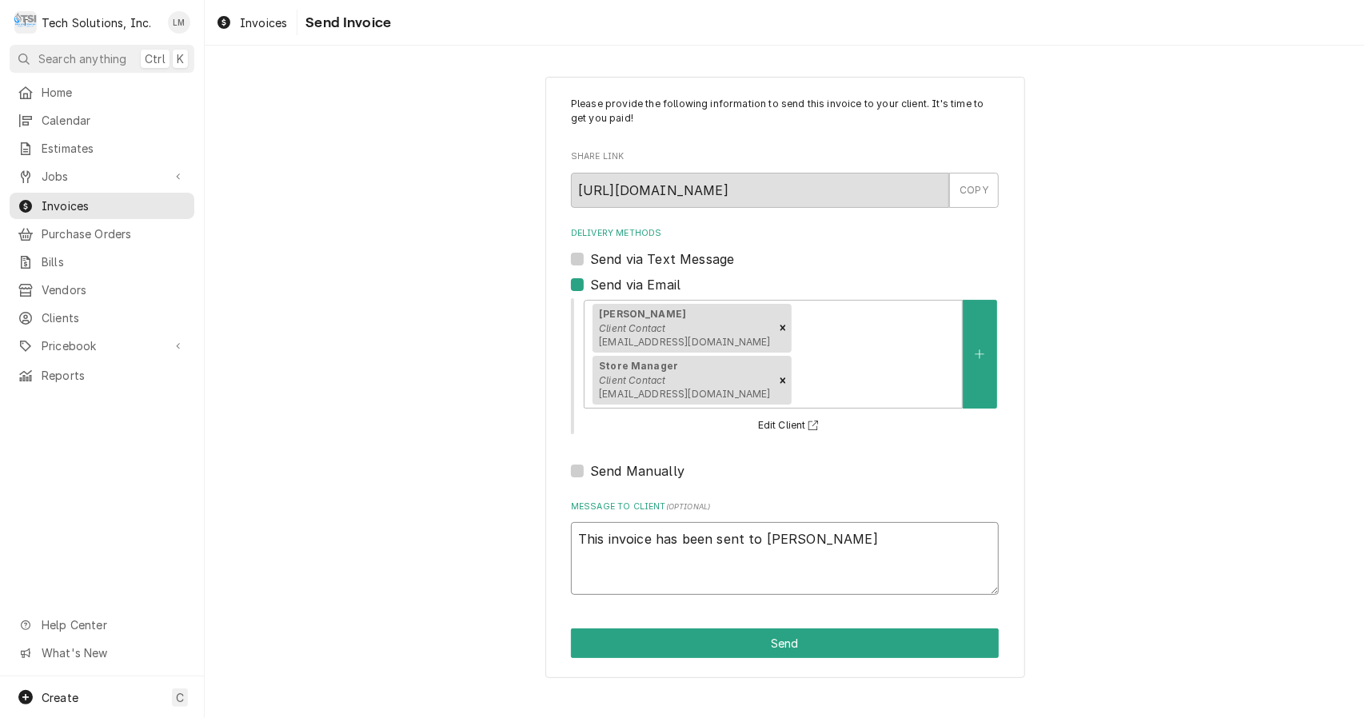
type textarea "x"
type textarea "This invoice has been sent to Andy"
type textarea "x"
type textarea "This invoice has been sent to Andy C"
type textarea "x"
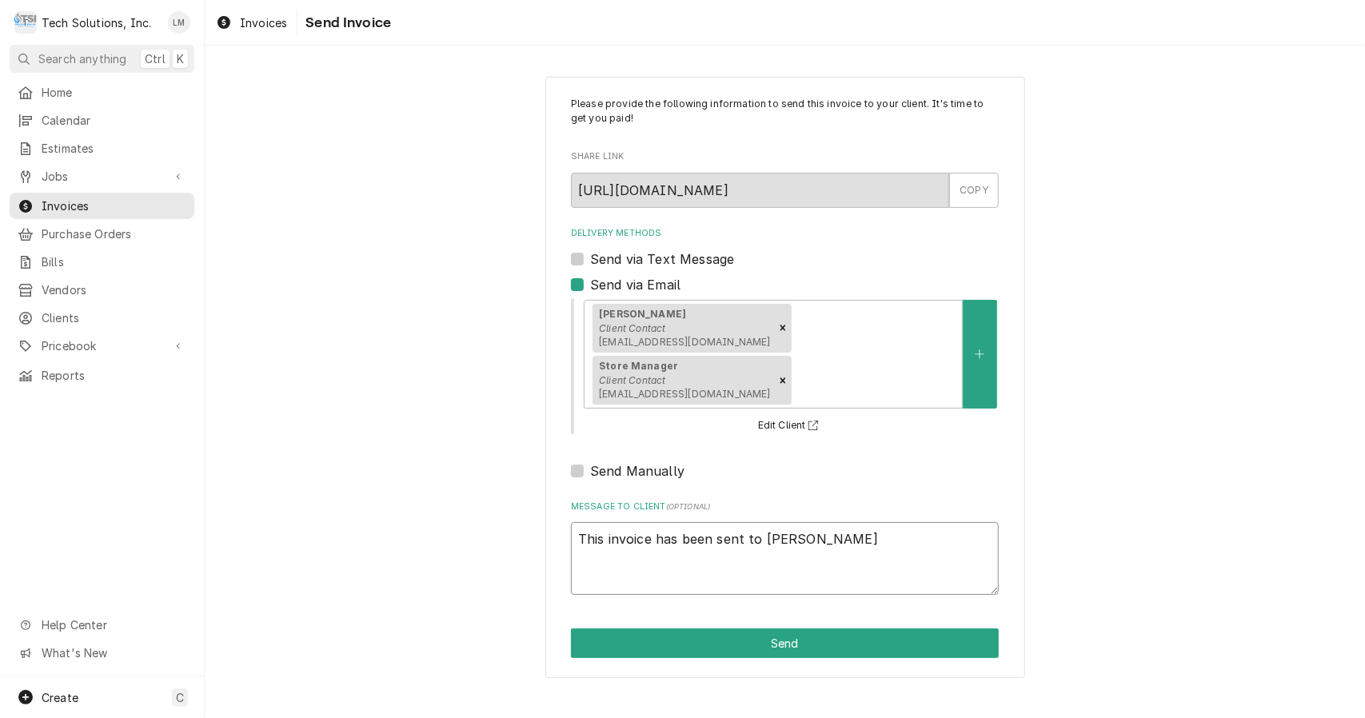
type textarea "This invoice has been sent to Andy Ch"
type textarea "x"
type textarea "This invoice has been sent to Andy Cha"
type textarea "x"
type textarea "This invoice has been sent to Andy Cham"
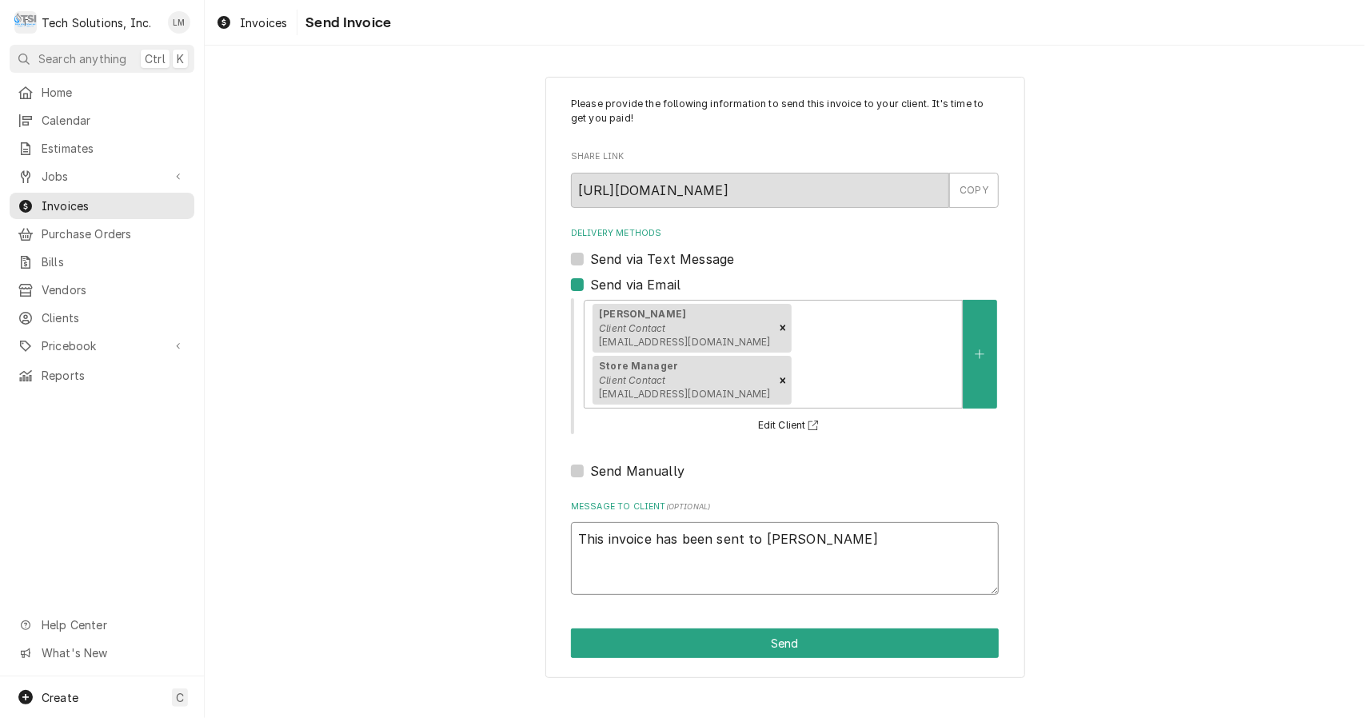
type textarea "x"
type textarea "This invoice has been sent to Andy Chamb"
type textarea "x"
type textarea "This invoice has been sent to Andy Chambe"
type textarea "x"
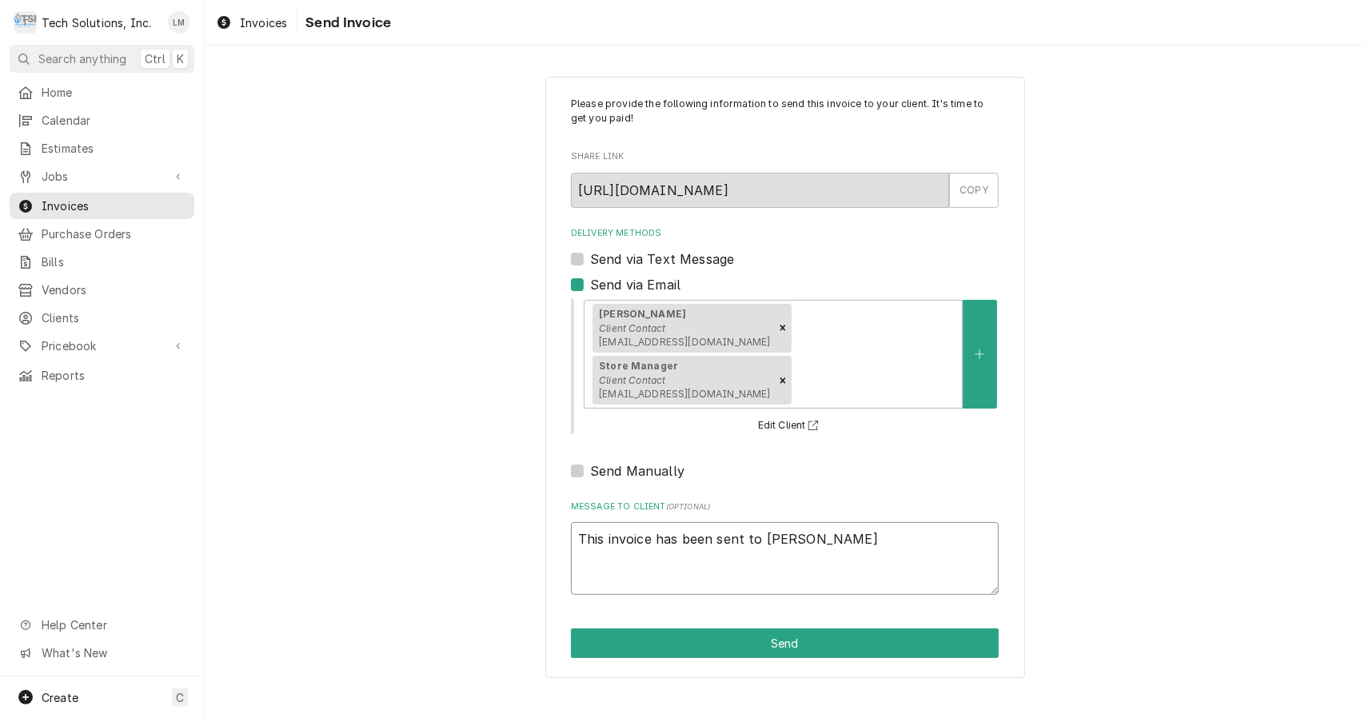
type textarea "This invoice has been sent to Andy Chamber"
type textarea "x"
type textarea "This invoice has been sent to Andy Chambers"
type textarea "x"
type textarea "This invoice has been sent to Andy Chambers"
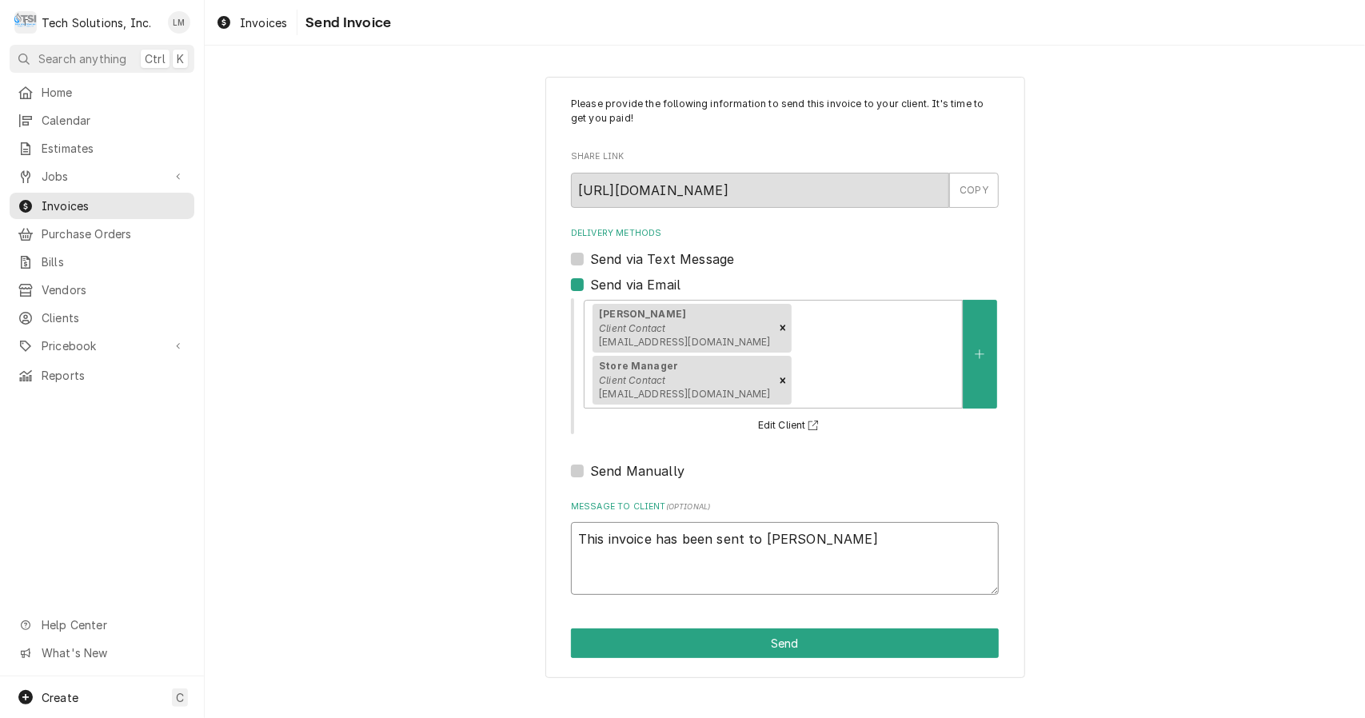
type textarea "x"
type textarea "This invoice has been sent to Andy Chambers a"
type textarea "x"
type textarea "This invoice has been sent to Andy Chambers an"
type textarea "x"
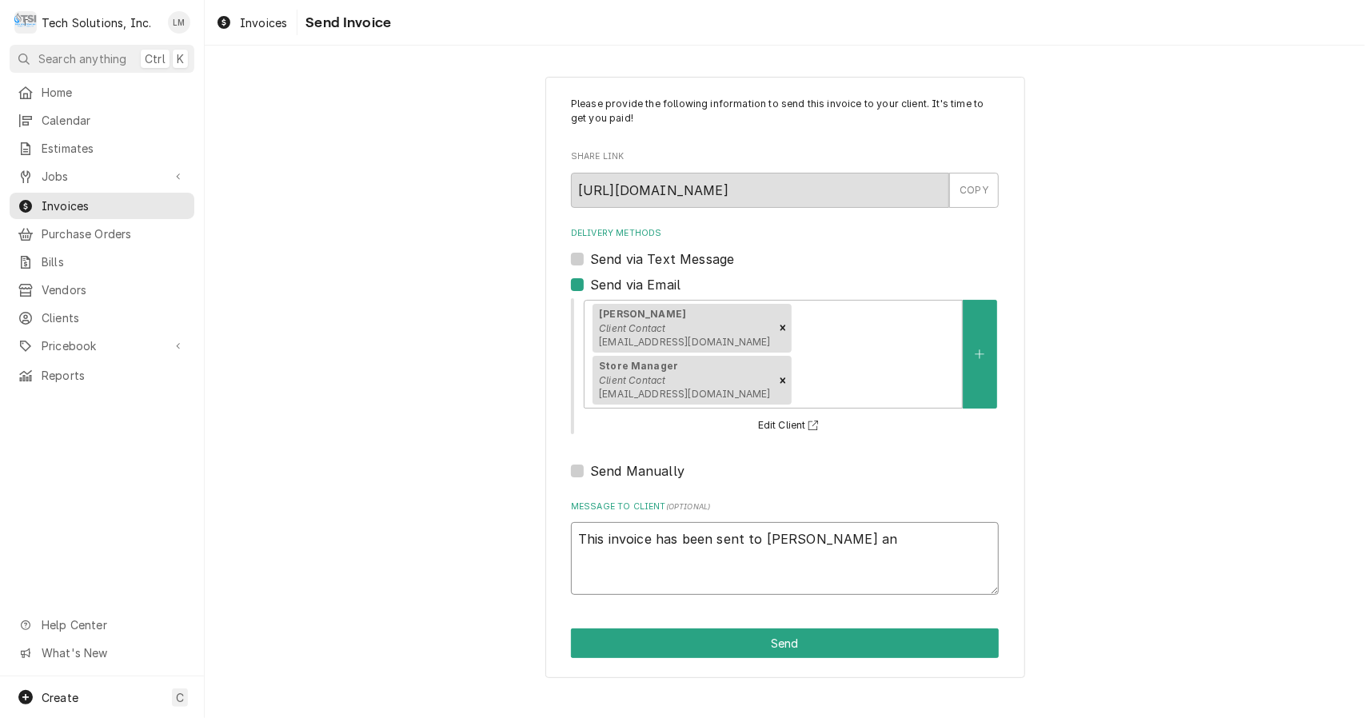
type textarea "This invoice has been sent to Andy Chambers and"
type textarea "x"
type textarea "This invoice has been sent to Andy Chambers and"
type textarea "x"
type textarea "This invoice has been sent to Andy Chambers and r"
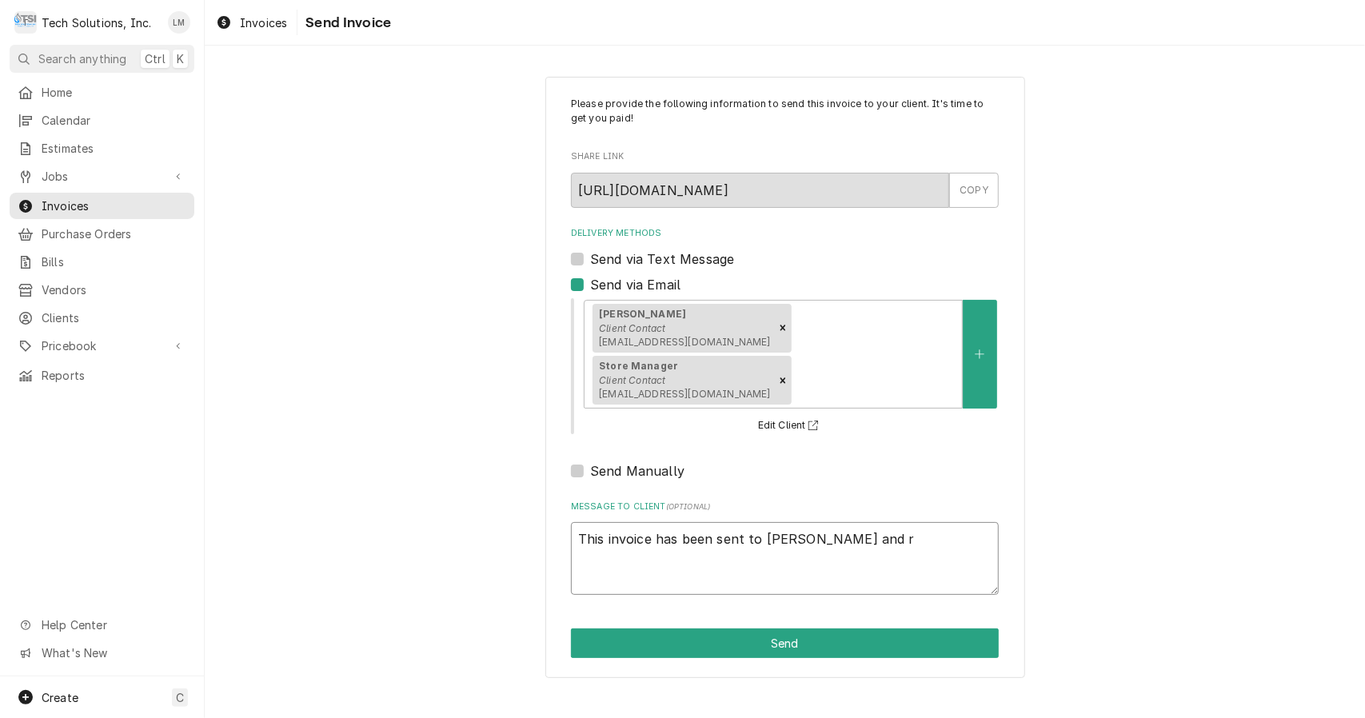
type textarea "x"
type textarea "This invoice has been sent to Andy Chambers and rt"
type textarea "x"
type textarea "This invoice has been sent to Andy Chambers and rt5"
type textarea "x"
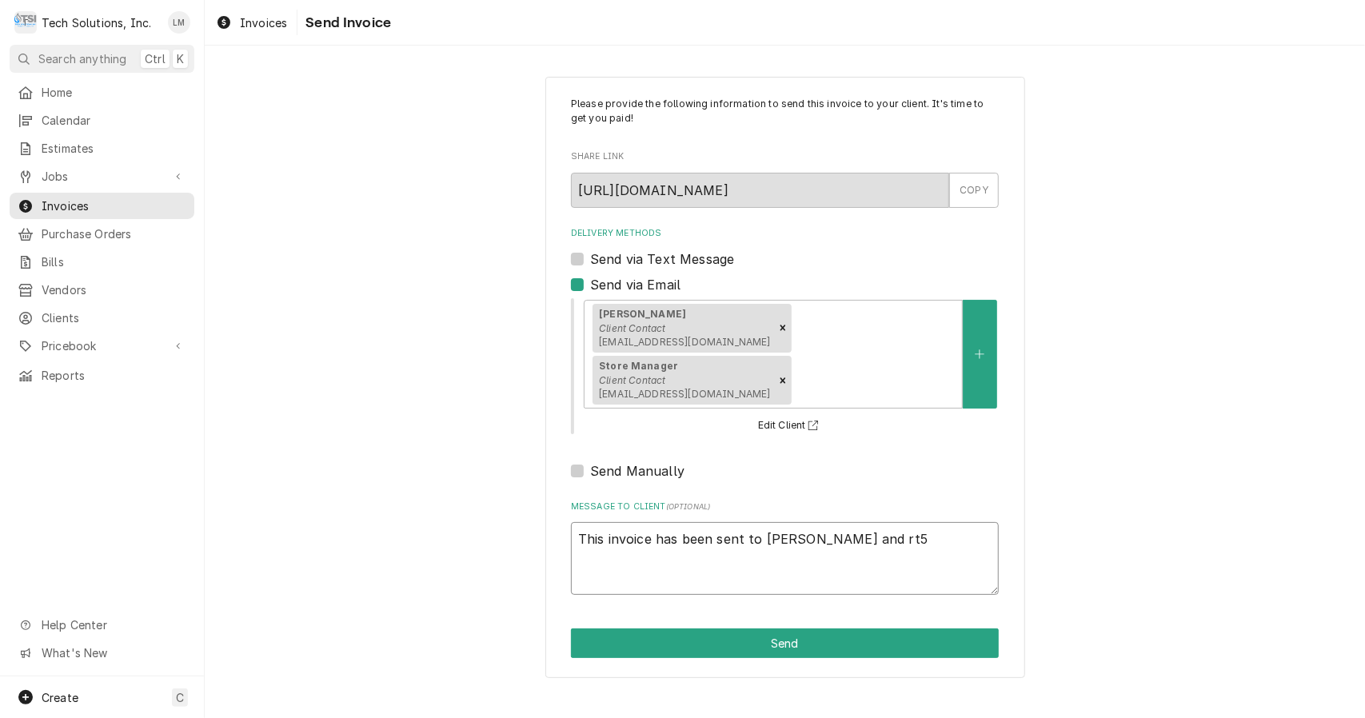
type textarea "This invoice has been sent to Andy Chambers and rt53"
type textarea "x"
type textarea "This invoice has been sent to Andy Chambers and rt530"
type textarea "x"
type textarea "This invoice has been sent to Andy Chambers and rt5302"
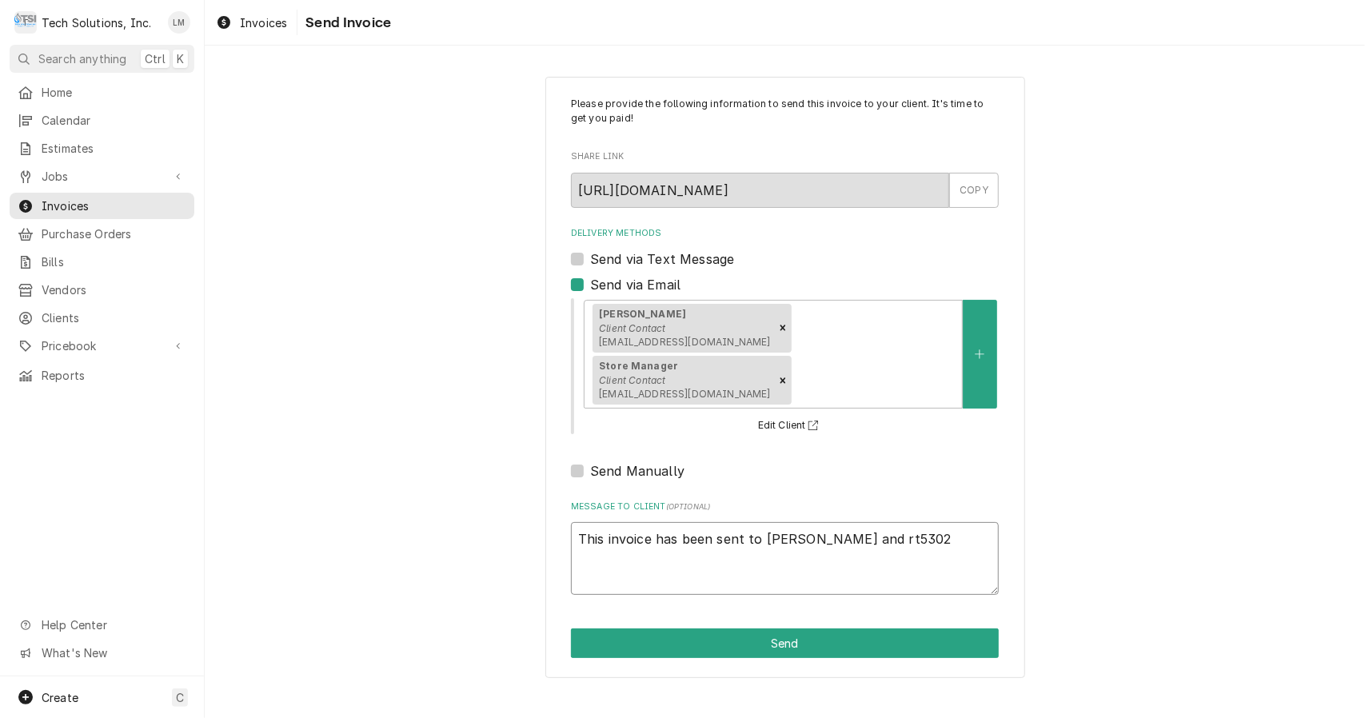
type textarea "x"
type textarea "This invoice has been sent to Andy Chambers and rt5302@"
type textarea "x"
type textarea "This invoice has been sent to Andy Chambers and rt5302@r"
type textarea "x"
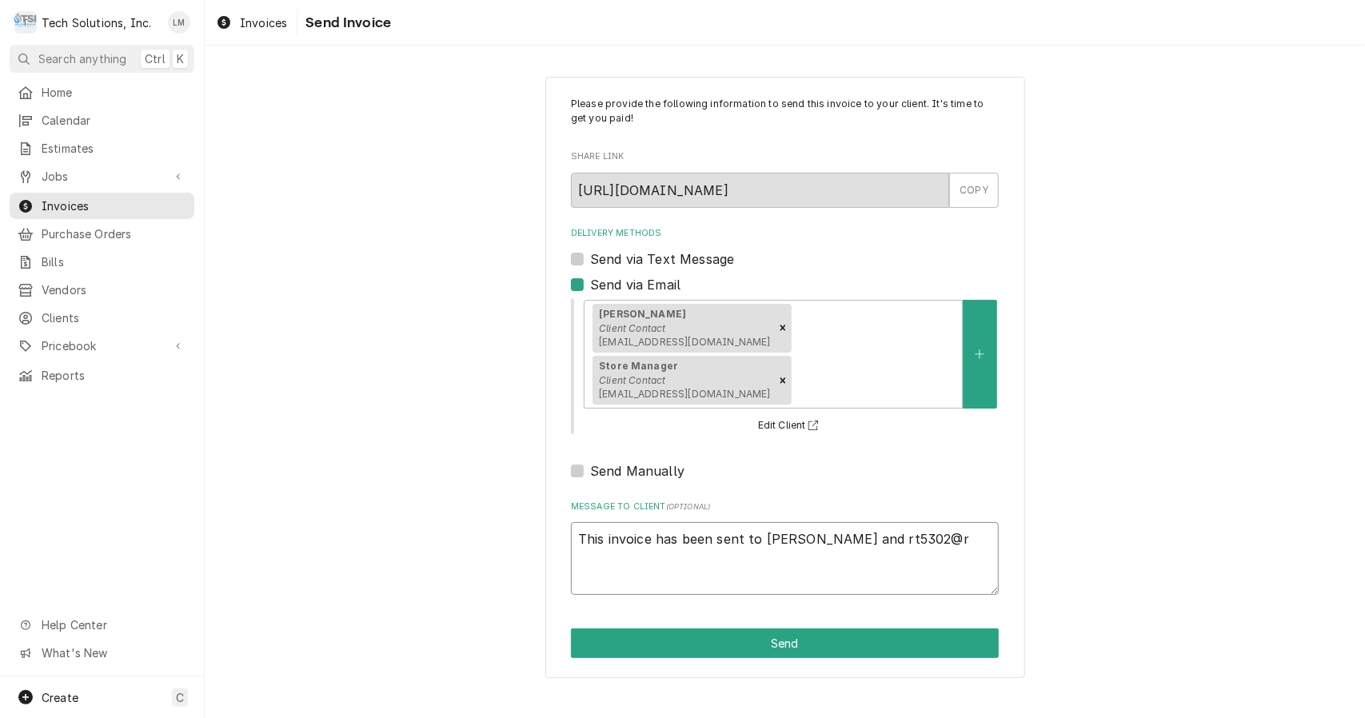
type textarea "This invoice has been sent to Andy Chambers and rt5302@ru"
type textarea "x"
type textarea "This invoice has been sent to Andy Chambers and rt5302@rub"
type textarea "x"
type textarea "This invoice has been sent to Andy Chambers and rt5302@ruby"
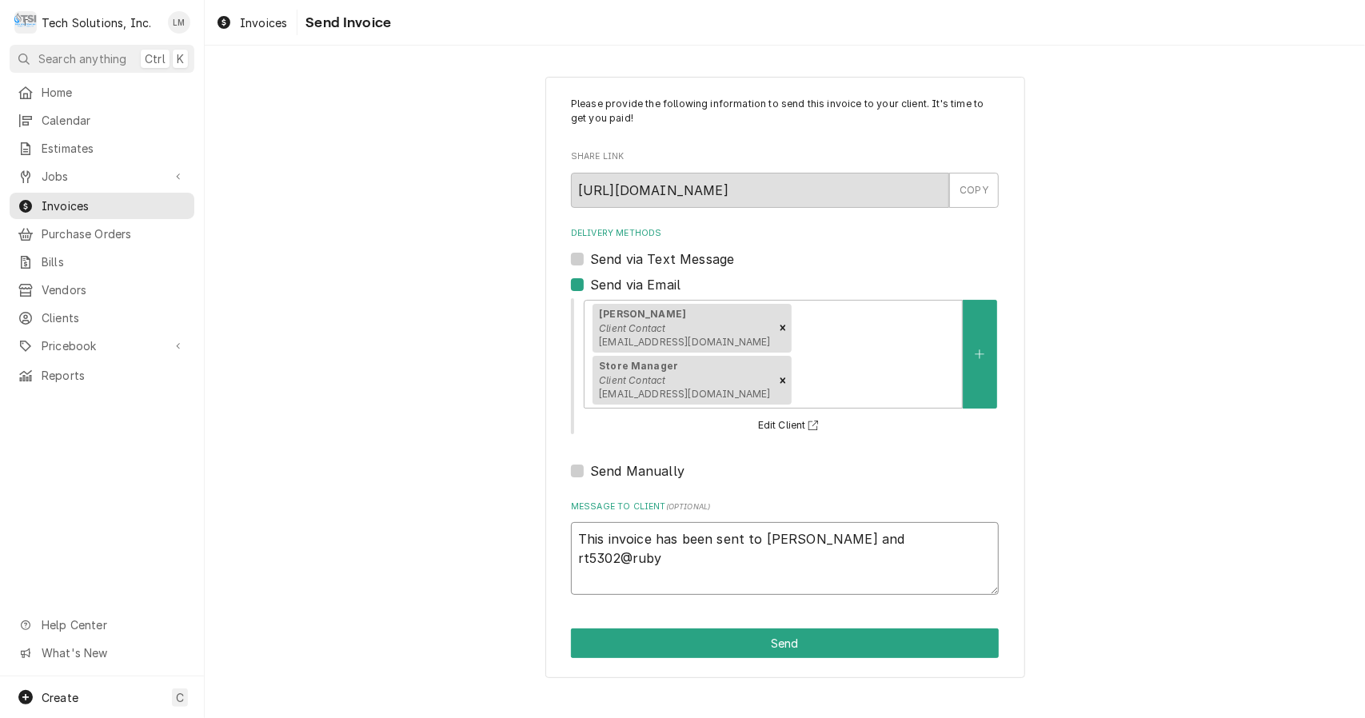
type textarea "x"
type textarea "This invoice has been sent to Andy Chambers and rt5302@rubyt"
type textarea "x"
type textarea "This invoice has been sent to Andy Chambers and rt5302@rubytu"
type textarea "x"
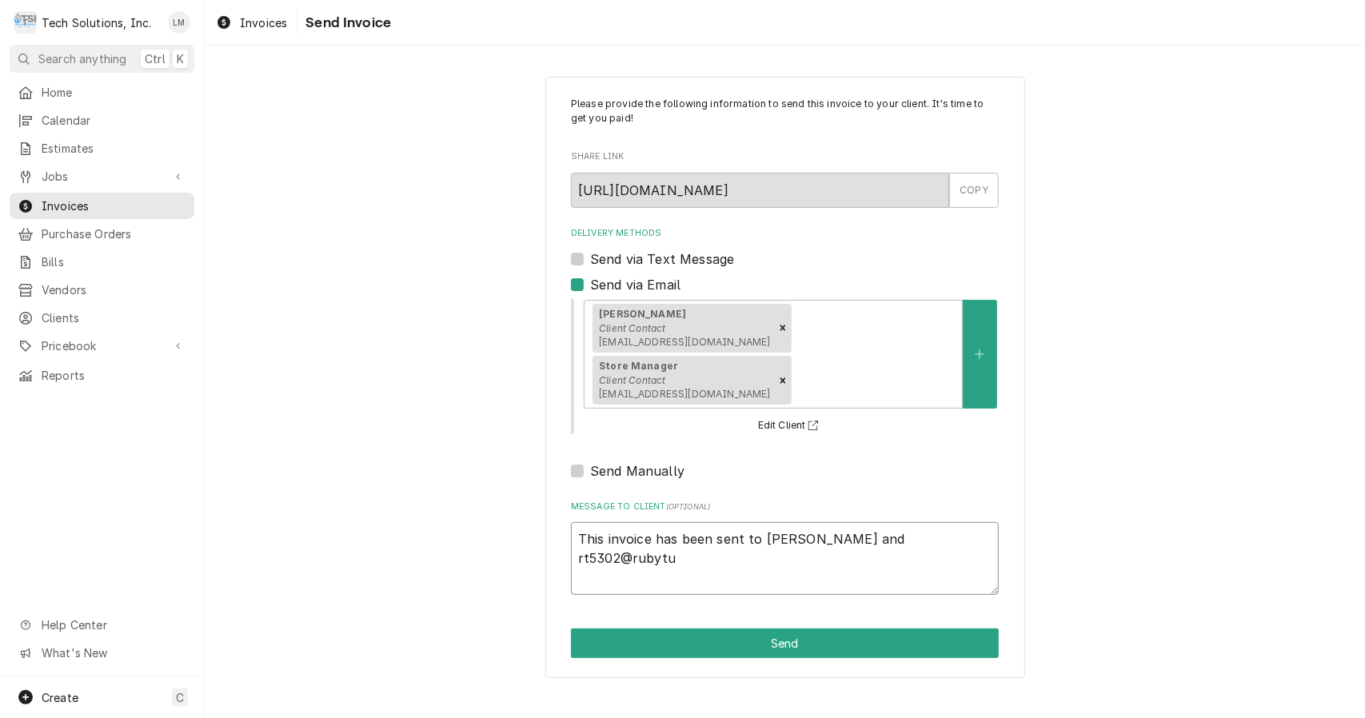
type textarea "This invoice has been sent to Andy Chambers and rt5302@rubytue"
type textarea "x"
type textarea "This invoice has been sent to Andy Chambers and rt5302@rubytues"
type textarea "x"
type textarea "This invoice has been sent to Andy Chambers and rt5302@rubytuesd"
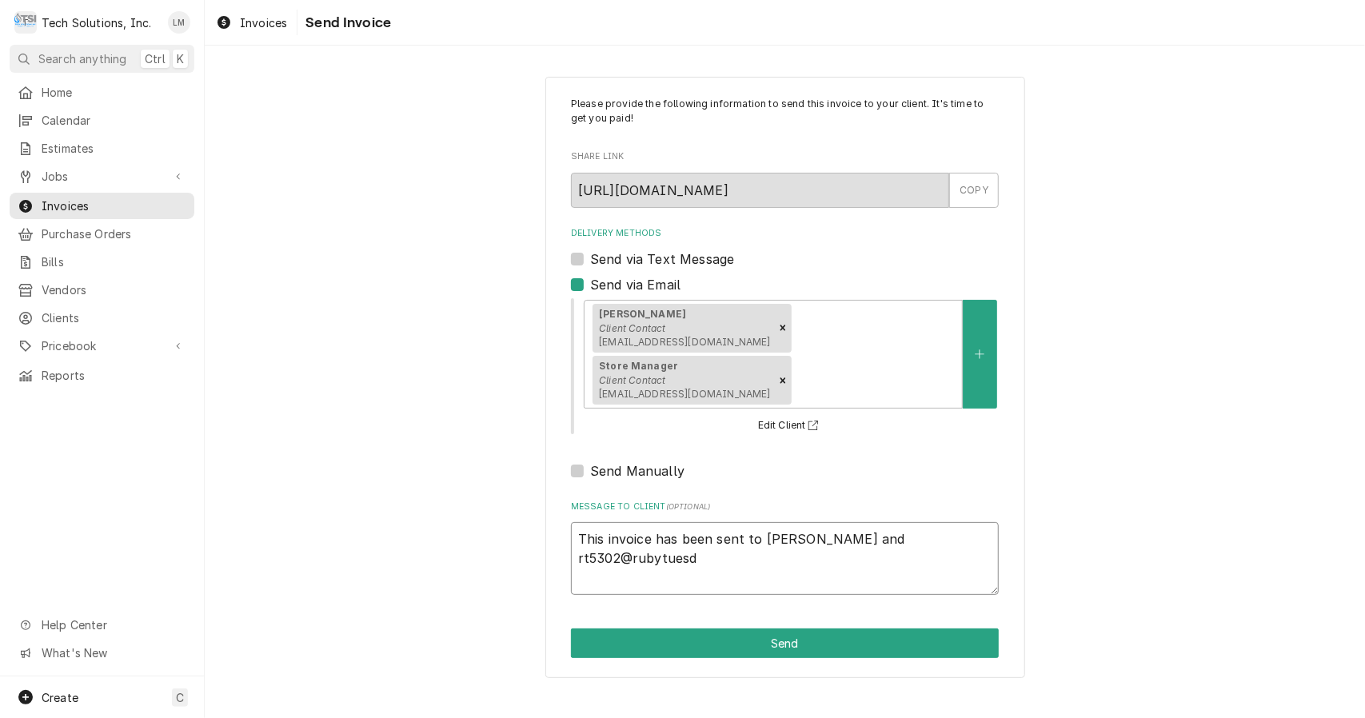
type textarea "x"
type textarea "This invoice has been sent to Andy Chambers and rt5302@rubytuesda"
type textarea "x"
type textarea "This invoice has been sent to Andy Chambers and rt5302@rubytuesday"
type textarea "x"
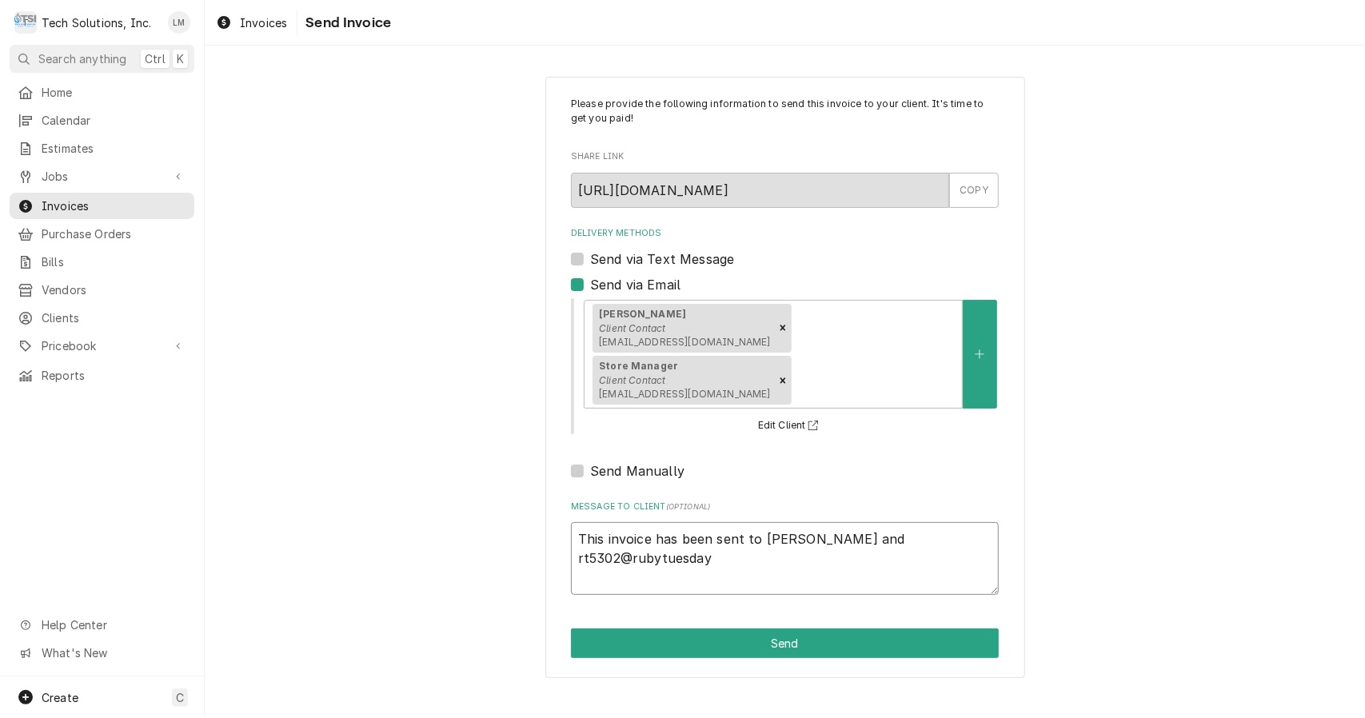
type textarea "This invoice has been sent to Andy Chambers and rt5302@rubytuesday."
type textarea "x"
type textarea "This invoice has been sent to Andy Chambers and rt5302@rubytuesday.c"
type textarea "x"
type textarea "This invoice has been sent to Andy Chambers and rt5302@rubytuesday.co"
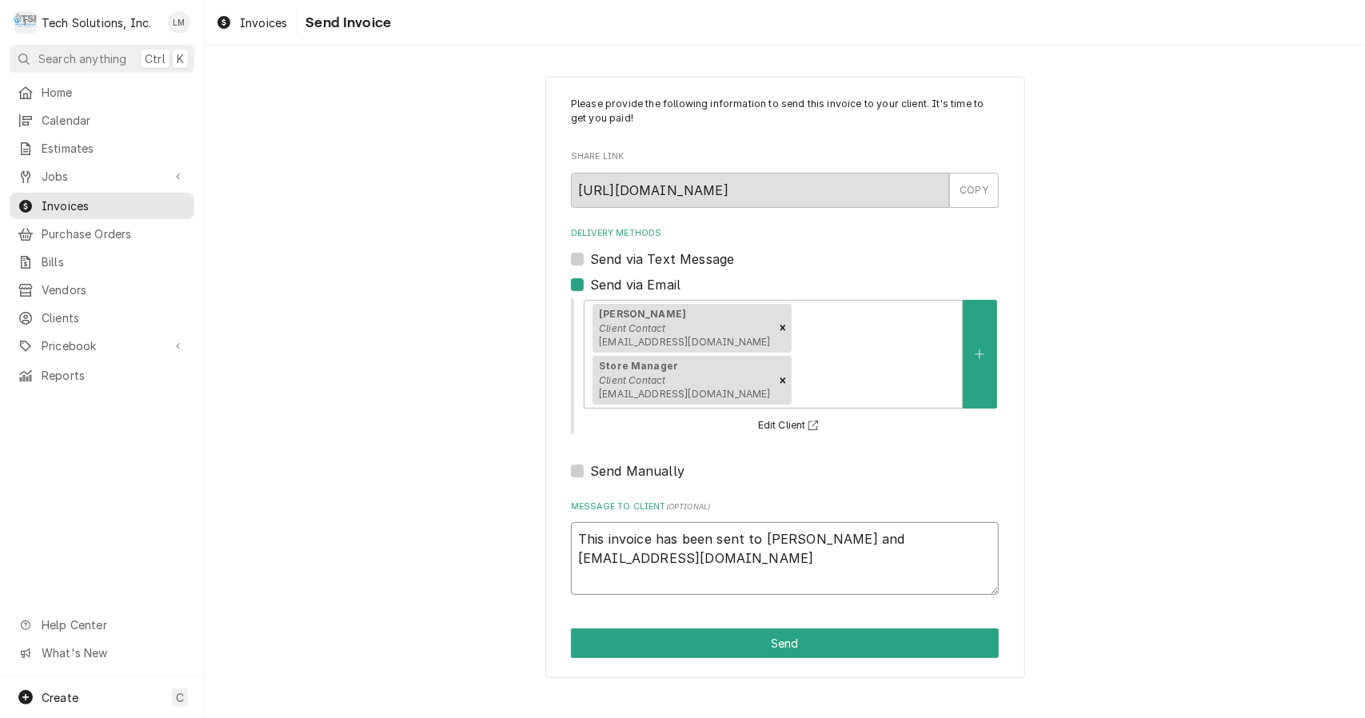
type textarea "x"
type textarea "This invoice has been sent to Andy Chambers and rt5302@rubytuesday.com"
type textarea "x"
type textarea "This invoice has been sent to Andy Chambers and rt5302@rubytuesday.com"
type textarea "x"
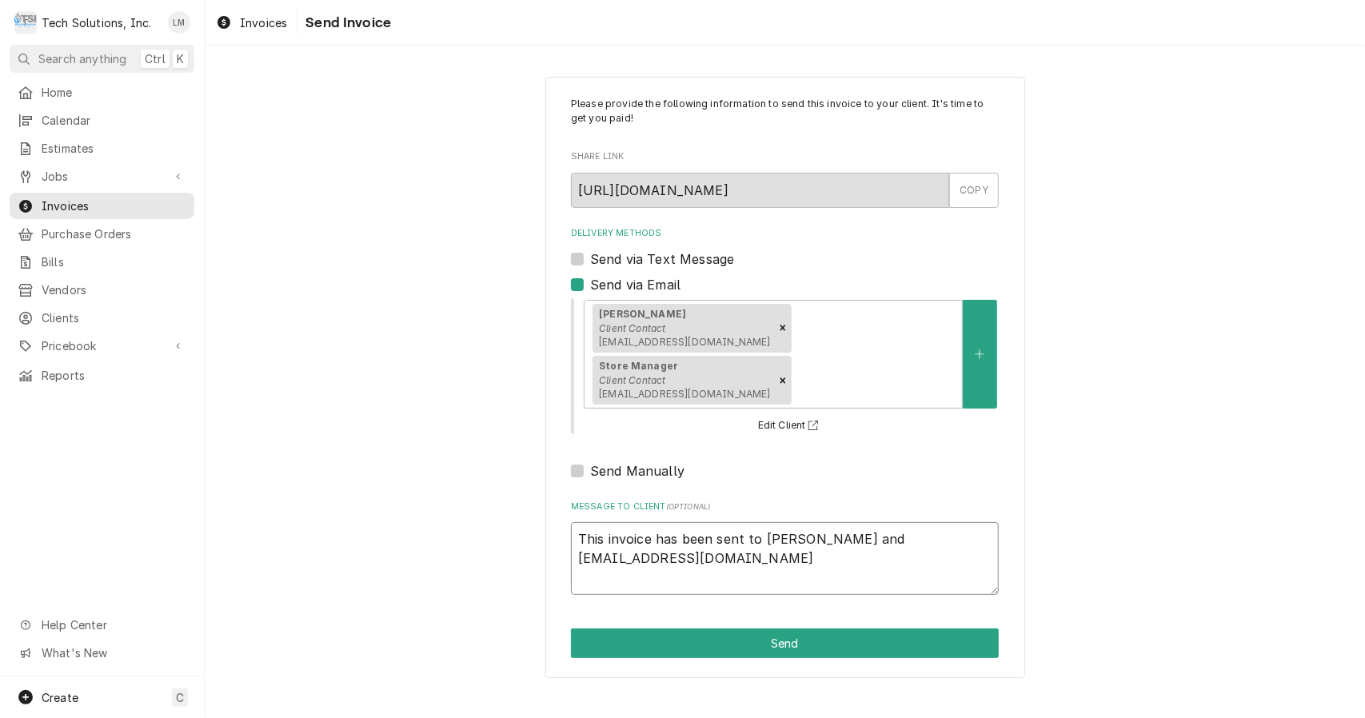
type textarea "This invoice has been sent to Andy Chambers and rt5302@rubytuesday.com V"
type textarea "x"
type textarea "This invoice has been sent to Andy Chambers and rt5302@rubytuesday.com VI"
type textarea "x"
type textarea "This invoice has been sent to Andy Chambers and rt5302@rubytuesday.com VIA"
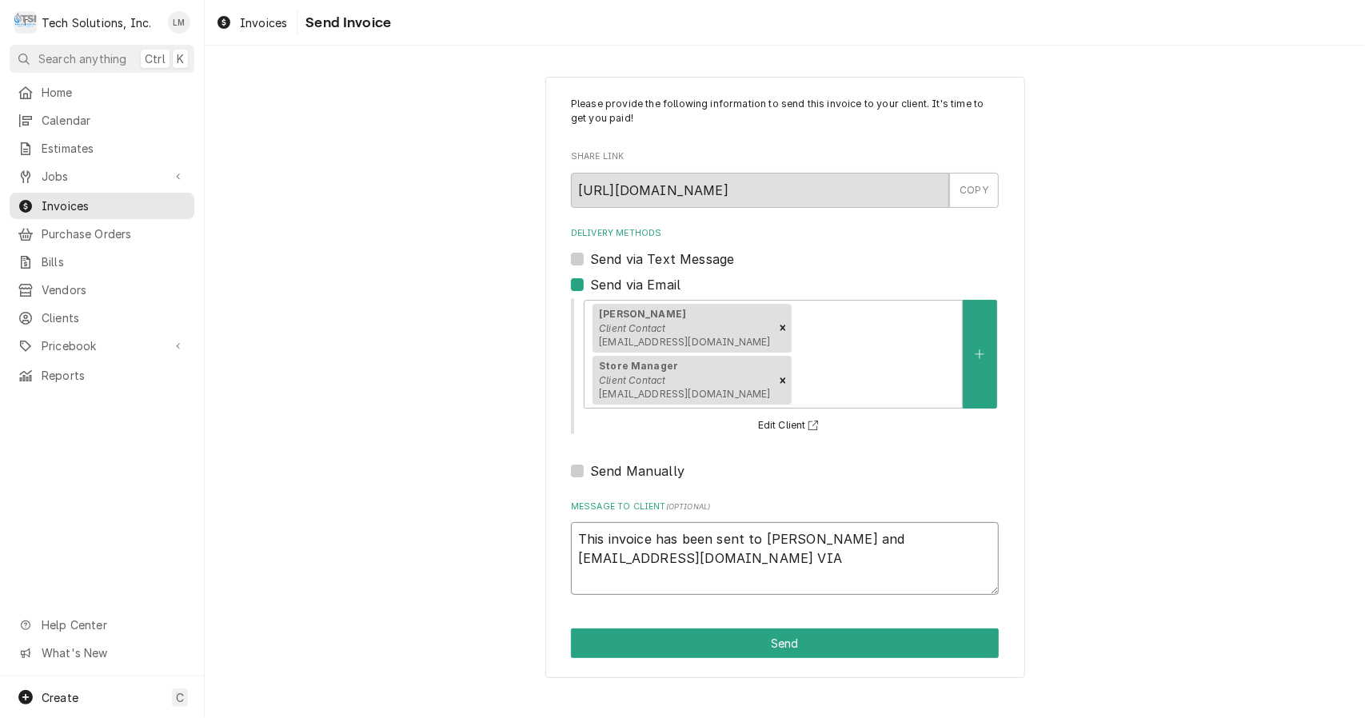
type textarea "x"
type textarea "This invoice has been sent to Andy Chambers and rt5302@rubytuesday.com VIA r"
type textarea "x"
type textarea "This invoice has been sent to Andy Chambers and rt5302@rubytuesday.com VIA"
type textarea "x"
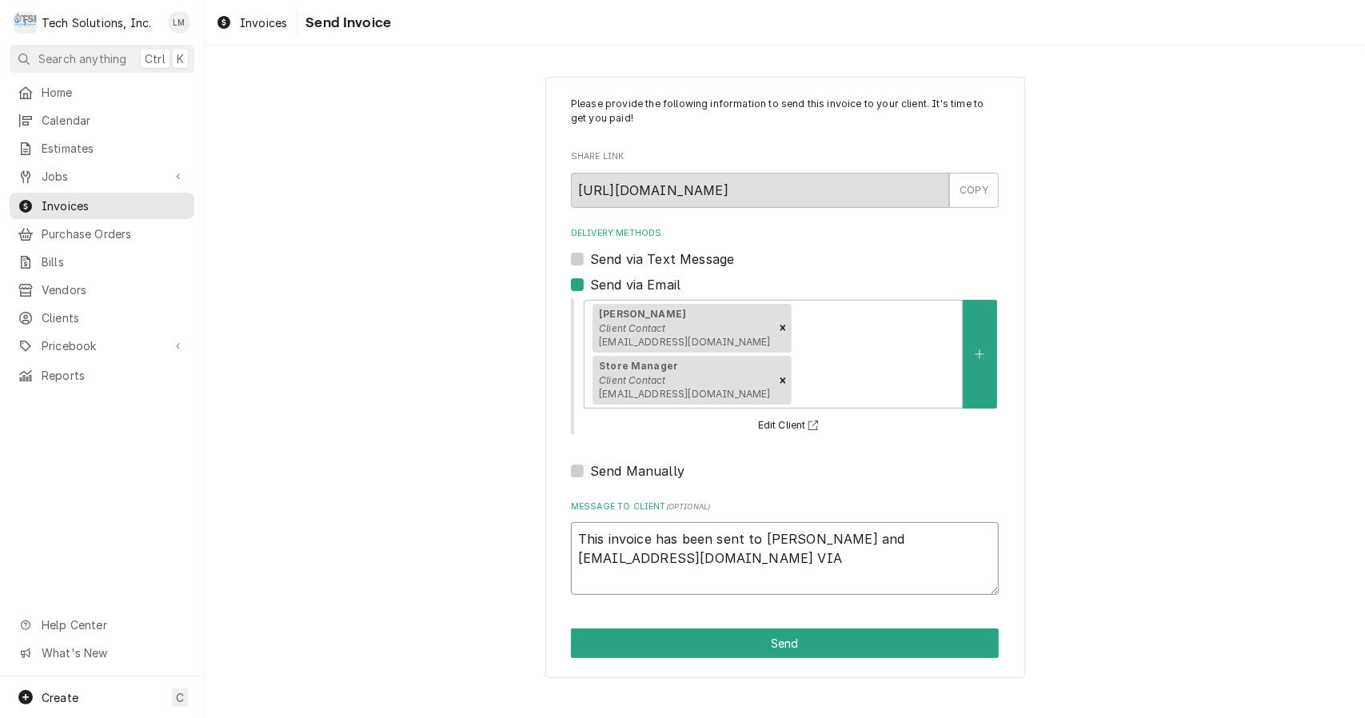
type textarea "This invoice has been sent to Andy Chambers and rt5302@rubytuesday.com VIA R"
type textarea "x"
type textarea "This invoice has been sent to Andy Chambers and rt5302@rubytuesday.com VIA Ro"
type textarea "x"
type textarea "This invoice has been sent to Andy Chambers and rt5302@rubytuesday.com VIA Roo"
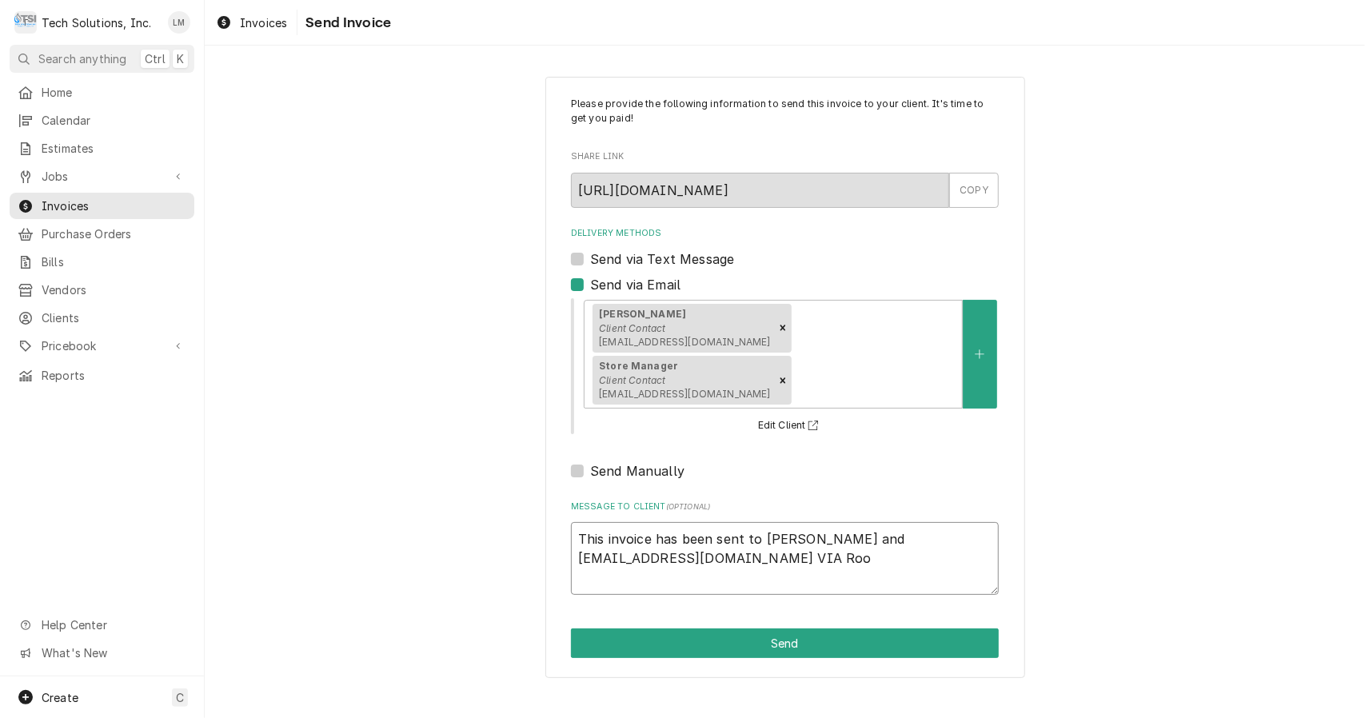
type textarea "x"
type textarea "This invoice has been sent to Andy Chambers and rt5302@rubytuesday.com VIA Roop"
type textarea "x"
type textarea "This invoice has been sent to Andy Chambers and rt5302@rubytuesday.com VIA Roopa"
type textarea "x"
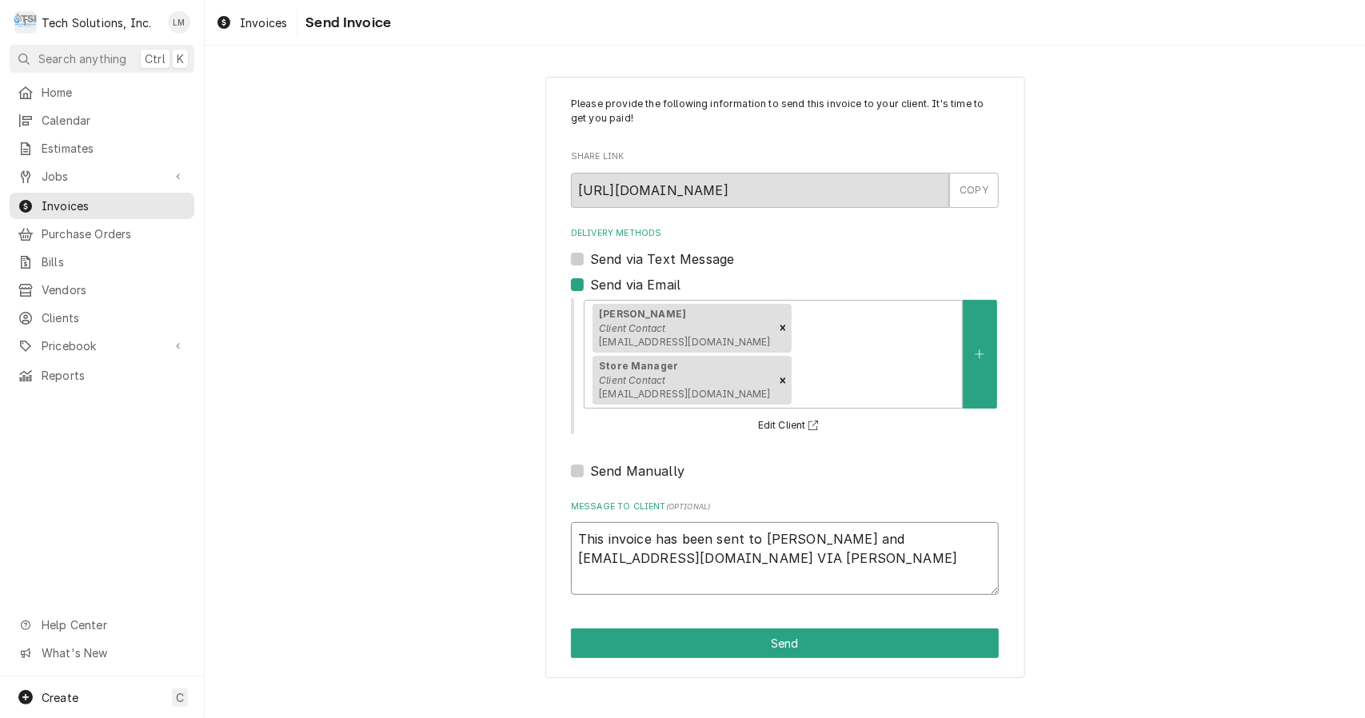
type textarea "This invoice has been sent to Andy Chambers and rt5302@rubytuesday.com VIA Roop…"
type textarea "x"
type textarea "This invoice has been sent to Andy Chambers and rt5302@rubytuesday.com VIA Roop…"
type textarea "x"
type textarea "This invoice has been sent to Andy Chambers and rt5302@rubytuesday.com VIA Roop…"
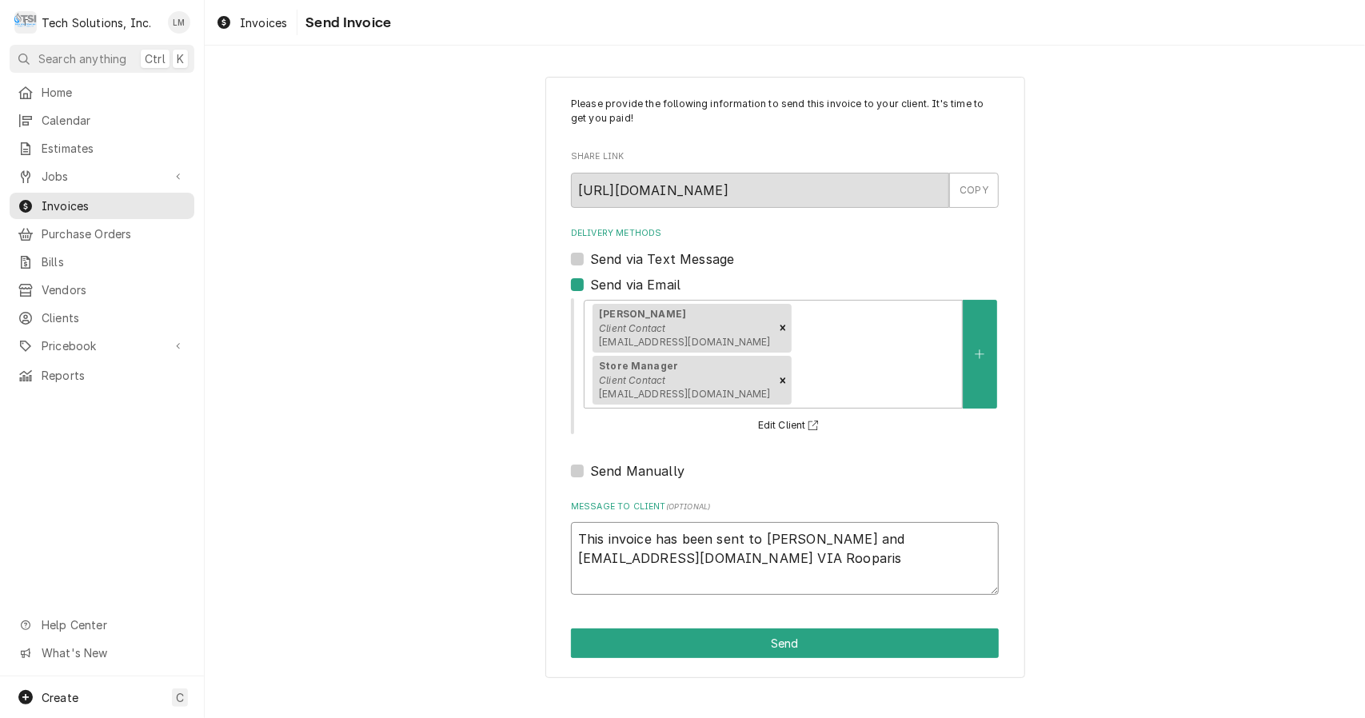
type textarea "x"
type textarea "This invoice has been sent to Andy Chambers and rt5302@rubytuesday.com VIA Roop…"
type textarea "x"
type textarea "This invoice has been sent to Andy Chambers and rt5302@rubytuesday.com VIA Roop…"
type textarea "x"
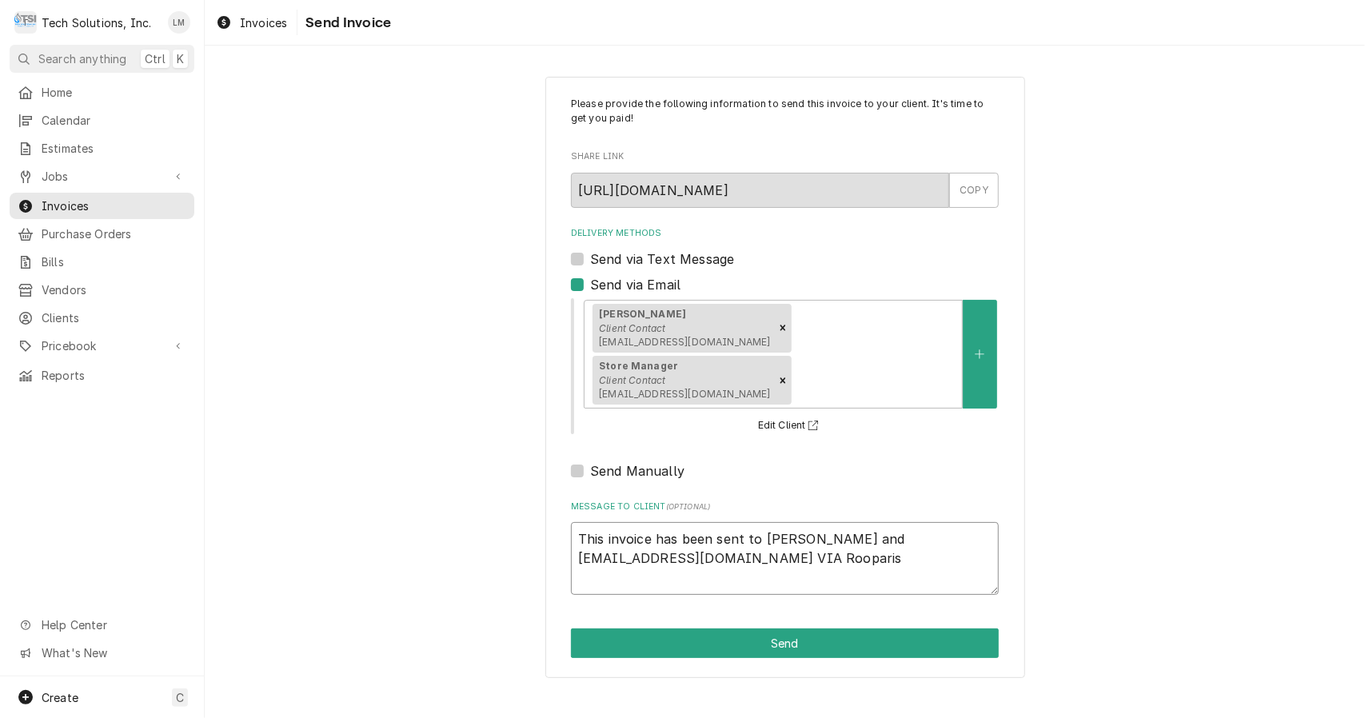
type textarea "This invoice has been sent to Andy Chambers and rt5302@rubytuesday.com VIA Roop…"
type textarea "x"
type textarea "This invoice has been sent to Andy Chambers and rt5302@rubytuesday.com VIA Roop…"
type textarea "x"
type textarea "This invoice has been sent to Andy Chambers and rt5302@rubytuesday.com VIA Roopa"
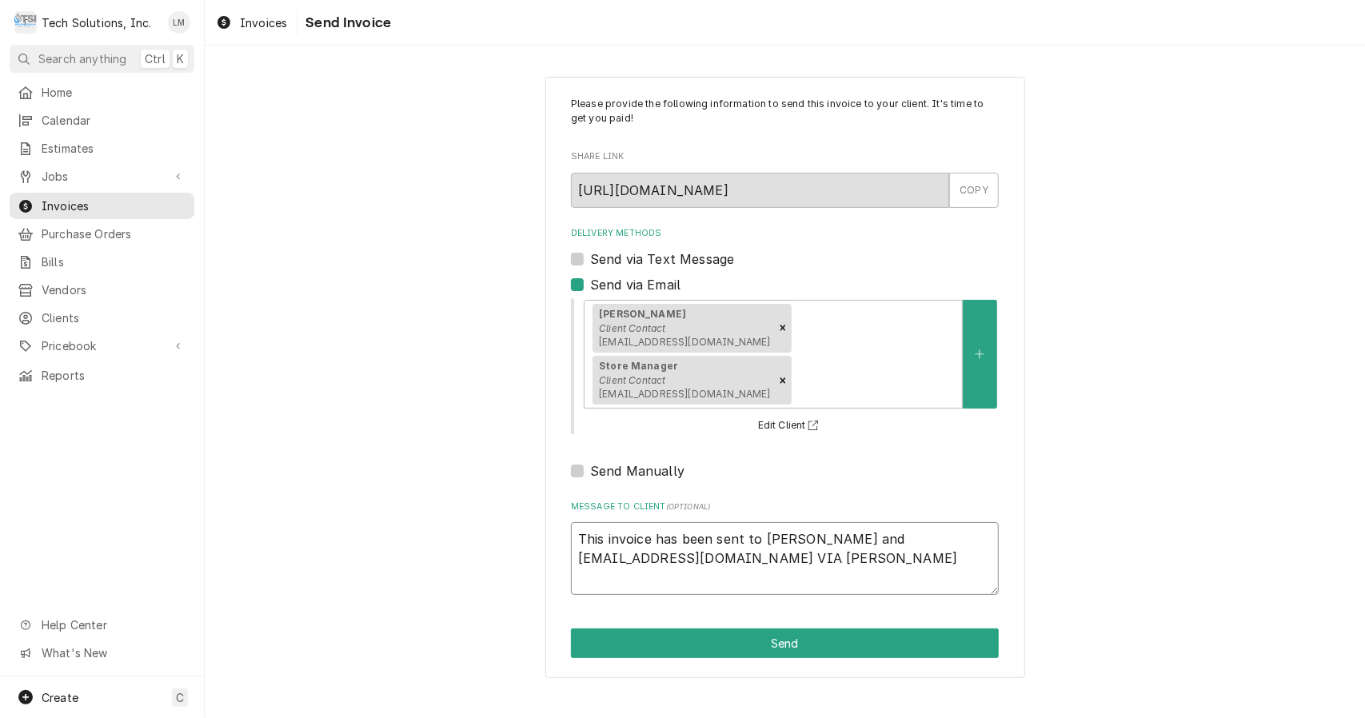
type textarea "x"
type textarea "This invoice has been sent to Andy Chambers and rt5302@rubytuesday.com VIA Roop…"
type textarea "x"
type textarea "This invoice has been sent to Andy Chambers and rt5302@rubytuesday.com VIA Roop…"
type textarea "x"
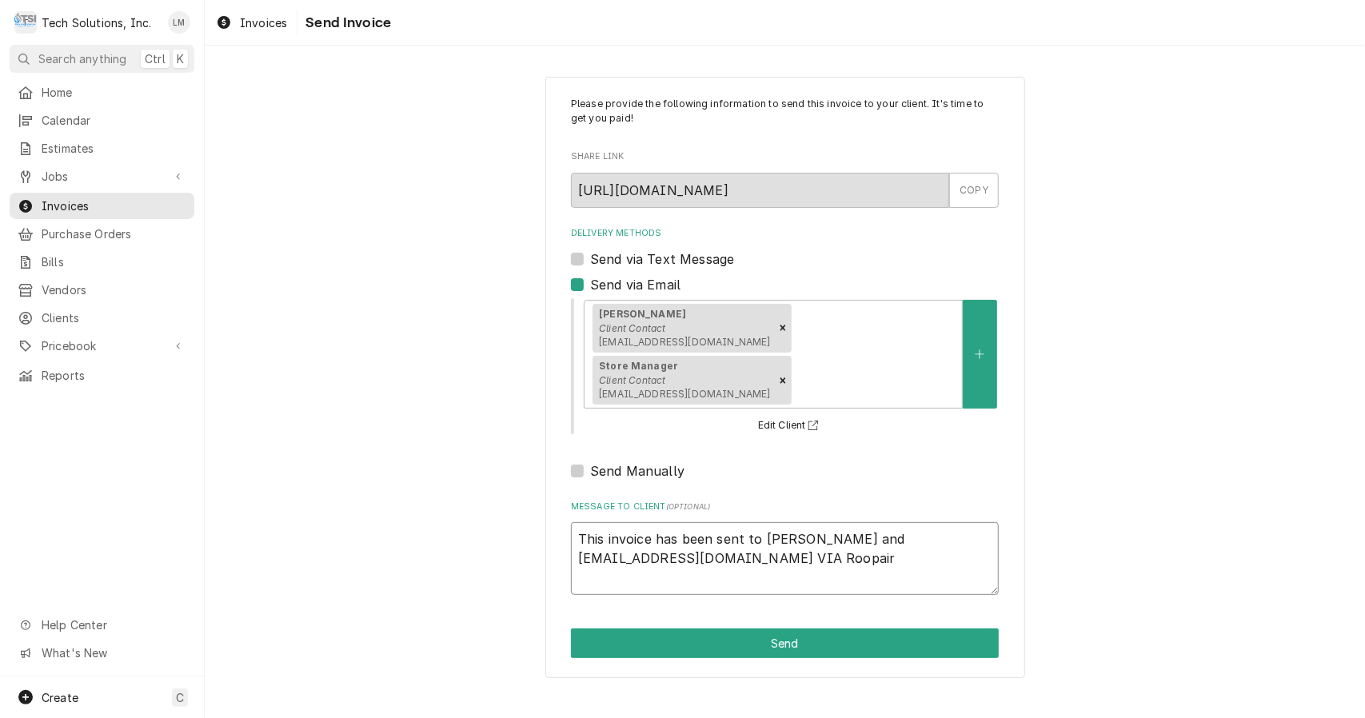
type textarea "This invoice has been sent to Andy Chambers and rt5302@rubytuesday.com VIA Roop…"
type textarea "x"
type textarea "This invoice has been sent to Andy Chambers and rt5302@rubytuesday.com VIA Roop…"
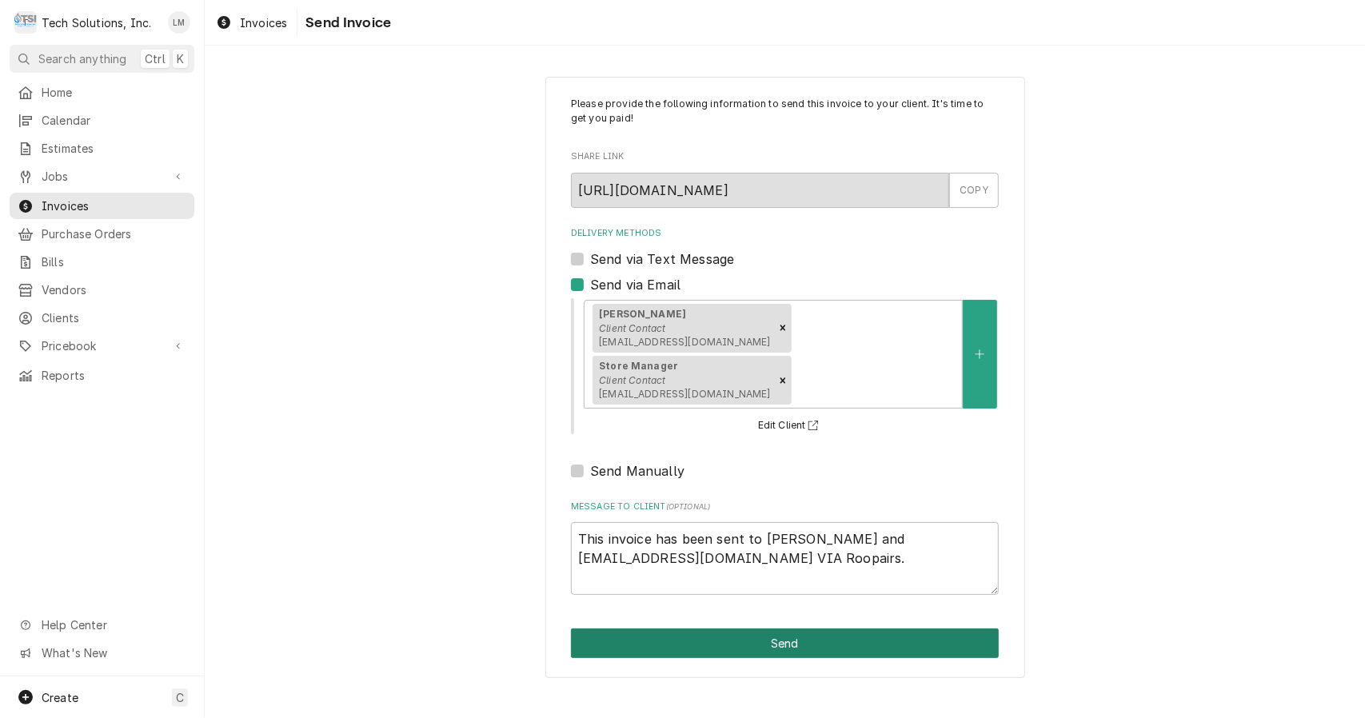
click at [821, 629] on button "Send" at bounding box center [785, 644] width 428 height 30
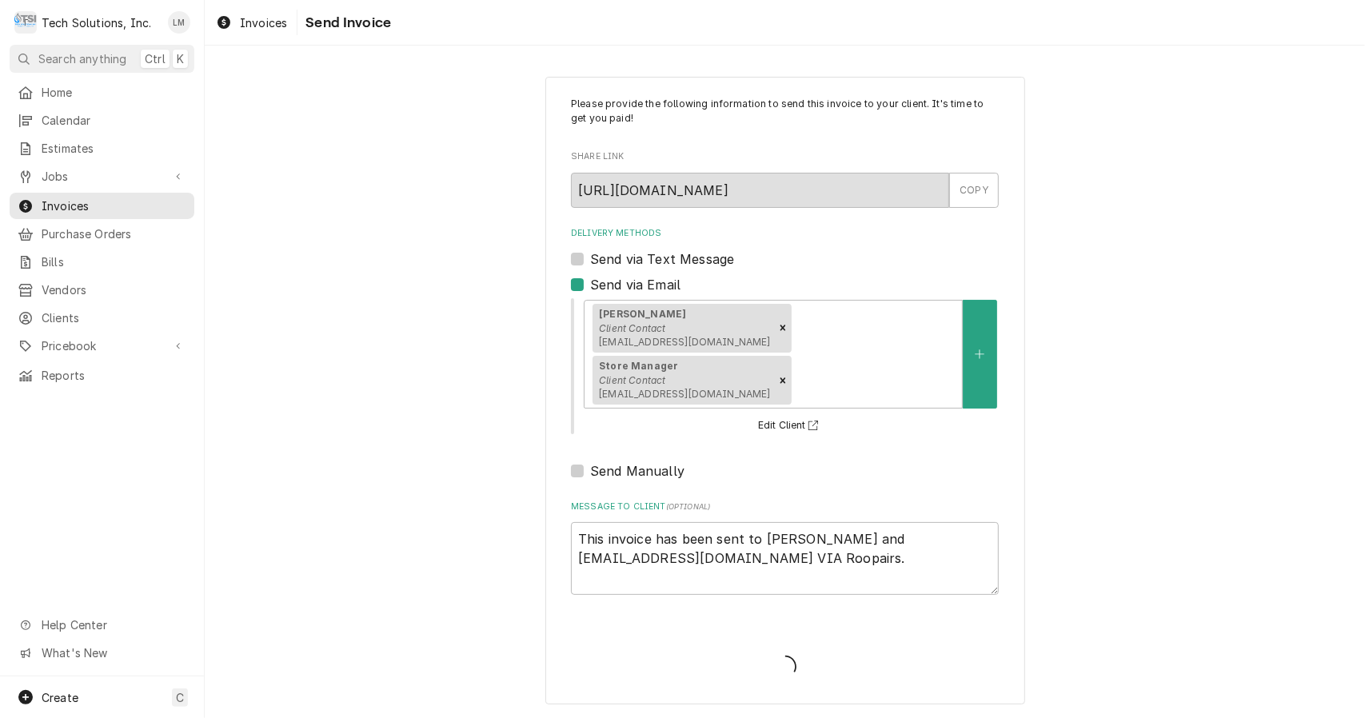
type textarea "x"
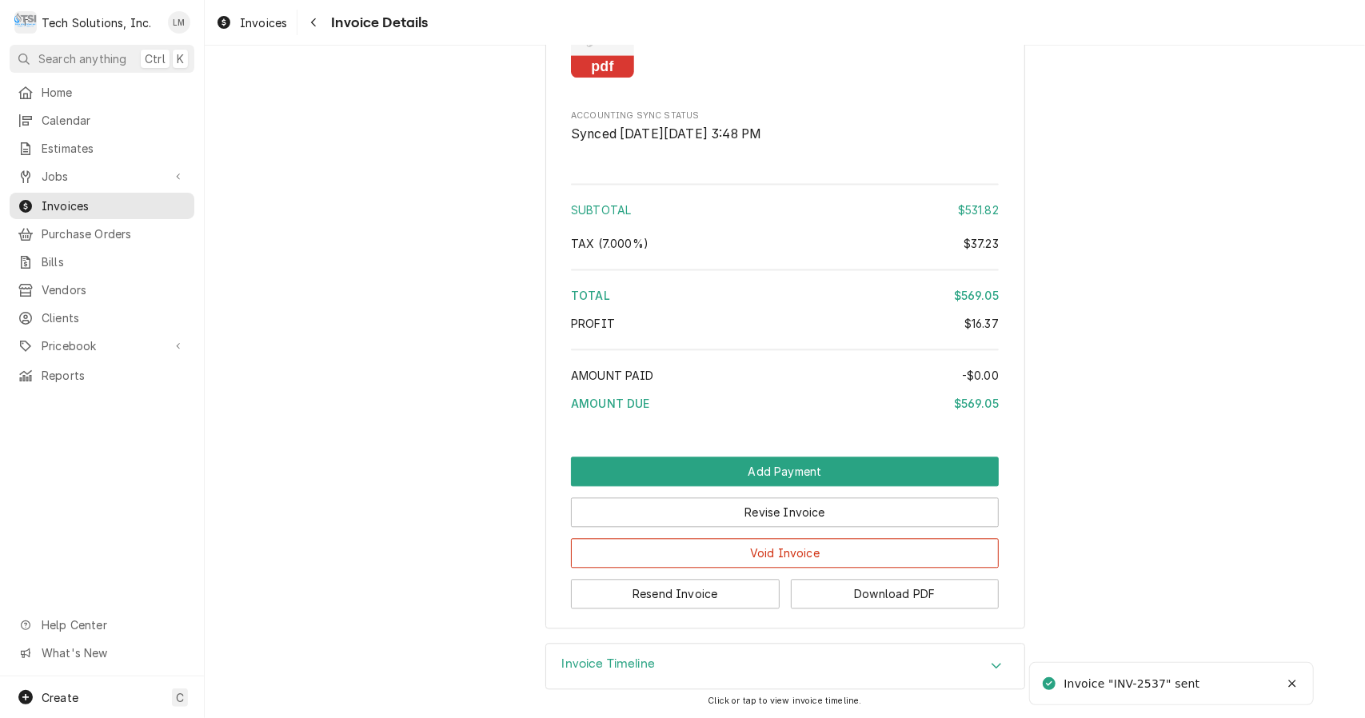
scroll to position [2344, 0]
click at [74, 169] on span "Jobs" at bounding box center [102, 176] width 121 height 17
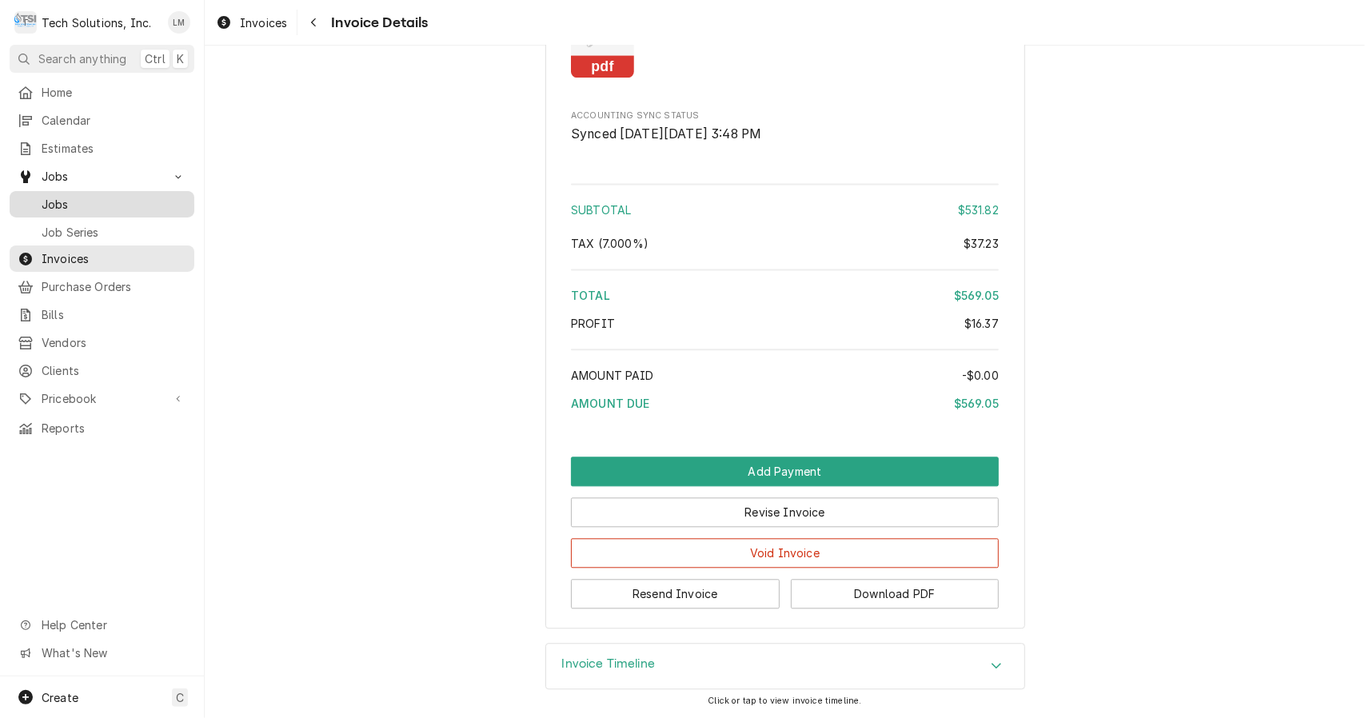
click at [61, 202] on span "Jobs" at bounding box center [114, 204] width 145 height 17
